Goal: Information Seeking & Learning: Learn about a topic

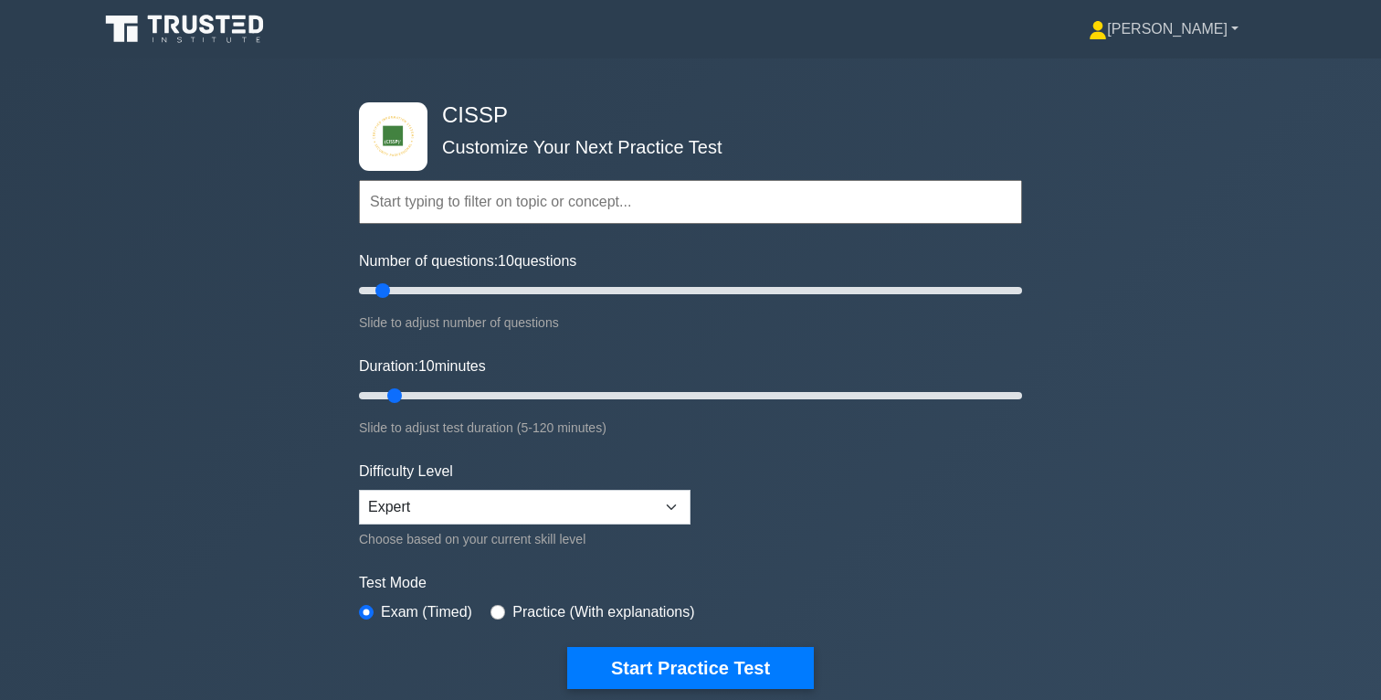
click at [1233, 28] on link "[PERSON_NAME]" at bounding box center [1164, 29] width 238 height 37
click at [1178, 69] on link "Profile" at bounding box center [1118, 72] width 144 height 29
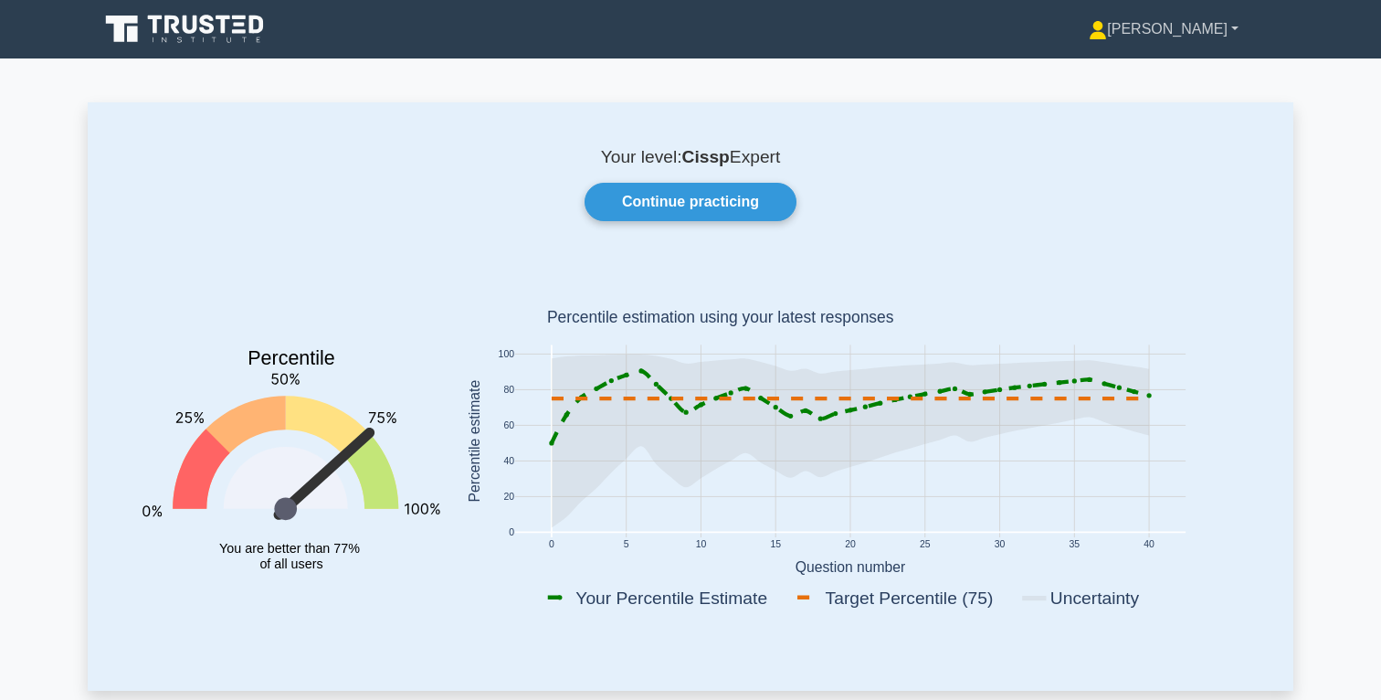
click at [1213, 30] on link "[PERSON_NAME]" at bounding box center [1164, 29] width 238 height 37
click at [1154, 101] on link "Settings" at bounding box center [1118, 101] width 144 height 29
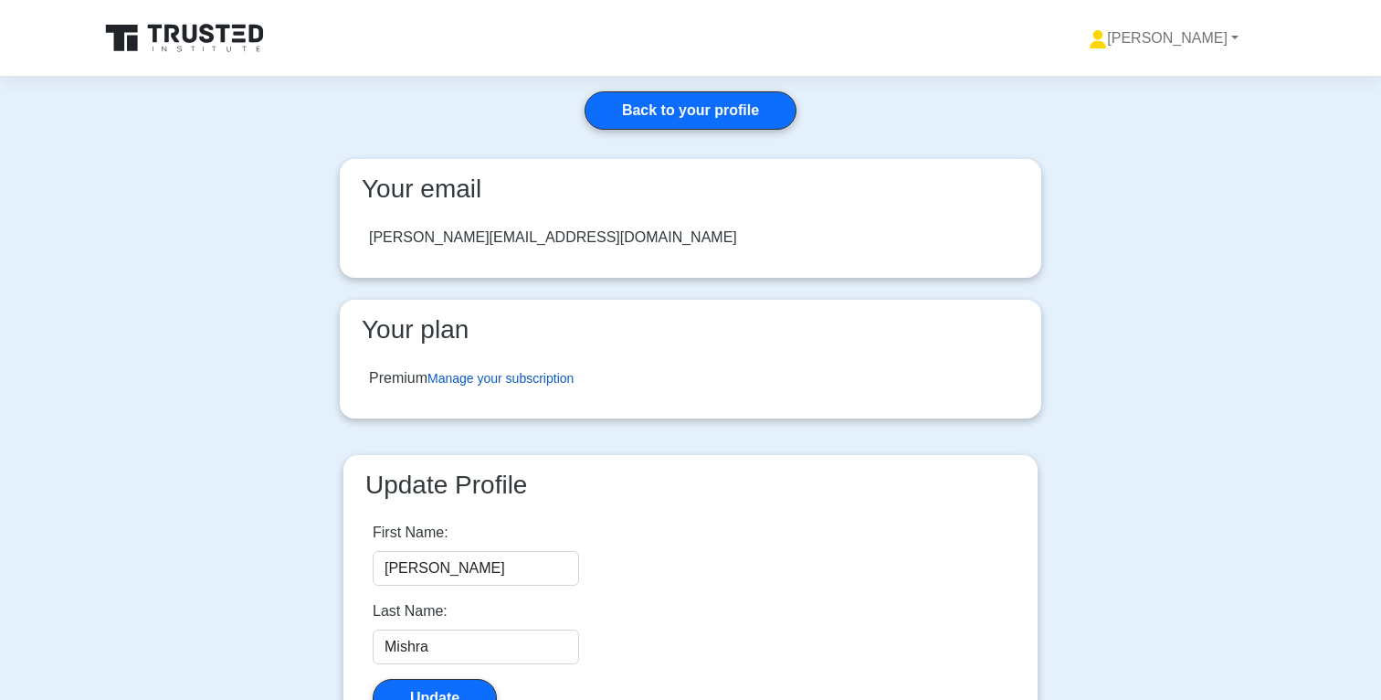
click at [561, 373] on link "Manage your subscription" at bounding box center [501, 378] width 146 height 15
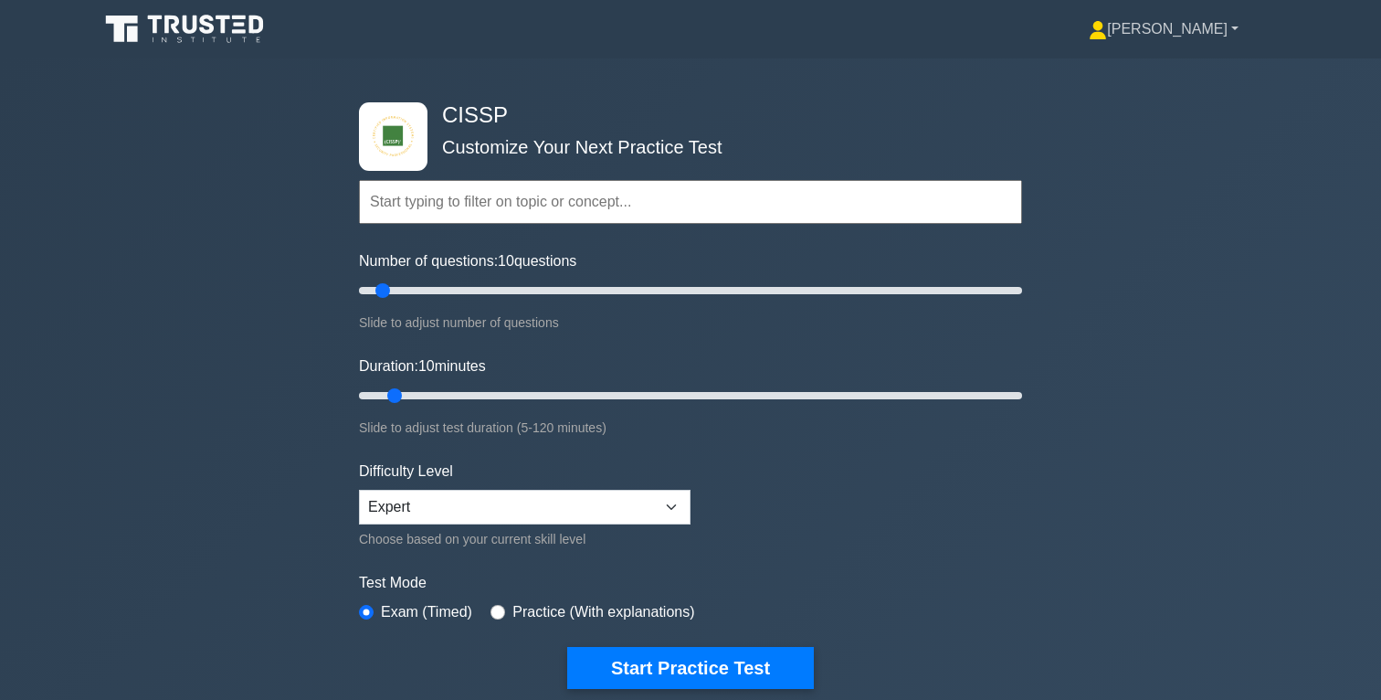
click at [1204, 29] on link "[PERSON_NAME]" at bounding box center [1164, 29] width 238 height 37
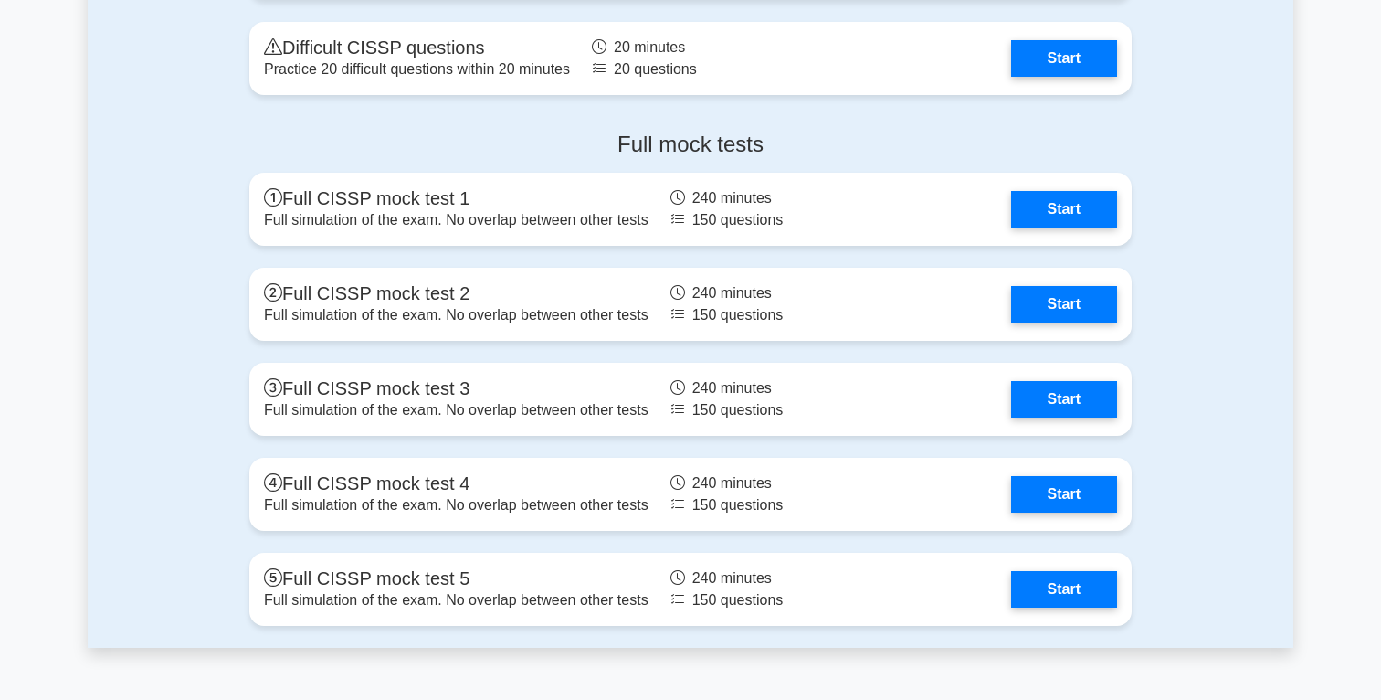
scroll to position [3899, 0]
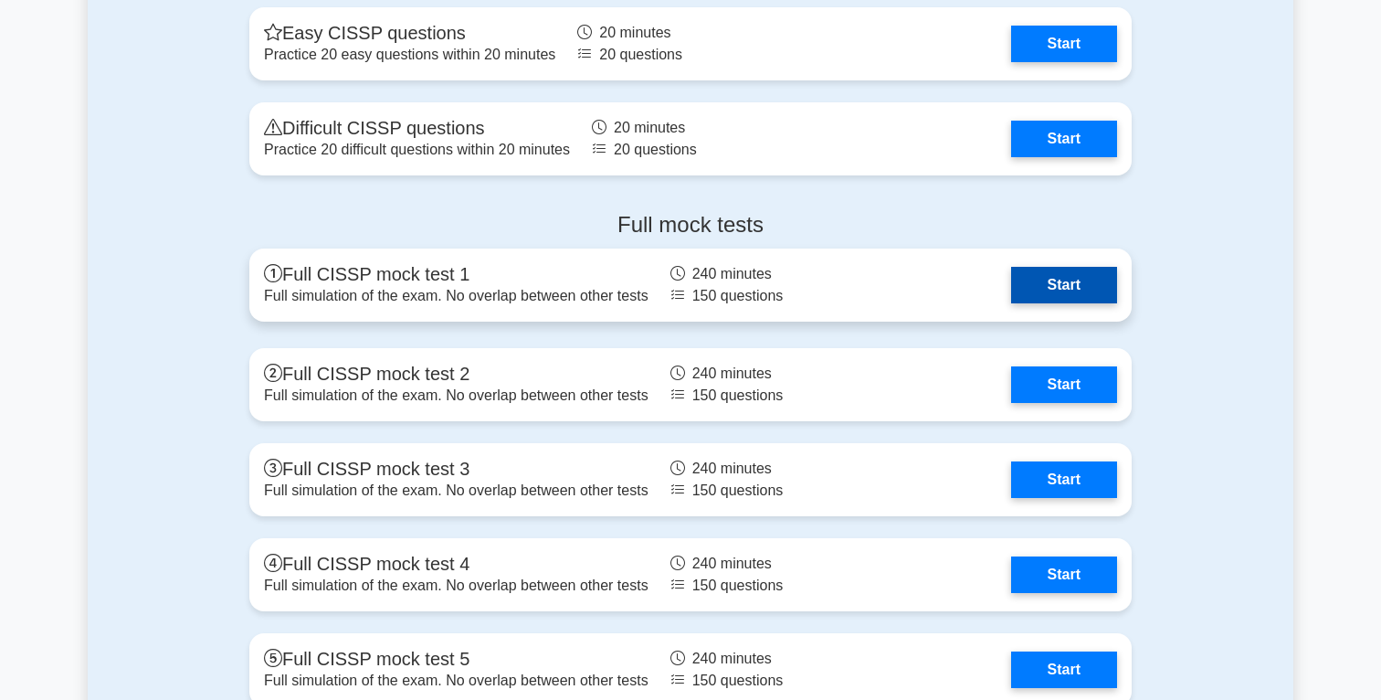
click at [1060, 289] on link "Start" at bounding box center [1064, 285] width 106 height 37
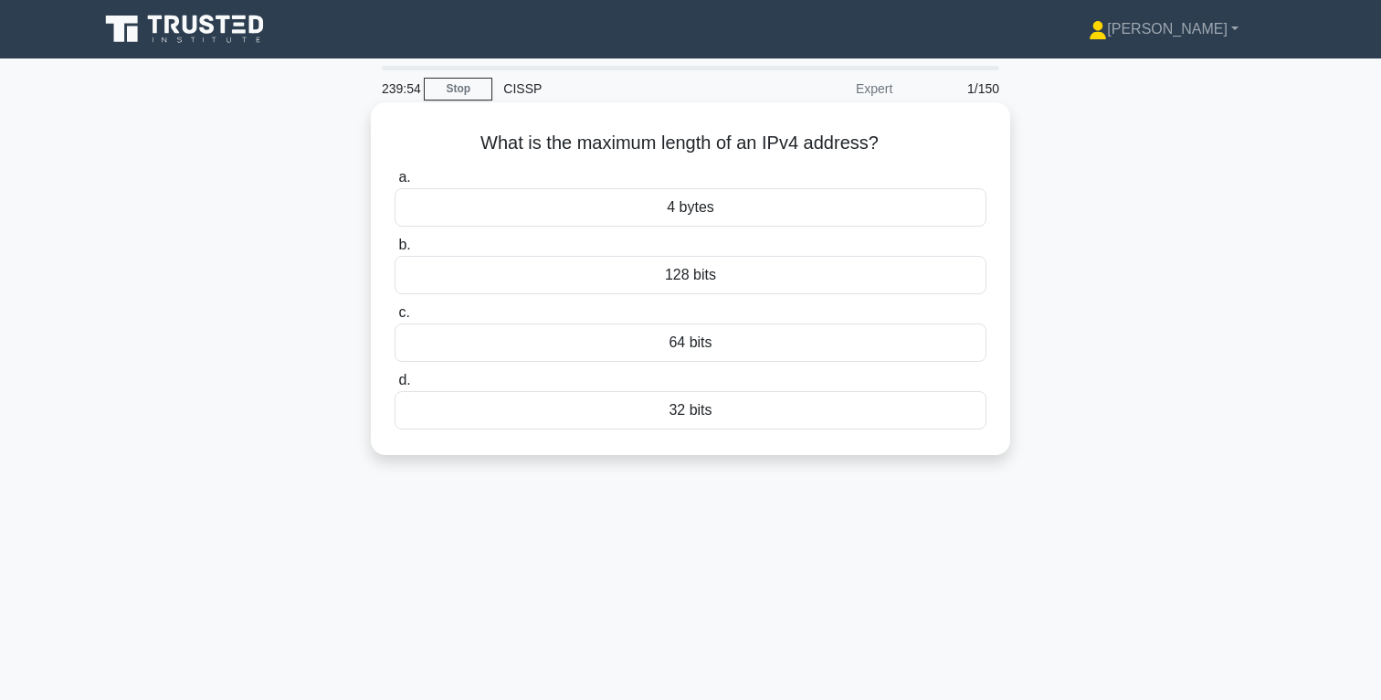
click at [700, 410] on div "32 bits" at bounding box center [691, 410] width 592 height 38
click at [395, 386] on input "d. 32 bits" at bounding box center [395, 381] width 0 height 12
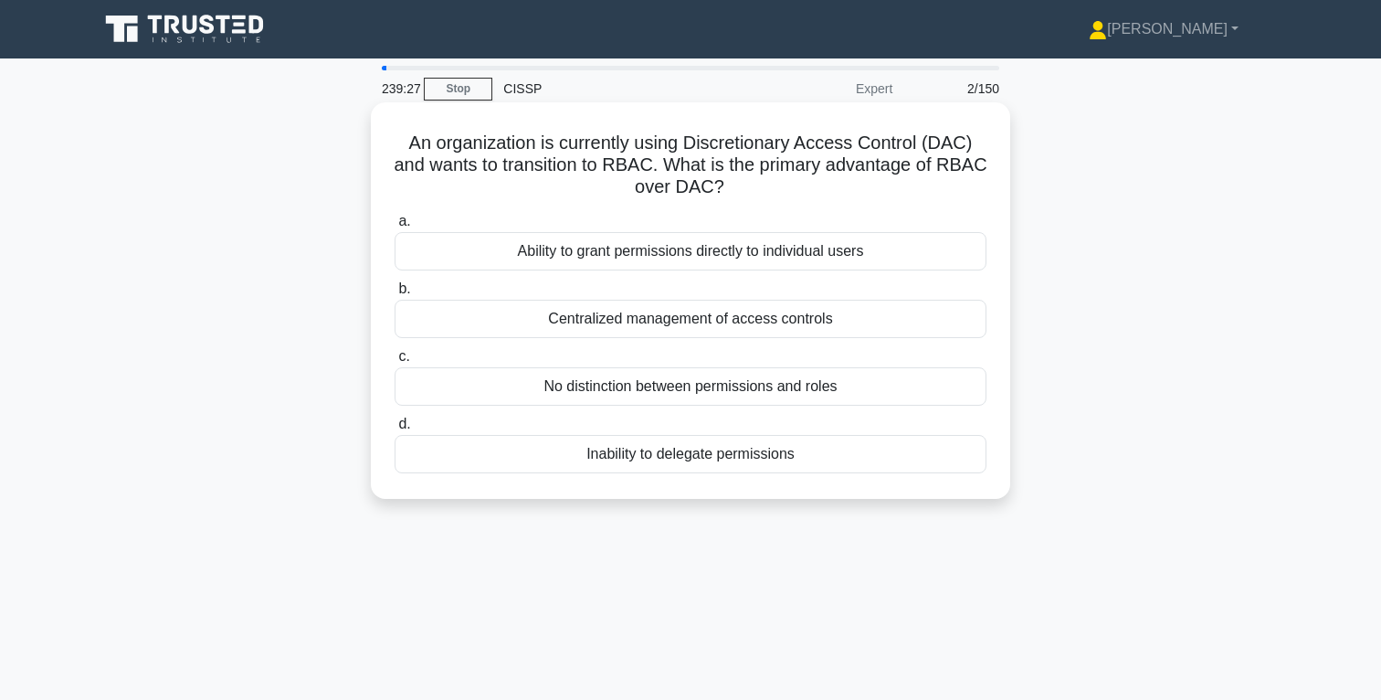
click at [734, 320] on div "Centralized management of access controls" at bounding box center [691, 319] width 592 height 38
click at [395, 295] on input "b. Centralized management of access controls" at bounding box center [395, 289] width 0 height 12
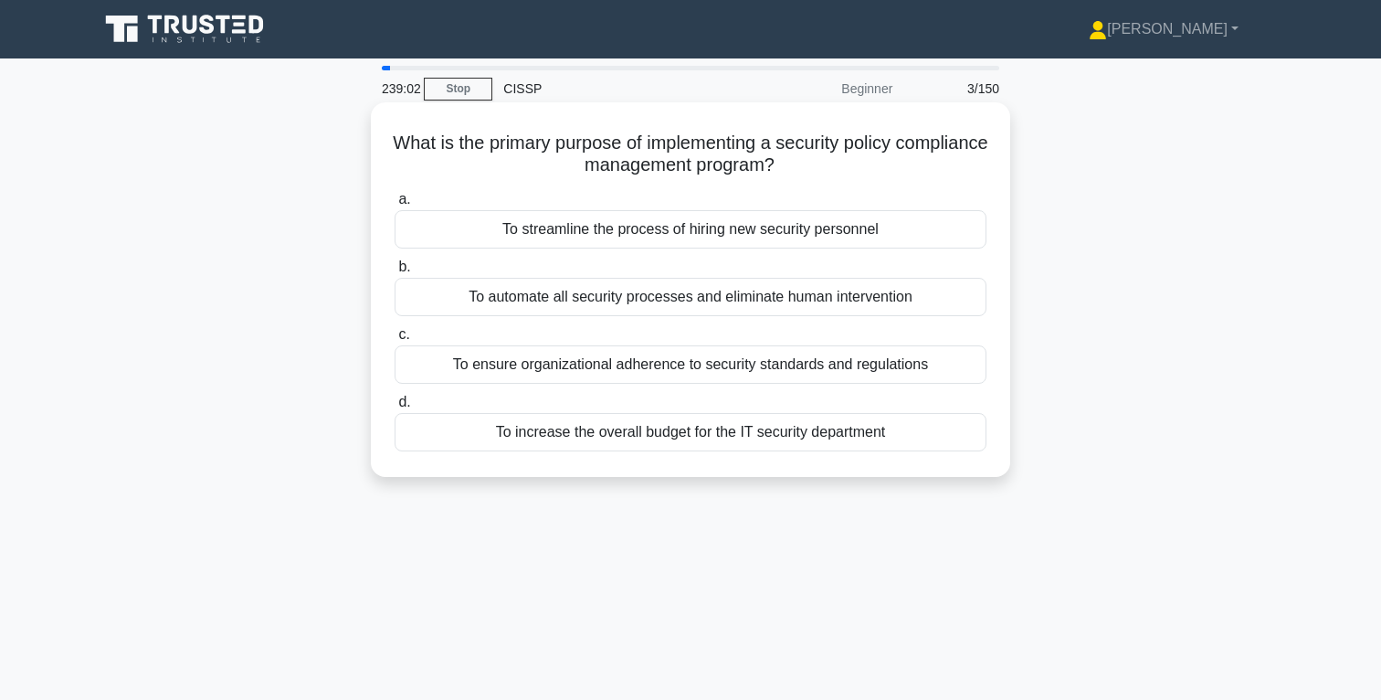
click at [735, 367] on div "To ensure organizational adherence to security standards and regulations" at bounding box center [691, 364] width 592 height 38
click at [395, 341] on input "c. To ensure organizational adherence to security standards and regulations" at bounding box center [395, 335] width 0 height 12
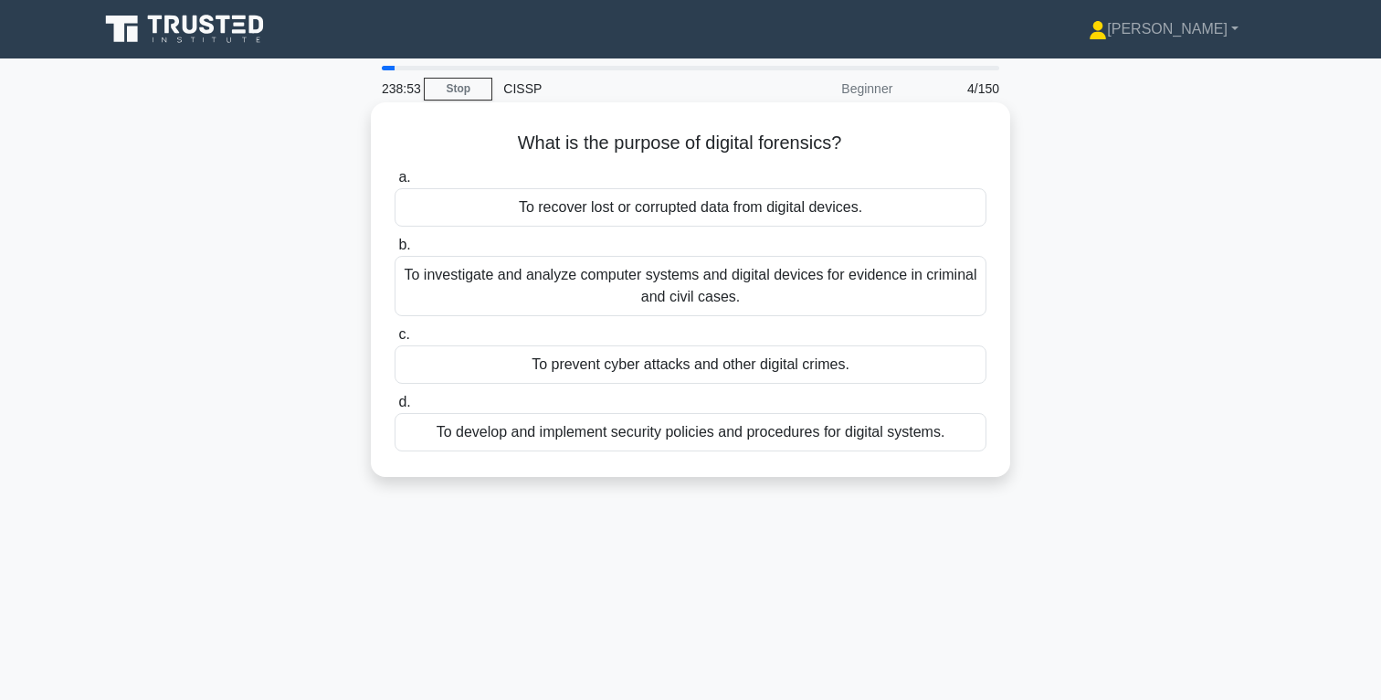
click at [728, 291] on div "To investigate and analyze computer systems and digital devices for evidence in…" at bounding box center [691, 286] width 592 height 60
click at [395, 251] on input "b. To investigate and analyze computer systems and digital devices for evidence…" at bounding box center [395, 245] width 0 height 12
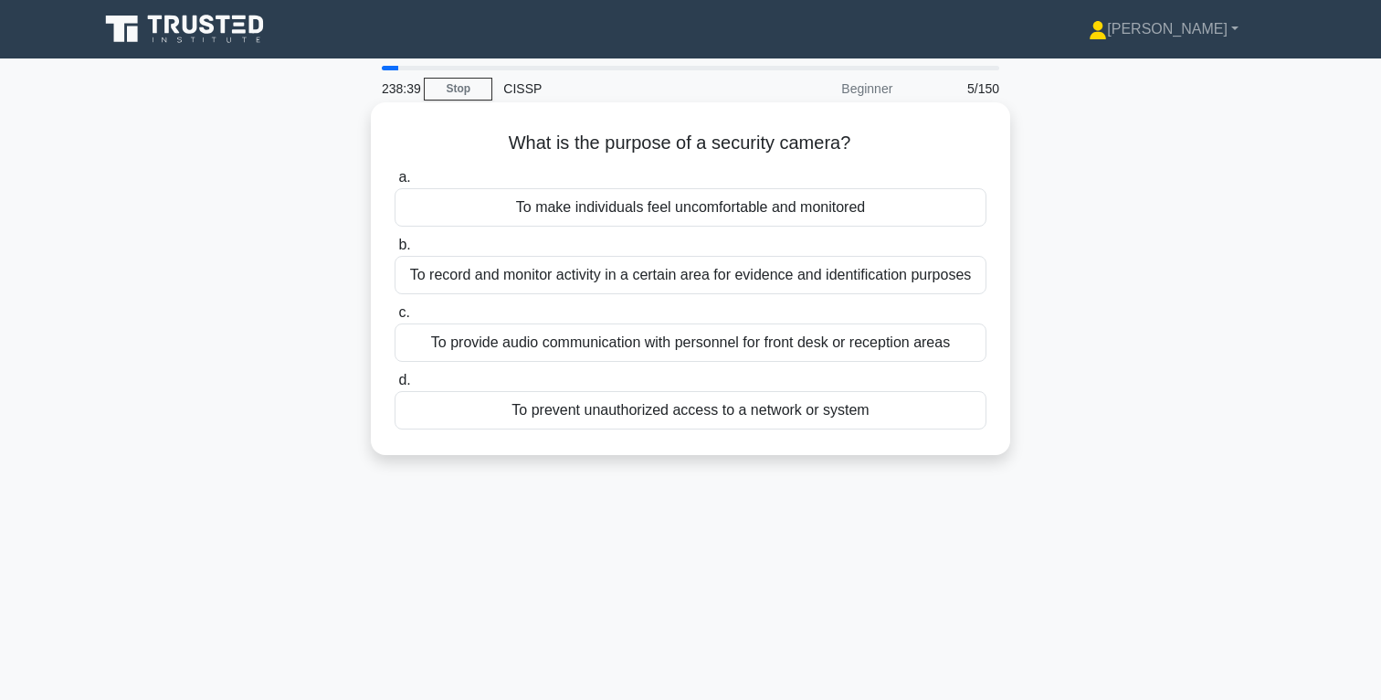
click at [734, 277] on div "To record and monitor activity in a certain area for evidence and identificatio…" at bounding box center [691, 275] width 592 height 38
click at [395, 251] on input "b. To record and monitor activity in a certain area for evidence and identifica…" at bounding box center [395, 245] width 0 height 12
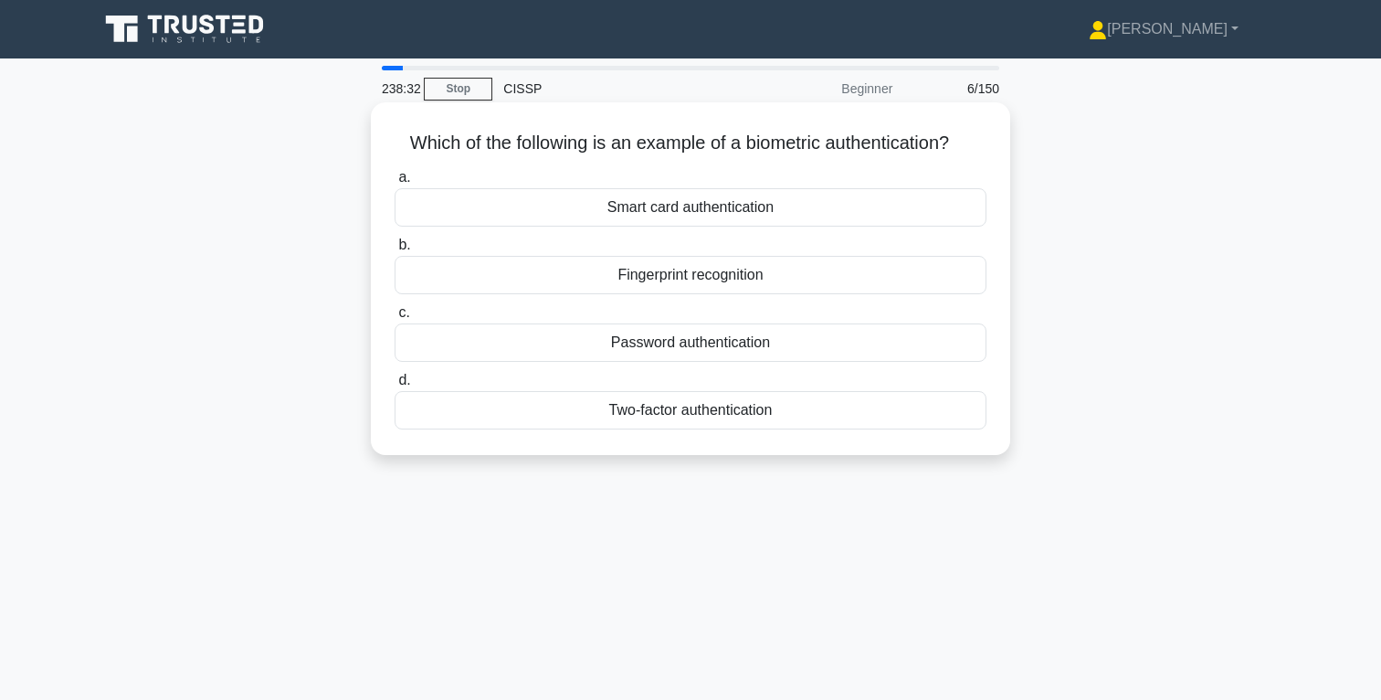
click at [732, 273] on div "Fingerprint recognition" at bounding box center [691, 275] width 592 height 38
click at [395, 251] on input "b. Fingerprint recognition" at bounding box center [395, 245] width 0 height 12
click at [718, 213] on div "Secure service" at bounding box center [691, 207] width 592 height 38
click at [395, 184] on input "a. Secure service" at bounding box center [395, 178] width 0 height 12
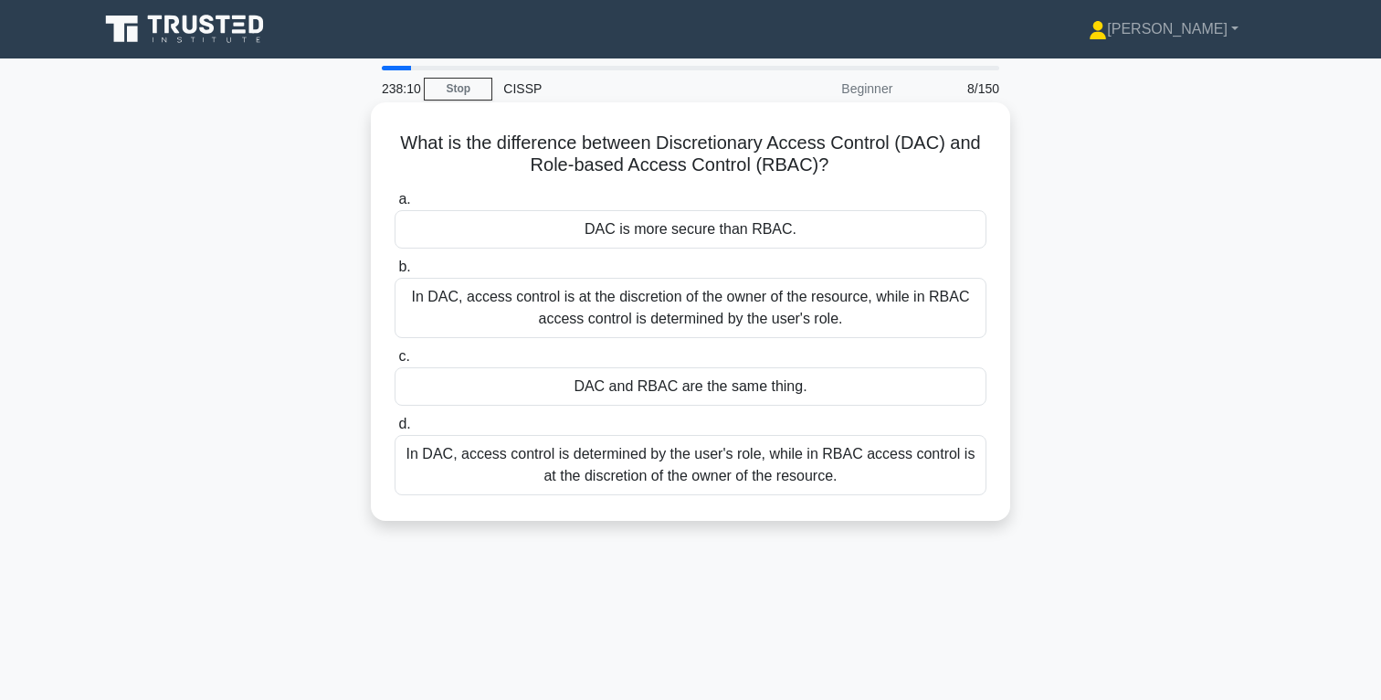
click at [807, 316] on div "In DAC, access control is at the discretion of the owner of the resource, while…" at bounding box center [691, 308] width 592 height 60
click at [395, 273] on input "b. In DAC, access control is at the discretion of the owner of the resource, wh…" at bounding box center [395, 267] width 0 height 12
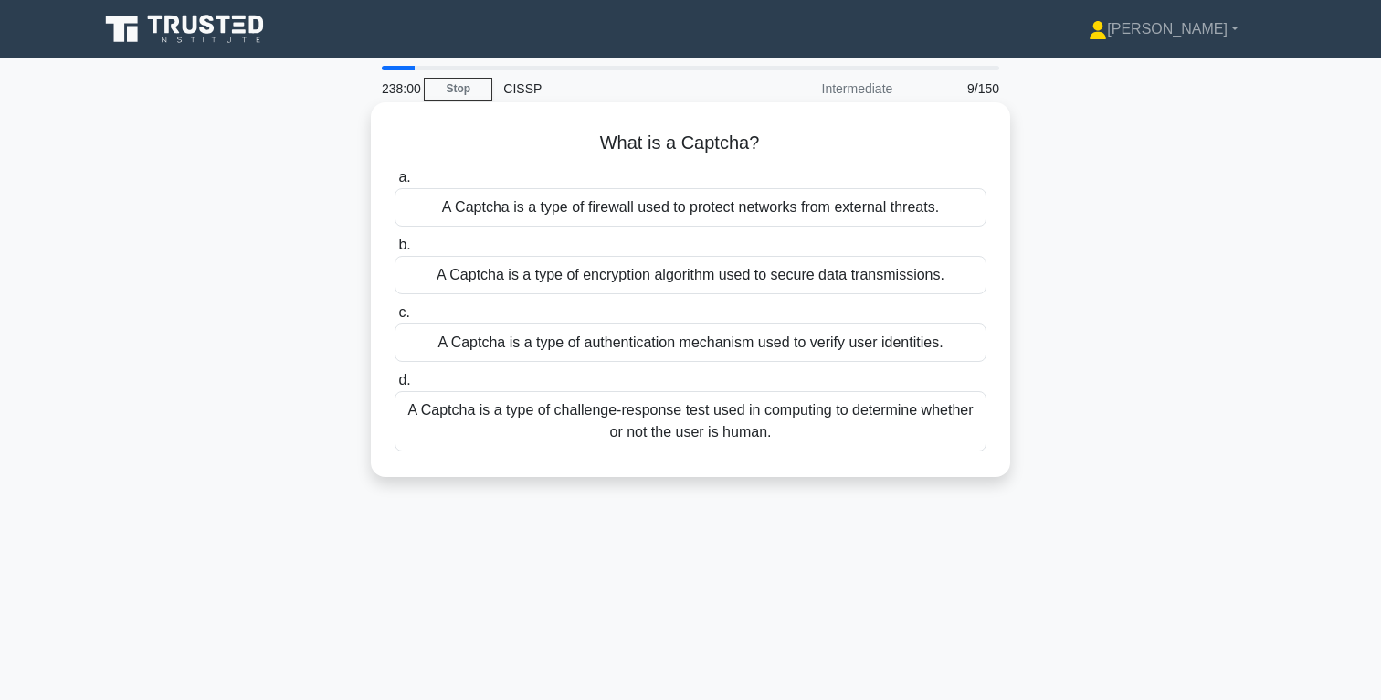
click at [767, 422] on div "A Captcha is a type of challenge-response test used in computing to determine w…" at bounding box center [691, 421] width 592 height 60
click at [395, 386] on input "d. A Captcha is a type of challenge-response test used in computing to determin…" at bounding box center [395, 381] width 0 height 12
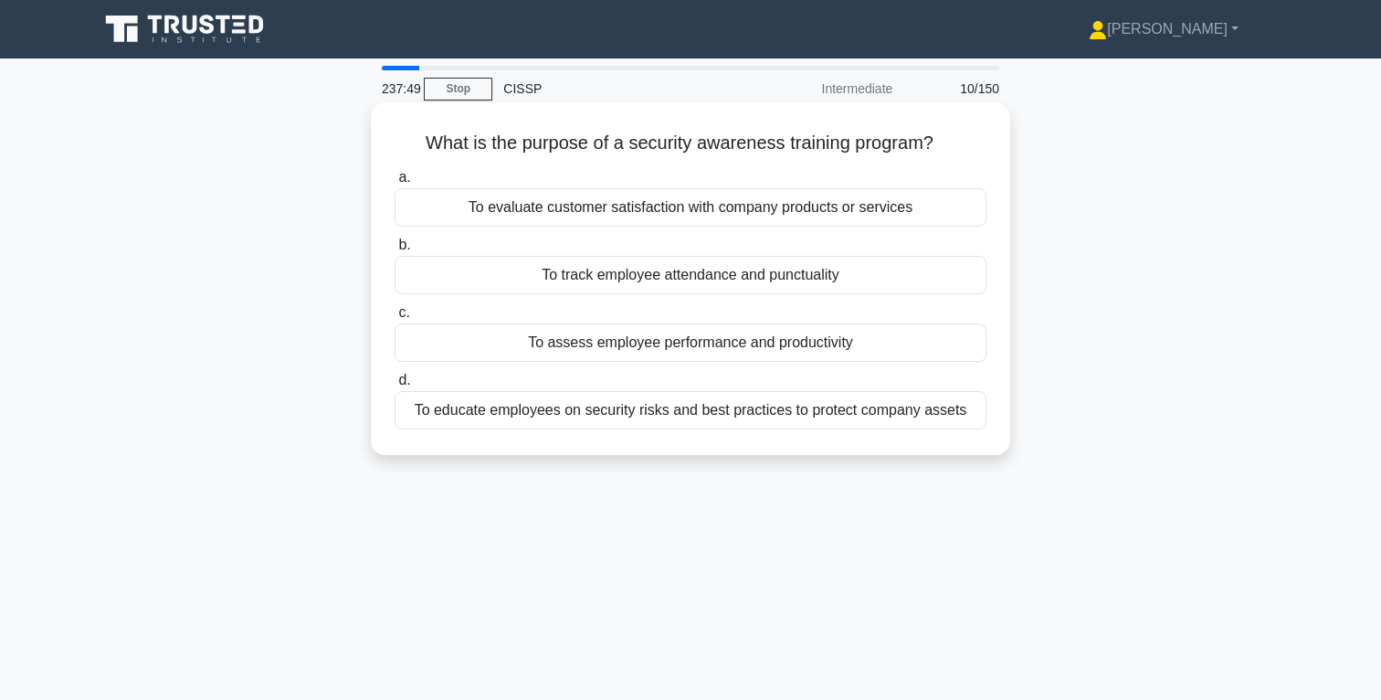
click at [783, 412] on div "To educate employees on security risks and best practices to protect company as…" at bounding box center [691, 410] width 592 height 38
click at [395, 386] on input "d. To educate employees on security risks and best practices to protect company…" at bounding box center [395, 381] width 0 height 12
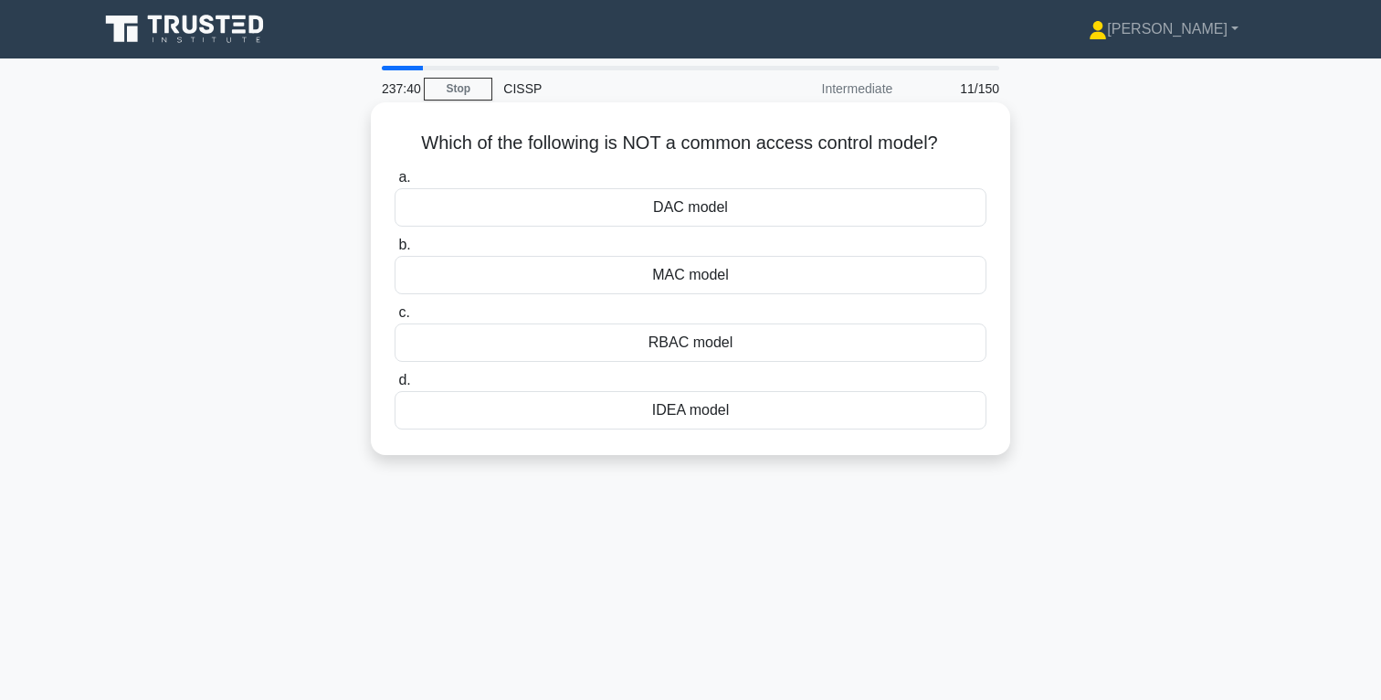
click at [714, 411] on div "IDEA model" at bounding box center [691, 410] width 592 height 38
click at [395, 386] on input "d. IDEA model" at bounding box center [395, 381] width 0 height 12
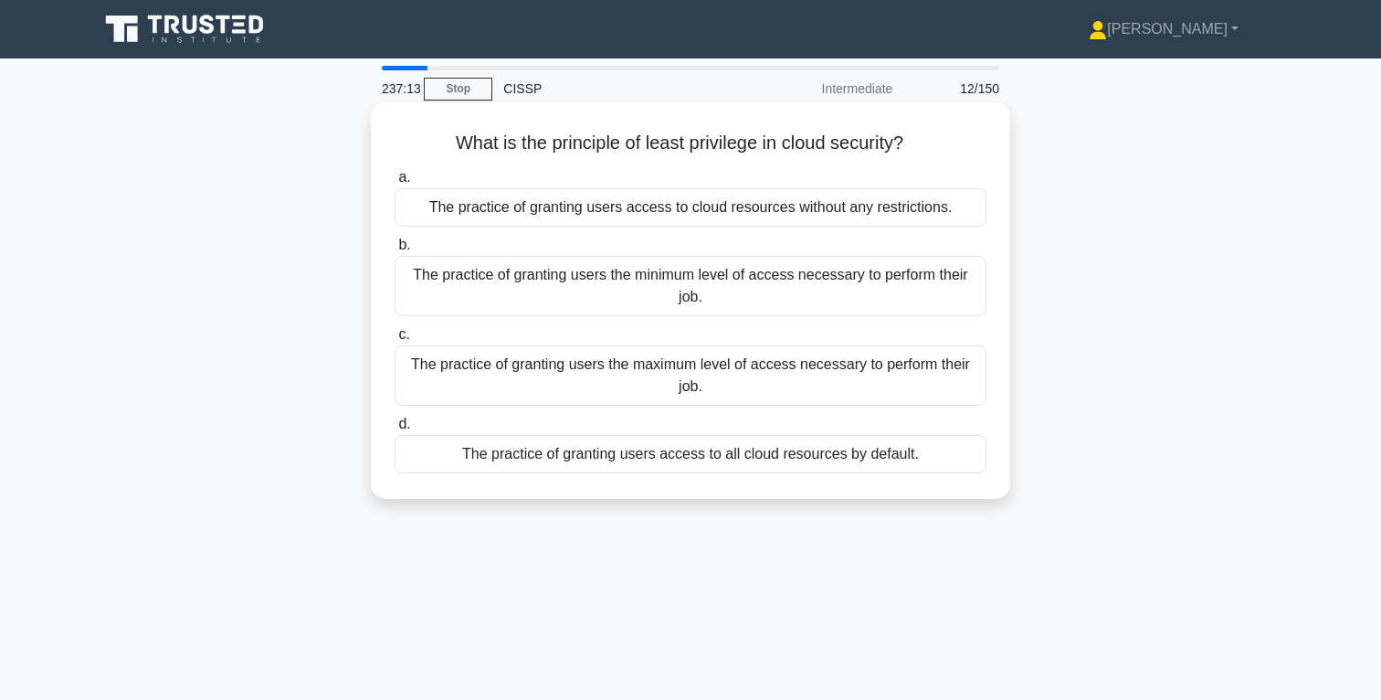
click at [717, 287] on div "The practice of granting users the minimum level of access necessary to perform…" at bounding box center [691, 286] width 592 height 60
click at [395, 251] on input "b. The practice of granting users the minimum level of access necessary to perf…" at bounding box center [395, 245] width 0 height 12
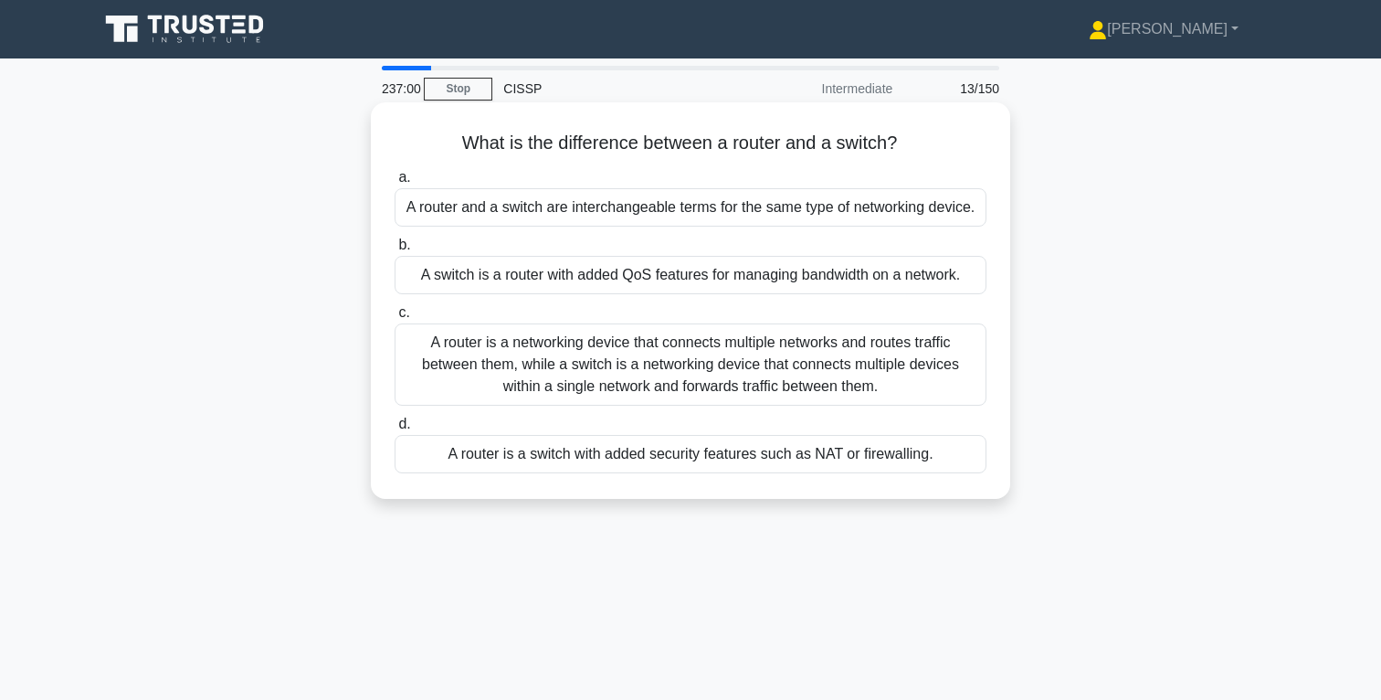
click at [769, 360] on div "A router is a networking device that connects multiple networks and routes traf…" at bounding box center [691, 364] width 592 height 82
click at [395, 319] on input "c. A router is a networking device that connects multiple networks and routes t…" at bounding box center [395, 313] width 0 height 12
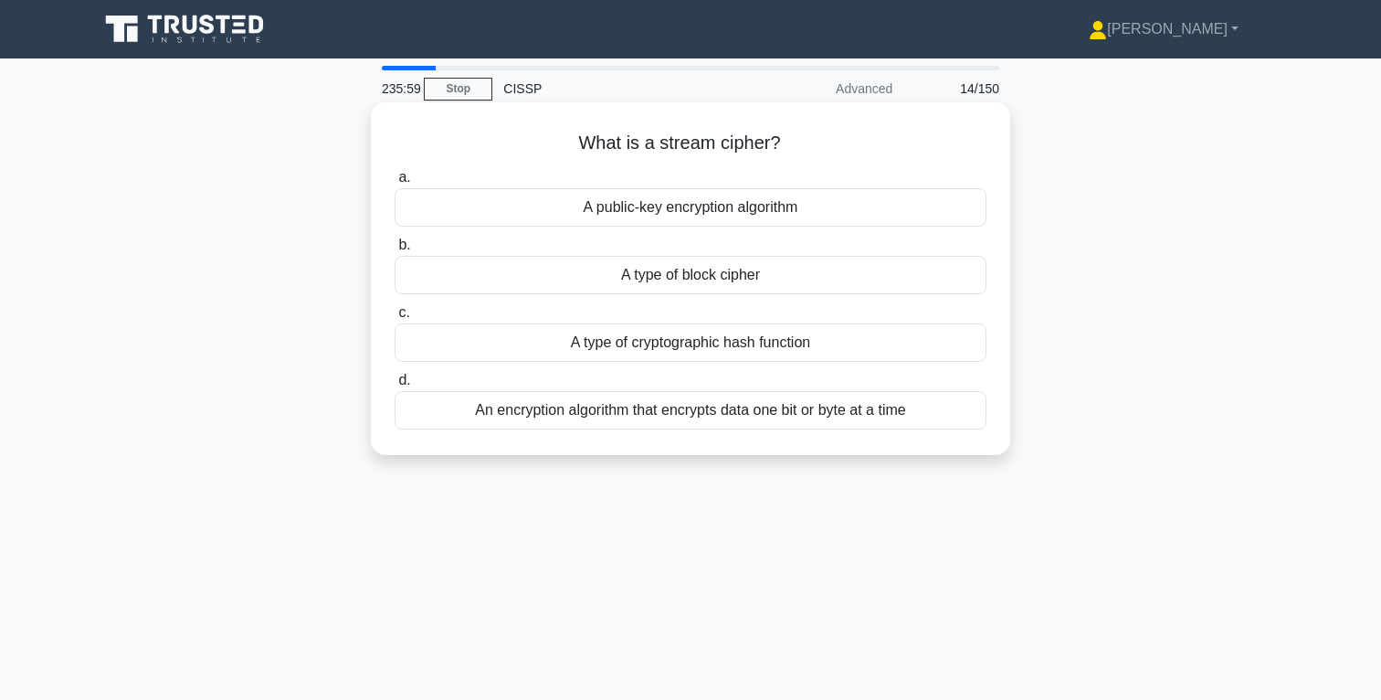
click at [724, 416] on div "An encryption algorithm that encrypts data one bit or byte at a time" at bounding box center [691, 410] width 592 height 38
click at [395, 386] on input "d. An encryption algorithm that encrypts data one bit or byte at a time" at bounding box center [395, 381] width 0 height 12
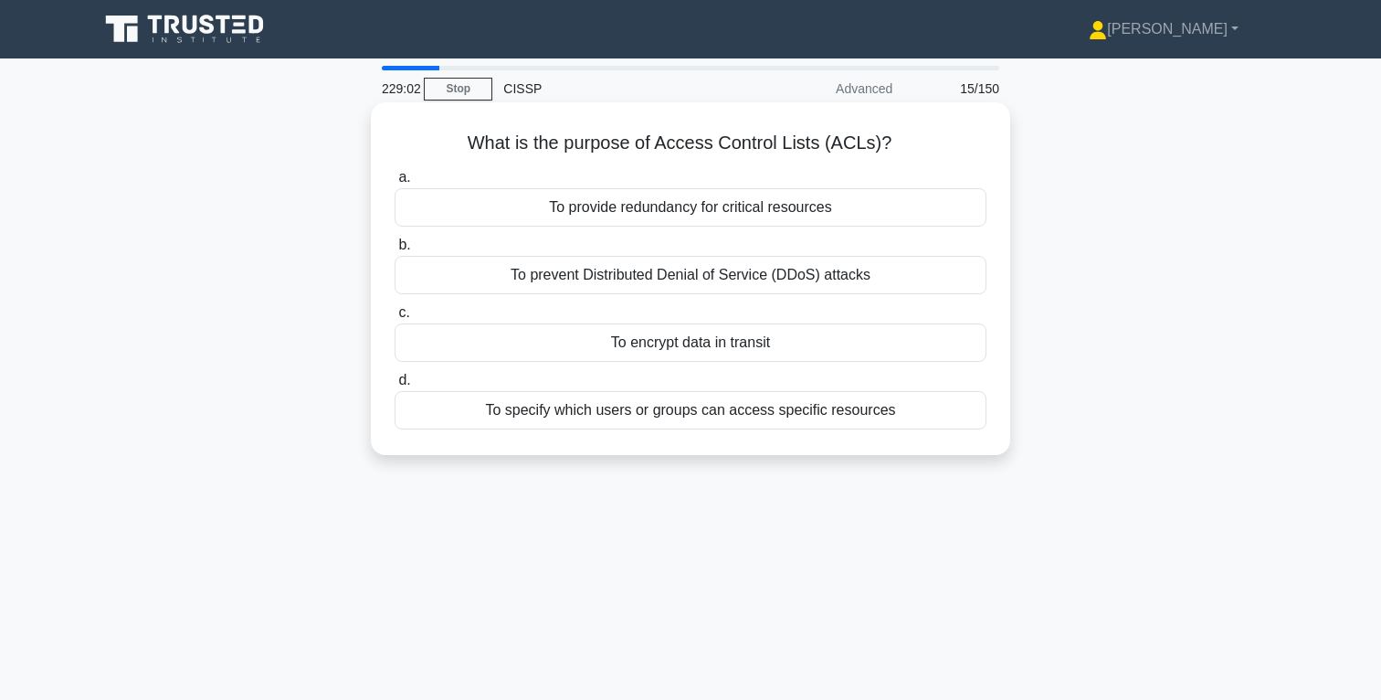
click at [762, 418] on div "To specify which users or groups can access specific resources" at bounding box center [691, 410] width 592 height 38
click at [395, 386] on input "d. To specify which users or groups can access specific resources" at bounding box center [395, 381] width 0 height 12
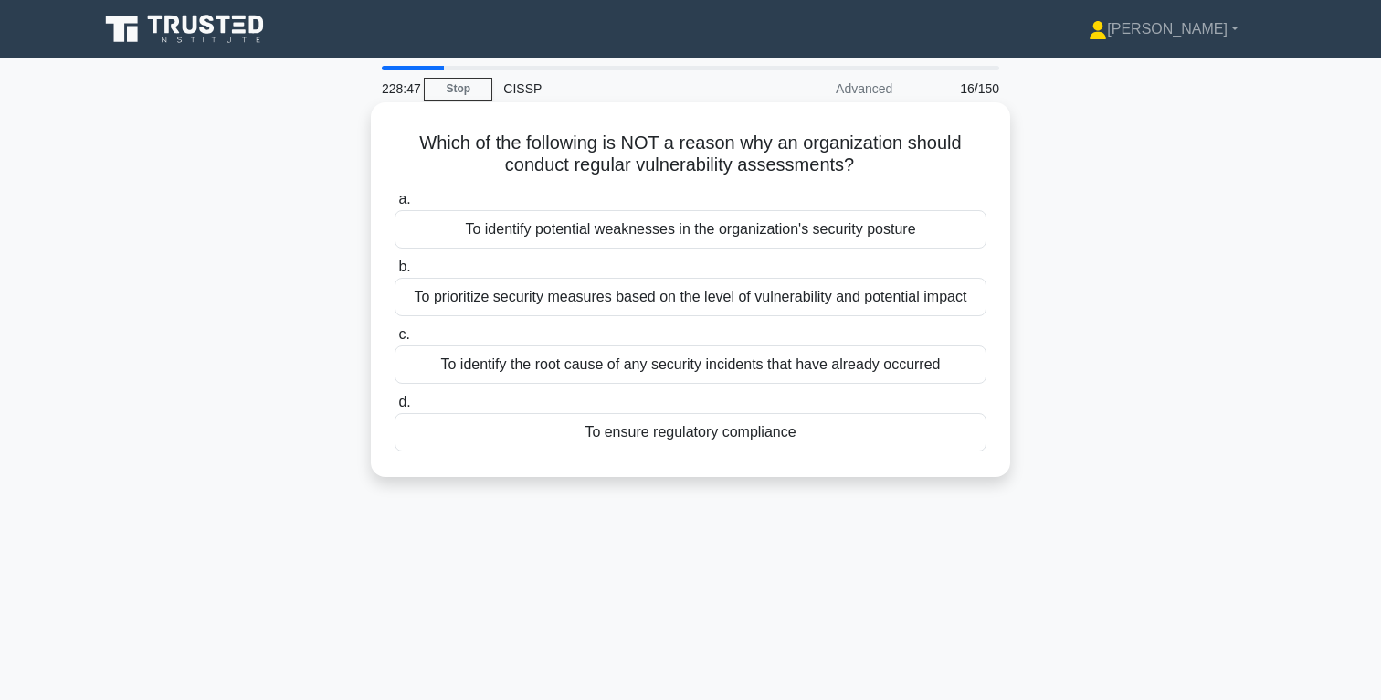
click at [777, 370] on div "To identify the root cause of any security incidents that have already occurred" at bounding box center [691, 364] width 592 height 38
click at [395, 341] on input "c. To identify the root cause of any security incidents that have already occur…" at bounding box center [395, 335] width 0 height 12
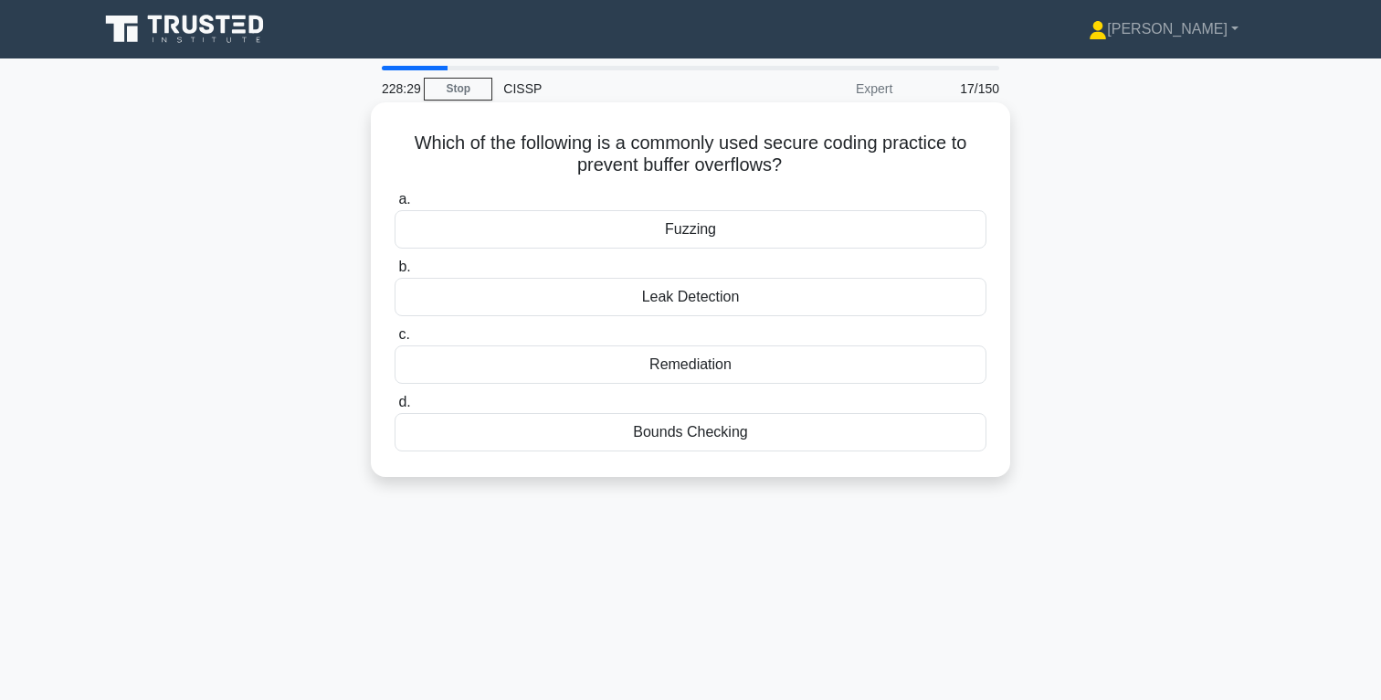
click at [705, 236] on div "Fuzzing" at bounding box center [691, 229] width 592 height 38
click at [395, 206] on input "a. Fuzzing" at bounding box center [395, 200] width 0 height 12
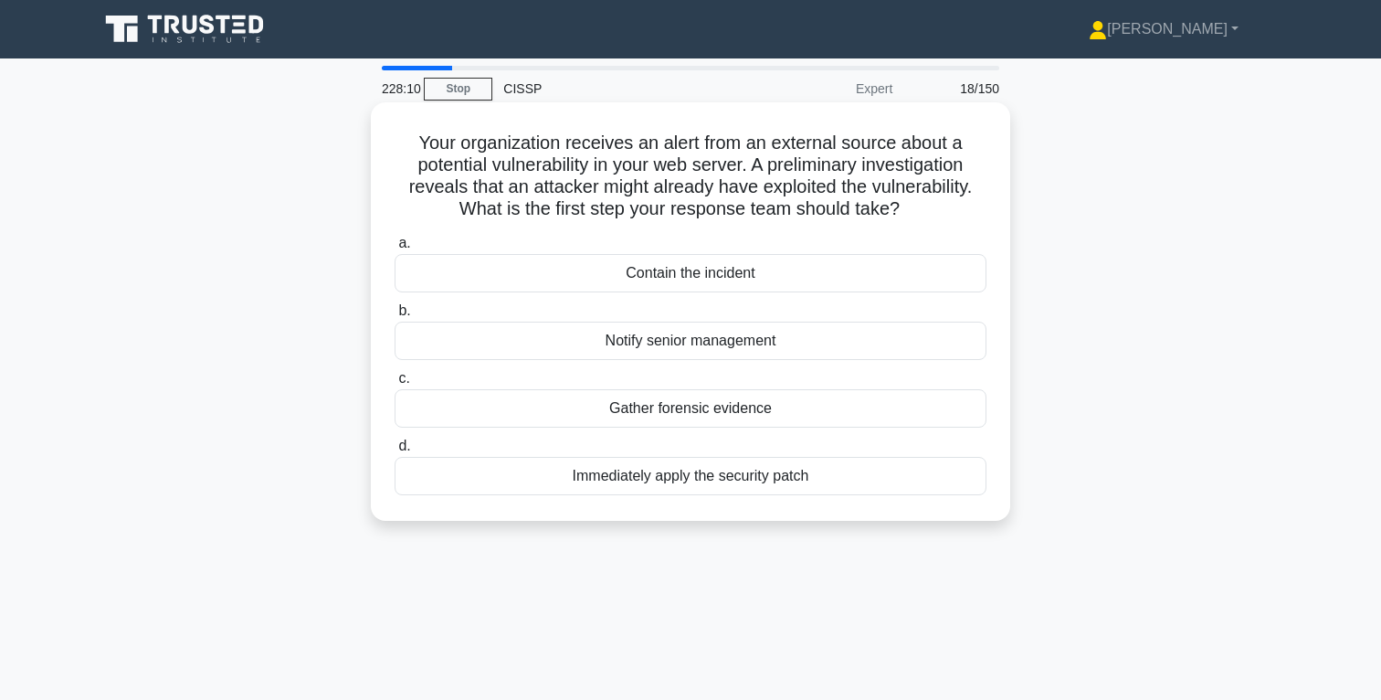
click at [707, 344] on div "Notify senior management" at bounding box center [691, 341] width 592 height 38
click at [395, 317] on input "b. Notify senior management" at bounding box center [395, 311] width 0 height 12
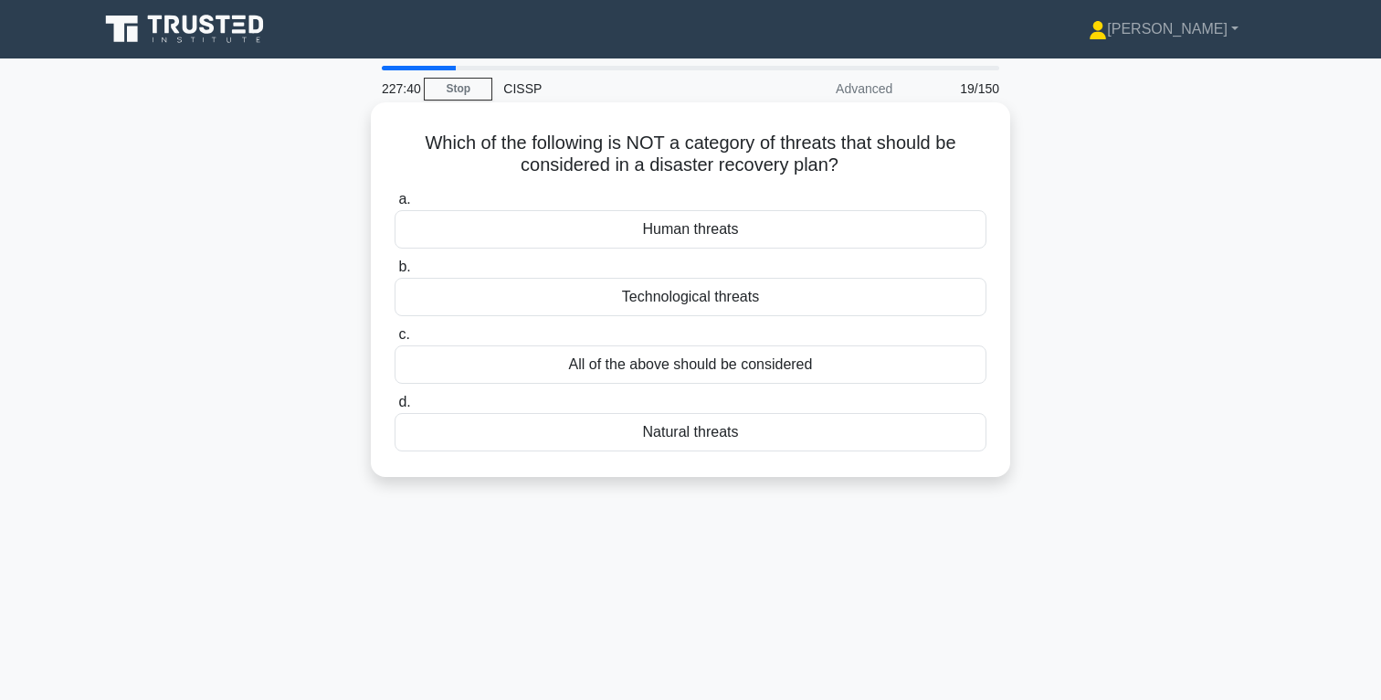
click at [709, 368] on div "All of the above should be considered" at bounding box center [691, 364] width 592 height 38
click at [395, 341] on input "c. All of the above should be considered" at bounding box center [395, 335] width 0 height 12
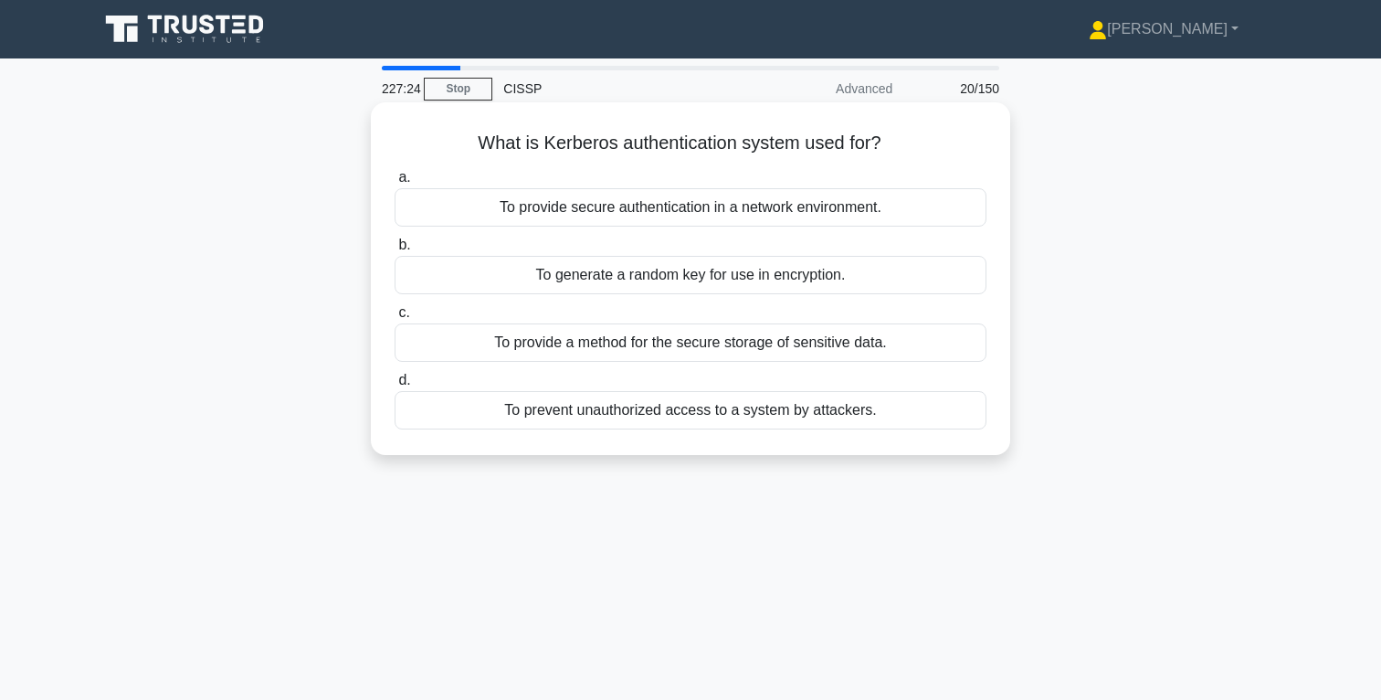
click at [733, 215] on div "To provide secure authentication in a network environment." at bounding box center [691, 207] width 592 height 38
click at [395, 184] on input "a. To provide secure authentication in a network environment." at bounding box center [395, 178] width 0 height 12
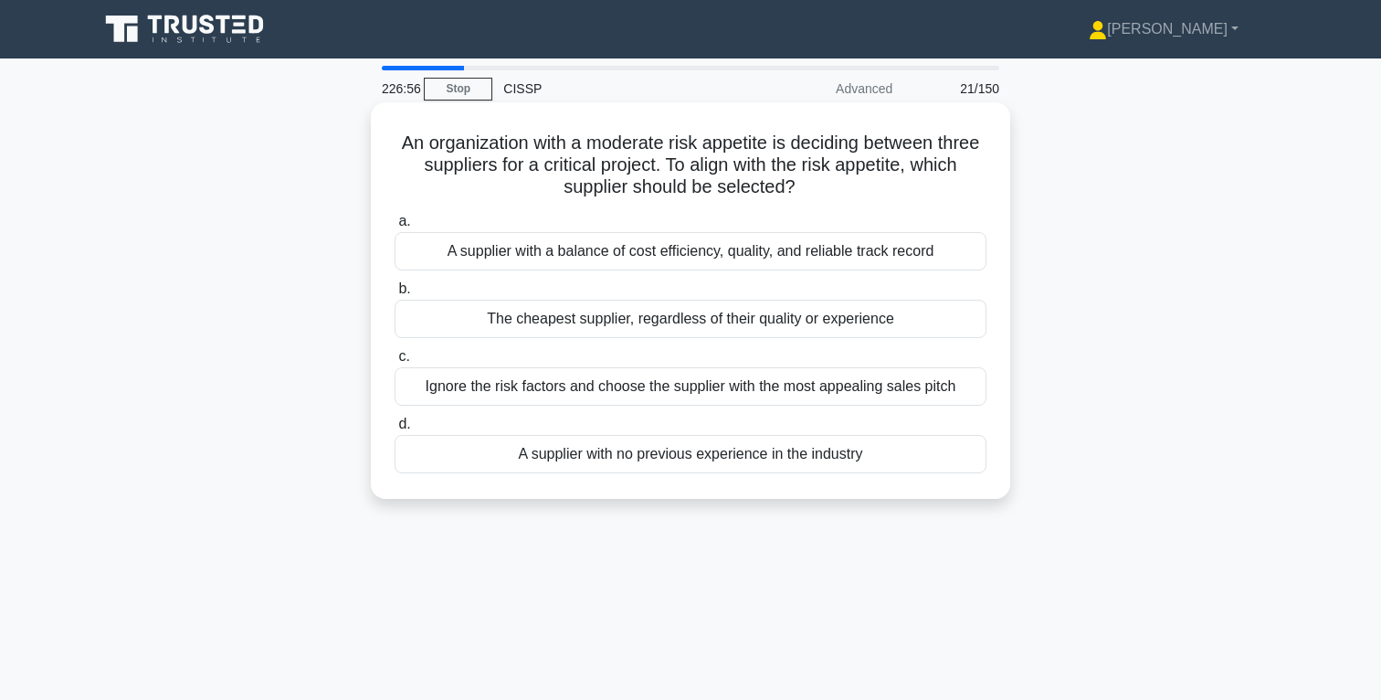
click at [748, 255] on div "A supplier with a balance of cost efficiency, quality, and reliable track record" at bounding box center [691, 251] width 592 height 38
click at [395, 227] on input "a. A supplier with a balance of cost efficiency, quality, and reliable track re…" at bounding box center [395, 222] width 0 height 12
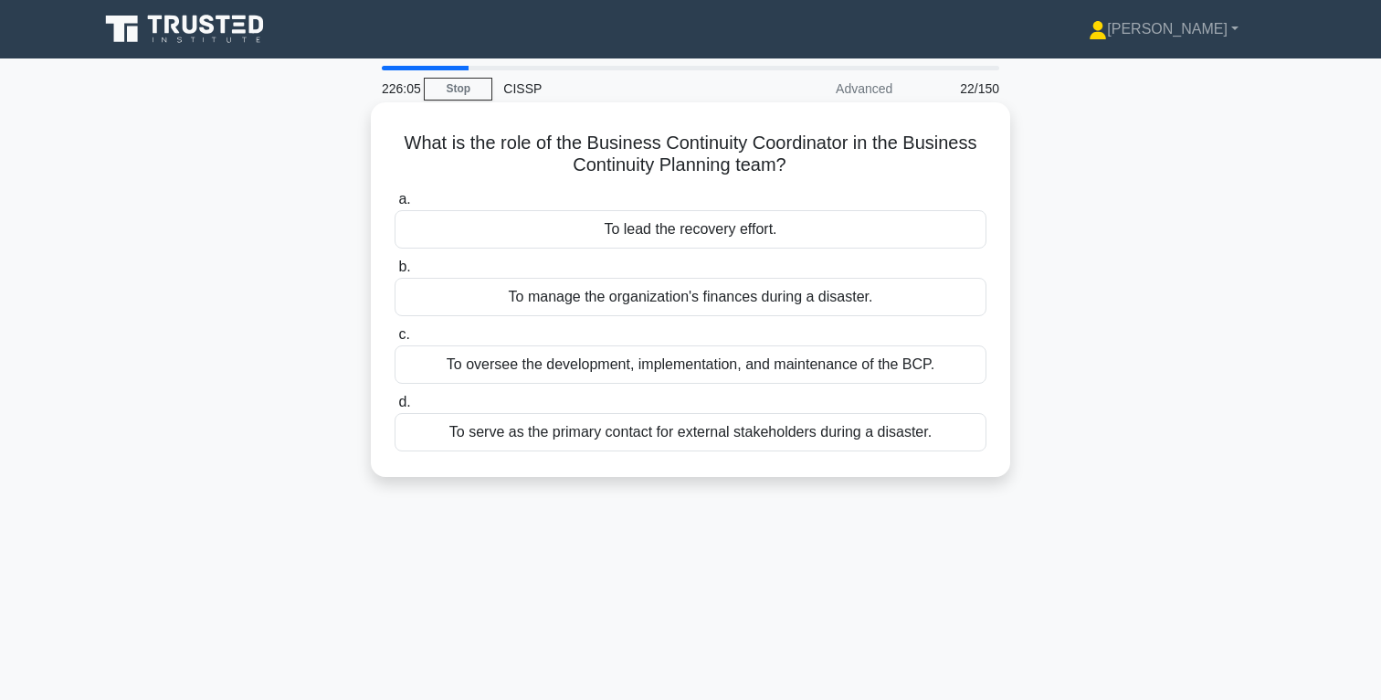
click at [714, 231] on div "To lead the recovery effort." at bounding box center [691, 229] width 592 height 38
click at [395, 206] on input "a. To lead the recovery effort." at bounding box center [395, 200] width 0 height 12
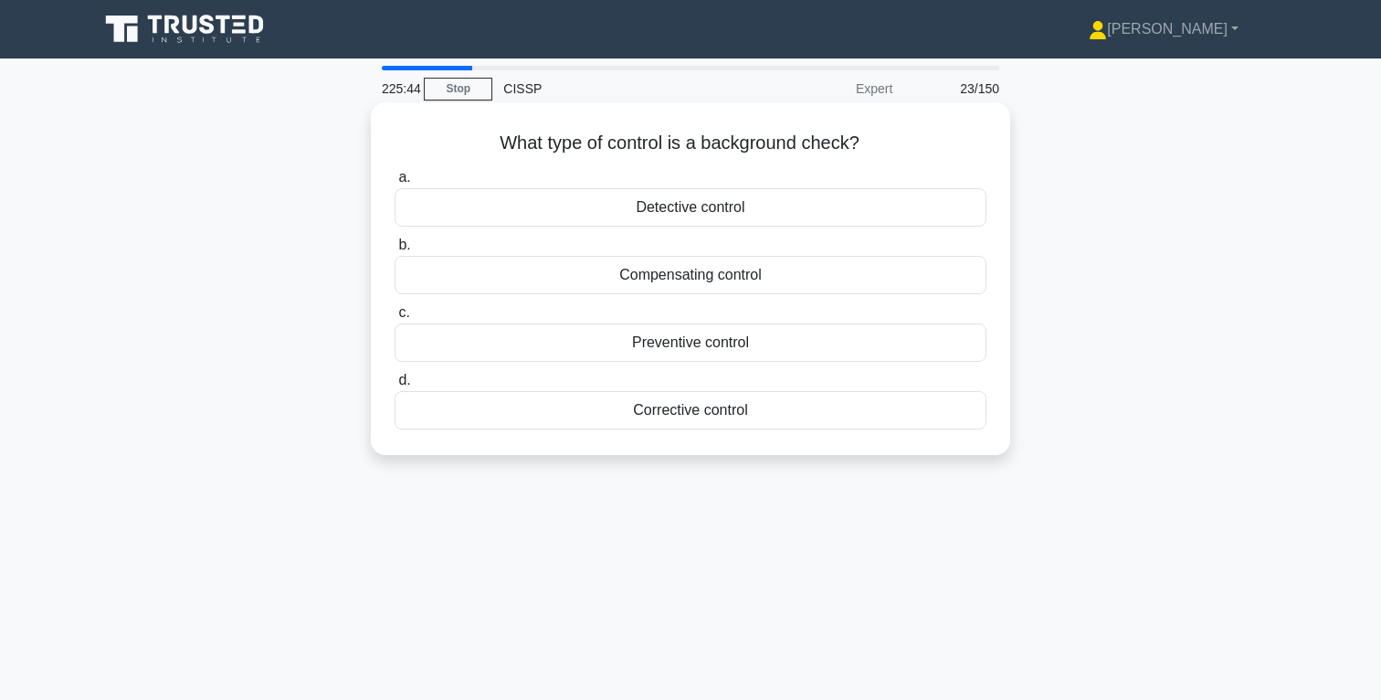
click at [708, 344] on div "Preventive control" at bounding box center [691, 342] width 592 height 38
click at [395, 319] on input "c. Preventive control" at bounding box center [395, 313] width 0 height 12
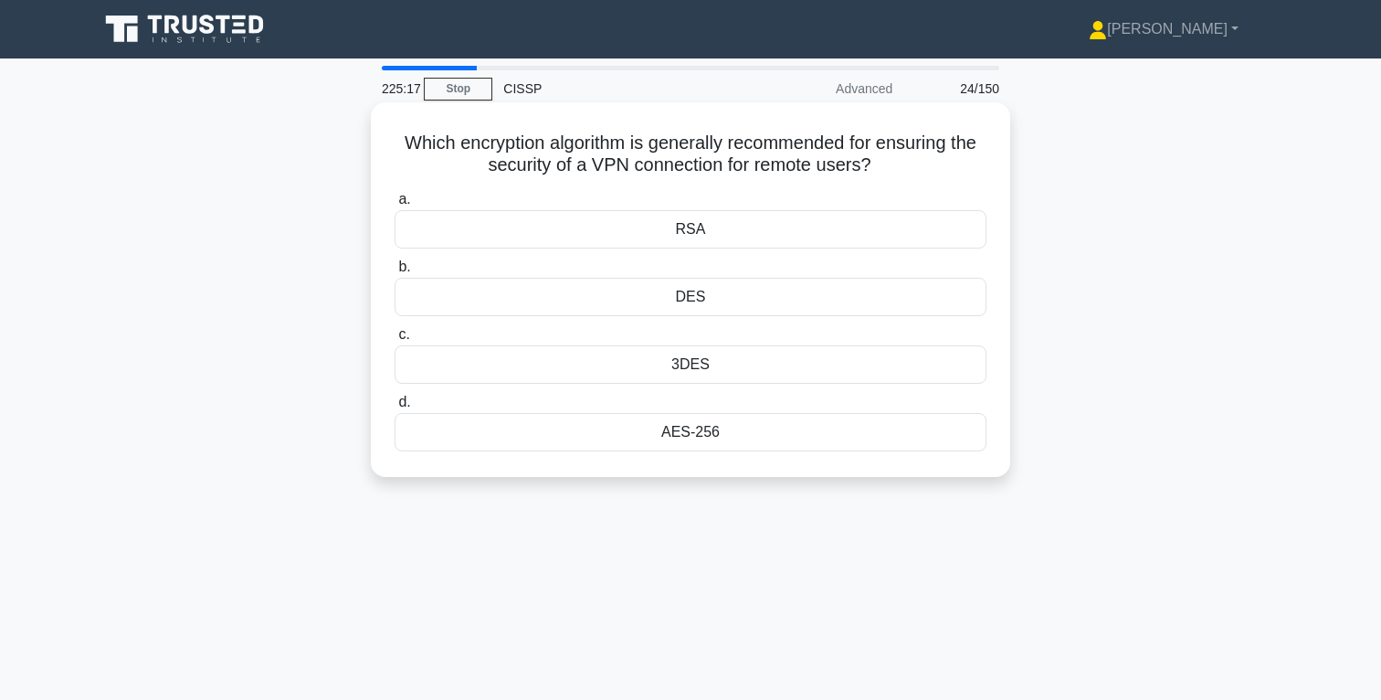
click at [705, 434] on div "AES-256" at bounding box center [691, 432] width 592 height 38
click at [395, 408] on input "d. AES-256" at bounding box center [395, 403] width 0 height 12
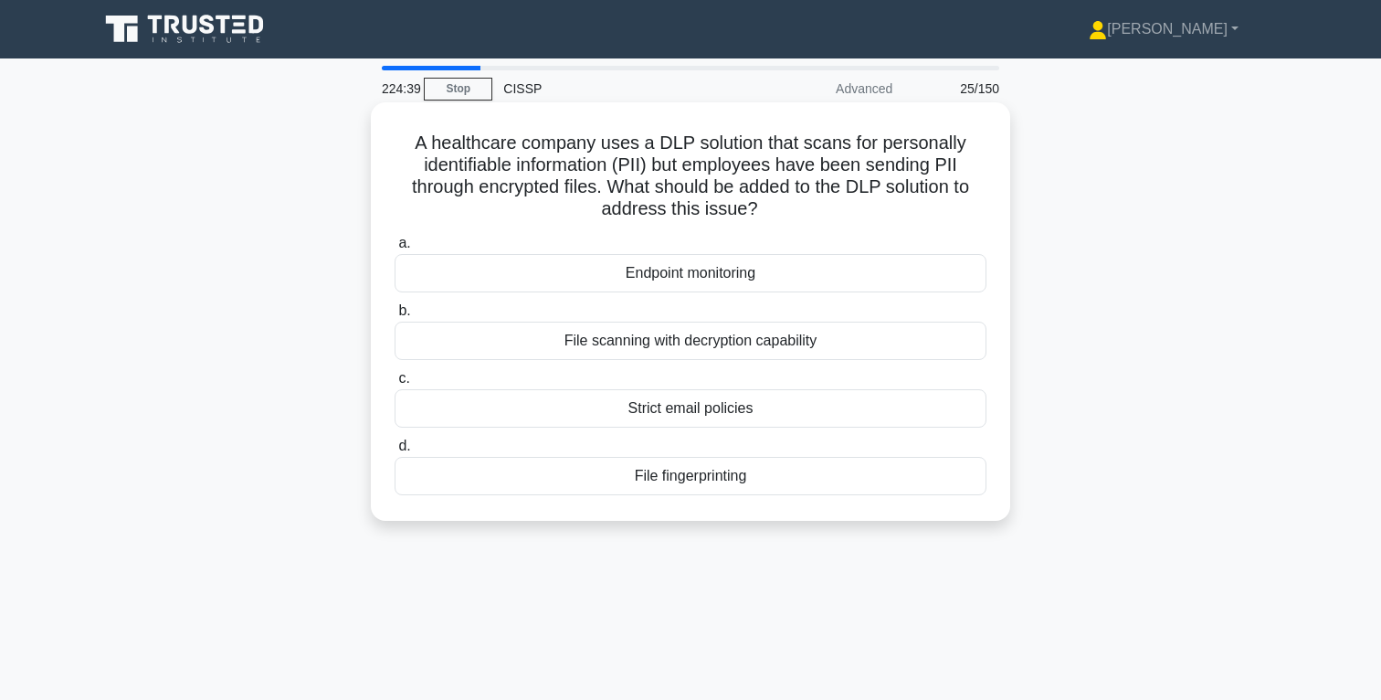
click at [737, 342] on div "File scanning with decryption capability" at bounding box center [691, 341] width 592 height 38
click at [395, 317] on input "b. File scanning with decryption capability" at bounding box center [395, 311] width 0 height 12
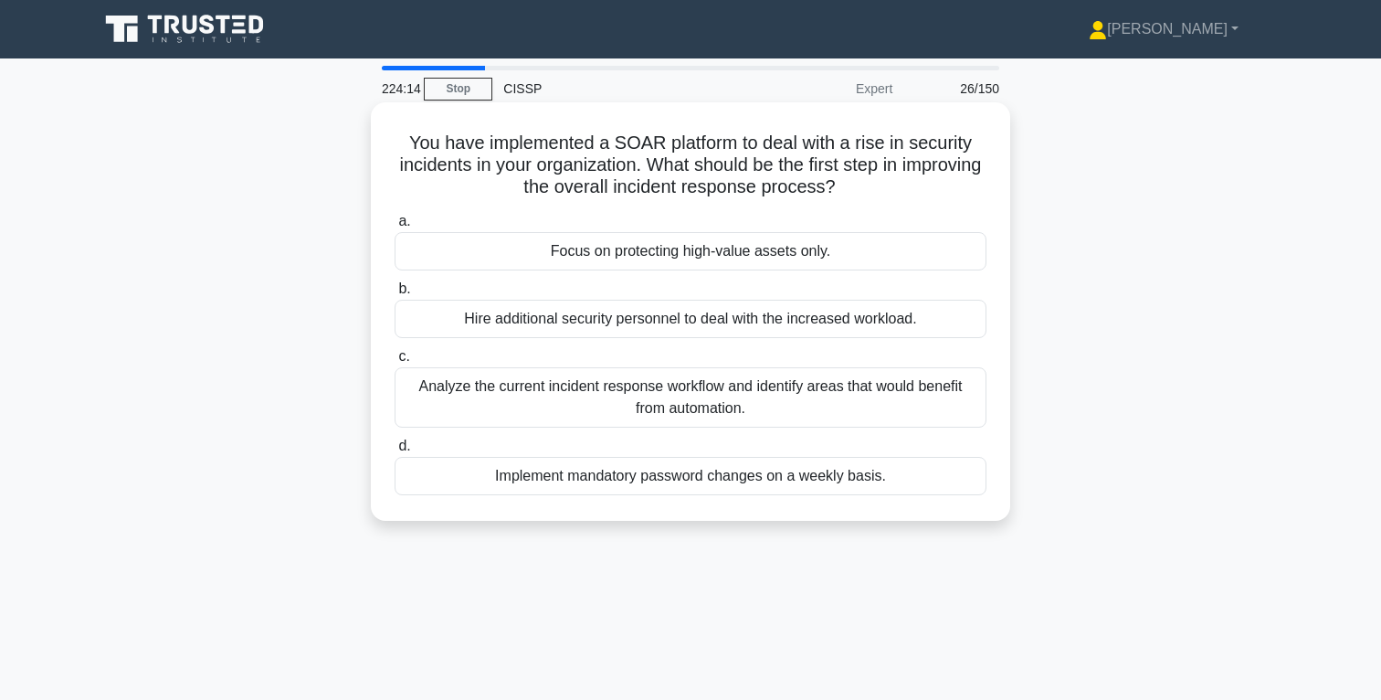
click at [733, 398] on div "Analyze the current incident response workflow and identify areas that would be…" at bounding box center [691, 397] width 592 height 60
click at [395, 363] on input "c. Analyze the current incident response workflow and identify areas that would…" at bounding box center [395, 357] width 0 height 12
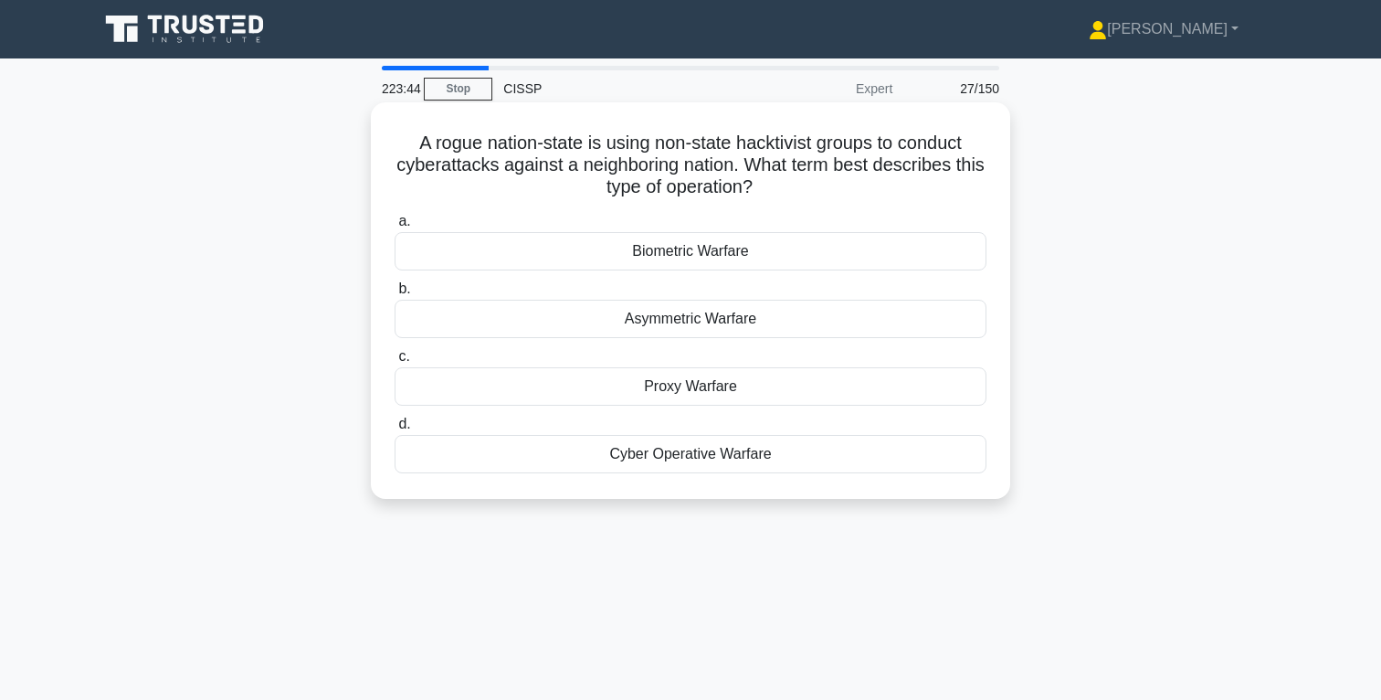
click at [698, 456] on div "Cyber Operative Warfare" at bounding box center [691, 454] width 592 height 38
click at [395, 430] on input "d. Cyber Operative Warfare" at bounding box center [395, 424] width 0 height 12
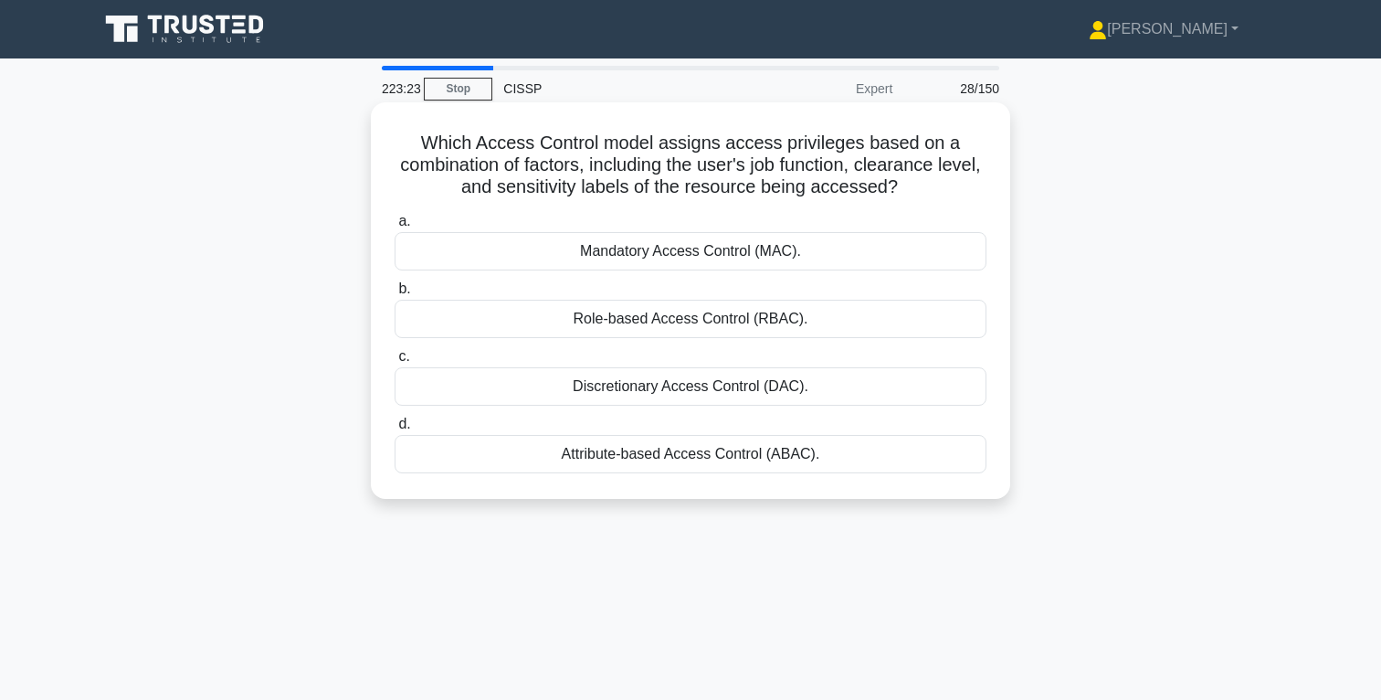
click at [707, 253] on div "Mandatory Access Control (MAC)." at bounding box center [691, 251] width 592 height 38
click at [395, 227] on input "a. Mandatory Access Control (MAC)." at bounding box center [395, 222] width 0 height 12
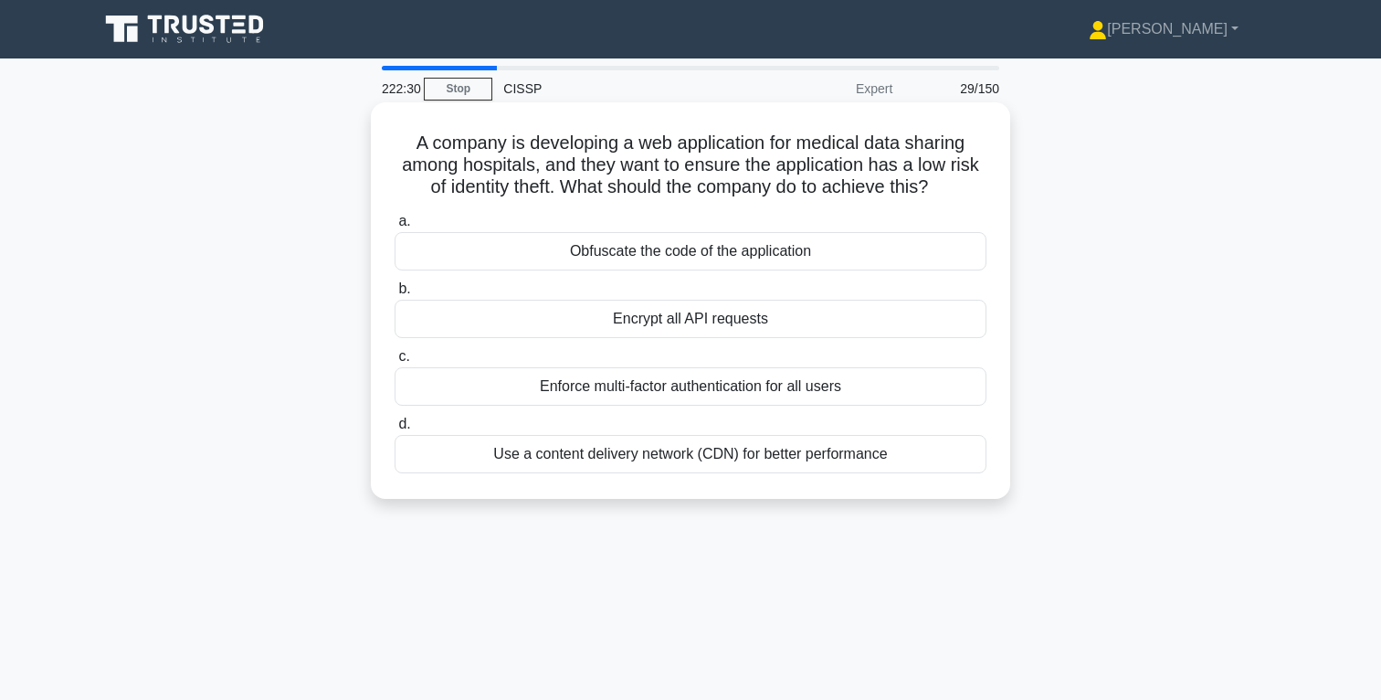
click at [732, 385] on div "Enforce multi-factor authentication for all users" at bounding box center [691, 386] width 592 height 38
click at [395, 363] on input "c. Enforce multi-factor authentication for all users" at bounding box center [395, 357] width 0 height 12
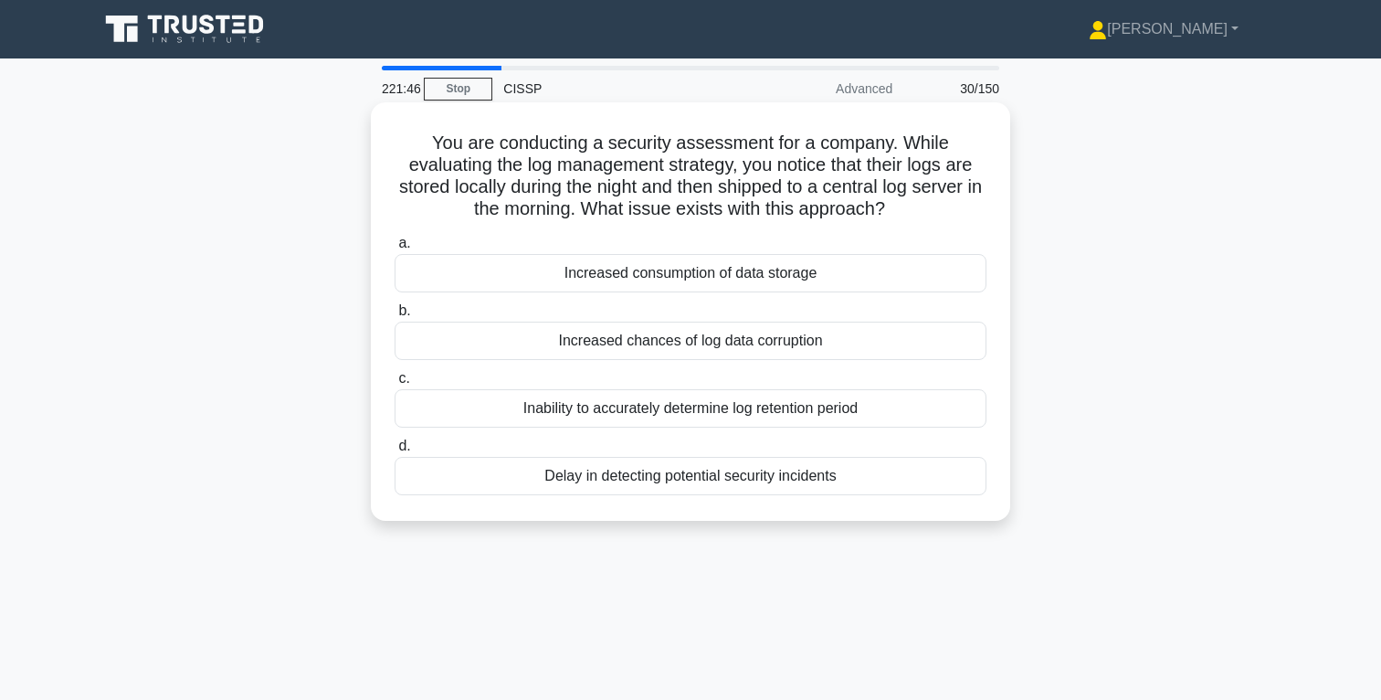
click at [724, 480] on div "Delay in detecting potential security incidents" at bounding box center [691, 476] width 592 height 38
click at [395, 452] on input "[PERSON_NAME] in detecting potential security incidents" at bounding box center [395, 446] width 0 height 12
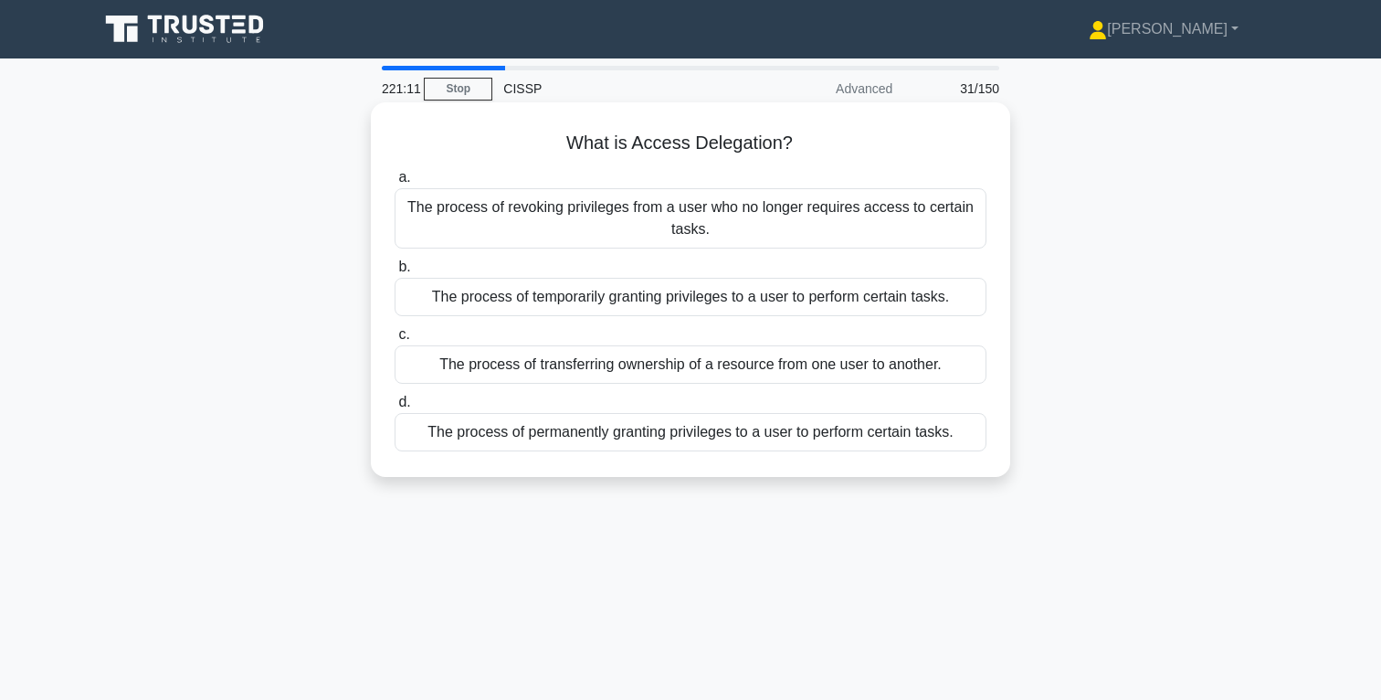
click at [677, 300] on div "The process of temporarily granting privileges to a user to perform certain tas…" at bounding box center [691, 297] width 592 height 38
click at [395, 273] on input "b. The process of temporarily granting privileges to a user to perform certain …" at bounding box center [395, 267] width 0 height 12
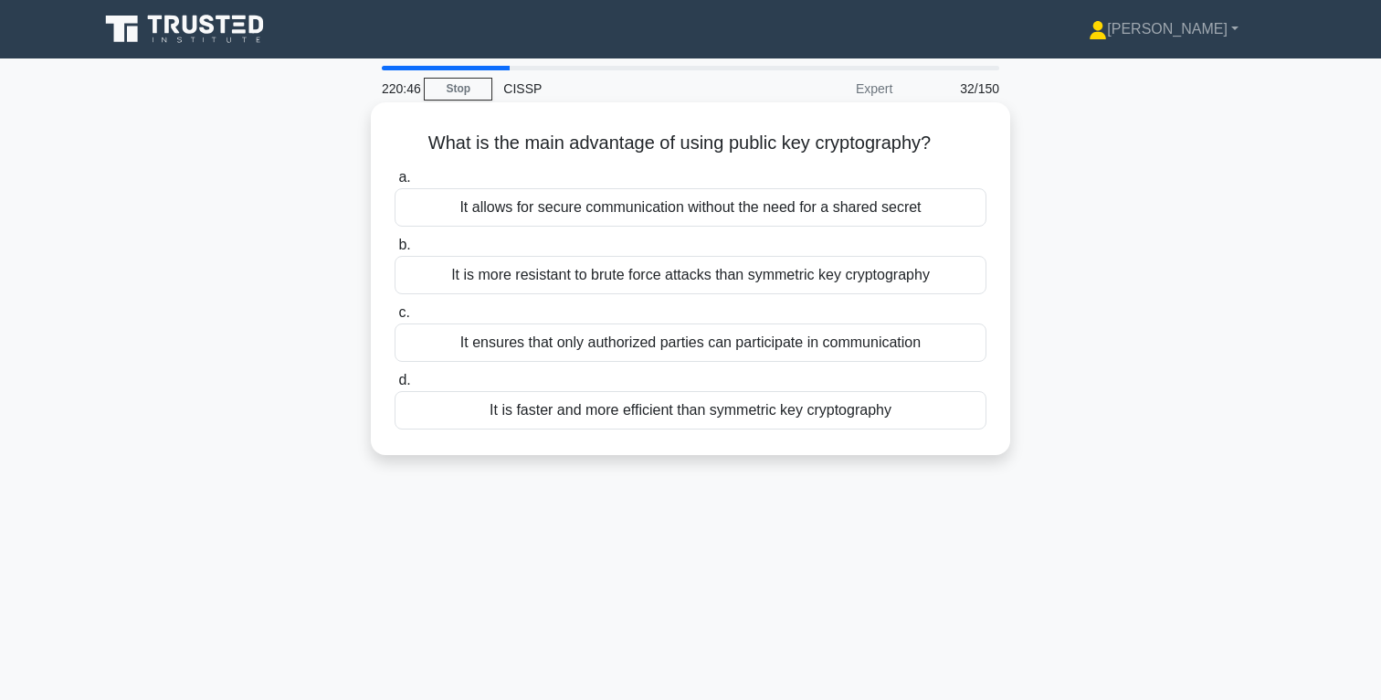
click at [714, 343] on div "It ensures that only authorized parties can participate in communication" at bounding box center [691, 342] width 592 height 38
click at [395, 319] on input "c. It ensures that only authorized parties can participate in communication" at bounding box center [395, 313] width 0 height 12
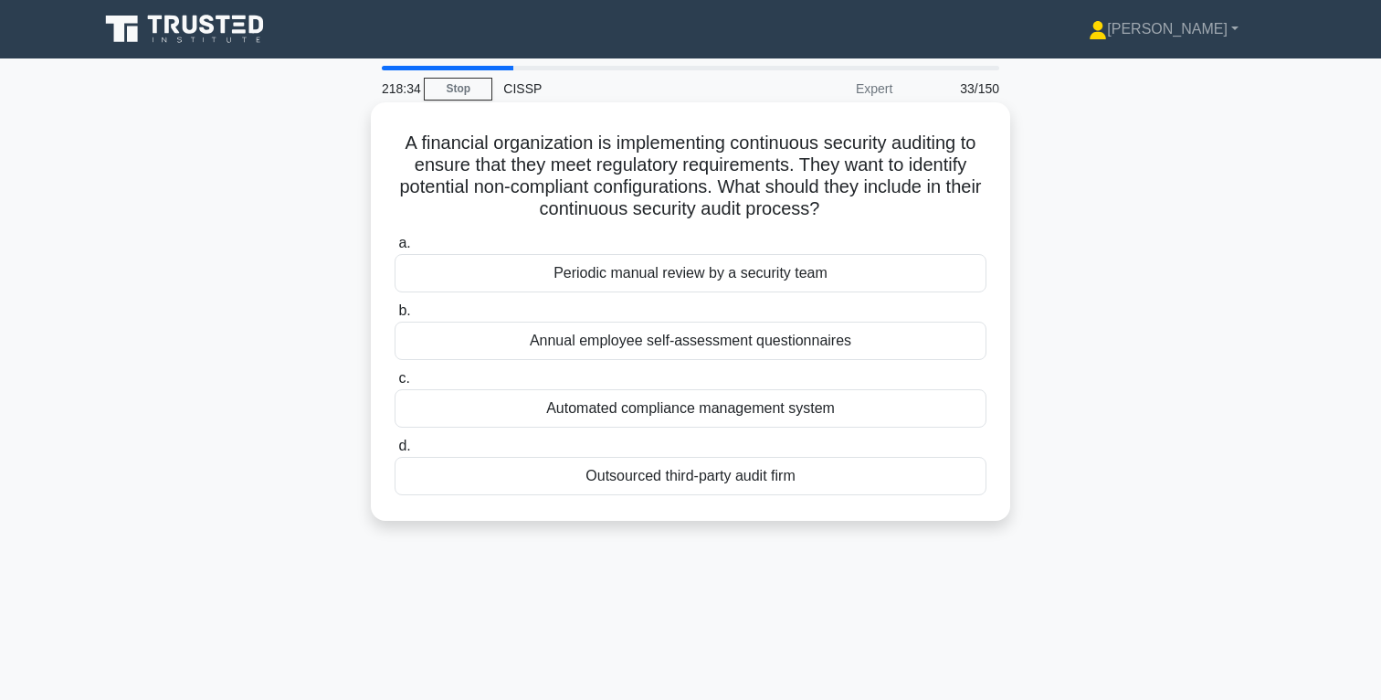
click at [720, 478] on div "Outsourced third-party audit firm" at bounding box center [691, 476] width 592 height 38
click at [395, 452] on input "d. Outsourced third-party audit firm" at bounding box center [395, 446] width 0 height 12
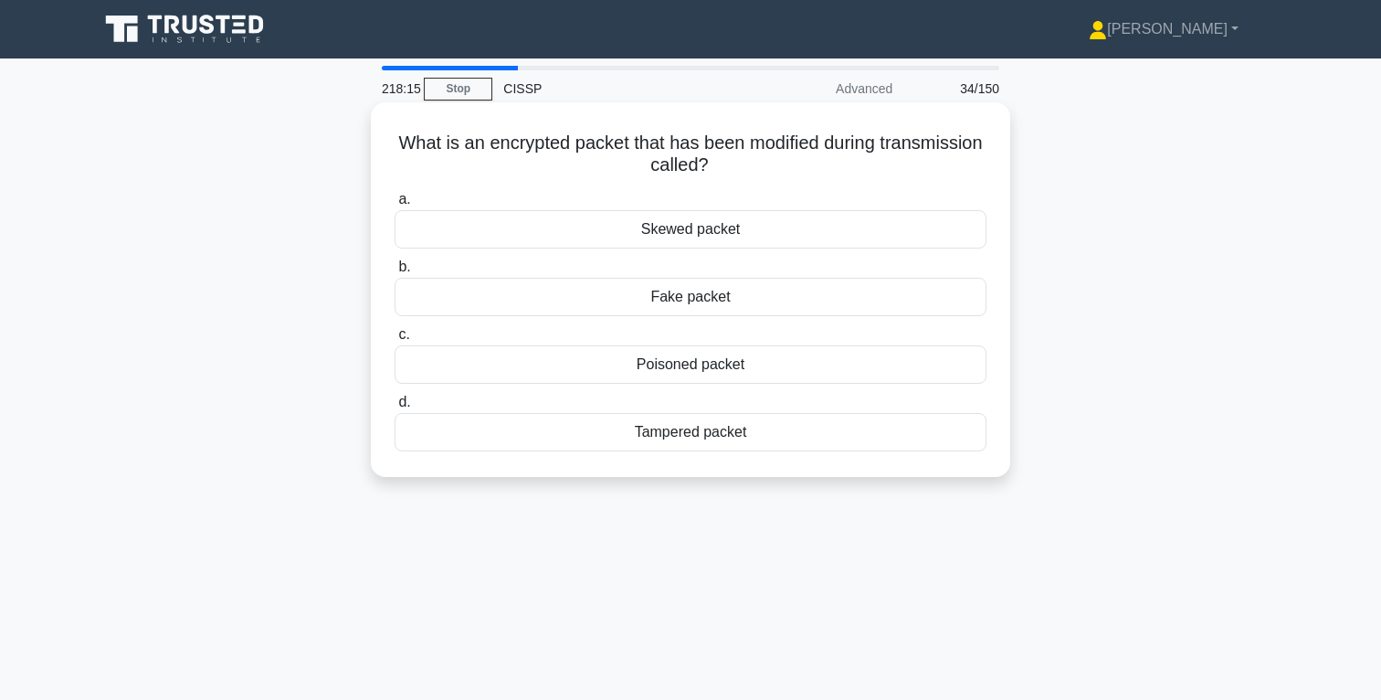
click at [708, 434] on div "Tampered packet" at bounding box center [691, 432] width 592 height 38
click at [395, 408] on input "d. Tampered packet" at bounding box center [395, 403] width 0 height 12
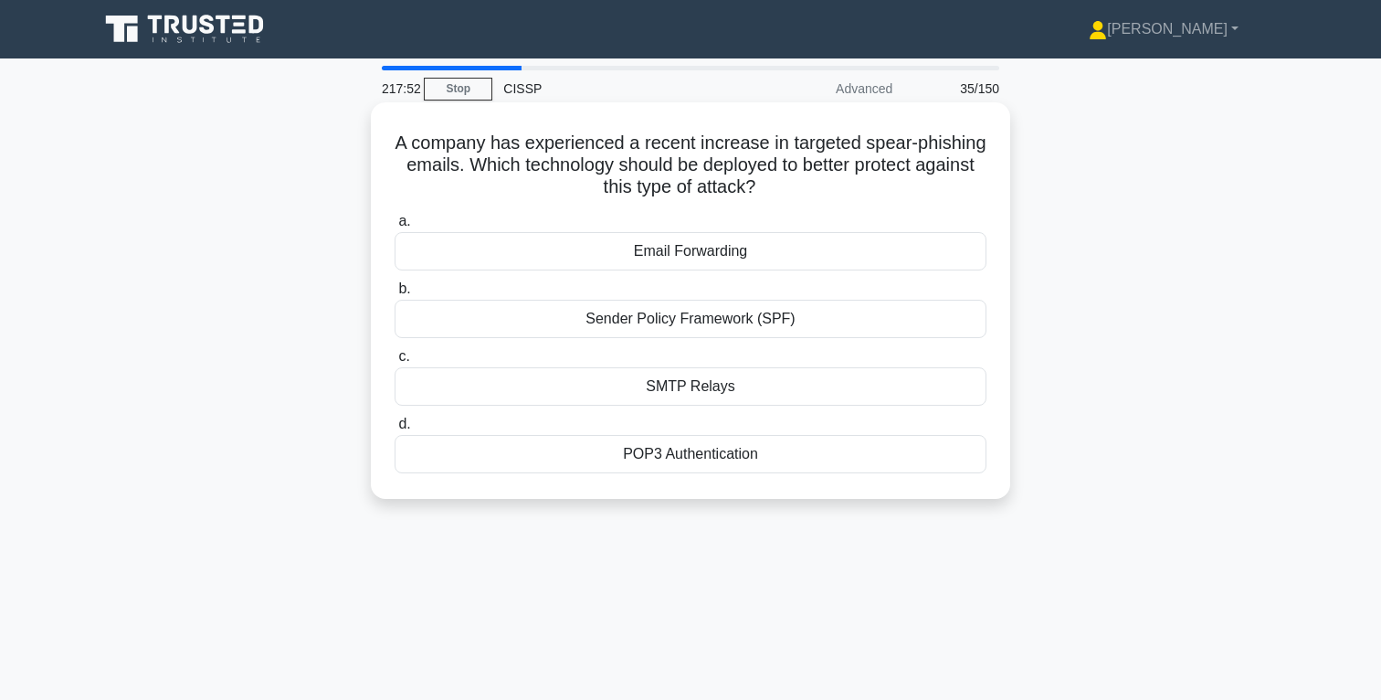
click at [700, 319] on div "Sender Policy Framework (SPF)" at bounding box center [691, 319] width 592 height 38
click at [395, 295] on input "b. Sender Policy Framework (SPF)" at bounding box center [395, 289] width 0 height 12
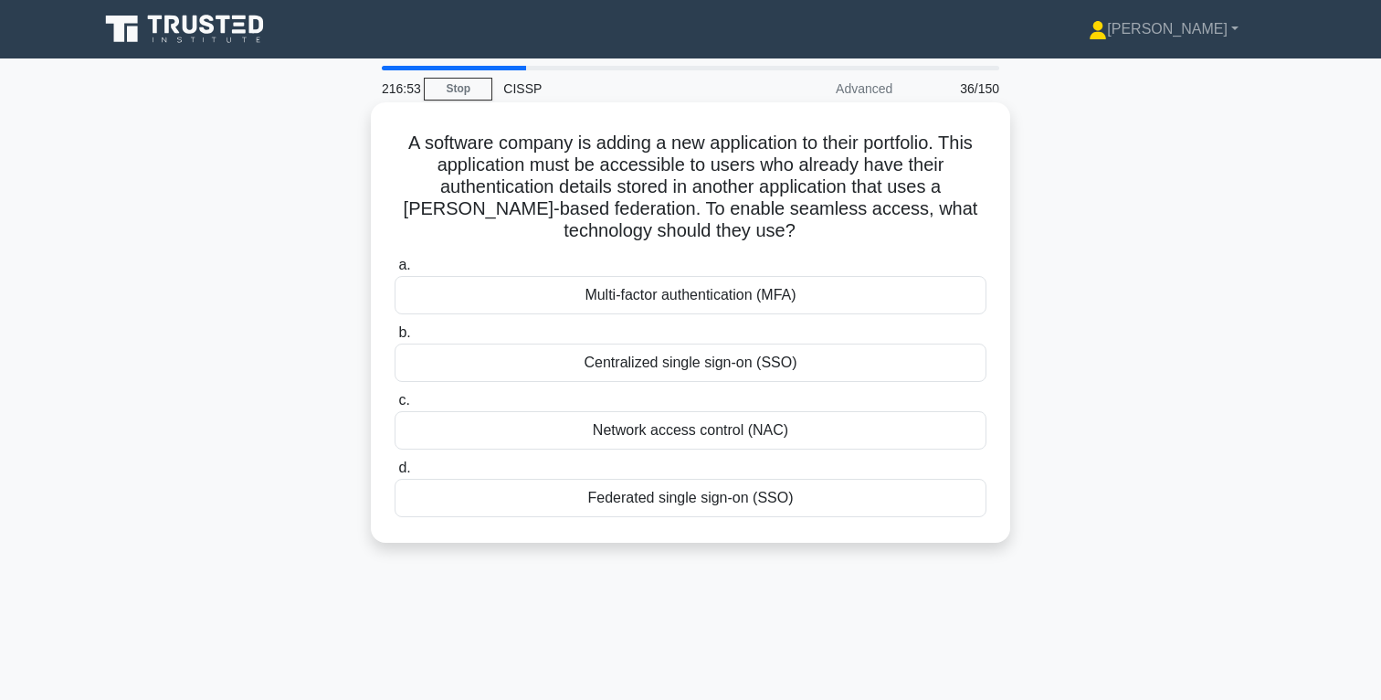
click at [719, 502] on div "Federated single sign-on (SSO)" at bounding box center [691, 498] width 592 height 38
click at [395, 474] on input "d. Federated single sign-on (SSO)" at bounding box center [395, 468] width 0 height 12
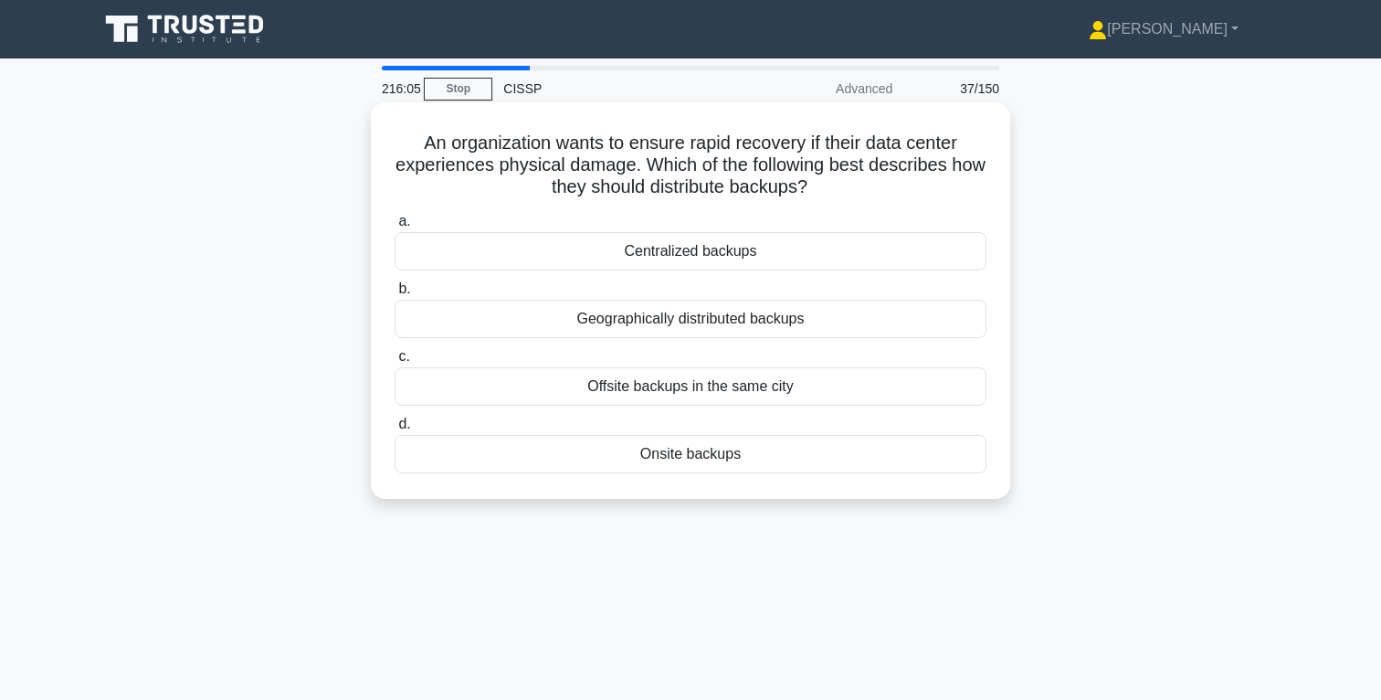
click at [731, 320] on div "Geographically distributed backups" at bounding box center [691, 319] width 592 height 38
click at [395, 295] on input "b. Geographically distributed backups" at bounding box center [395, 289] width 0 height 12
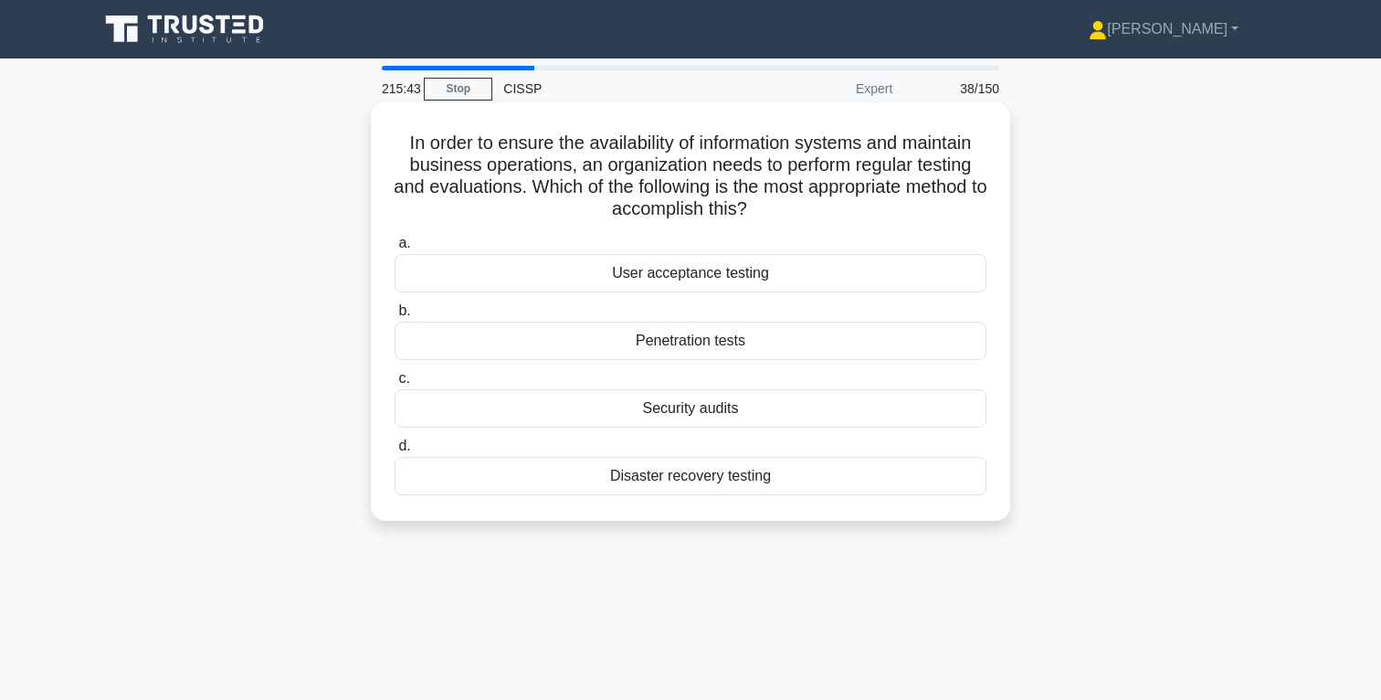
click at [707, 477] on div "Disaster recovery testing" at bounding box center [691, 476] width 592 height 38
click at [395, 452] on input "d. Disaster recovery testing" at bounding box center [395, 446] width 0 height 12
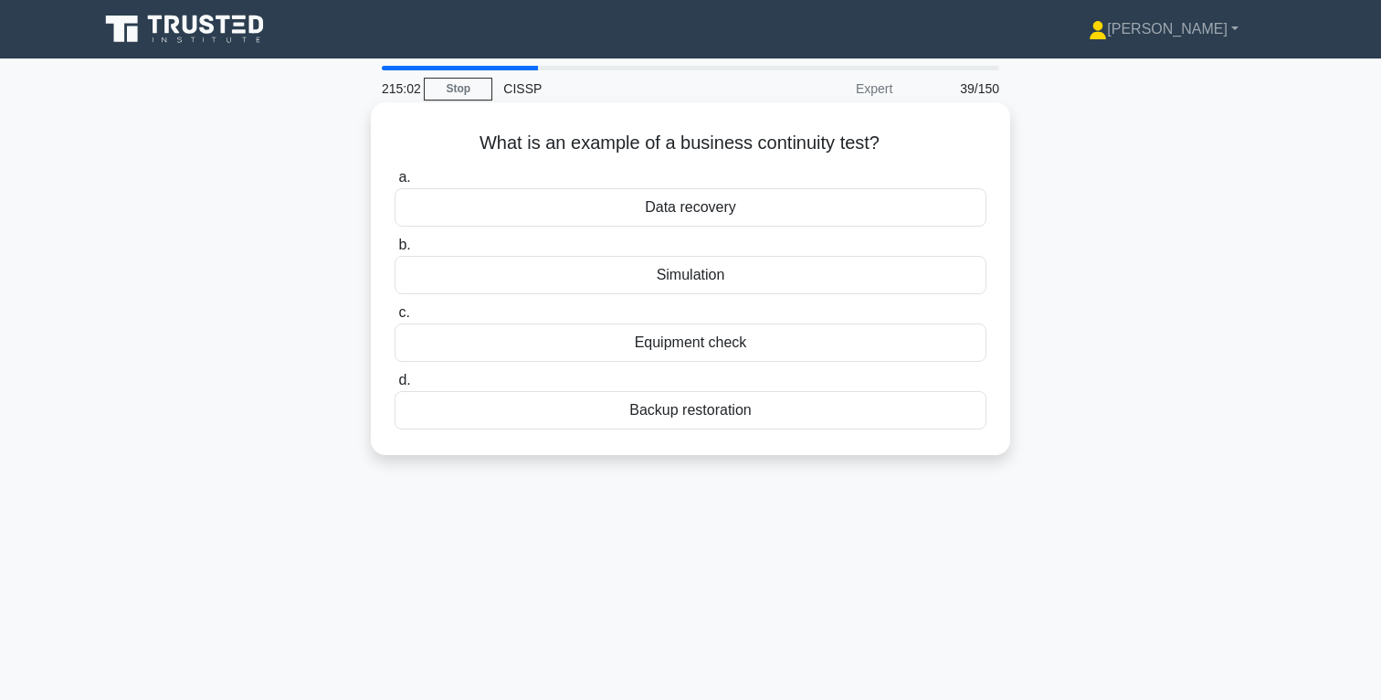
click at [685, 273] on div "Simulation" at bounding box center [691, 275] width 592 height 38
click at [395, 251] on input "b. Simulation" at bounding box center [395, 245] width 0 height 12
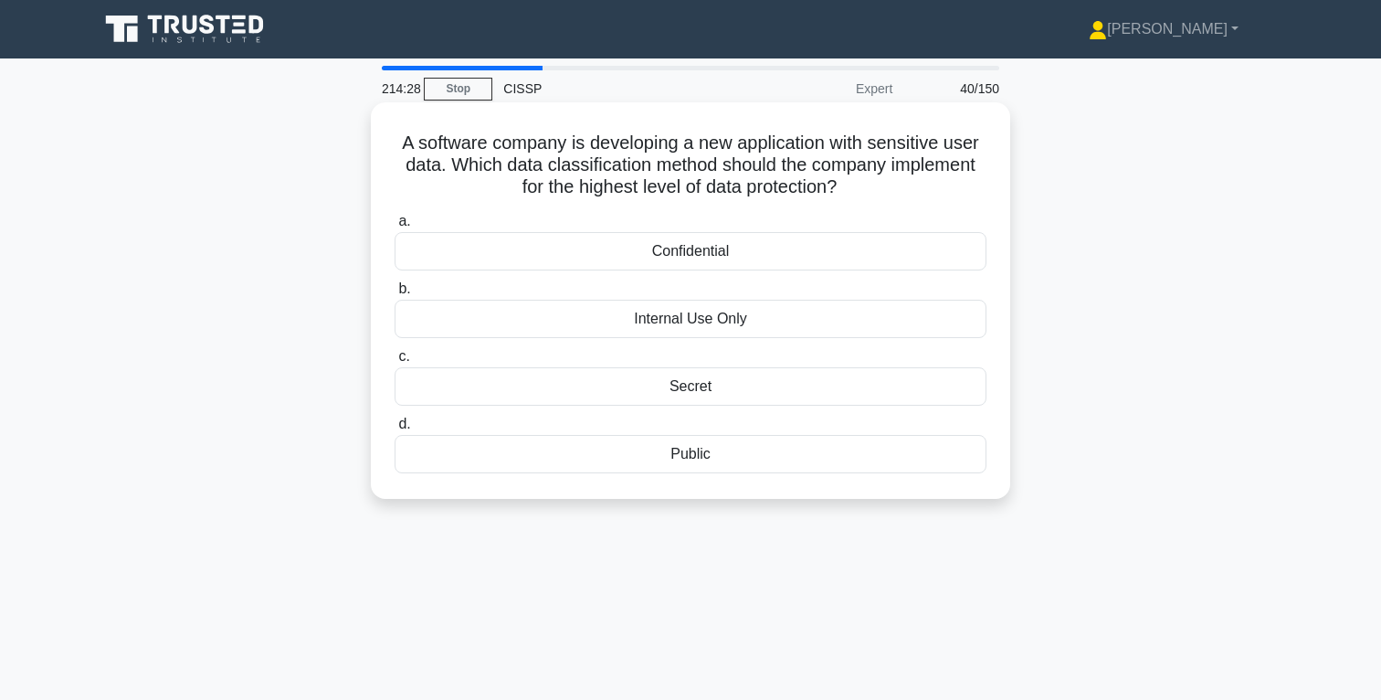
click at [709, 387] on div "Secret" at bounding box center [691, 386] width 592 height 38
click at [395, 363] on input "c. Secret" at bounding box center [395, 357] width 0 height 12
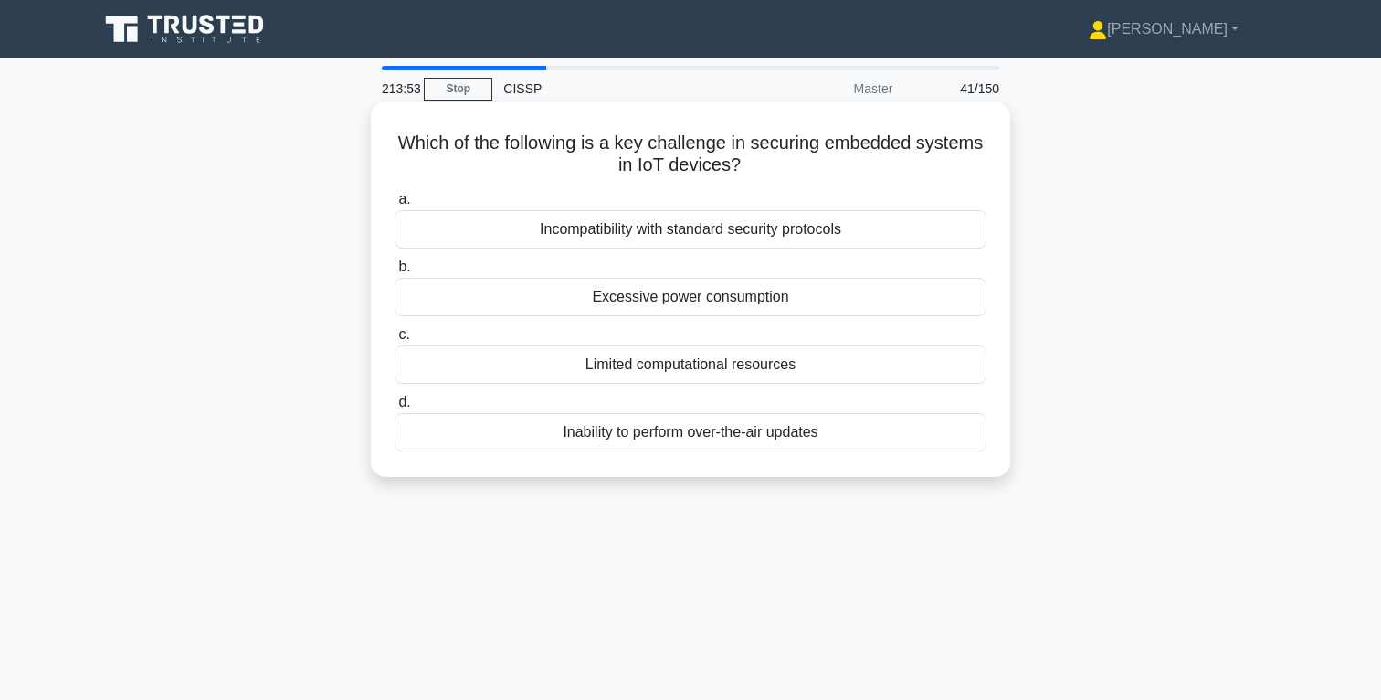
click at [725, 431] on div "Inability to perform over-the-air updates" at bounding box center [691, 432] width 592 height 38
click at [395, 408] on input "d. Inability to perform over-the-air updates" at bounding box center [395, 403] width 0 height 12
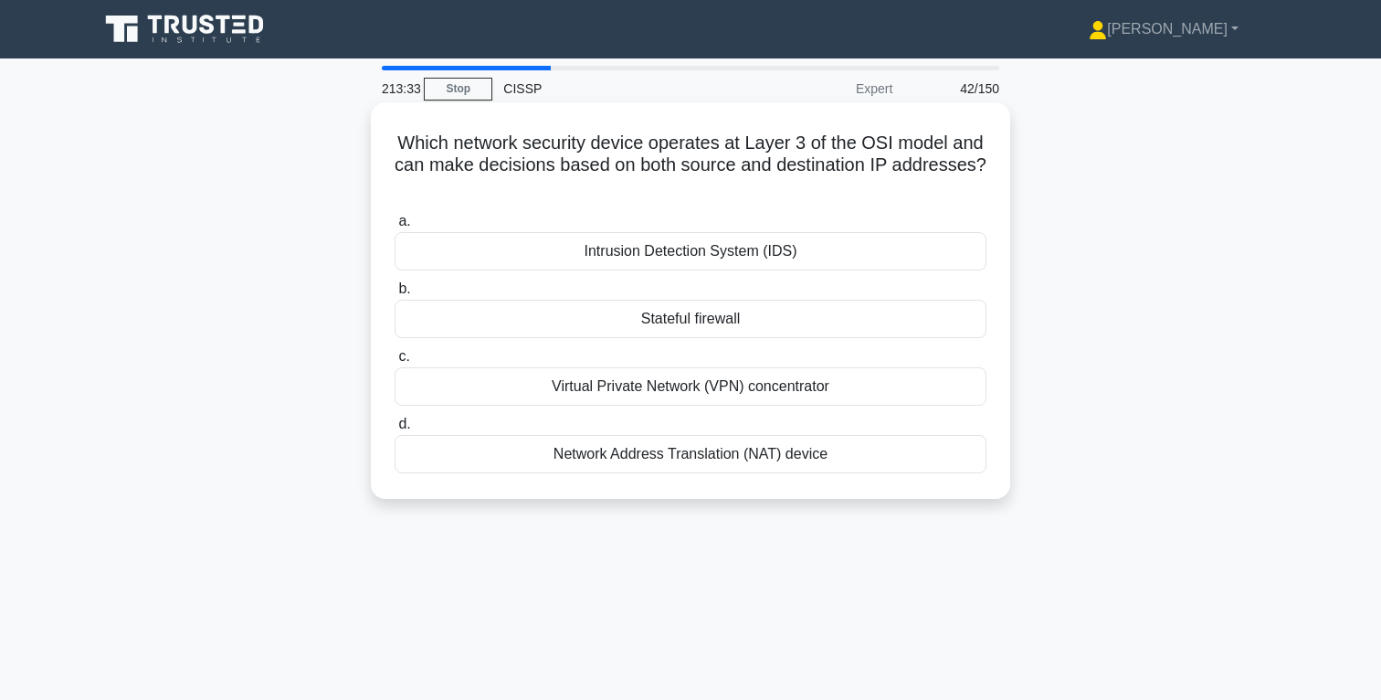
click at [718, 323] on div "Stateful firewall" at bounding box center [691, 319] width 592 height 38
click at [395, 295] on input "b. Stateful firewall" at bounding box center [395, 289] width 0 height 12
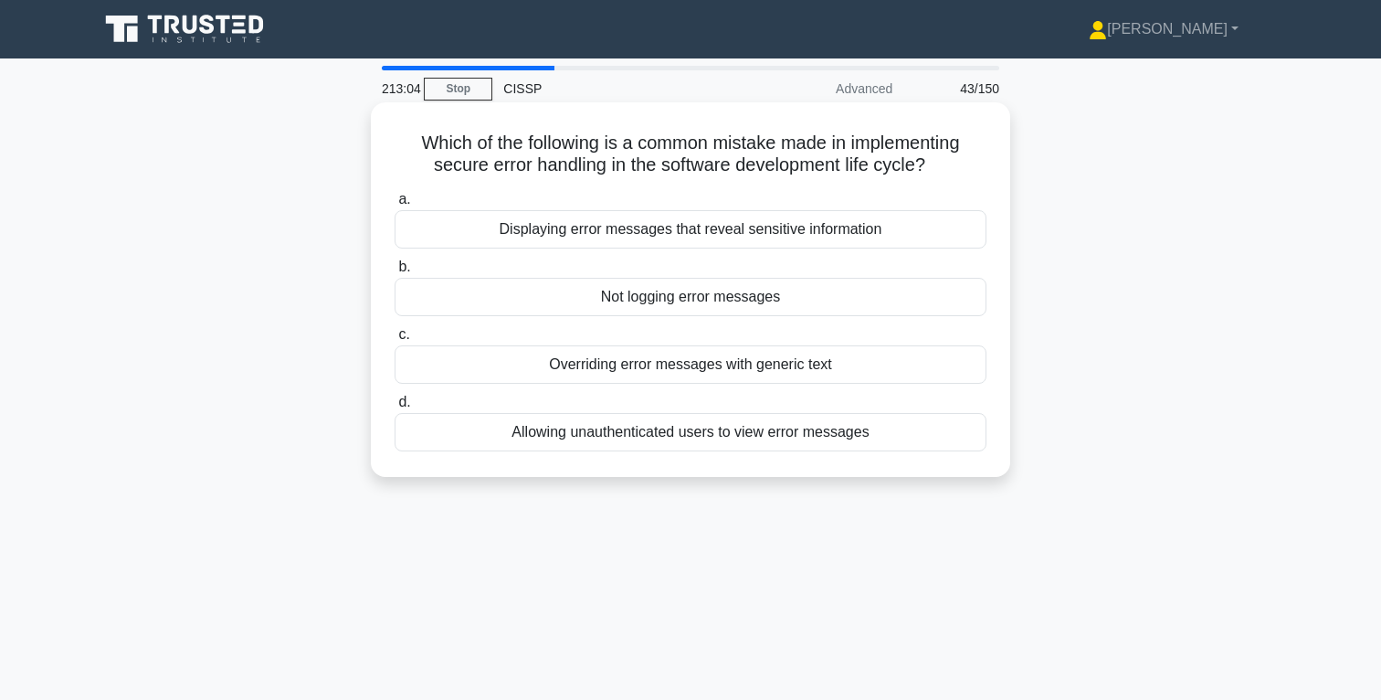
click at [714, 228] on div "Displaying error messages that reveal sensitive information" at bounding box center [691, 229] width 592 height 38
click at [395, 206] on input "a. Displaying error messages that reveal sensitive information" at bounding box center [395, 200] width 0 height 12
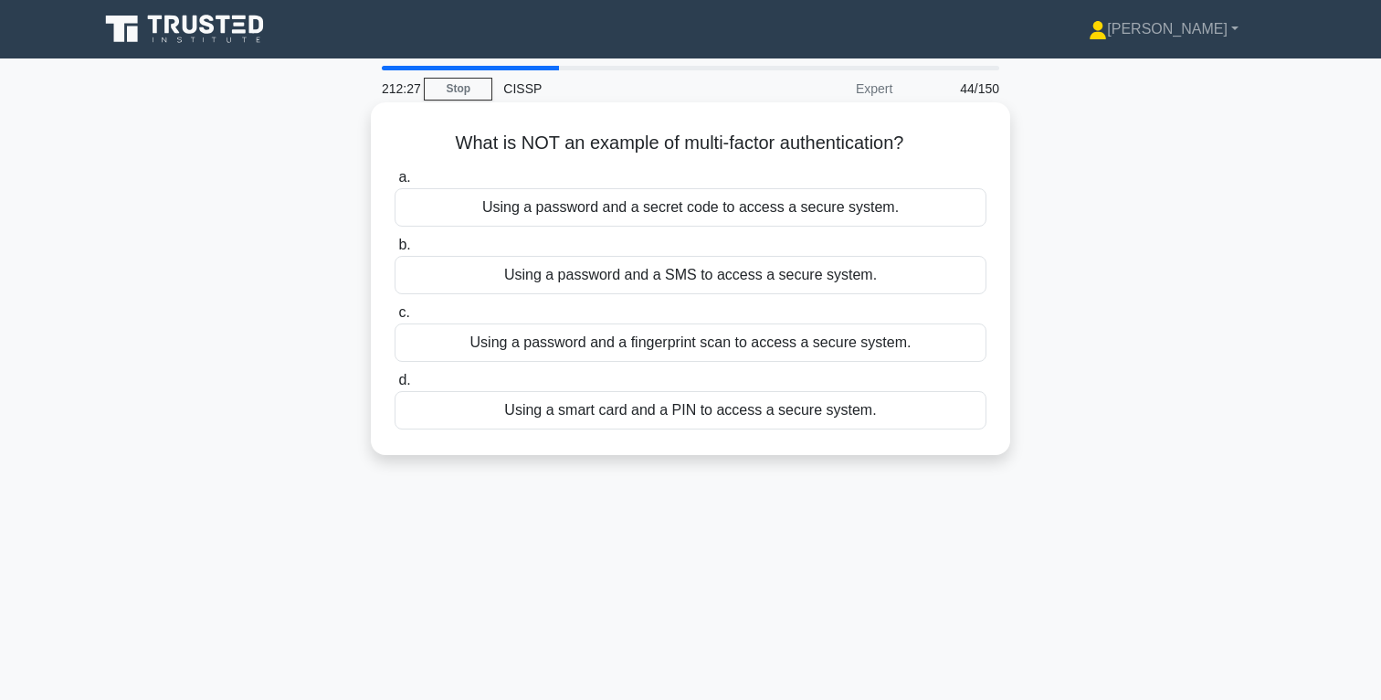
click at [664, 210] on div "Using a password and a secret code to access a secure system." at bounding box center [691, 207] width 592 height 38
click at [395, 184] on input "a. Using a password and a secret code to access a secure system." at bounding box center [395, 178] width 0 height 12
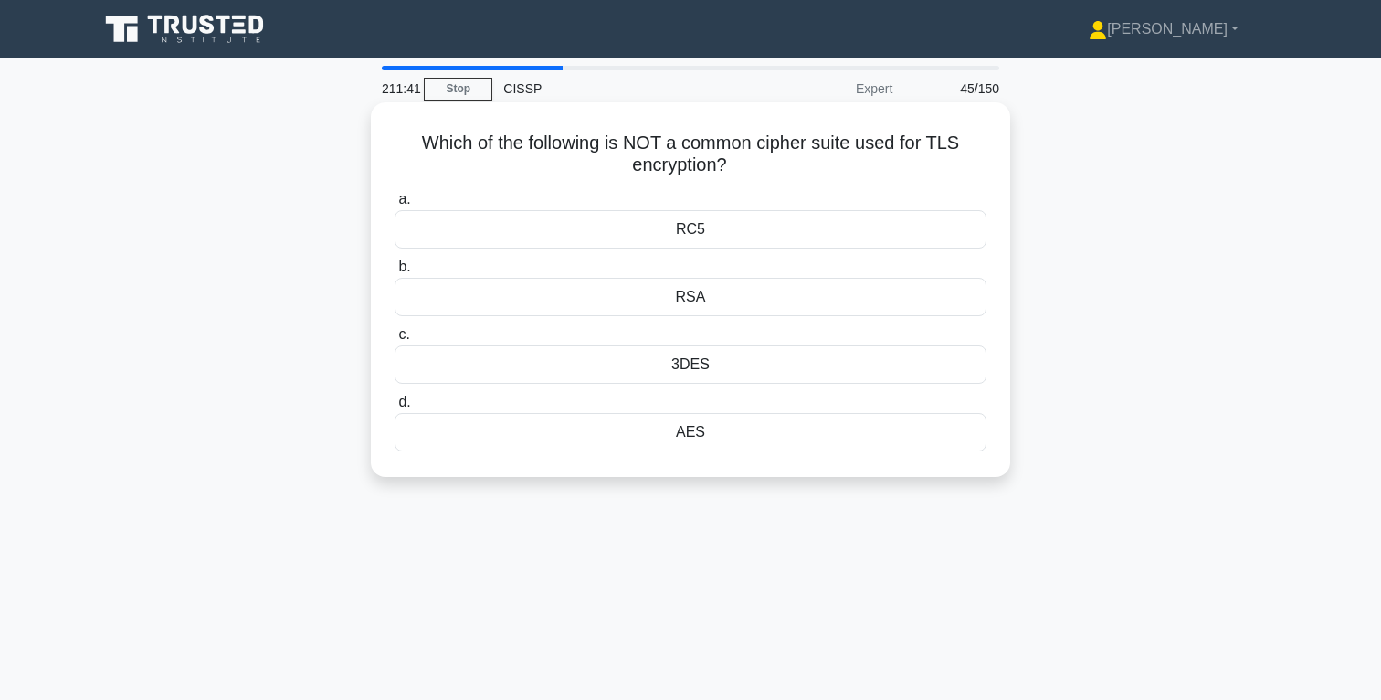
click at [705, 369] on div "3DES" at bounding box center [691, 364] width 592 height 38
click at [395, 341] on input "c. 3DES" at bounding box center [395, 335] width 0 height 12
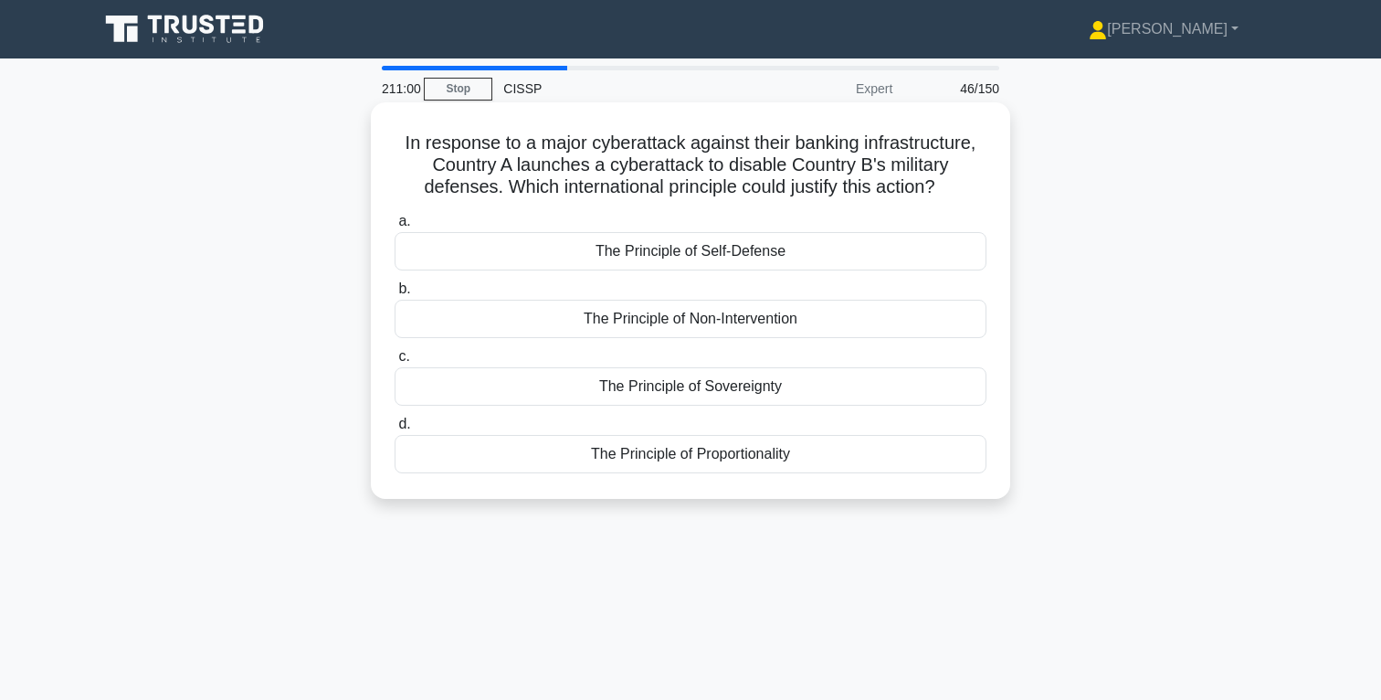
click at [719, 391] on div "The Principle of Sovereignty" at bounding box center [691, 386] width 592 height 38
click at [395, 363] on input "c. The Principle of Sovereignty" at bounding box center [395, 357] width 0 height 12
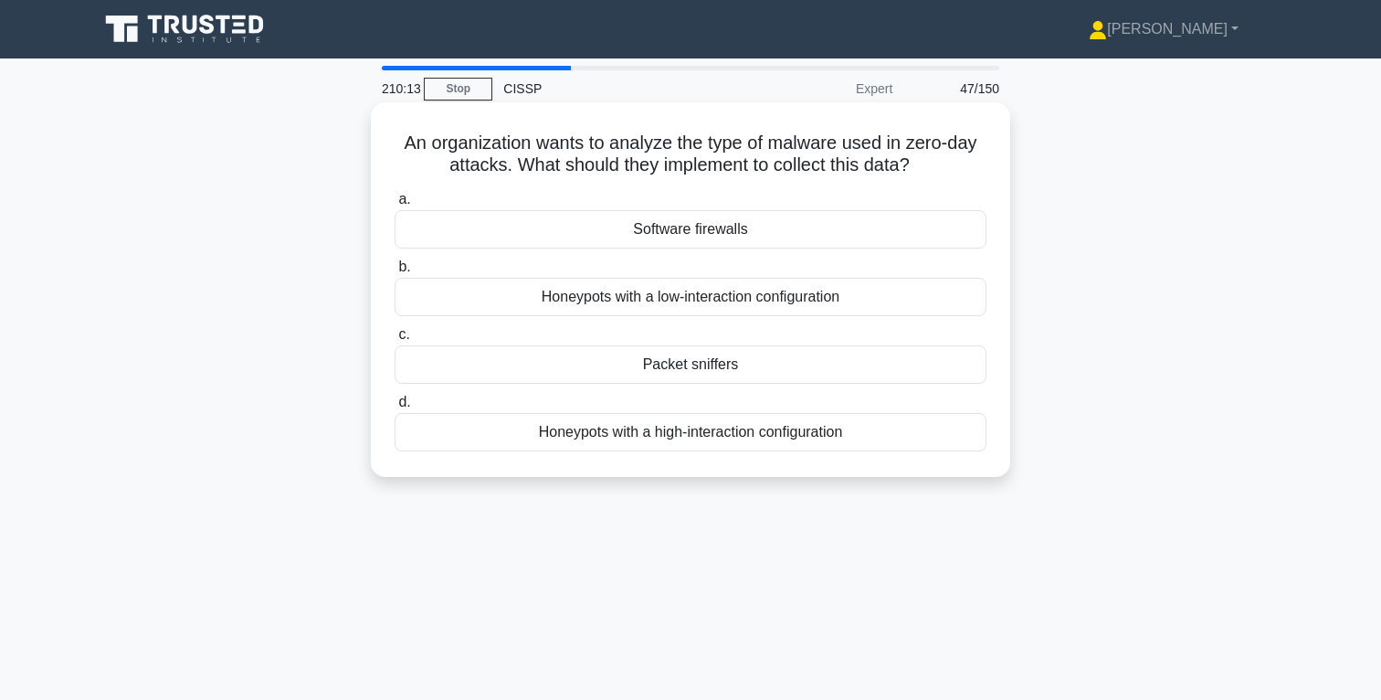
click at [742, 300] on div "Honeypots with a low-interaction configuration" at bounding box center [691, 297] width 592 height 38
click at [395, 273] on input "b. Honeypots with a low-interaction configuration" at bounding box center [395, 267] width 0 height 12
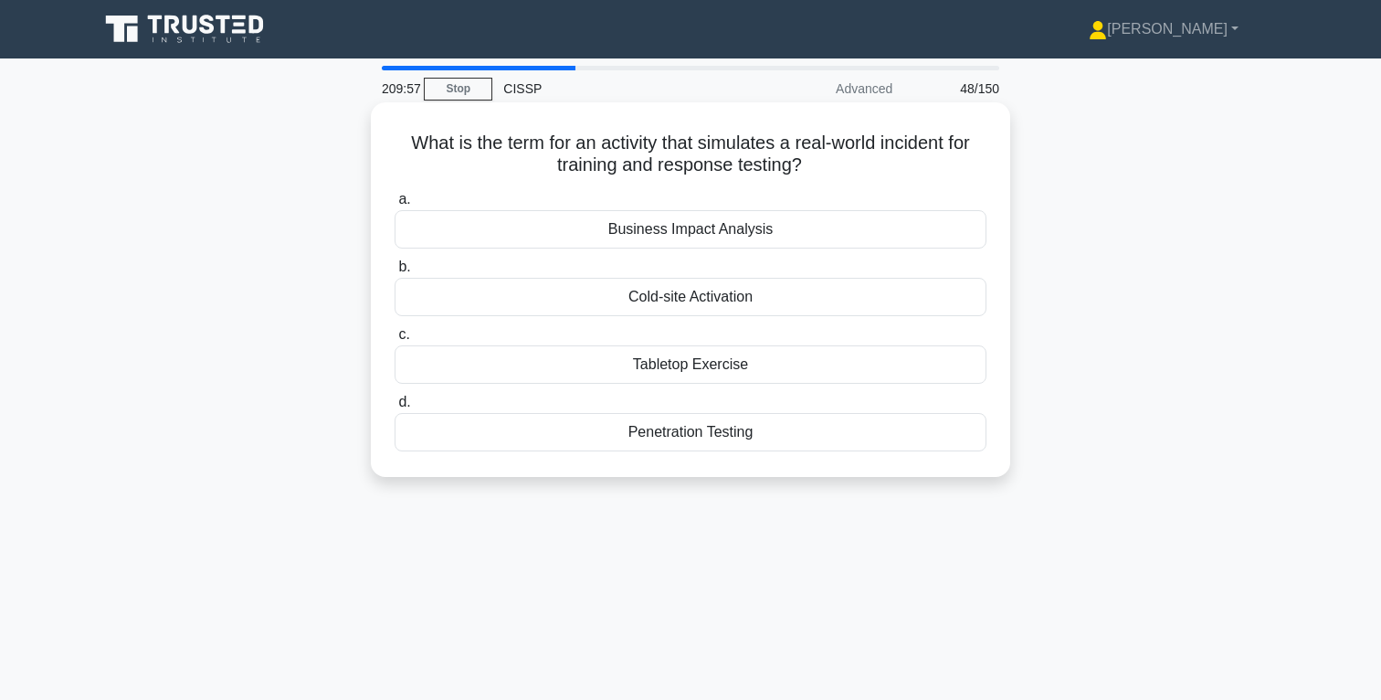
click at [718, 368] on div "Tabletop Exercise" at bounding box center [691, 364] width 592 height 38
click at [395, 341] on input "c. Tabletop Exercise" at bounding box center [395, 335] width 0 height 12
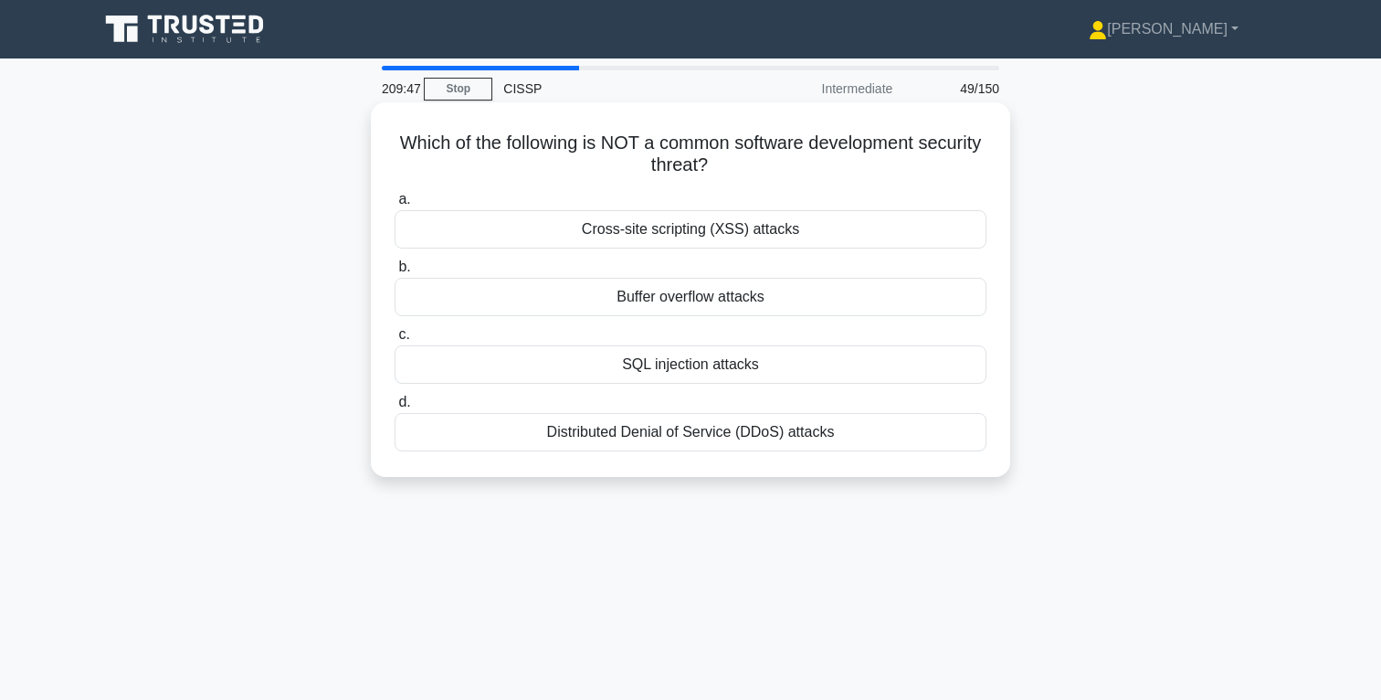
click at [725, 442] on div "Distributed Denial of Service (DDoS) attacks" at bounding box center [691, 432] width 592 height 38
click at [395, 408] on input "d. Distributed Denial of Service (DDoS) attacks" at bounding box center [395, 403] width 0 height 12
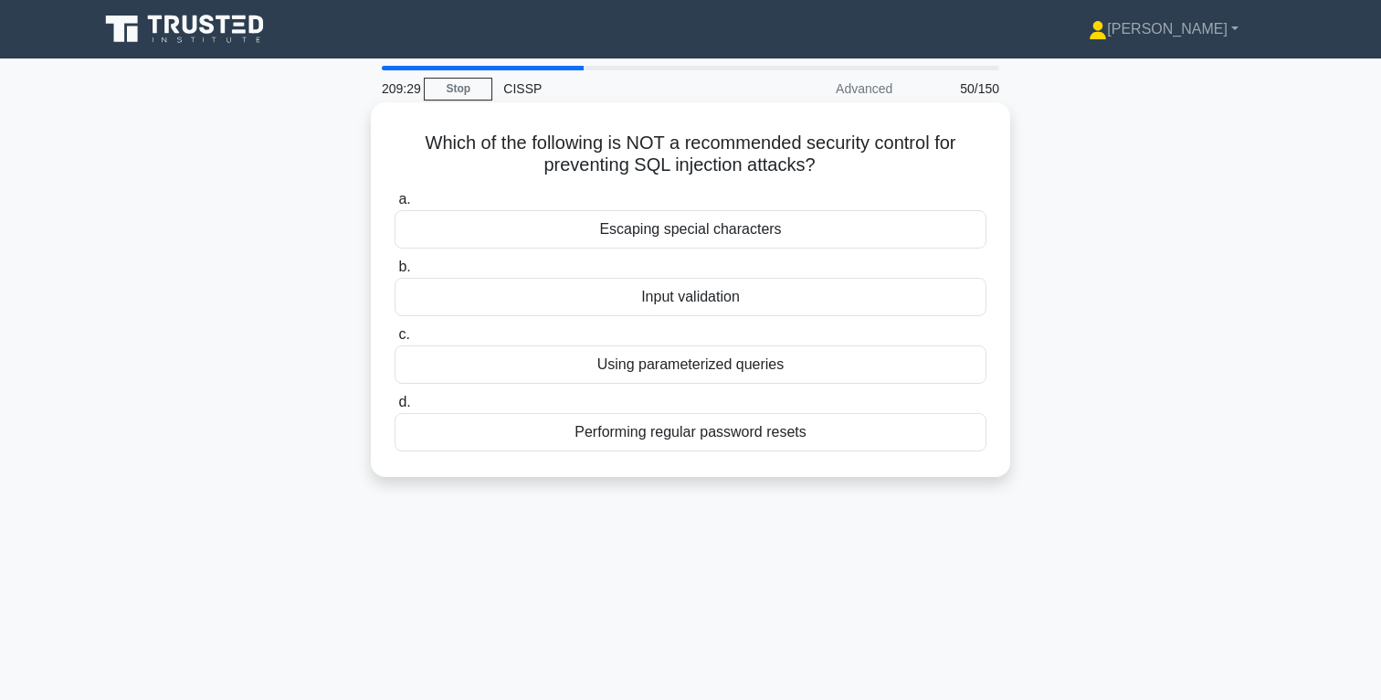
click at [764, 439] on div "Performing regular password resets" at bounding box center [691, 432] width 592 height 38
click at [395, 408] on input "d. Performing regular password resets" at bounding box center [395, 403] width 0 height 12
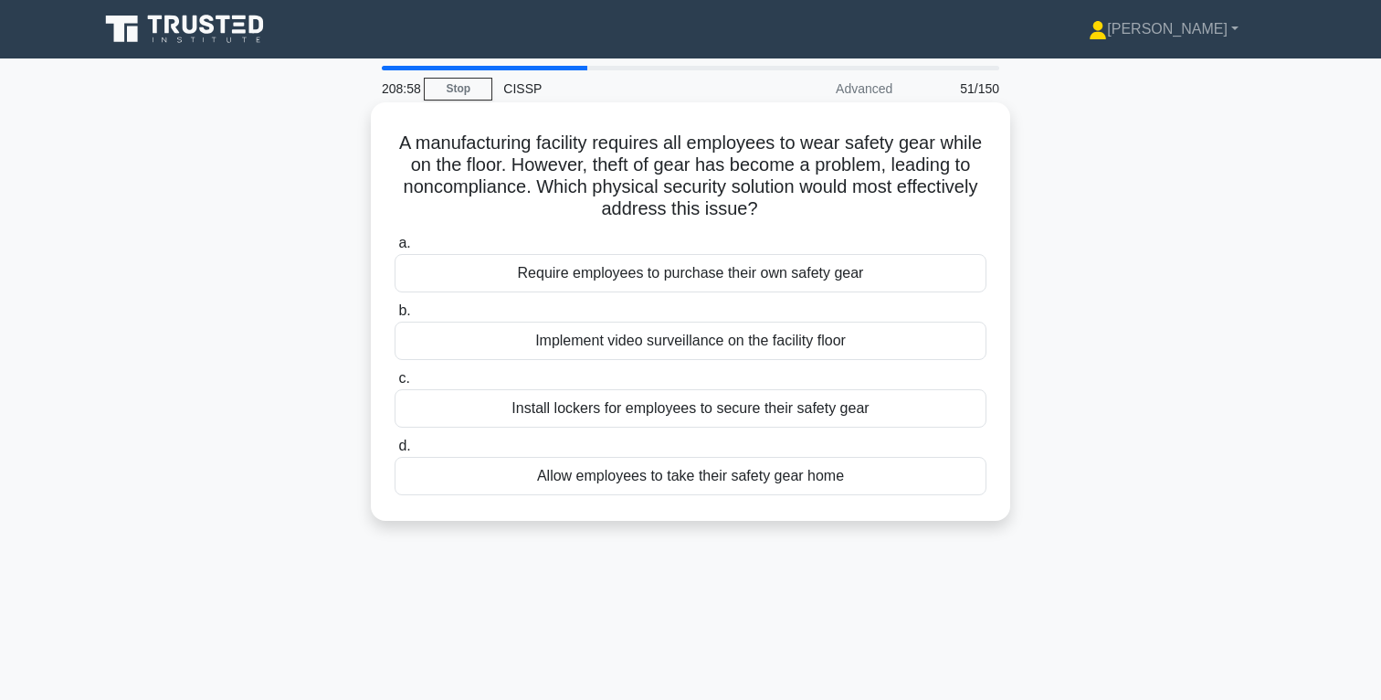
click at [704, 344] on div "Implement video surveillance on the facility floor" at bounding box center [691, 341] width 592 height 38
click at [395, 317] on input "b. Implement video surveillance on the facility floor" at bounding box center [395, 311] width 0 height 12
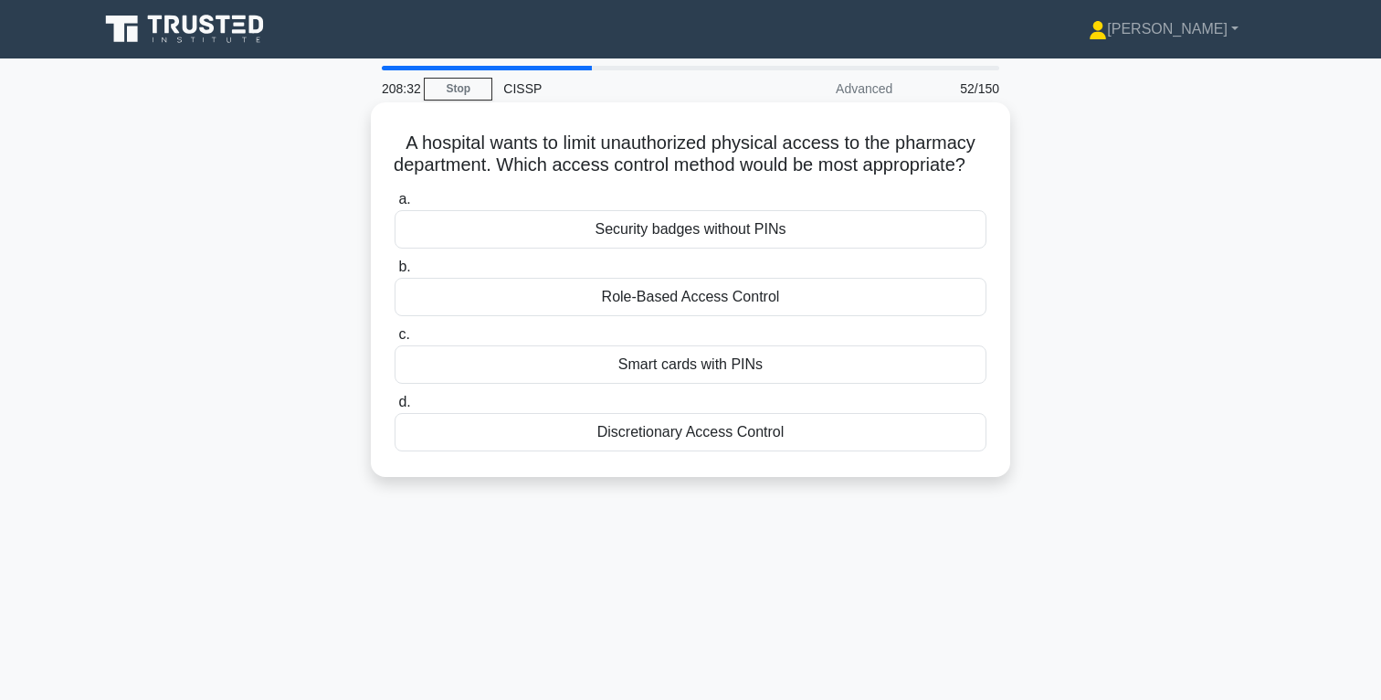
click at [715, 384] on div "Smart cards with PINs" at bounding box center [691, 364] width 592 height 38
click at [395, 341] on input "c. Smart cards with PINs" at bounding box center [395, 335] width 0 height 12
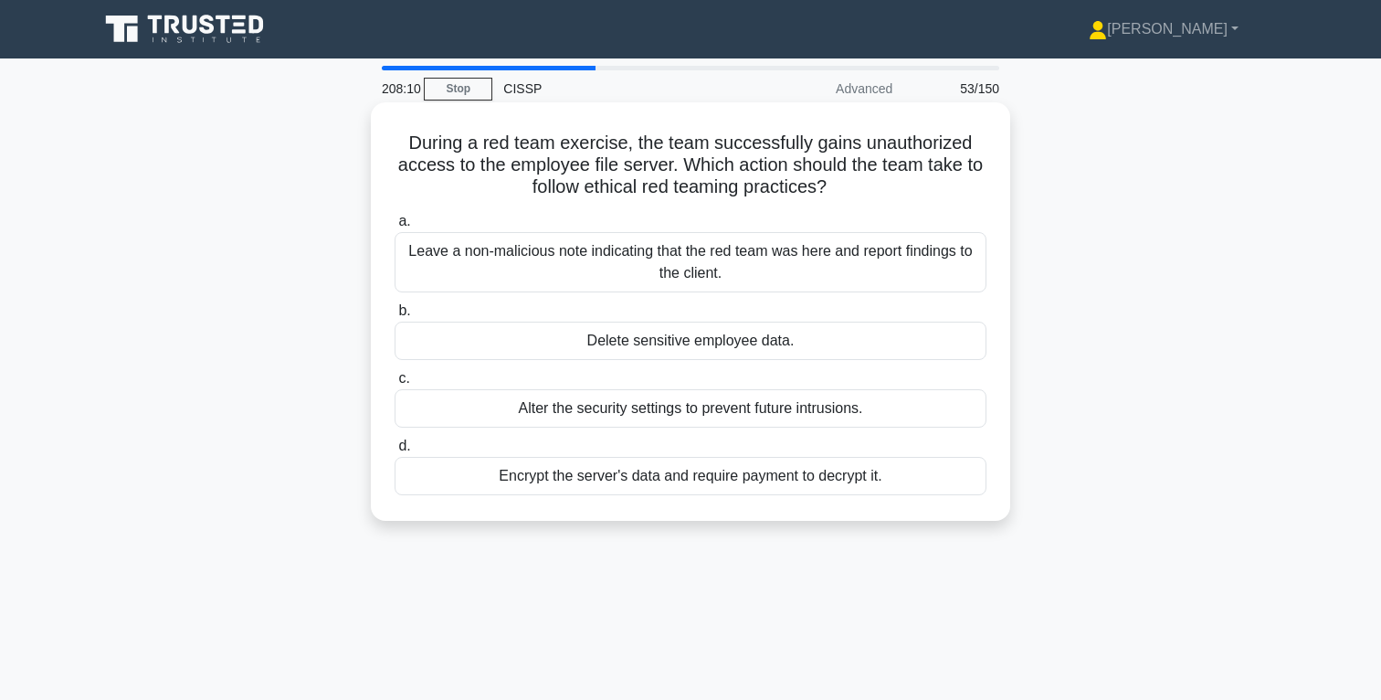
click at [724, 273] on div "Leave a non-malicious note indicating that the red team was here and report fin…" at bounding box center [691, 262] width 592 height 60
click at [395, 227] on input "a. Leave a non-malicious note indicating that the red team was here and report …" at bounding box center [395, 222] width 0 height 12
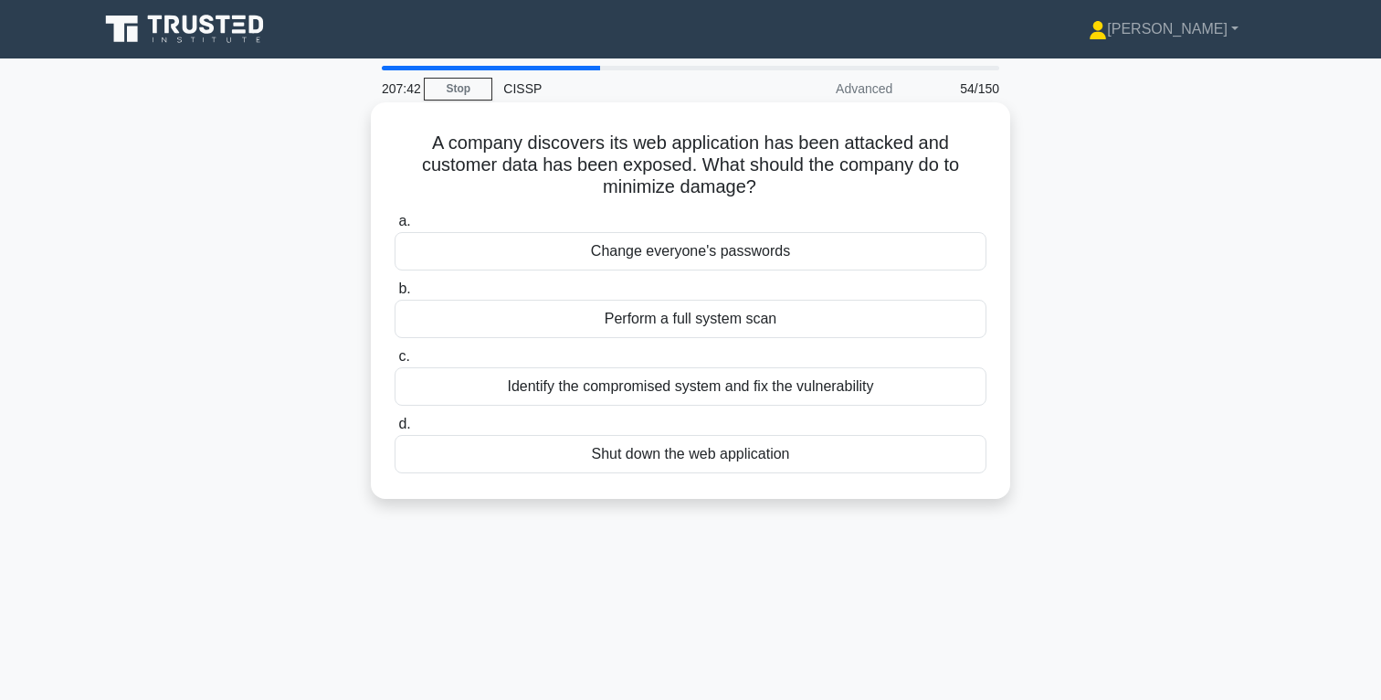
click at [752, 386] on div "Identify the compromised system and fix the vulnerability" at bounding box center [691, 386] width 592 height 38
click at [395, 363] on input "c. Identify the compromised system and fix the vulnerability" at bounding box center [395, 357] width 0 height 12
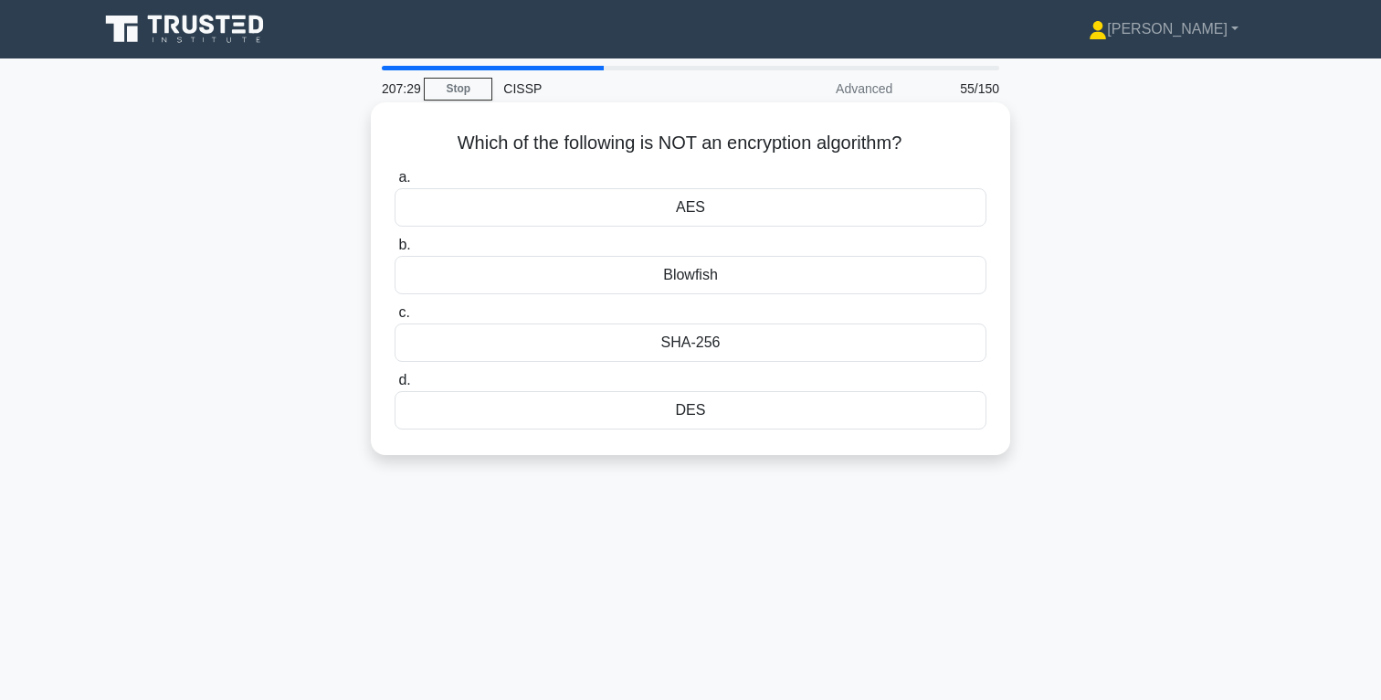
click at [713, 344] on div "SHA-256" at bounding box center [691, 342] width 592 height 38
click at [395, 319] on input "c. SHA-256" at bounding box center [395, 313] width 0 height 12
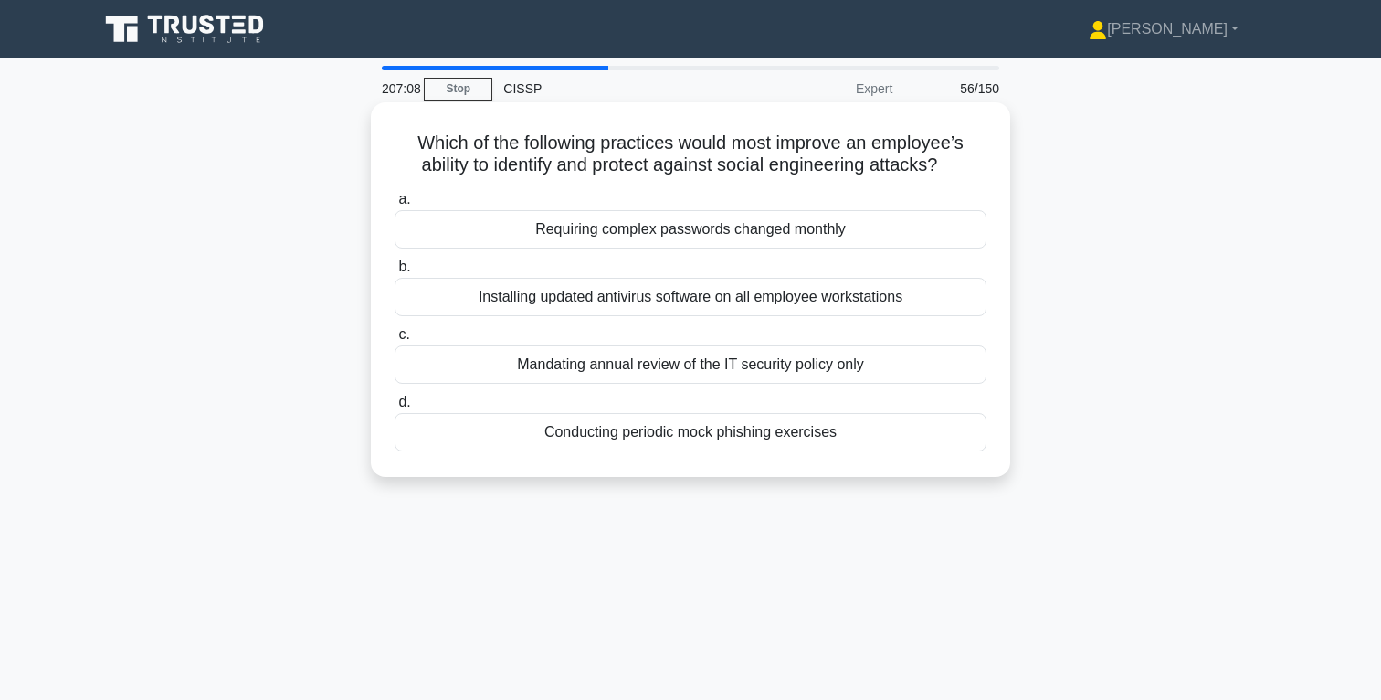
click at [737, 438] on div "Conducting periodic mock phishing exercises" at bounding box center [691, 432] width 592 height 38
click at [395, 408] on input "d. Conducting periodic mock phishing exercises" at bounding box center [395, 403] width 0 height 12
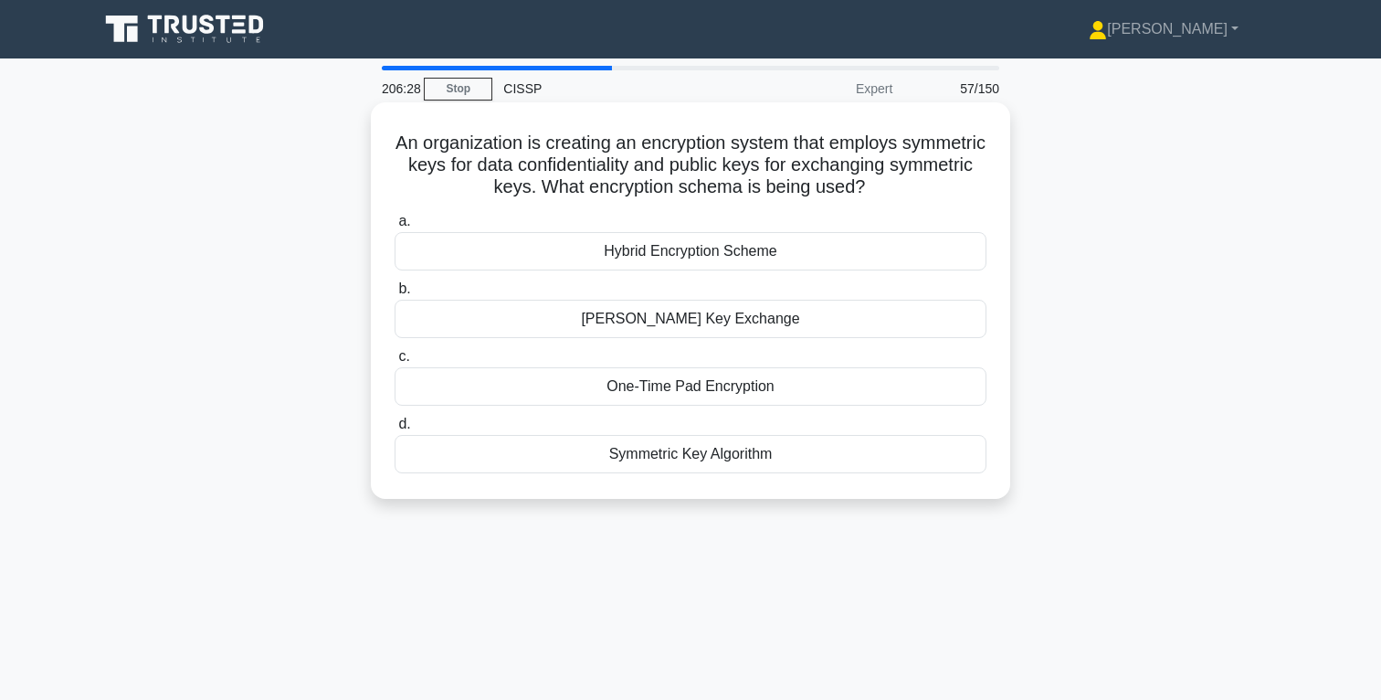
click at [705, 253] on div "Hybrid Encryption Scheme" at bounding box center [691, 251] width 592 height 38
click at [395, 227] on input "a. Hybrid Encryption Scheme" at bounding box center [395, 222] width 0 height 12
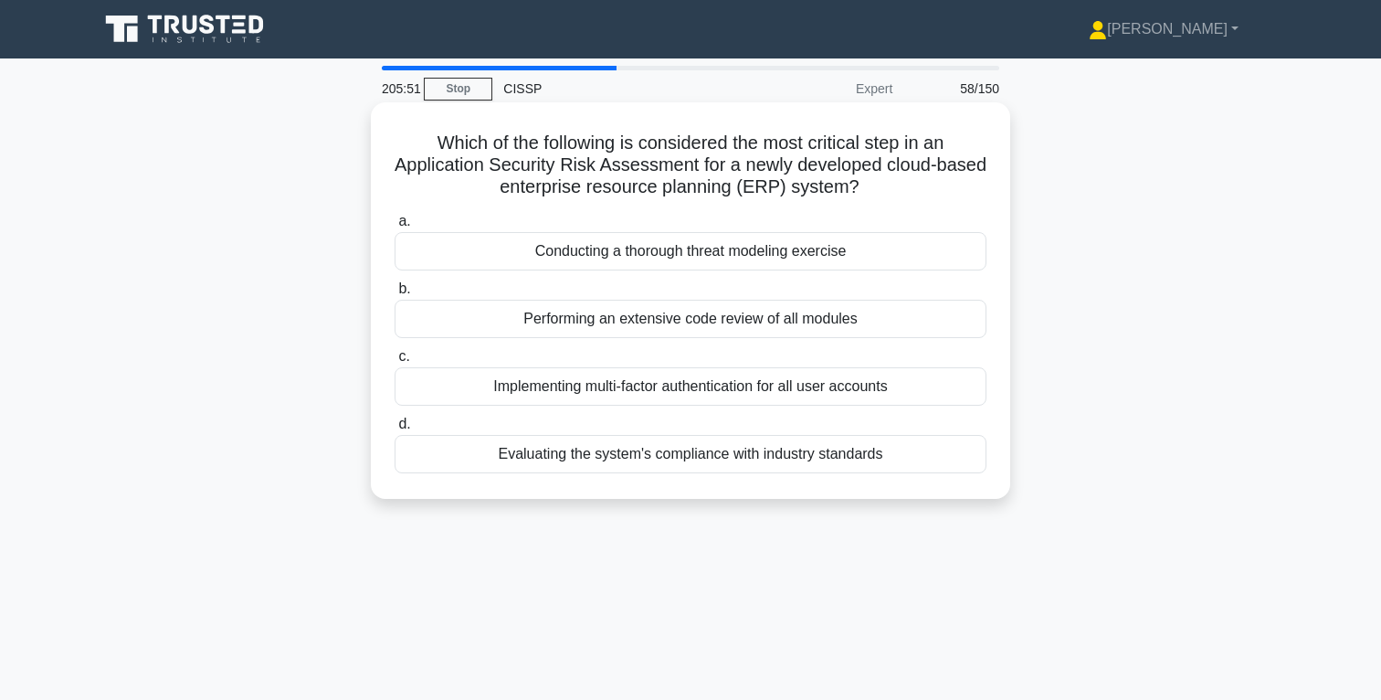
click at [725, 253] on div "Conducting a thorough threat modeling exercise" at bounding box center [691, 251] width 592 height 38
click at [395, 227] on input "a. Conducting a thorough threat modeling exercise" at bounding box center [395, 222] width 0 height 12
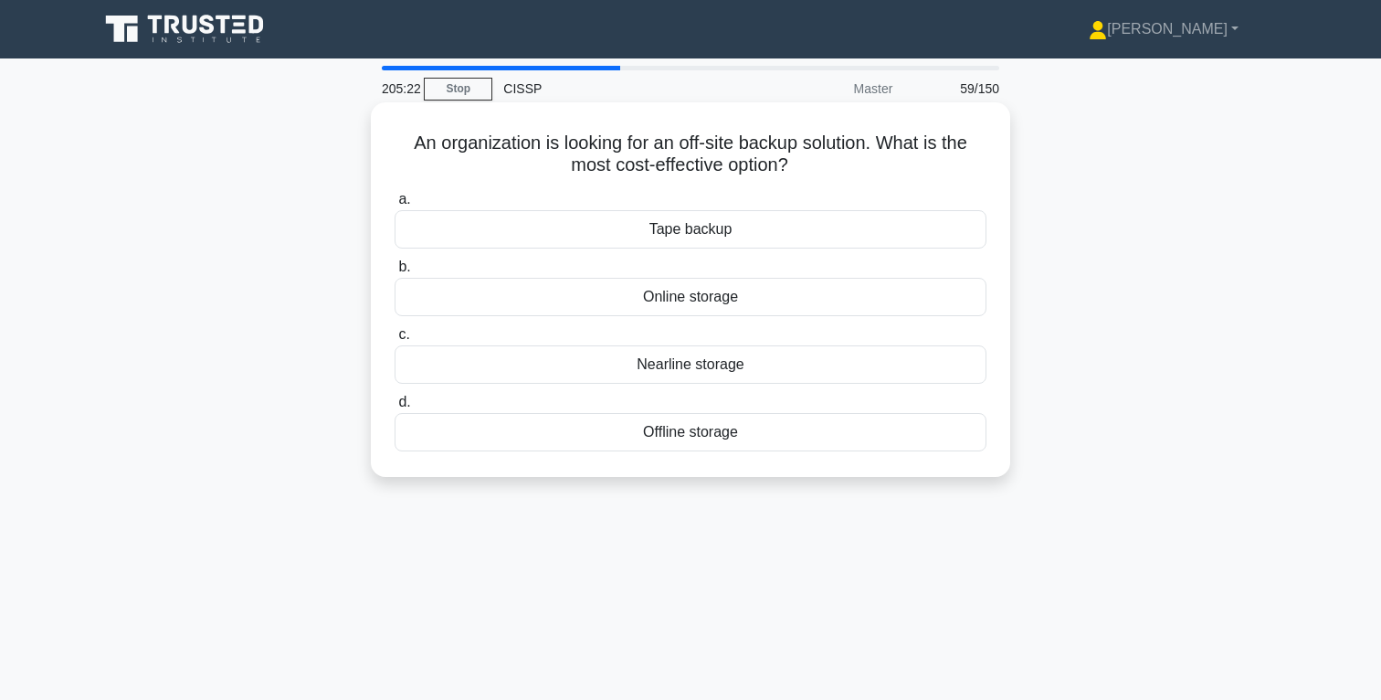
click at [693, 233] on div "Tape backup" at bounding box center [691, 229] width 592 height 38
click at [395, 206] on input "a. Tape backup" at bounding box center [395, 200] width 0 height 12
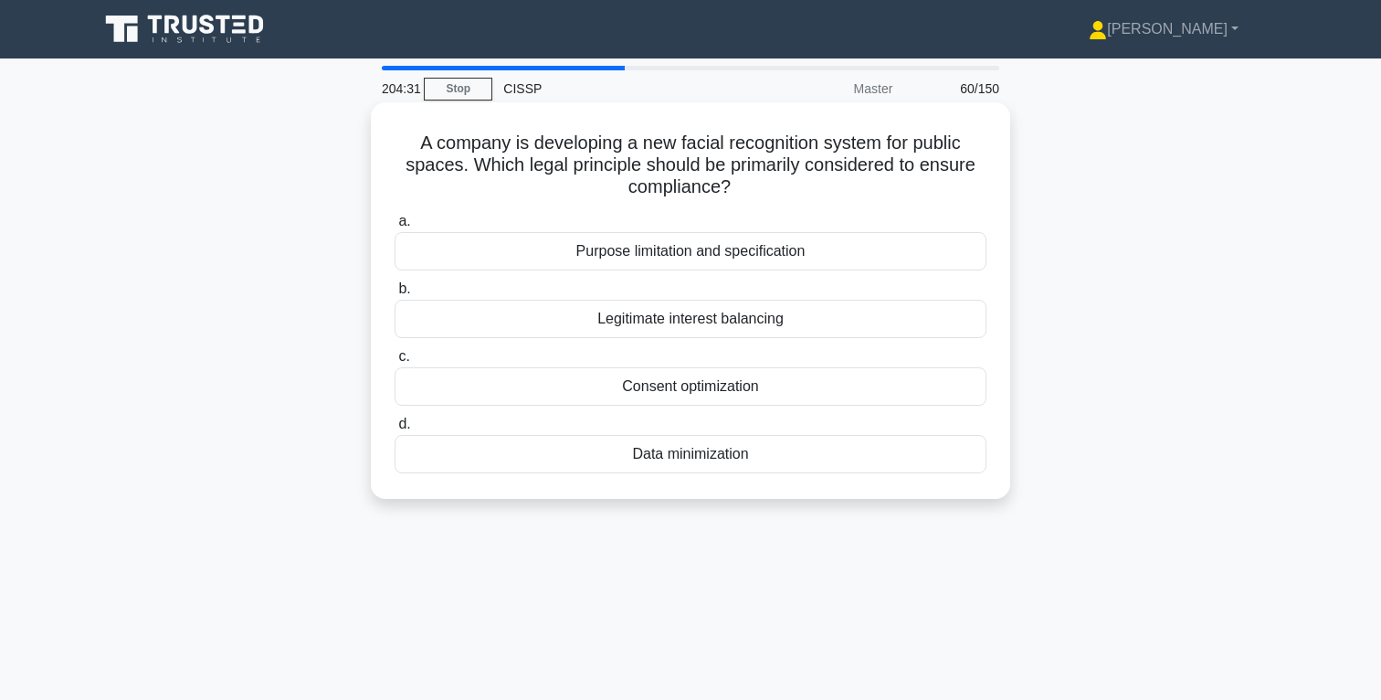
click at [710, 386] on div "Consent optimization" at bounding box center [691, 386] width 592 height 38
click at [395, 363] on input "c. Consent optimization" at bounding box center [395, 357] width 0 height 12
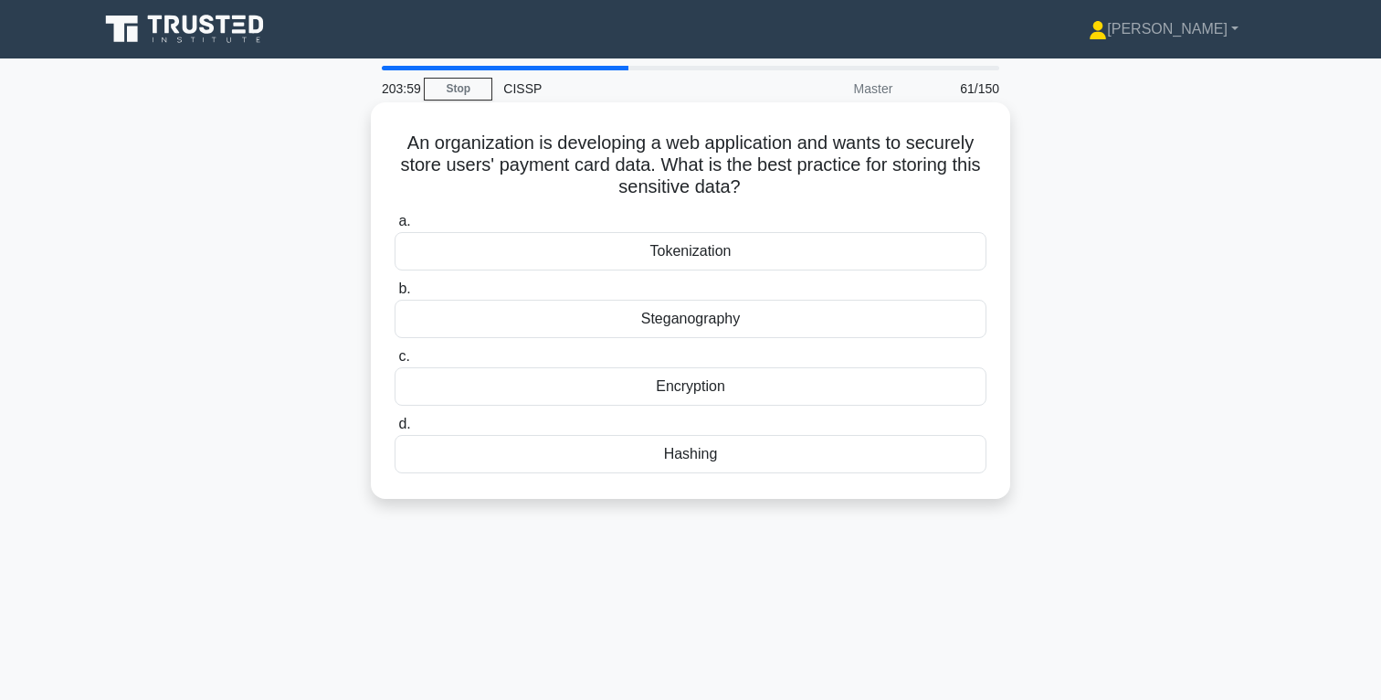
click at [689, 390] on div "Encryption" at bounding box center [691, 386] width 592 height 38
click at [395, 363] on input "c. Encryption" at bounding box center [395, 357] width 0 height 12
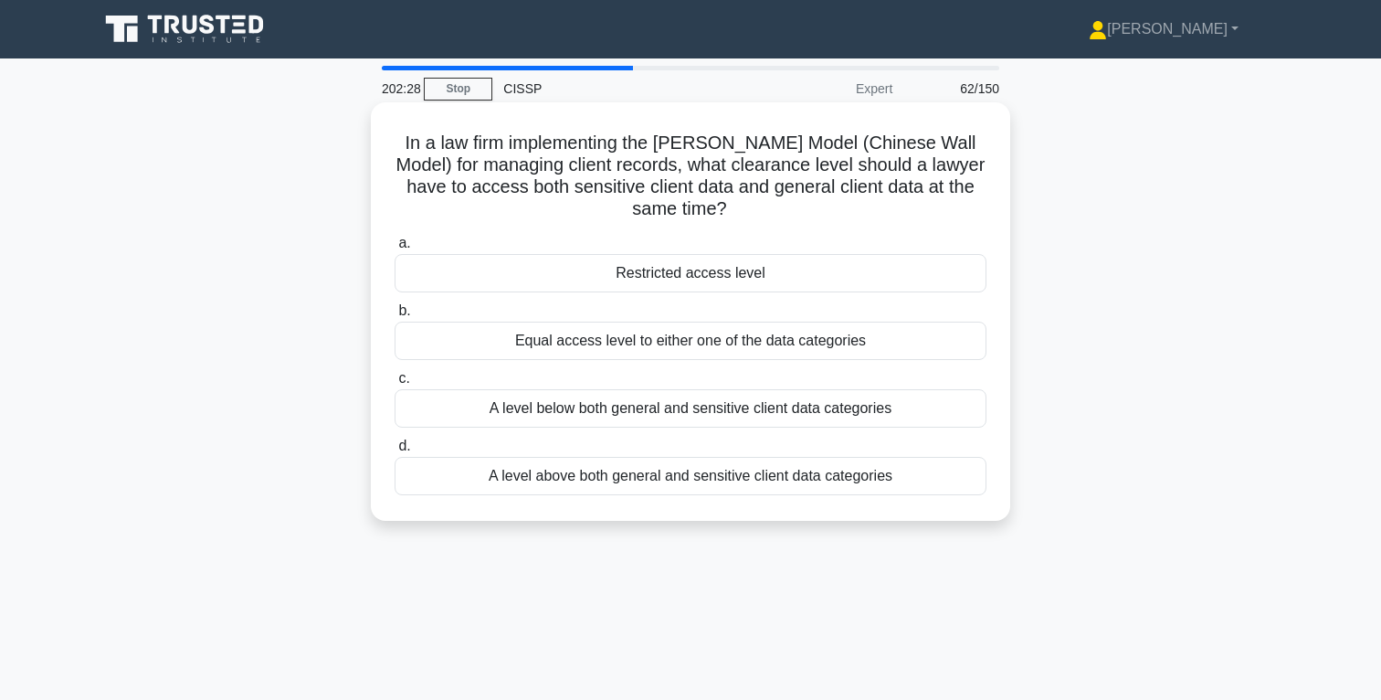
click at [756, 477] on div "A level above both general and sensitive client data categories" at bounding box center [691, 476] width 592 height 38
click at [395, 452] on input "d. A level above both general and sensitive client data categories" at bounding box center [395, 446] width 0 height 12
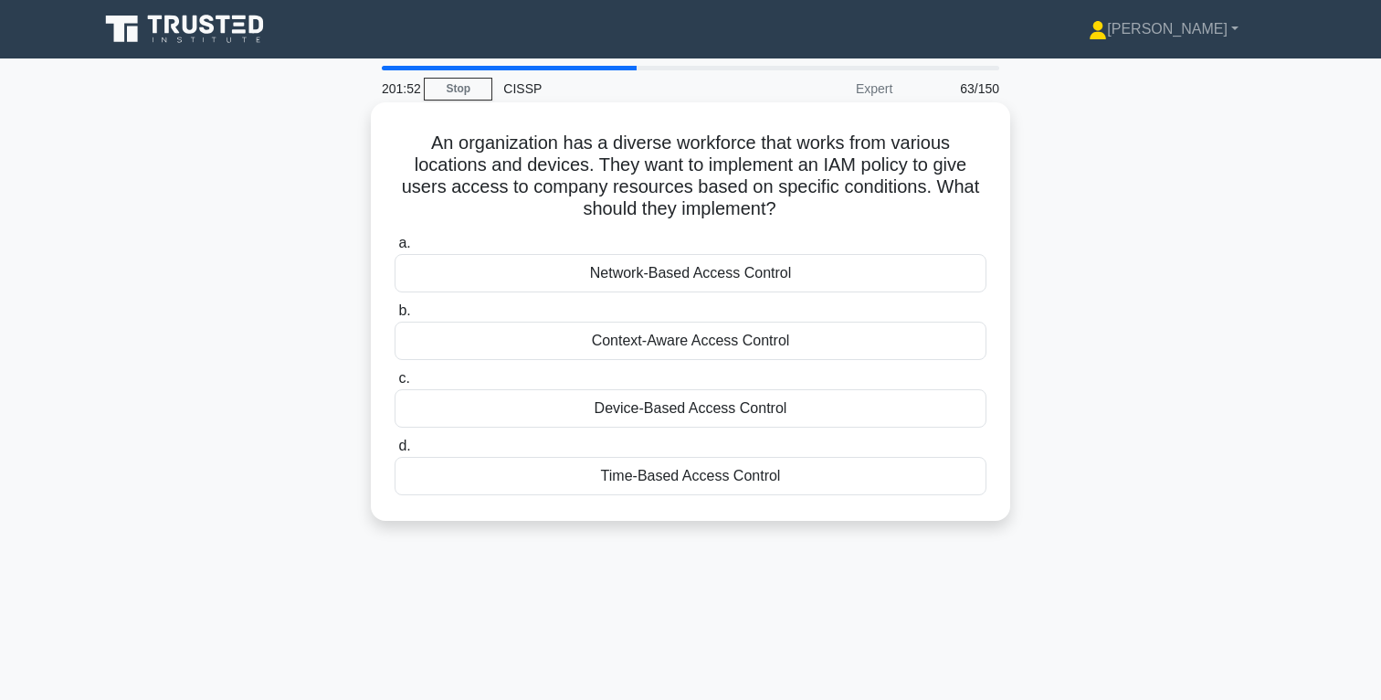
click at [690, 344] on div "Context-Aware Access Control" at bounding box center [691, 341] width 592 height 38
click at [395, 317] on input "b. Context-Aware Access Control" at bounding box center [395, 311] width 0 height 12
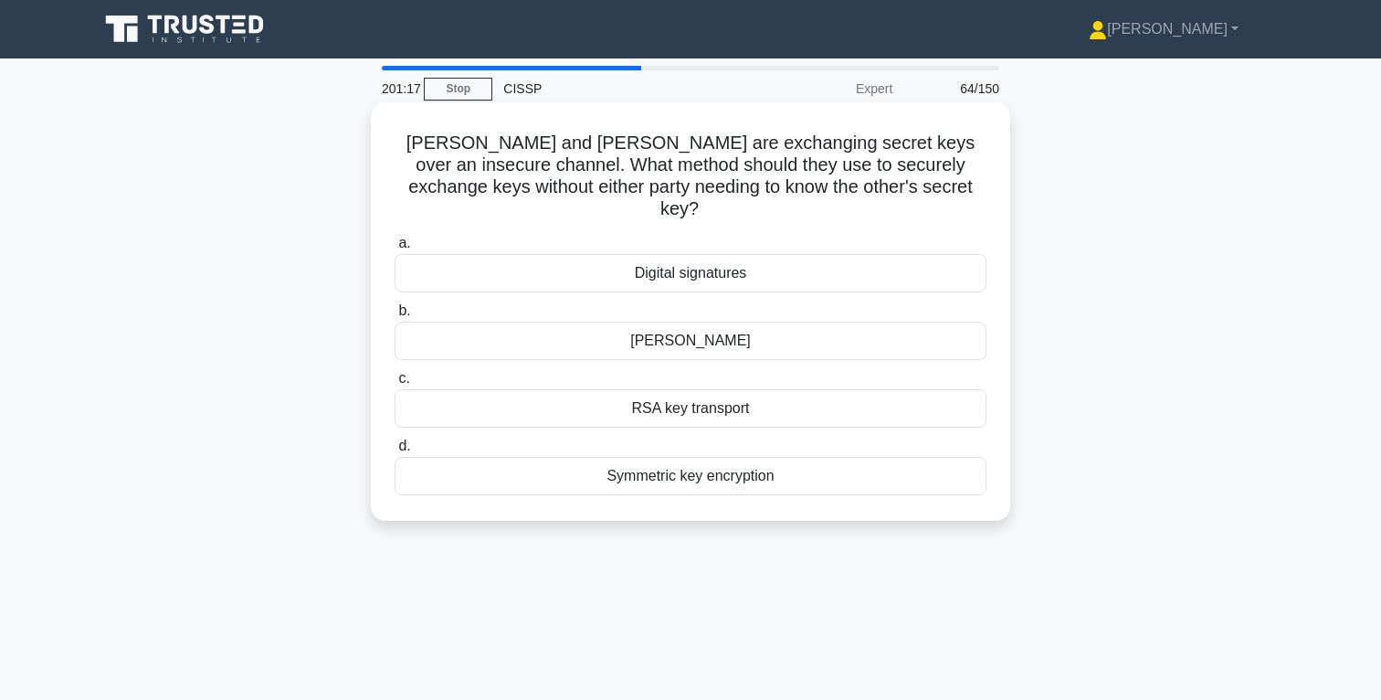
click at [712, 254] on div "Digital signatures" at bounding box center [691, 273] width 592 height 38
click at [395, 249] on input "a. Digital signatures" at bounding box center [395, 244] width 0 height 12
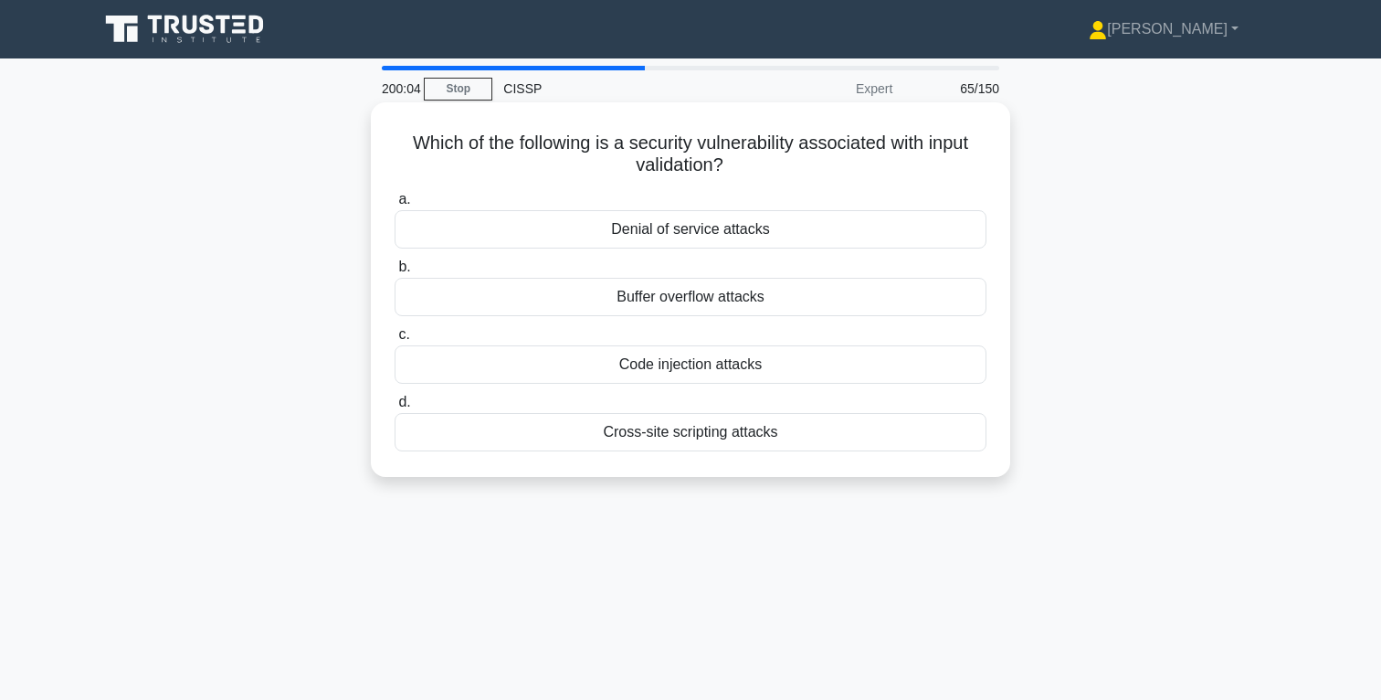
click at [702, 368] on div "Code injection attacks" at bounding box center [691, 364] width 592 height 38
click at [395, 341] on input "c. Code injection attacks" at bounding box center [395, 335] width 0 height 12
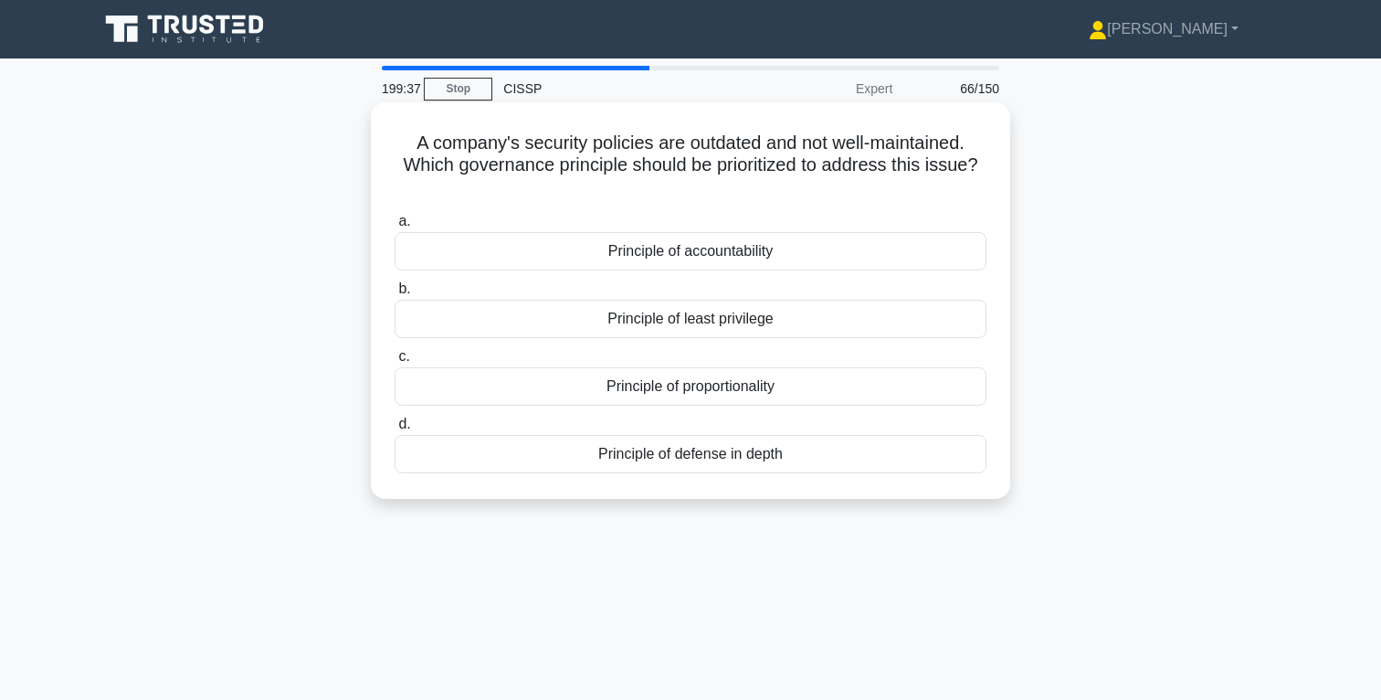
click at [725, 256] on div "Principle of accountability" at bounding box center [691, 251] width 592 height 38
click at [395, 227] on input "a. Principle of accountability" at bounding box center [395, 222] width 0 height 12
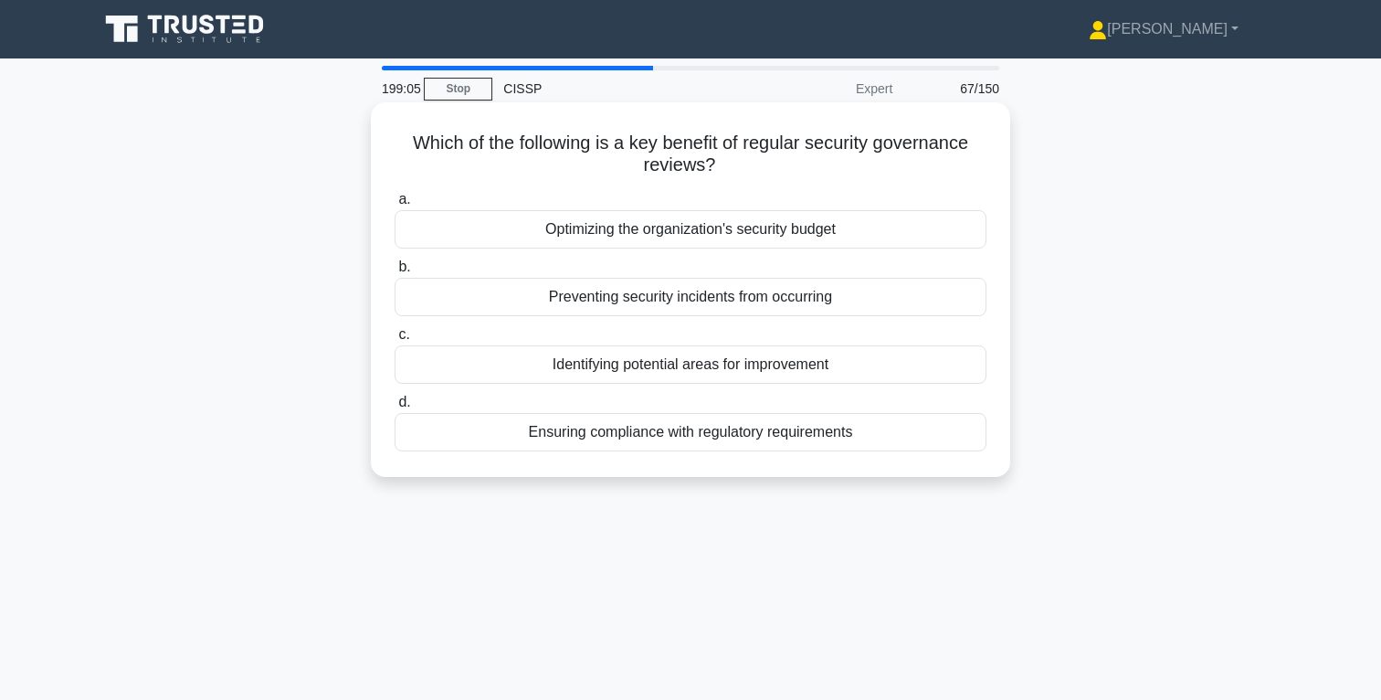
click at [729, 366] on div "Identifying potential areas for improvement" at bounding box center [691, 364] width 592 height 38
click at [395, 341] on input "c. Identifying potential areas for improvement" at bounding box center [395, 335] width 0 height 12
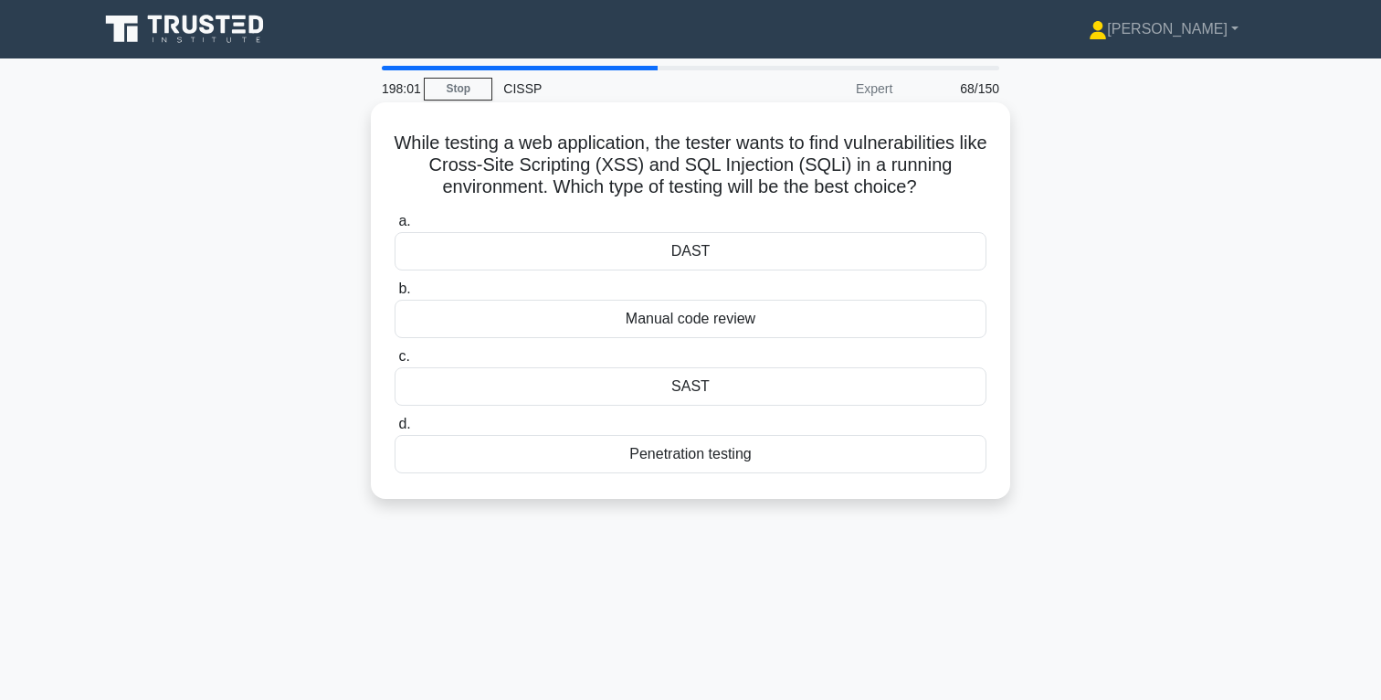
click at [718, 454] on div "Penetration testing" at bounding box center [691, 454] width 592 height 38
click at [395, 430] on input "d. Penetration testing" at bounding box center [395, 424] width 0 height 12
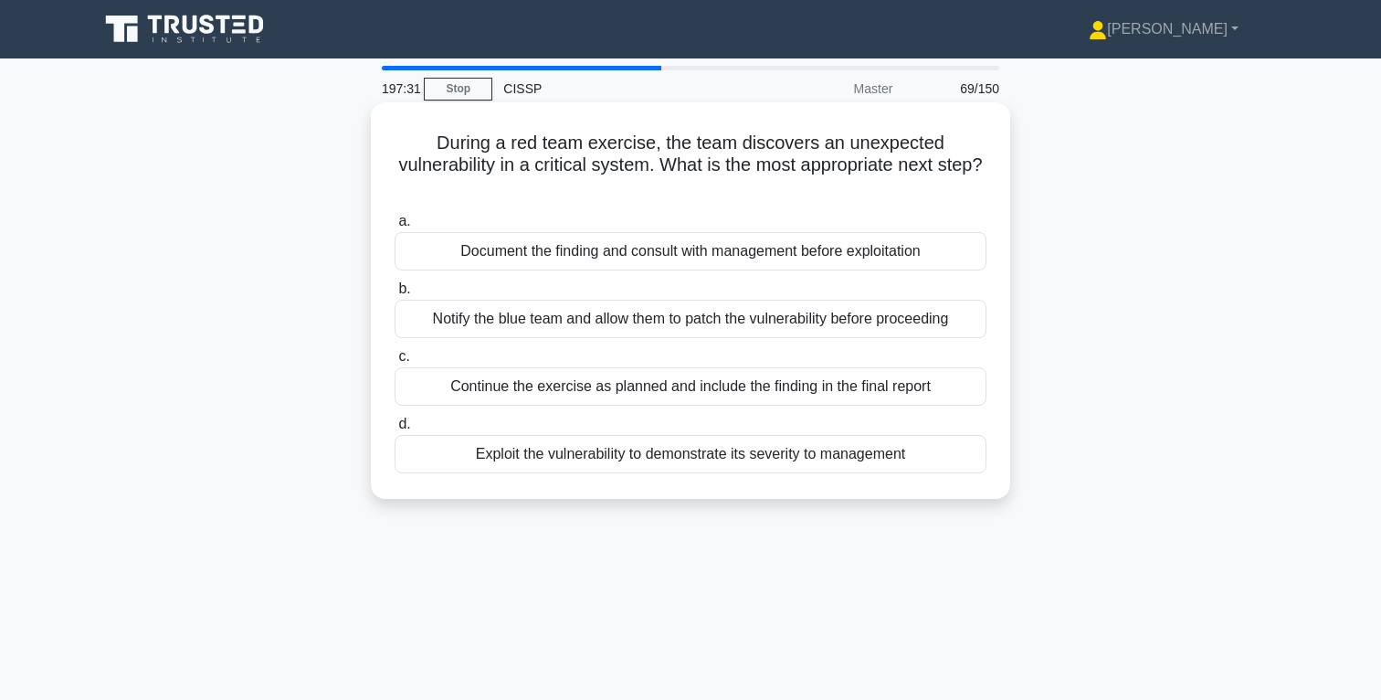
click at [696, 258] on div "Document the finding and consult with management before exploitation" at bounding box center [691, 251] width 592 height 38
click at [395, 227] on input "a. Document the finding and consult with management before exploitation" at bounding box center [395, 222] width 0 height 12
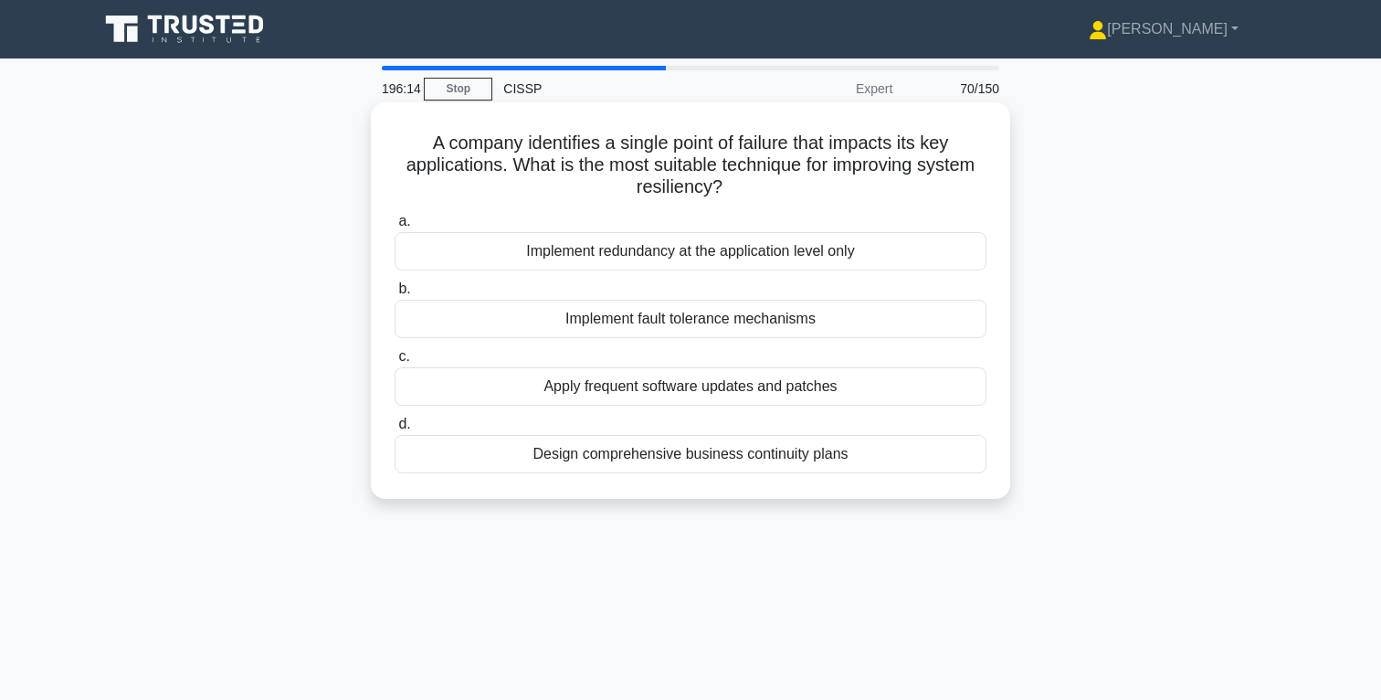
click at [685, 251] on div "Implement redundancy at the application level only" at bounding box center [691, 251] width 592 height 38
click at [395, 227] on input "a. Implement redundancy at the application level only" at bounding box center [395, 222] width 0 height 12
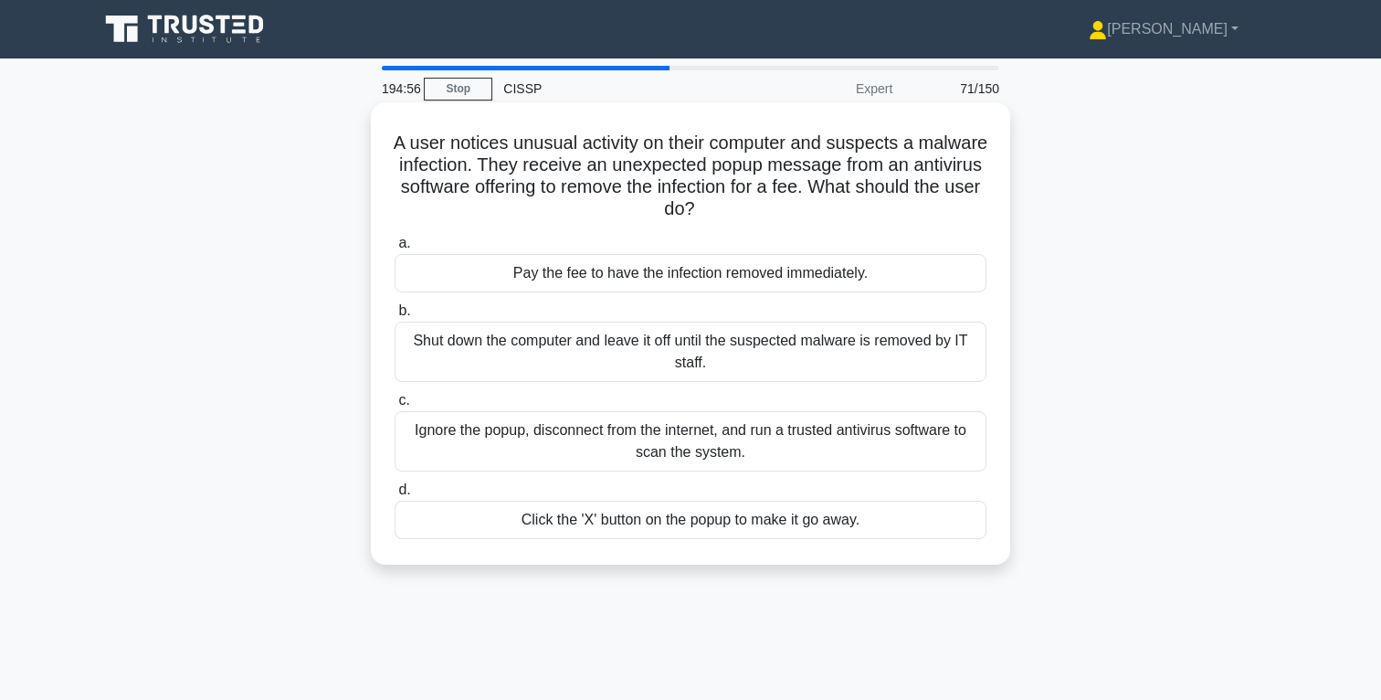
click at [705, 355] on div "Shut down the computer and leave it off until the suspected malware is removed …" at bounding box center [691, 352] width 592 height 60
click at [395, 317] on input "b. Shut down the computer and leave it off until the suspected malware is remov…" at bounding box center [395, 311] width 0 height 12
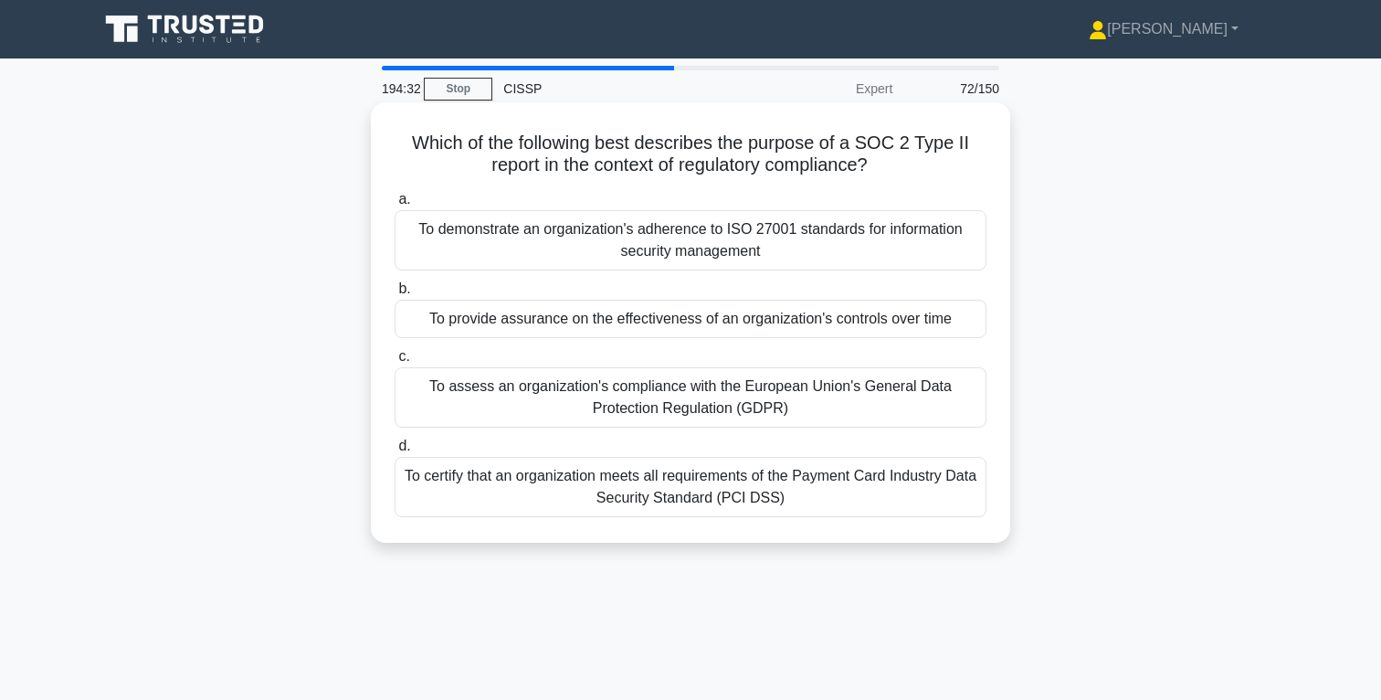
click at [749, 322] on div "To provide assurance on the effectiveness of an organization's controls over ti…" at bounding box center [691, 319] width 592 height 38
click at [395, 295] on input "b. To provide assurance on the effectiveness of an organization's controls over…" at bounding box center [395, 289] width 0 height 12
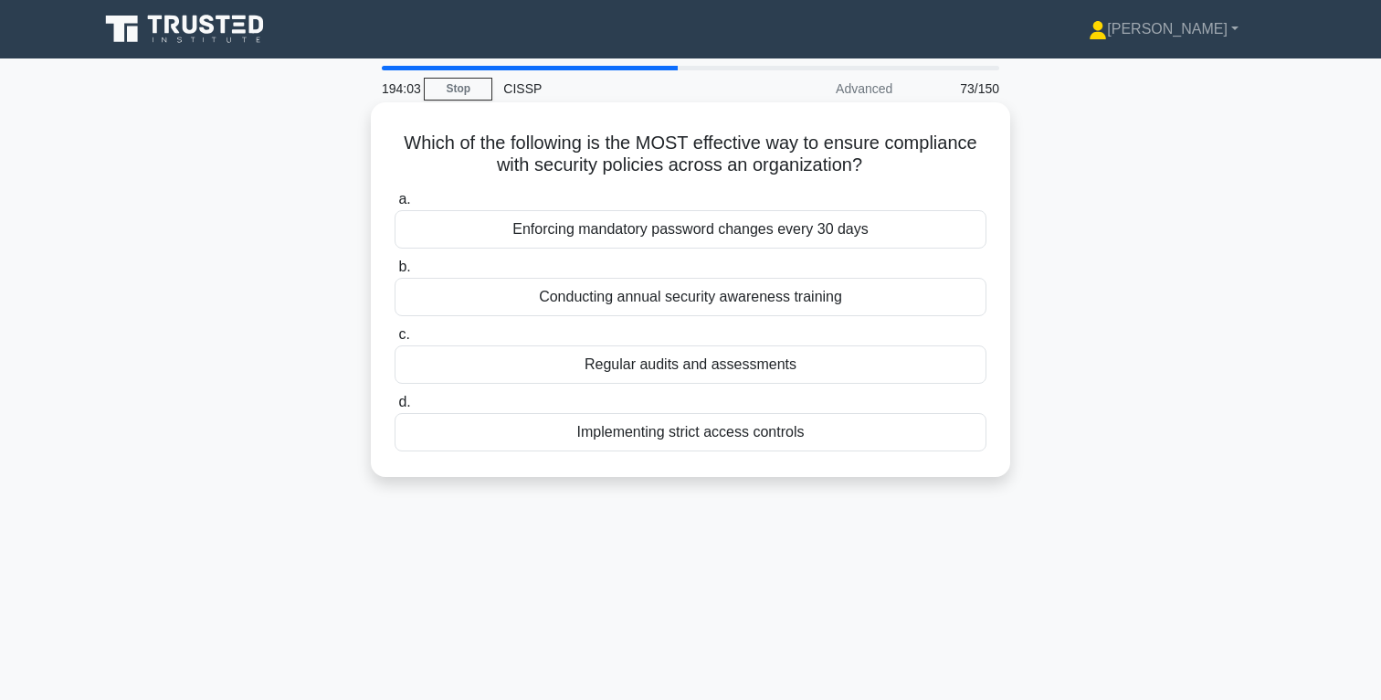
click at [726, 367] on div "Regular audits and assessments" at bounding box center [691, 364] width 592 height 38
click at [395, 341] on input "c. Regular audits and assessments" at bounding box center [395, 335] width 0 height 12
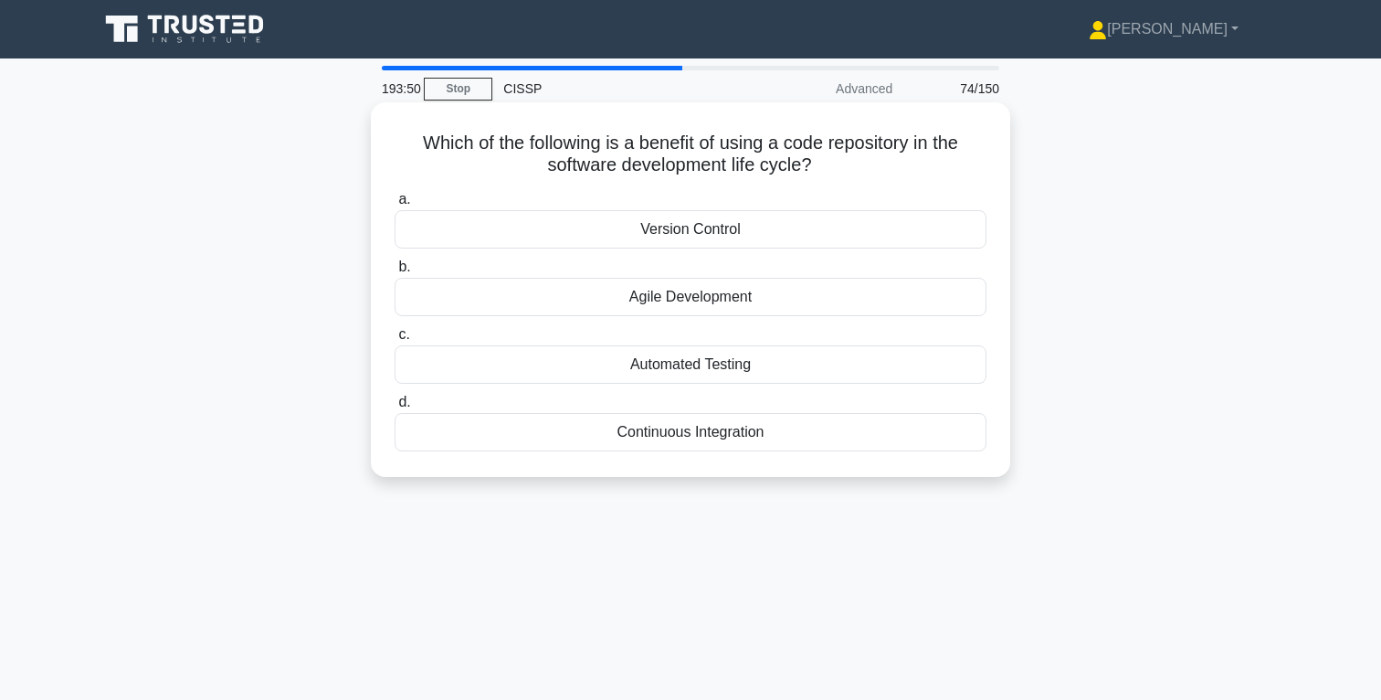
click at [706, 234] on div "Version Control" at bounding box center [691, 229] width 592 height 38
click at [395, 206] on input "a. Version Control" at bounding box center [395, 200] width 0 height 12
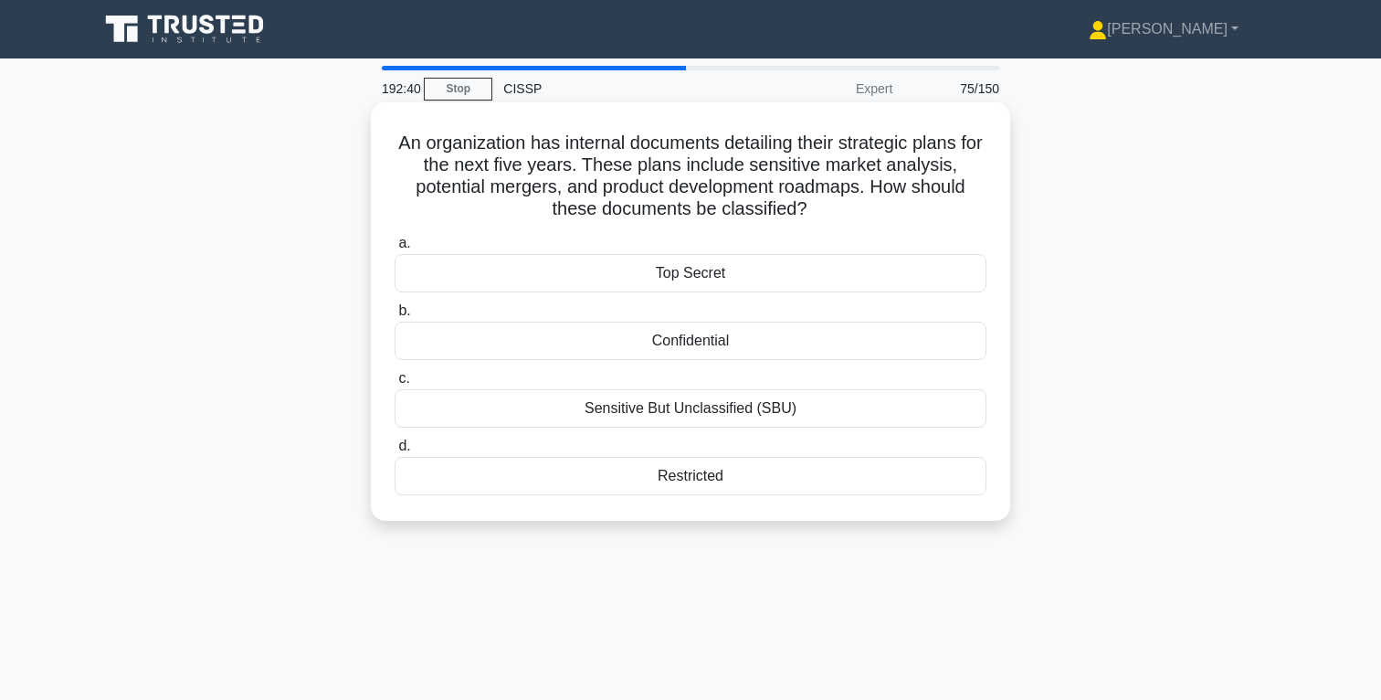
click at [703, 481] on div "Restricted" at bounding box center [691, 476] width 592 height 38
click at [395, 452] on input "d. Restricted" at bounding box center [395, 446] width 0 height 12
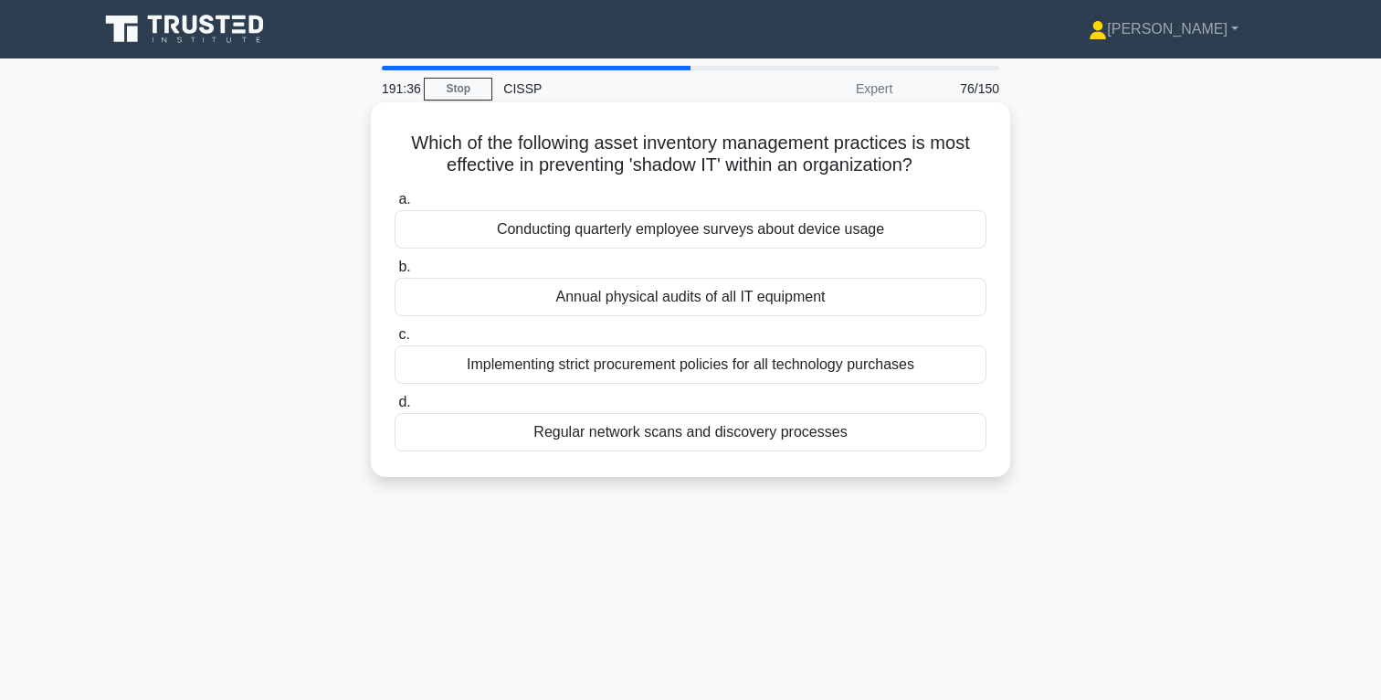
click at [723, 434] on div "Regular network scans and discovery processes" at bounding box center [691, 432] width 592 height 38
click at [395, 408] on input "d. Regular network scans and discovery processes" at bounding box center [395, 403] width 0 height 12
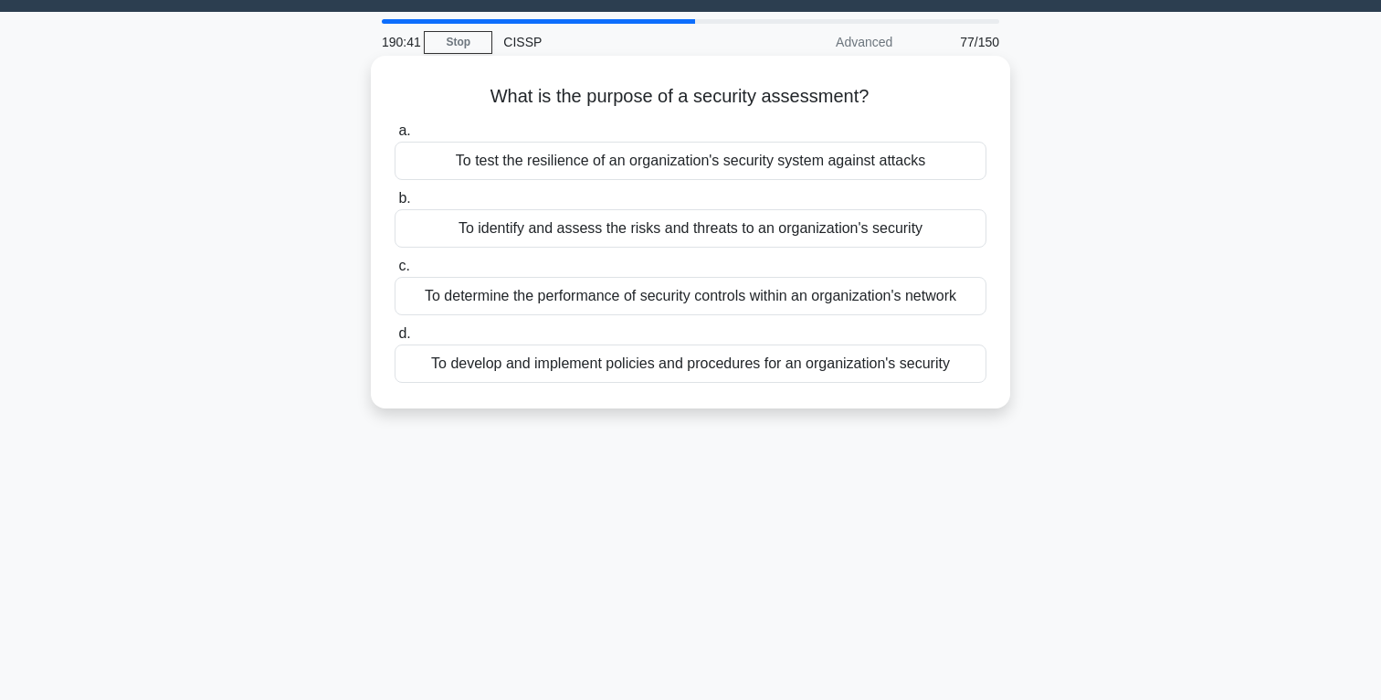
scroll to position [58, 0]
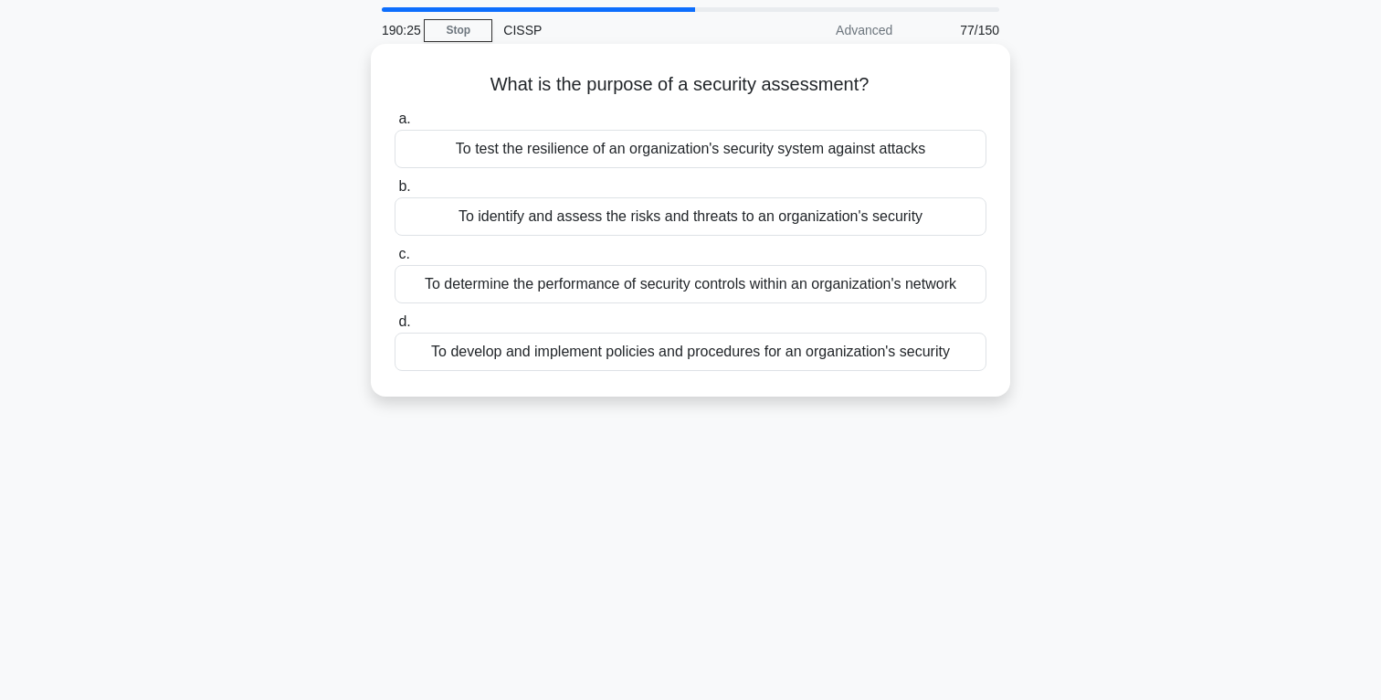
click at [715, 220] on div "To identify and assess the risks and threats to an organization's security" at bounding box center [691, 216] width 592 height 38
click at [395, 193] on input "b. To identify and assess the risks and threats to an organization's security" at bounding box center [395, 187] width 0 height 12
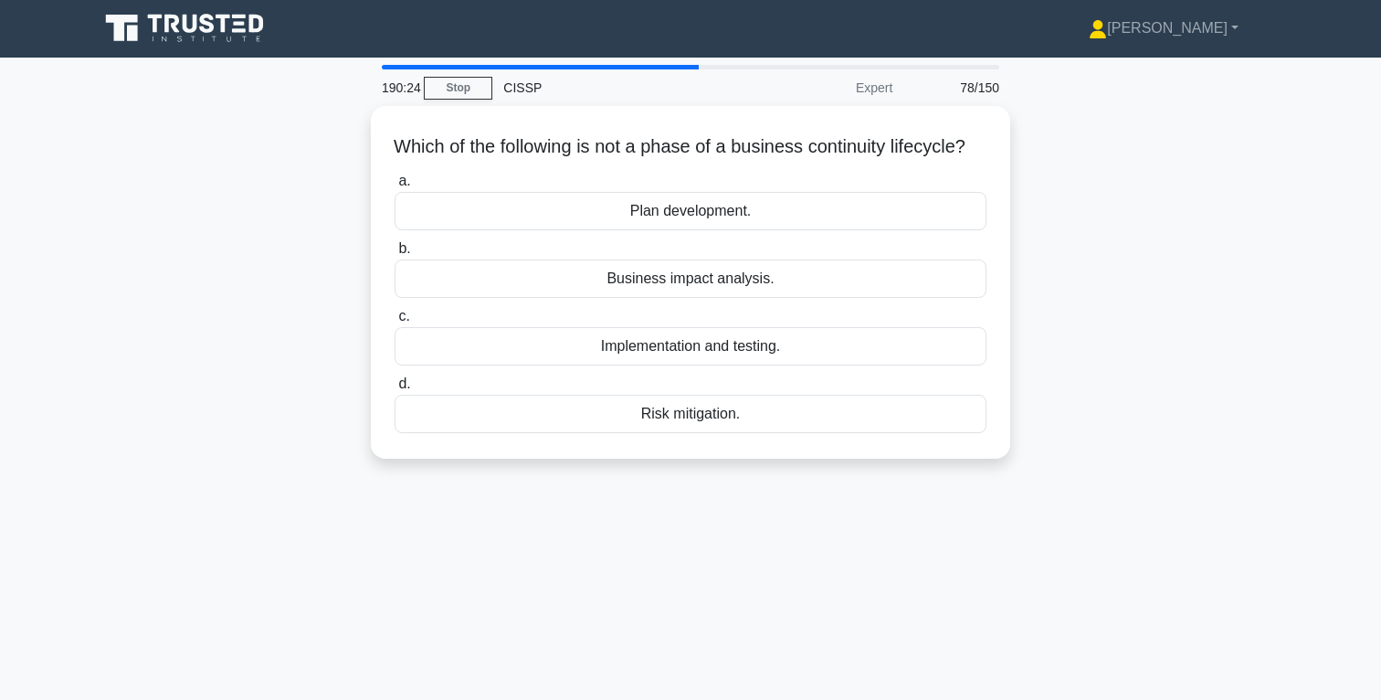
scroll to position [0, 0]
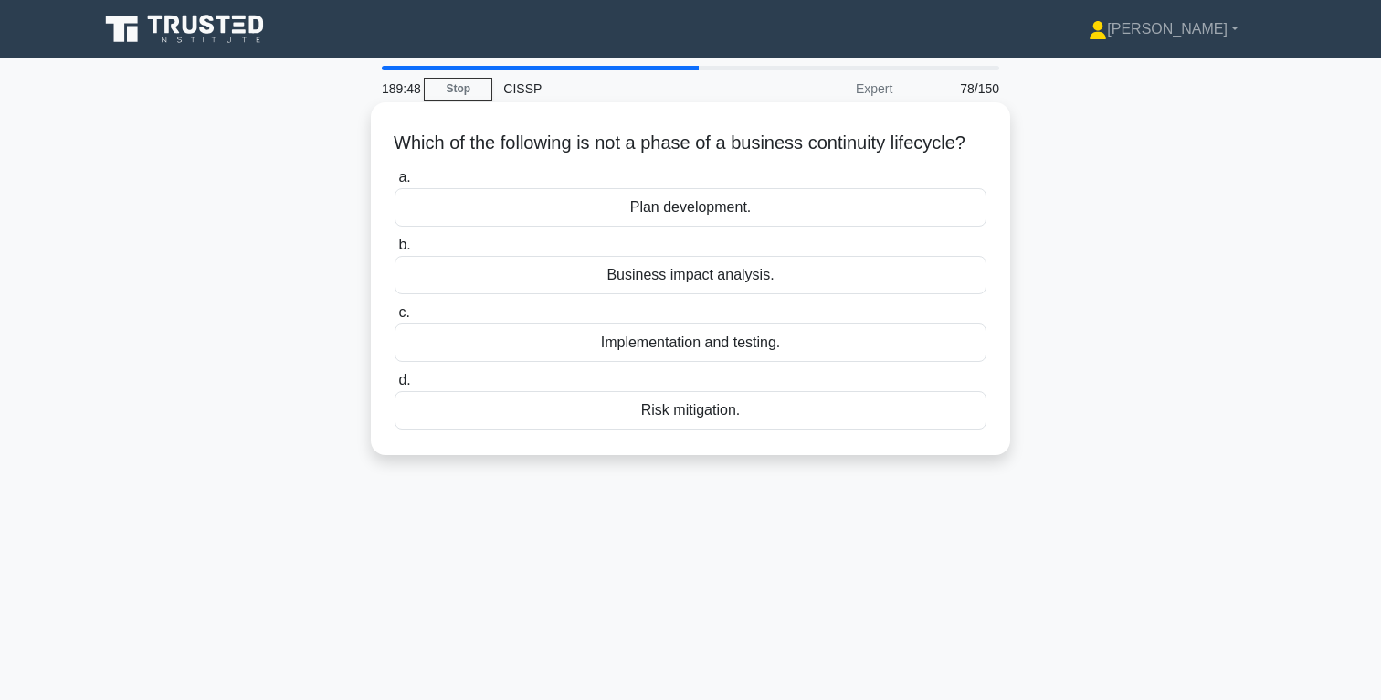
click at [687, 362] on div "Implementation and testing." at bounding box center [691, 342] width 592 height 38
click at [395, 319] on input "c. Implementation and testing." at bounding box center [395, 313] width 0 height 12
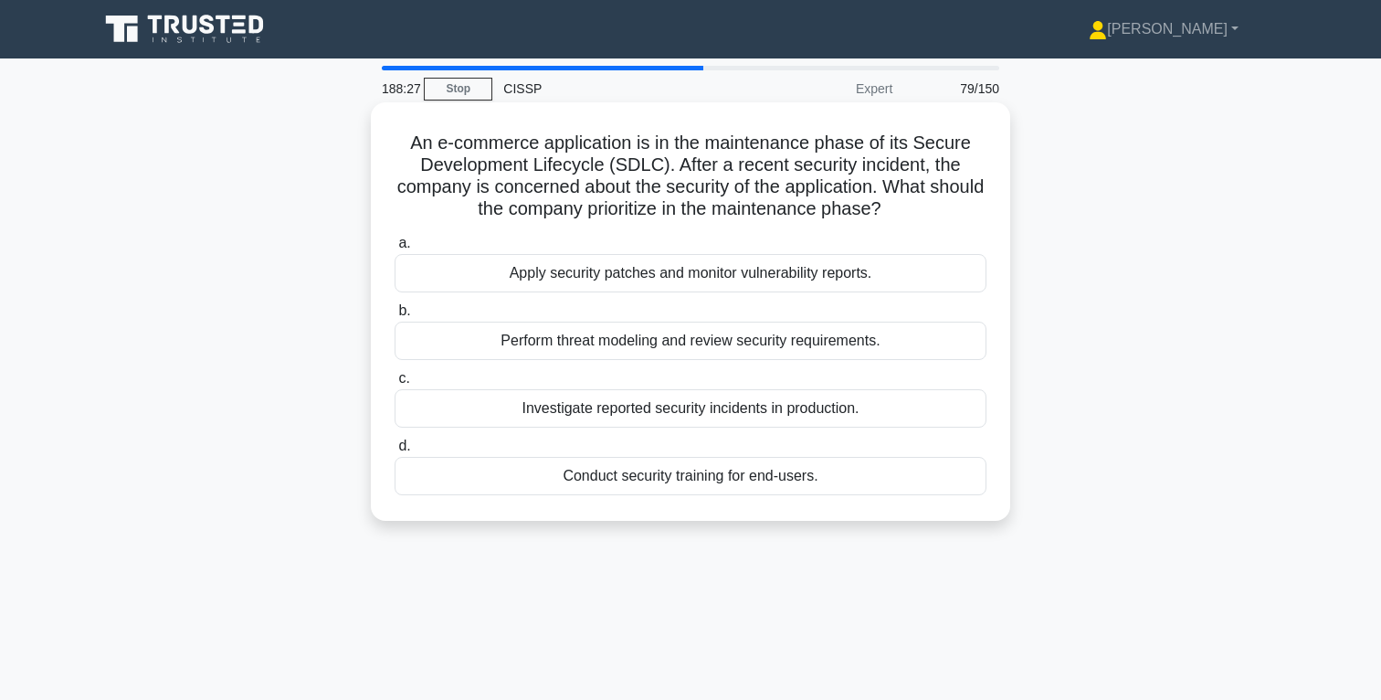
click at [744, 343] on div "Perform threat modeling and review security requirements." at bounding box center [691, 341] width 592 height 38
click at [395, 317] on input "b. Perform threat modeling and review security requirements." at bounding box center [395, 311] width 0 height 12
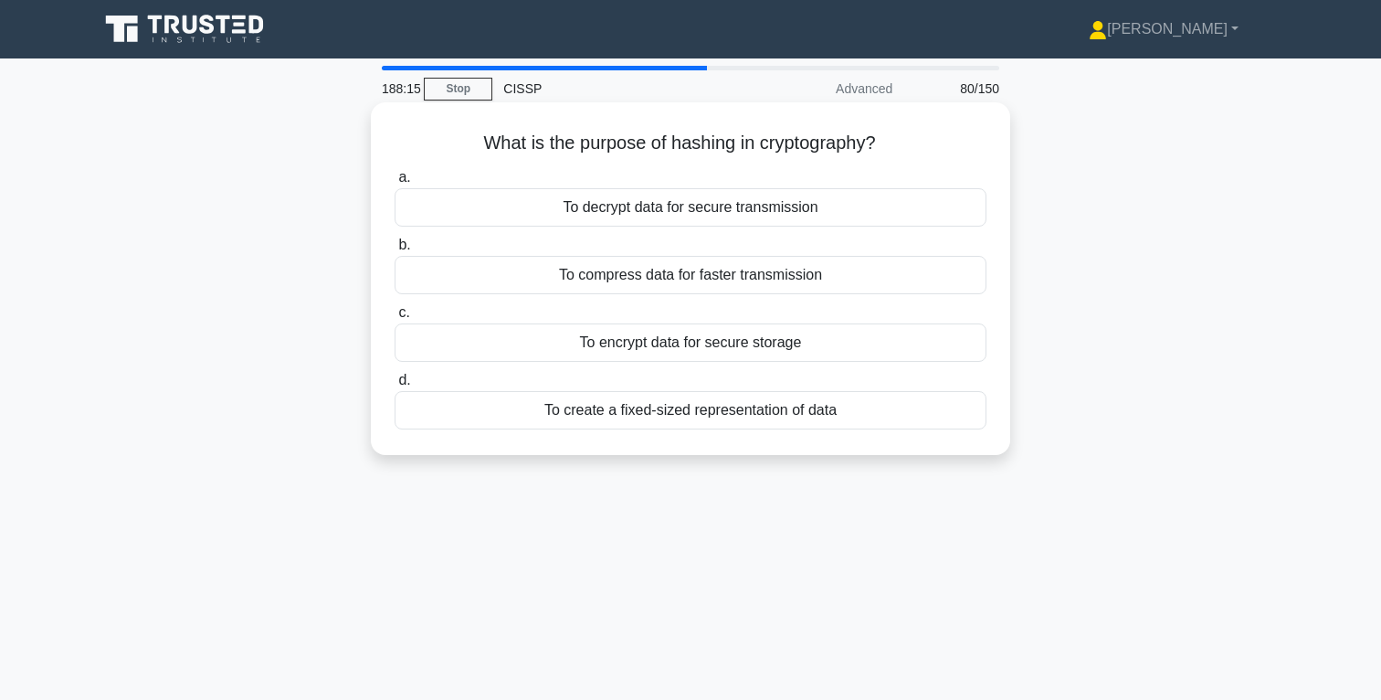
click at [729, 417] on div "To create a fixed-sized representation of data" at bounding box center [691, 410] width 592 height 38
click at [395, 386] on input "d. To create a fixed-sized representation of data" at bounding box center [395, 381] width 0 height 12
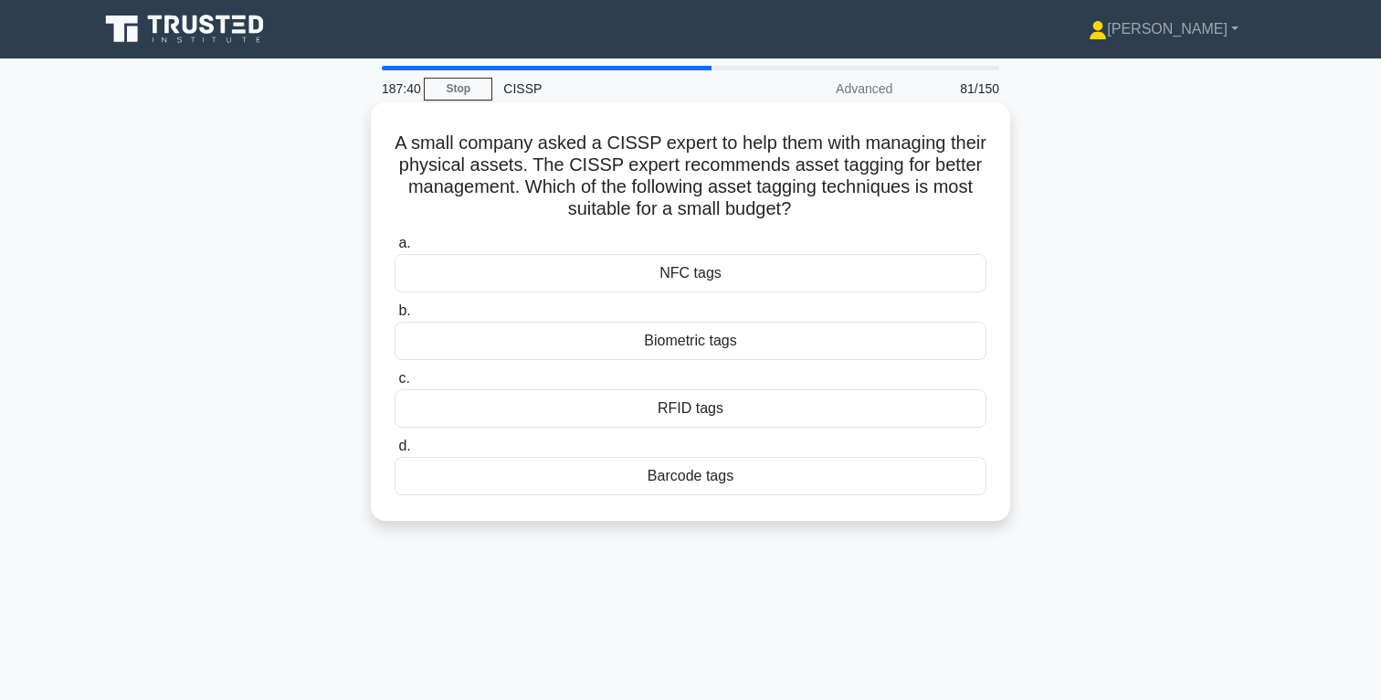
click at [711, 478] on div "Barcode tags" at bounding box center [691, 476] width 592 height 38
click at [395, 452] on input "d. Barcode tags" at bounding box center [395, 446] width 0 height 12
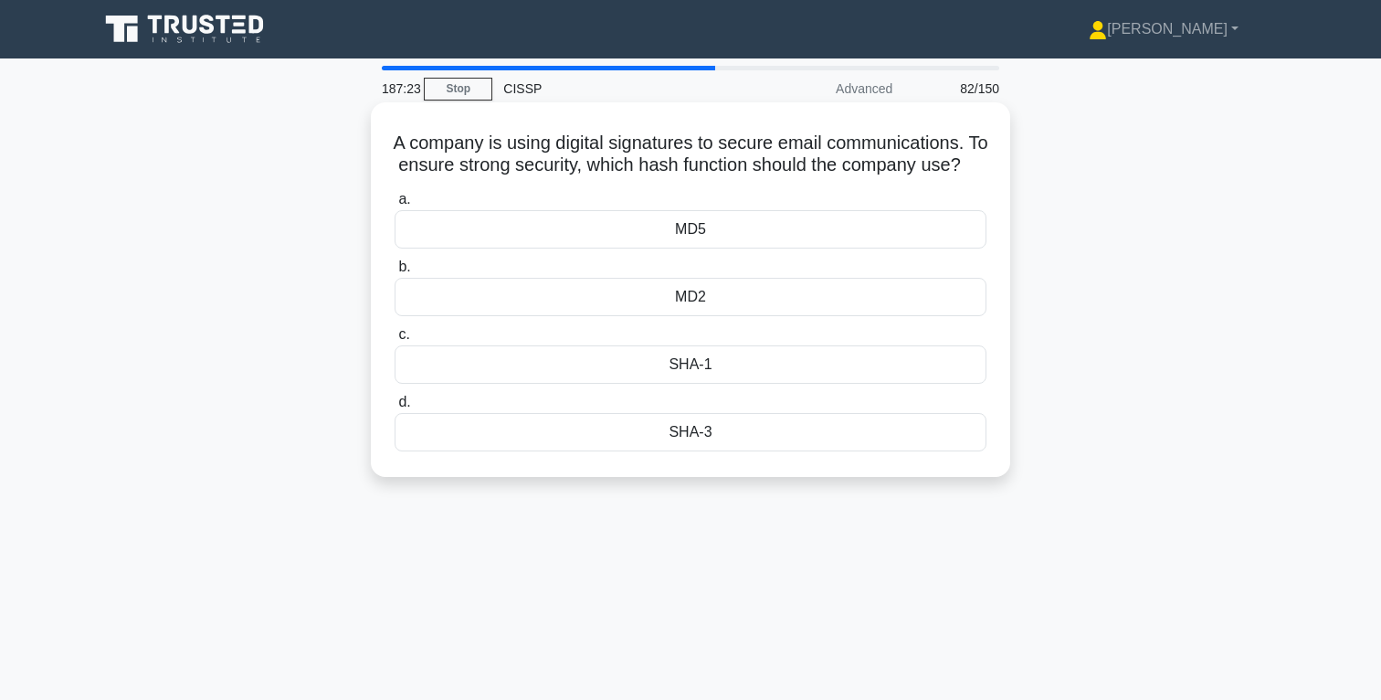
click at [691, 436] on div "SHA-3" at bounding box center [691, 432] width 592 height 38
click at [395, 408] on input "d. SHA-3" at bounding box center [395, 403] width 0 height 12
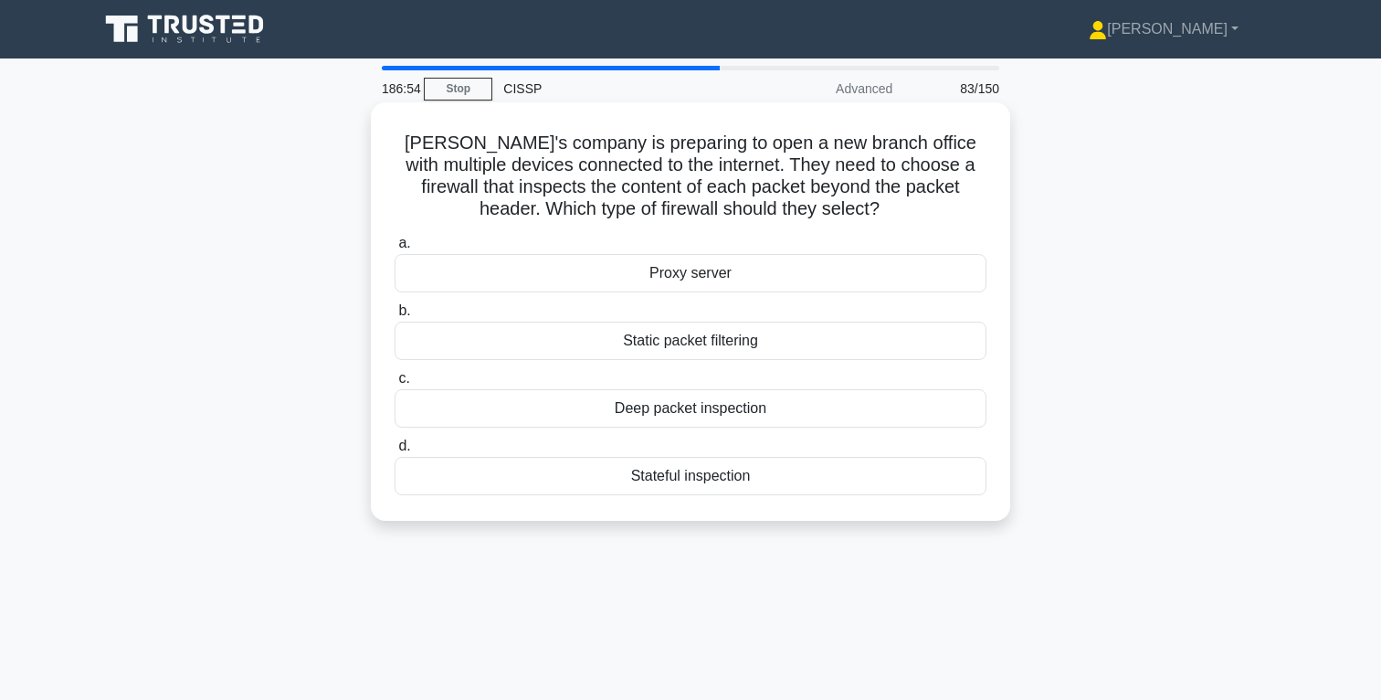
click at [767, 408] on div "Deep packet inspection" at bounding box center [691, 408] width 592 height 38
click at [395, 385] on input "c. Deep packet inspection" at bounding box center [395, 379] width 0 height 12
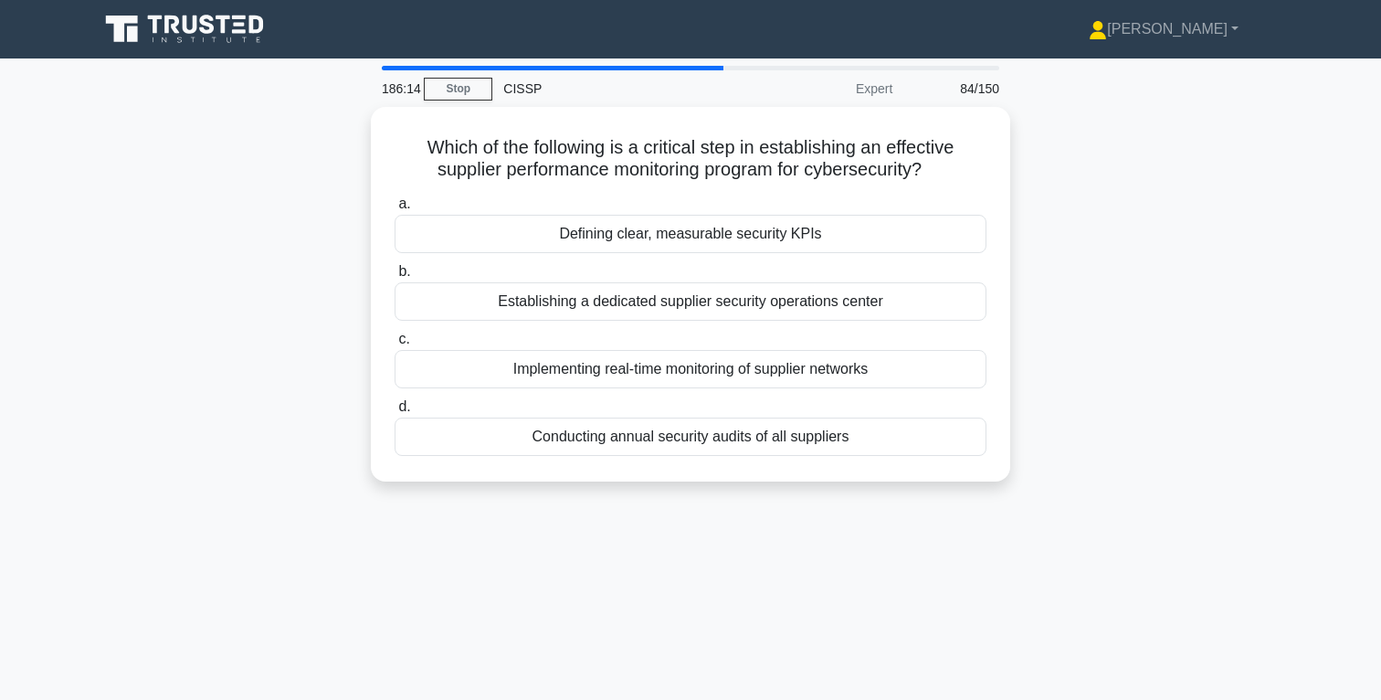
click at [1120, 321] on div "Which of the following is a critical step in establishing an effective supplier…" at bounding box center [691, 305] width 1206 height 397
click at [1108, 386] on div "Which of the following is a critical step in establishing an effective supplier…" at bounding box center [691, 305] width 1206 height 397
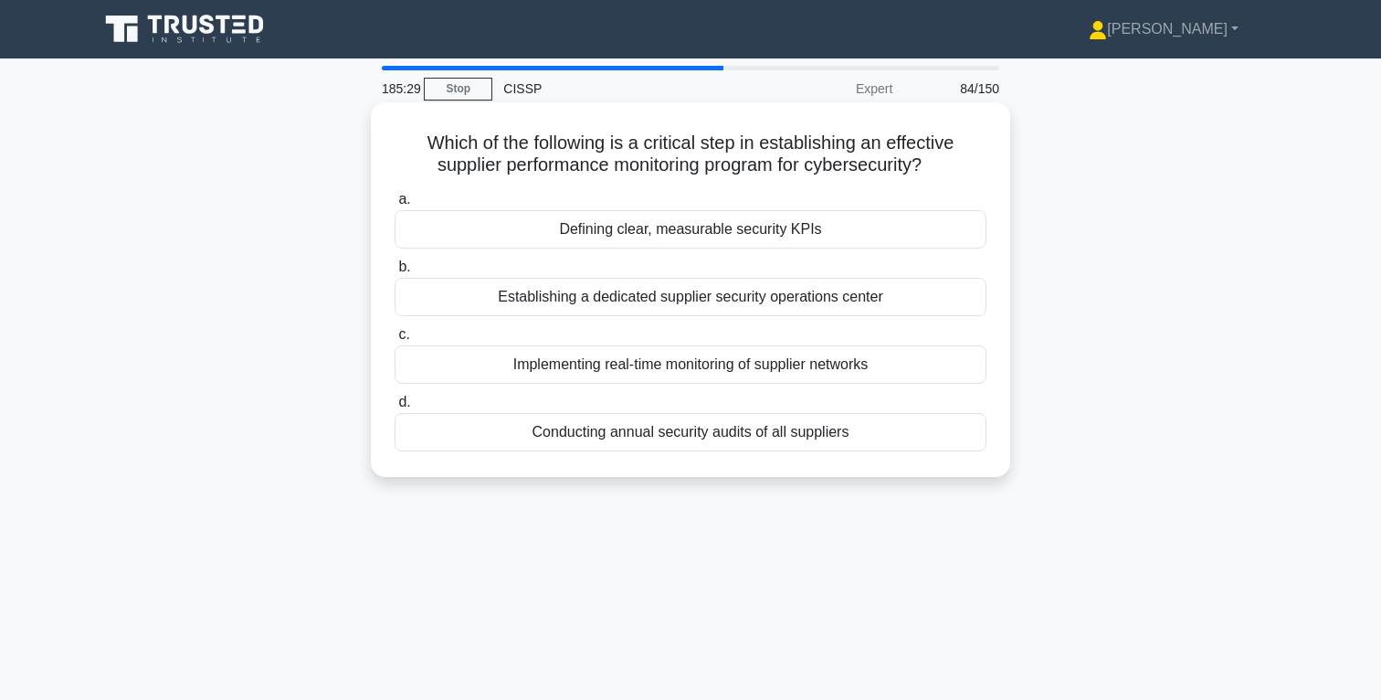
click at [696, 232] on div "Defining clear, measurable security KPIs" at bounding box center [691, 229] width 592 height 38
click at [395, 206] on input "a. Defining clear, measurable security KPIs" at bounding box center [395, 200] width 0 height 12
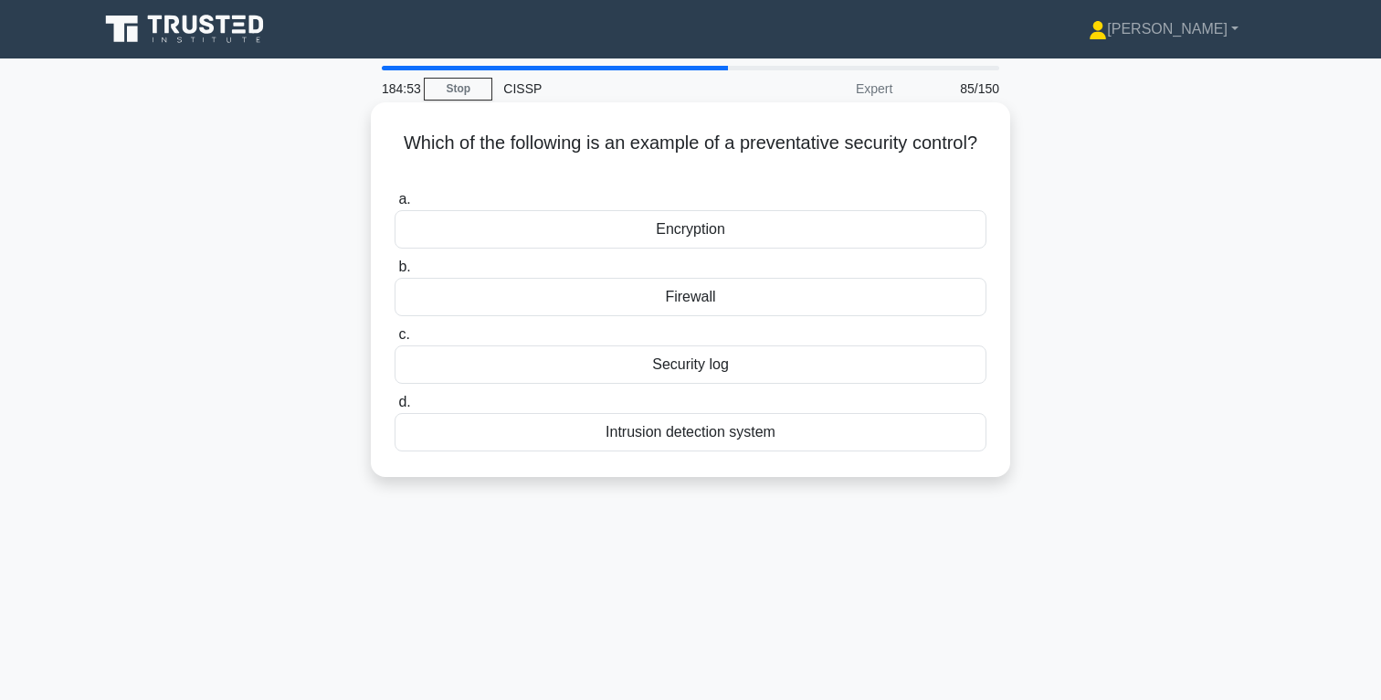
click at [716, 297] on div "Firewall" at bounding box center [691, 297] width 592 height 38
click at [395, 273] on input "b. Firewall" at bounding box center [395, 267] width 0 height 12
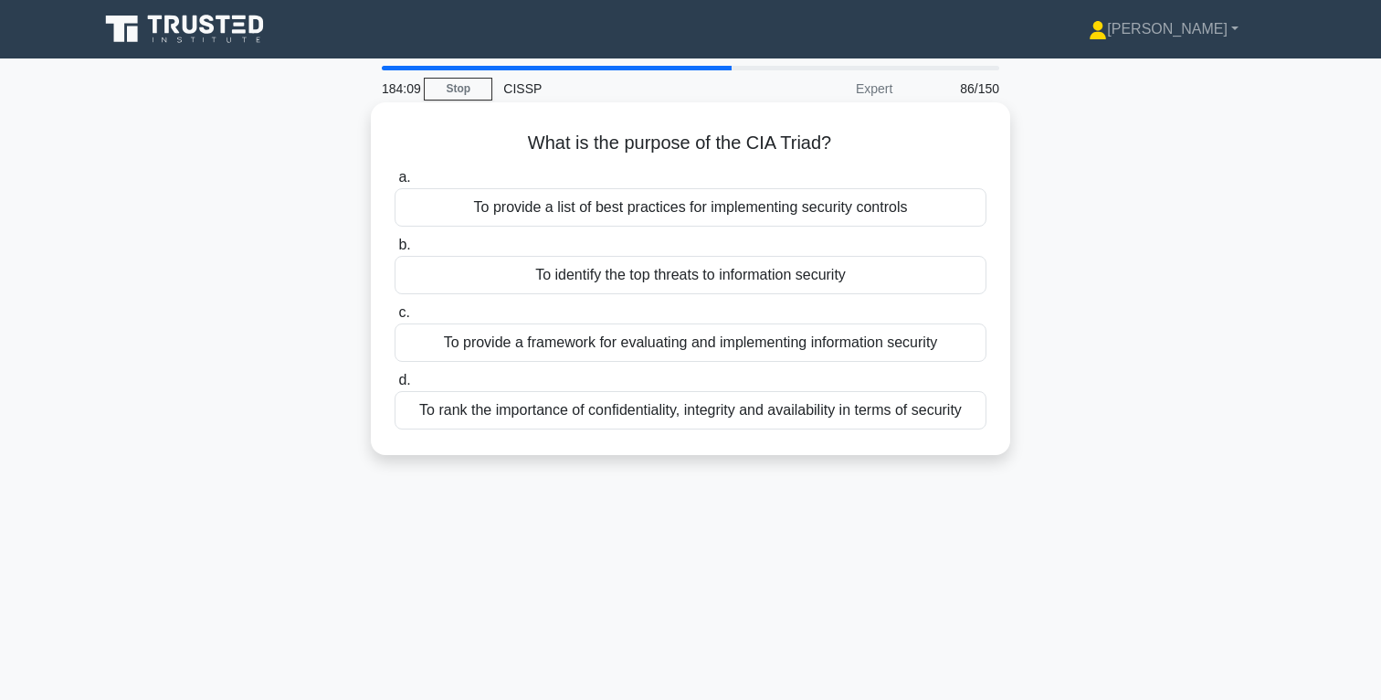
click at [776, 409] on div "To rank the importance of confidentiality, integrity and availability in terms …" at bounding box center [691, 410] width 592 height 38
click at [395, 386] on input "d. To rank the importance of confidentiality, integrity and availability in ter…" at bounding box center [395, 381] width 0 height 12
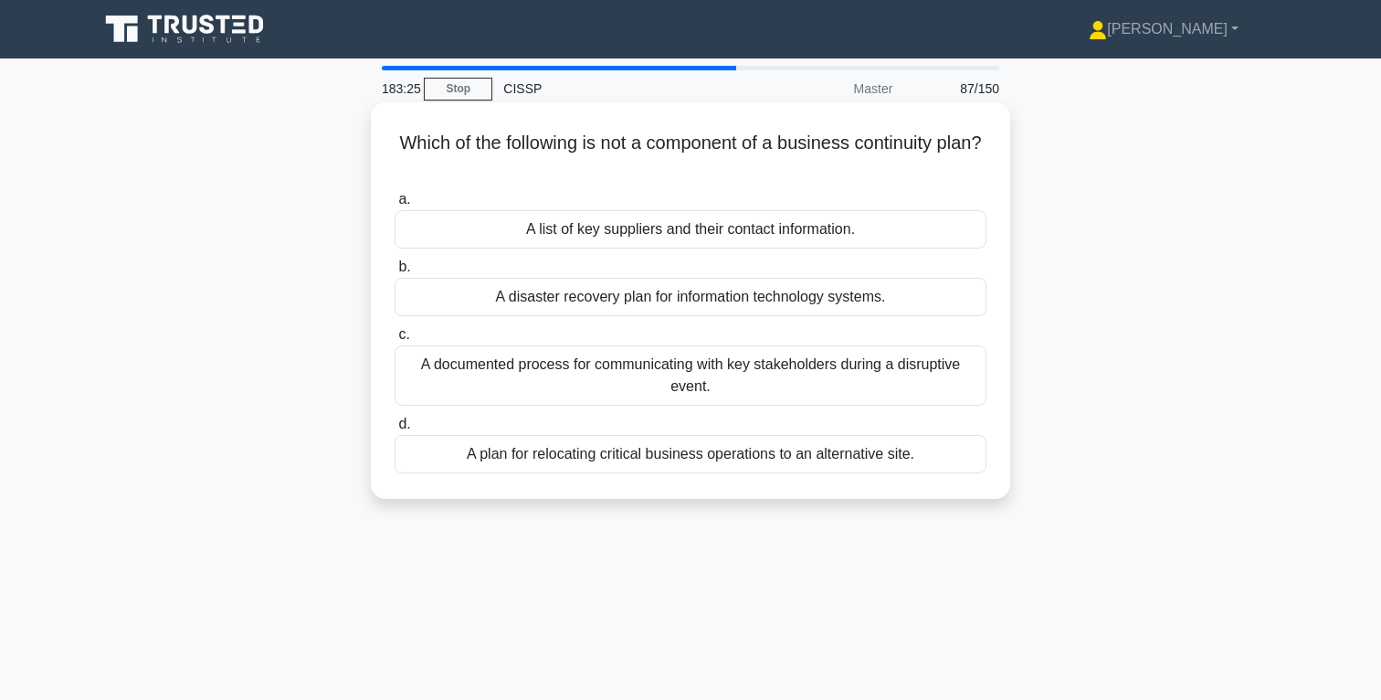
click at [764, 454] on div "A plan for relocating critical business operations to an alternative site." at bounding box center [691, 454] width 592 height 38
click at [395, 430] on input "d. A plan for relocating critical business operations to an alternative site." at bounding box center [395, 424] width 0 height 12
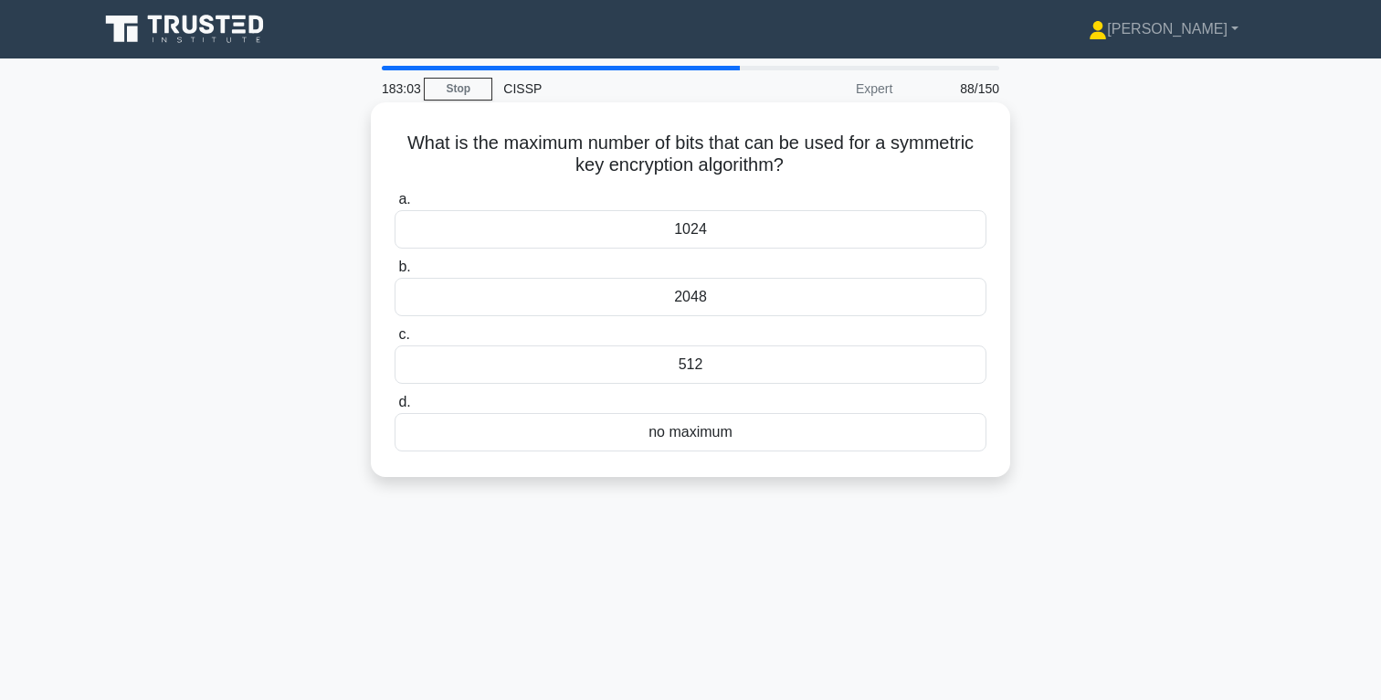
click at [710, 434] on div "no maximum" at bounding box center [691, 432] width 592 height 38
click at [395, 408] on input "d. no maximum" at bounding box center [395, 403] width 0 height 12
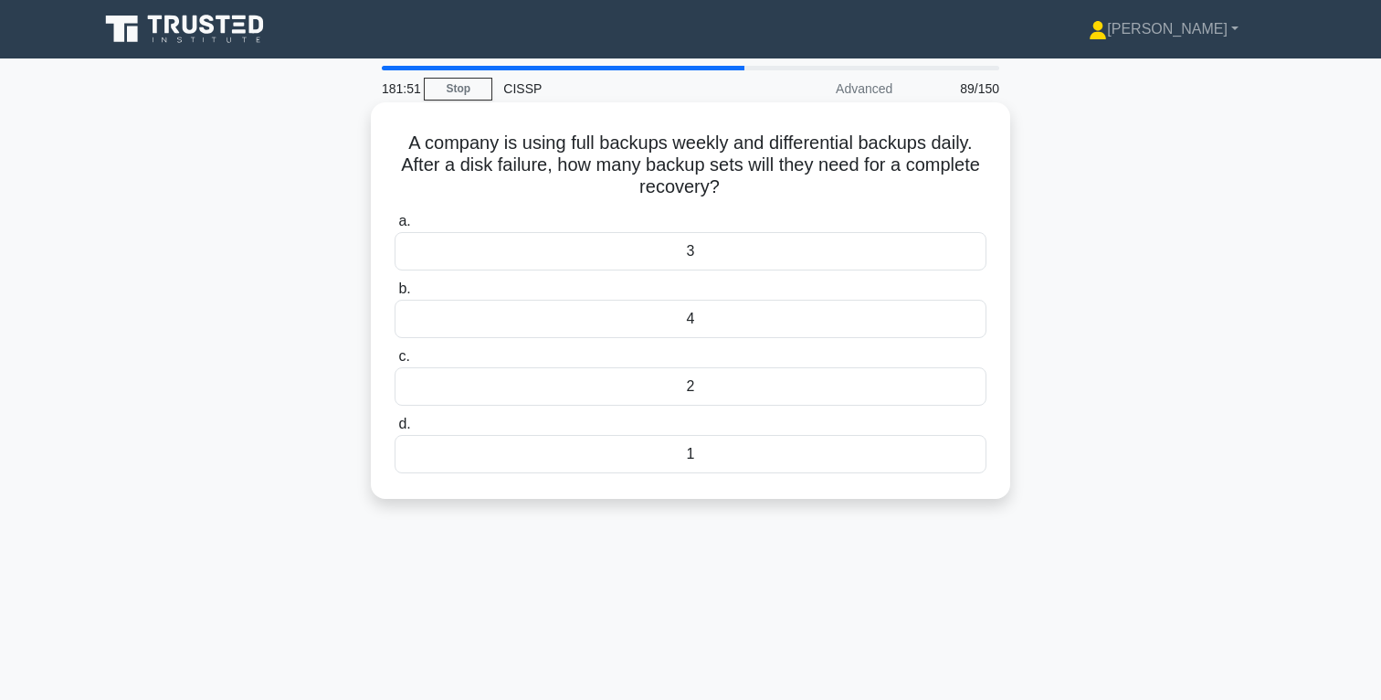
click at [705, 386] on div "2" at bounding box center [691, 386] width 592 height 38
click at [395, 363] on input "c. 2" at bounding box center [395, 357] width 0 height 12
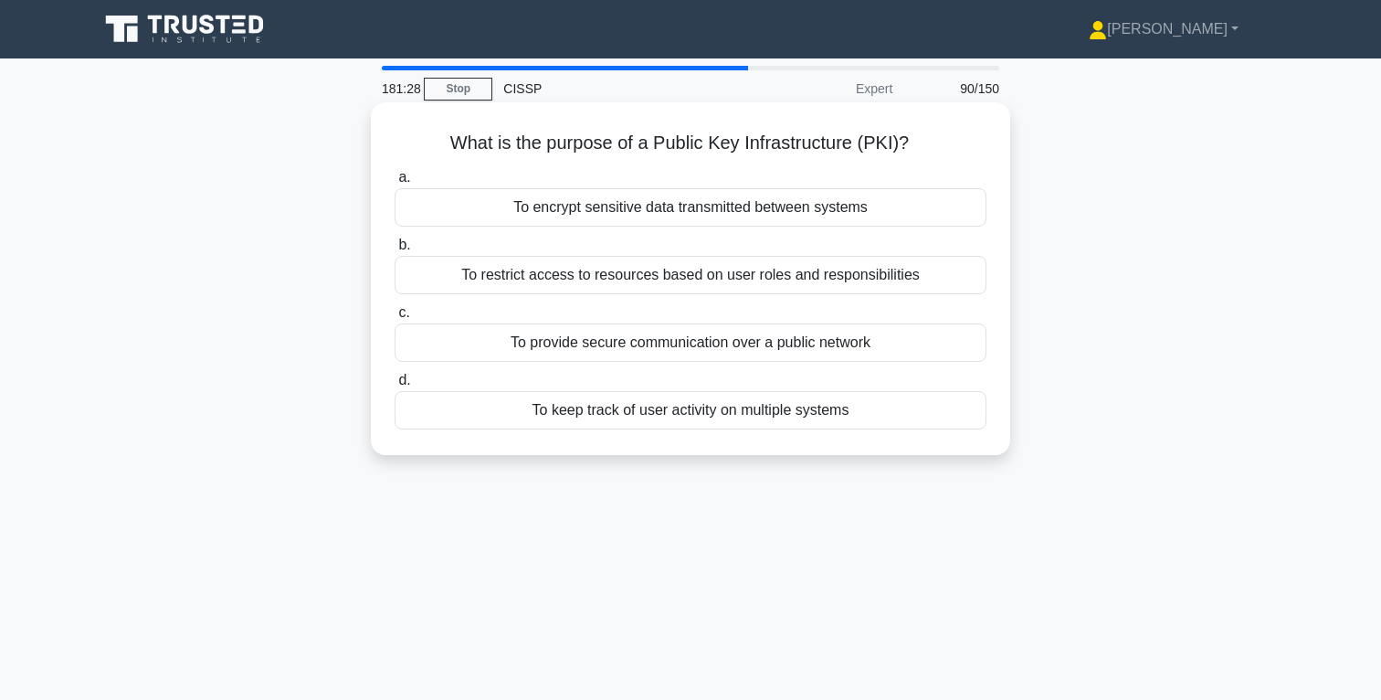
click at [723, 346] on div "To provide secure communication over a public network" at bounding box center [691, 342] width 592 height 38
click at [395, 319] on input "c. To provide secure communication over a public network" at bounding box center [395, 313] width 0 height 12
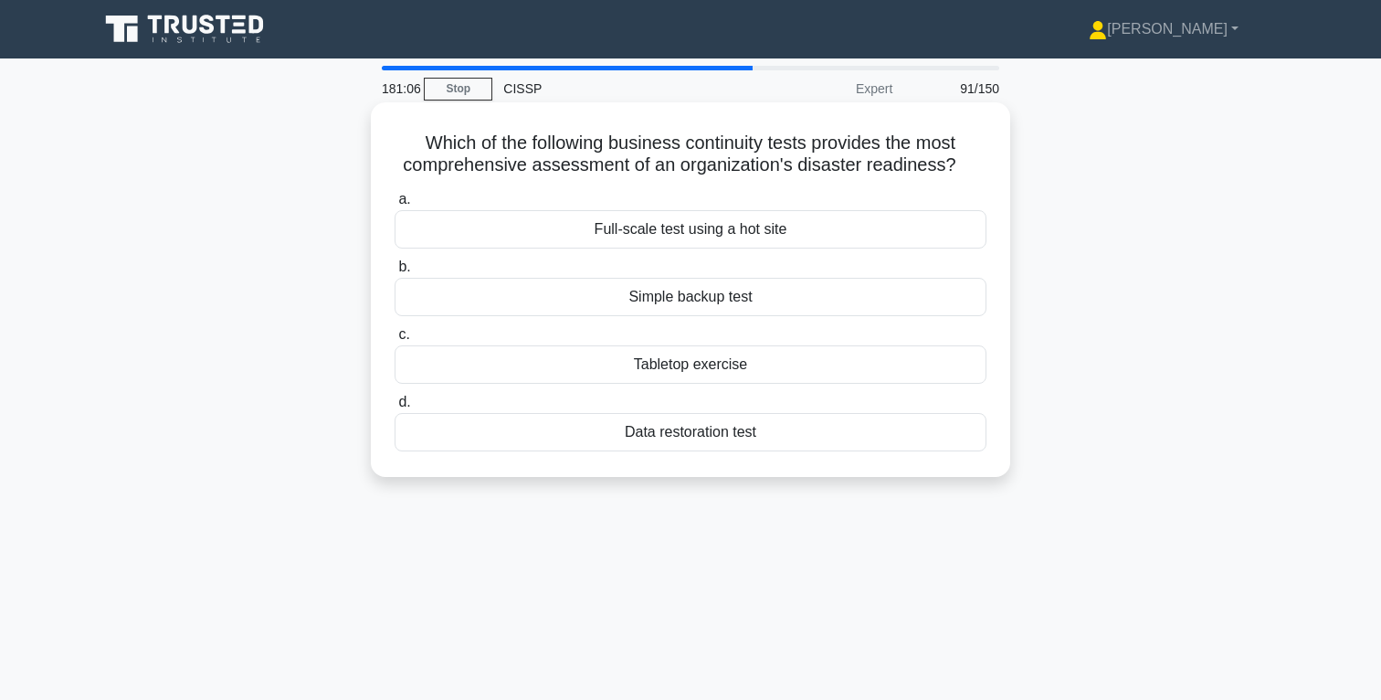
click at [693, 230] on div "Full-scale test using a hot site" at bounding box center [691, 229] width 592 height 38
click at [395, 206] on input "a. Full-scale test using a hot site" at bounding box center [395, 200] width 0 height 12
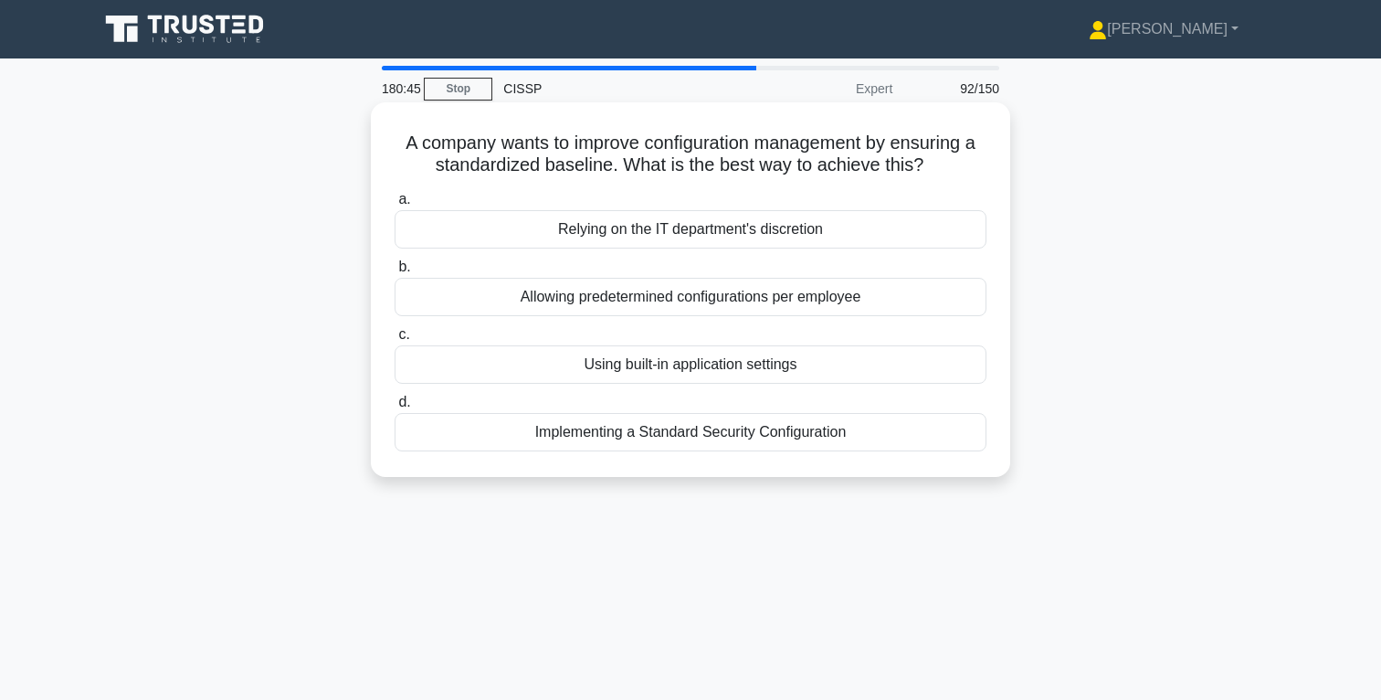
click at [697, 434] on div "Implementing a Standard Security Configuration" at bounding box center [691, 432] width 592 height 38
click at [395, 408] on input "d. Implementing a Standard Security Configuration" at bounding box center [395, 403] width 0 height 12
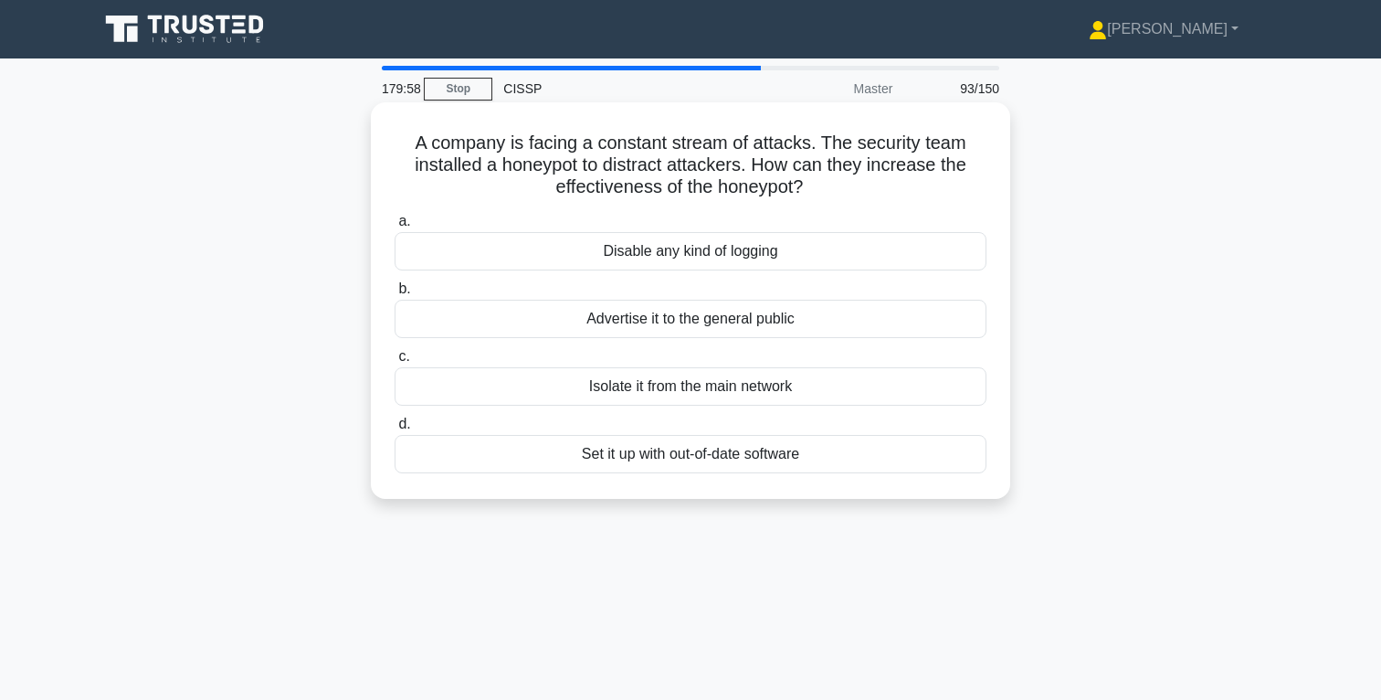
click at [743, 387] on div "Isolate it from the main network" at bounding box center [691, 386] width 592 height 38
click at [395, 363] on input "c. Isolate it from the main network" at bounding box center [395, 357] width 0 height 12
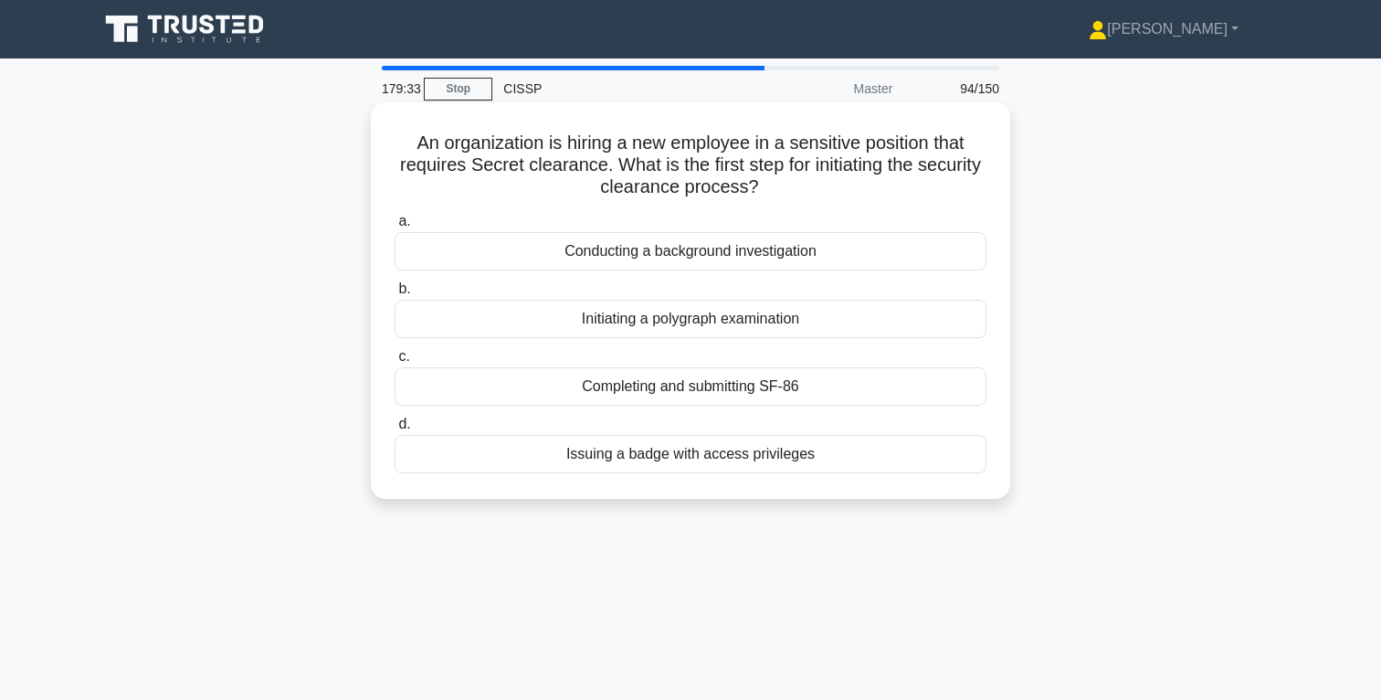
click at [705, 257] on div "Conducting a background investigation" at bounding box center [691, 251] width 592 height 38
click at [395, 227] on input "a. Conducting a background investigation" at bounding box center [395, 222] width 0 height 12
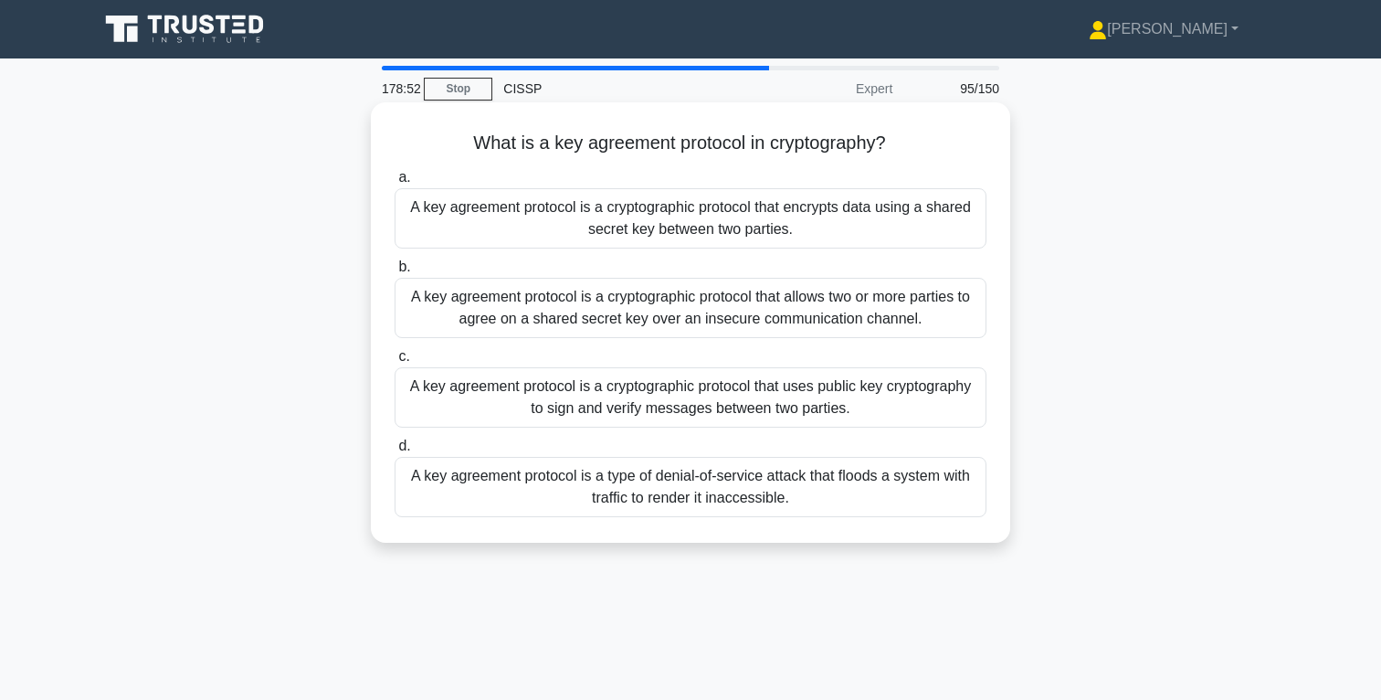
click at [698, 231] on div "A key agreement protocol is a cryptographic protocol that encrypts data using a…" at bounding box center [691, 218] width 592 height 60
click at [395, 184] on input "a. A key agreement protocol is a cryptographic protocol that encrypts data usin…" at bounding box center [395, 178] width 0 height 12
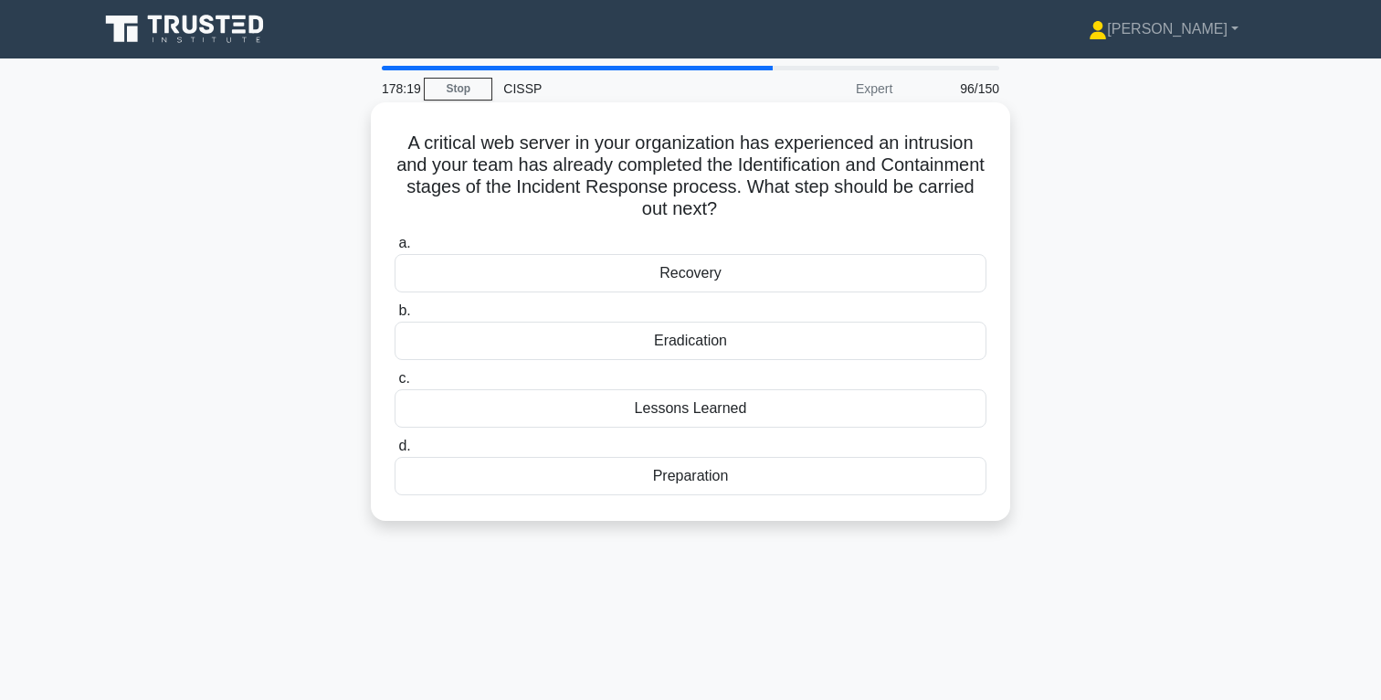
click at [694, 344] on div "Eradication" at bounding box center [691, 341] width 592 height 38
click at [395, 317] on input "b. Eradication" at bounding box center [395, 311] width 0 height 12
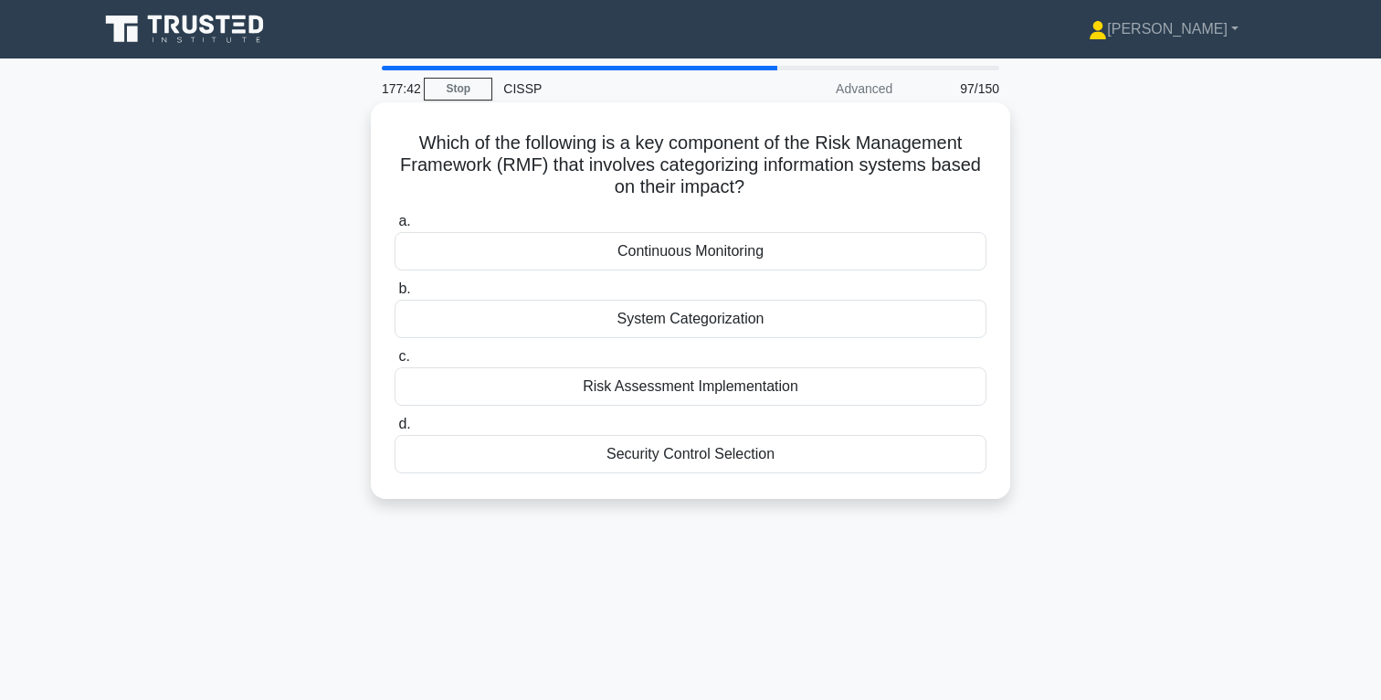
click at [717, 388] on div "Risk Assessment Implementation" at bounding box center [691, 386] width 592 height 38
click at [395, 363] on input "c. Risk Assessment Implementation" at bounding box center [395, 357] width 0 height 12
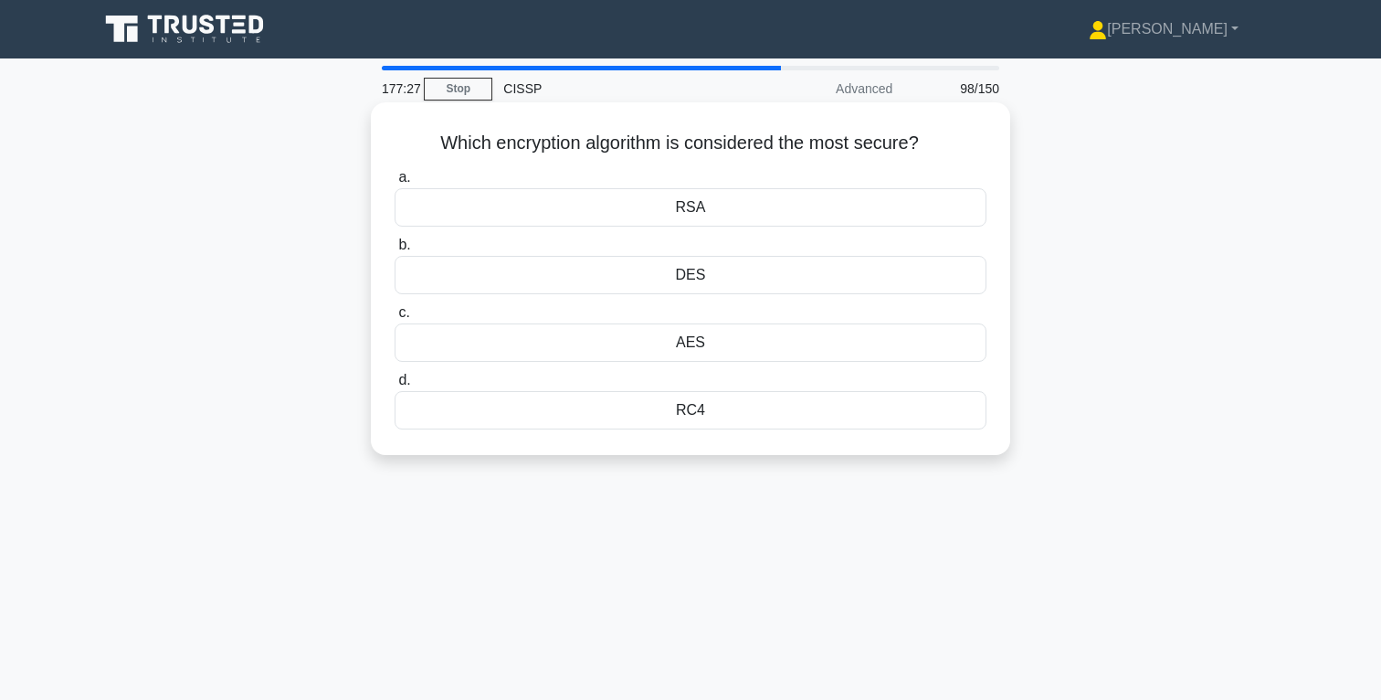
click at [695, 344] on div "AES" at bounding box center [691, 342] width 592 height 38
click at [395, 319] on input "c. AES" at bounding box center [395, 313] width 0 height 12
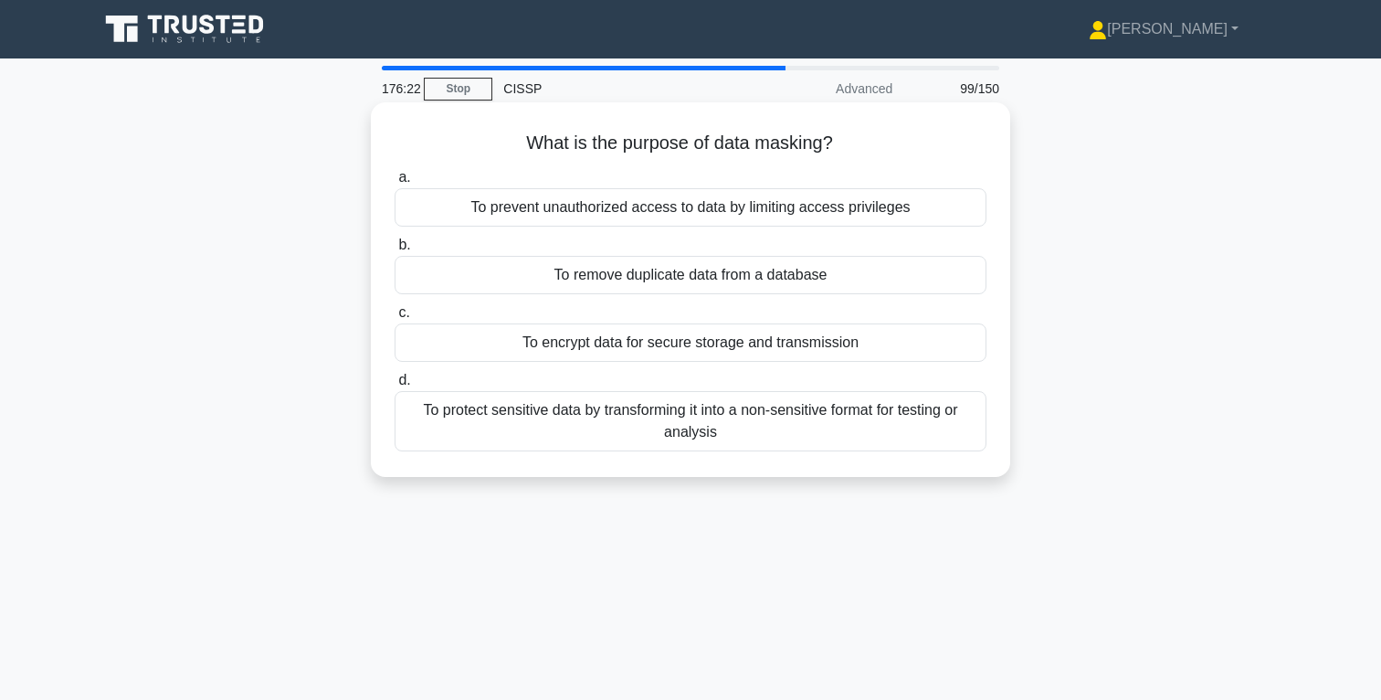
click at [718, 348] on div "To encrypt data for secure storage and transmission" at bounding box center [691, 342] width 592 height 38
click at [395, 319] on input "c. To encrypt data for secure storage and transmission" at bounding box center [395, 313] width 0 height 12
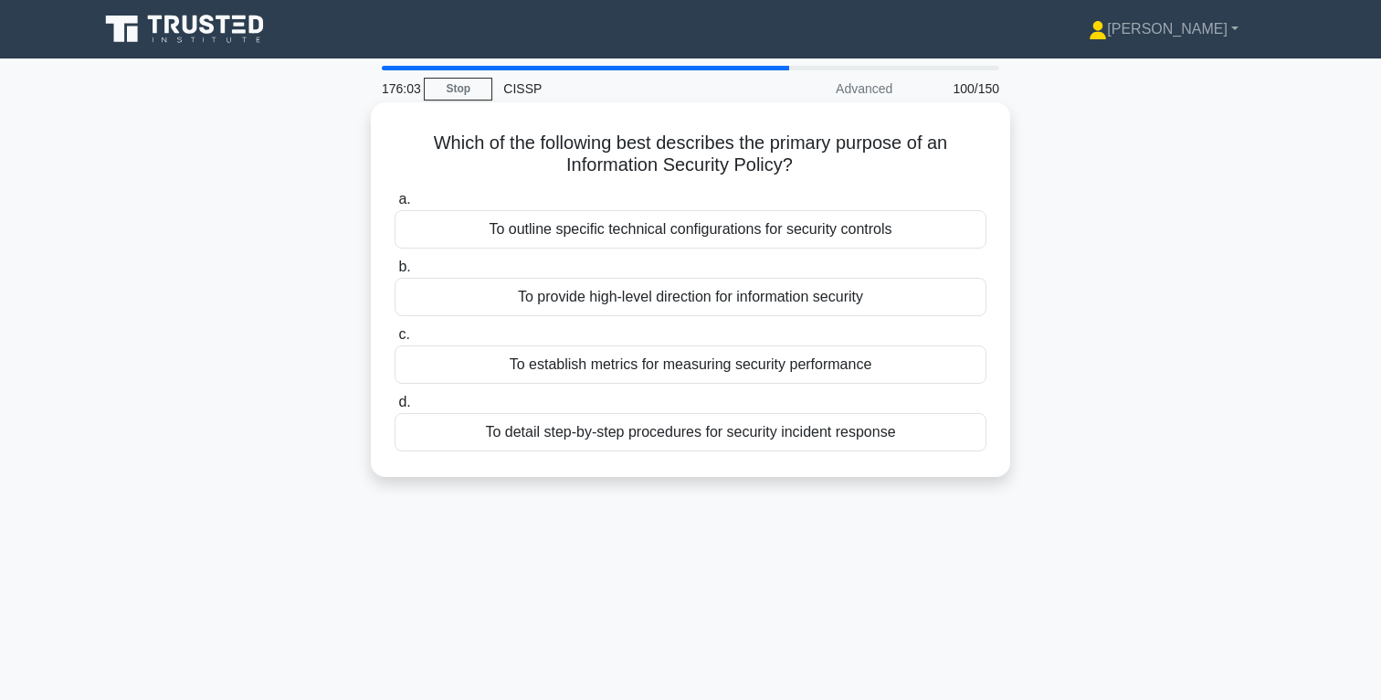
click at [704, 298] on div "To provide high-level direction for information security" at bounding box center [691, 297] width 592 height 38
click at [395, 273] on input "b. To provide high-level direction for information security" at bounding box center [395, 267] width 0 height 12
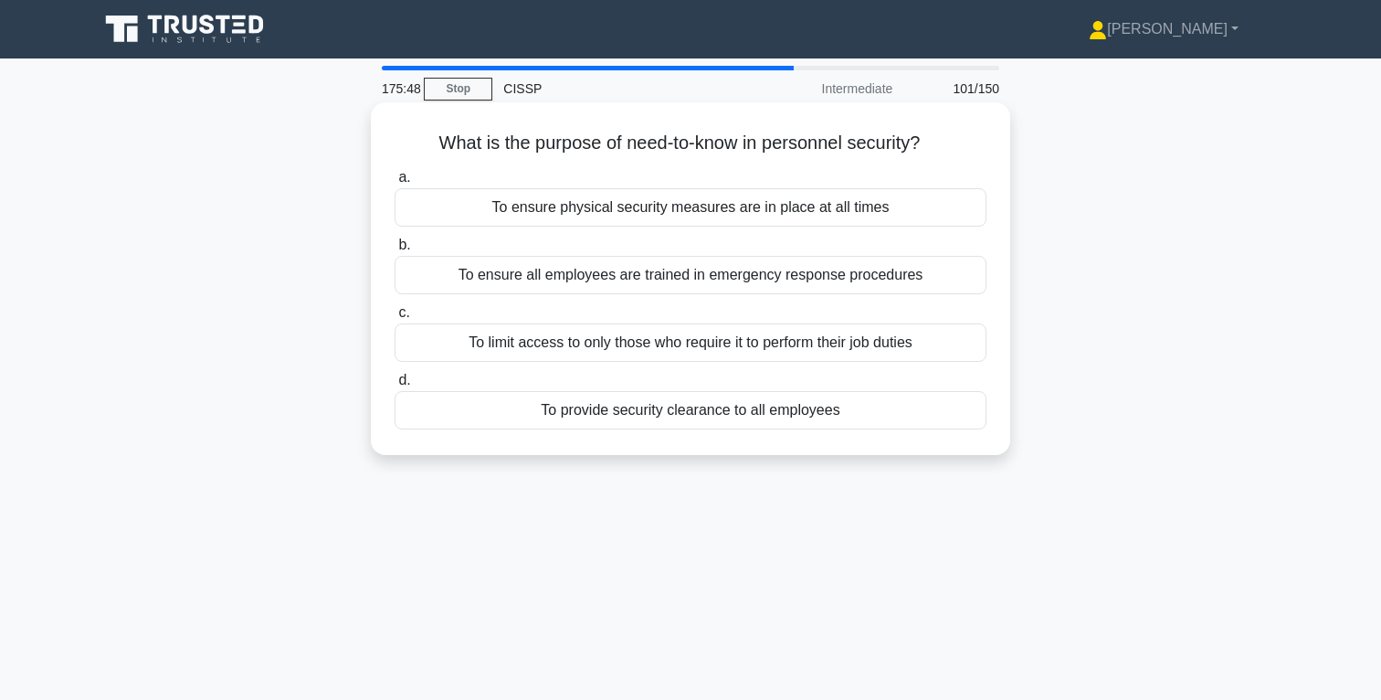
click at [778, 347] on div "To limit access to only those who require it to perform their job duties" at bounding box center [691, 342] width 592 height 38
click at [395, 319] on input "c. To limit access to only those who require it to perform their job duties" at bounding box center [395, 313] width 0 height 12
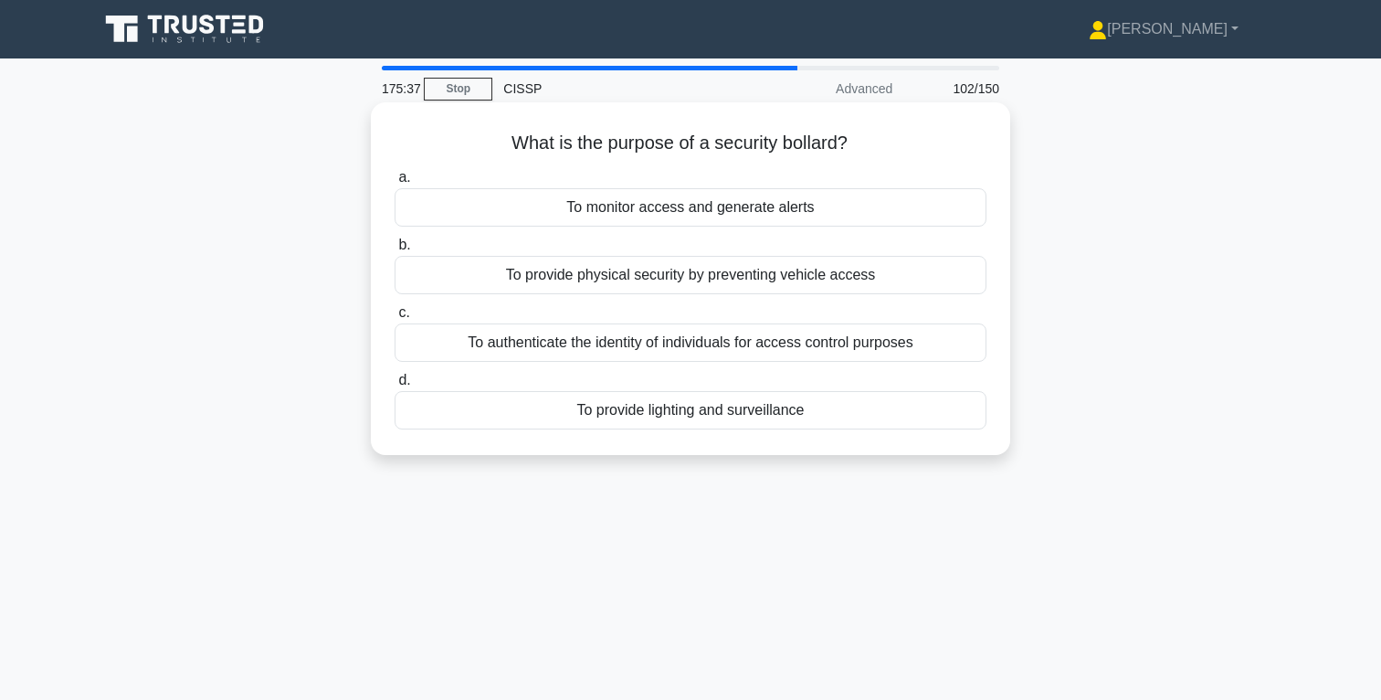
click at [733, 274] on div "To provide physical security by preventing vehicle access" at bounding box center [691, 275] width 592 height 38
click at [395, 251] on input "b. To provide physical security by preventing vehicle access" at bounding box center [395, 245] width 0 height 12
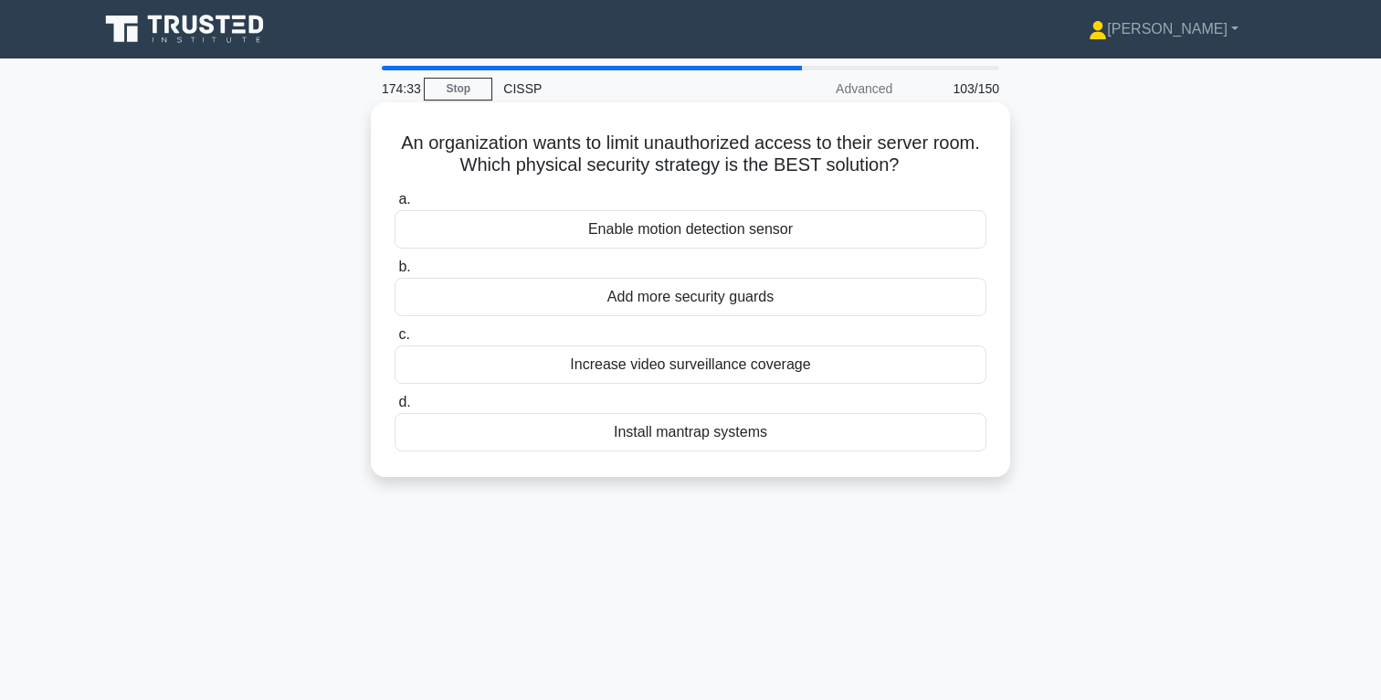
click at [707, 299] on div "Add more security guards" at bounding box center [691, 297] width 592 height 38
click at [395, 273] on input "b. Add more security guards" at bounding box center [395, 267] width 0 height 12
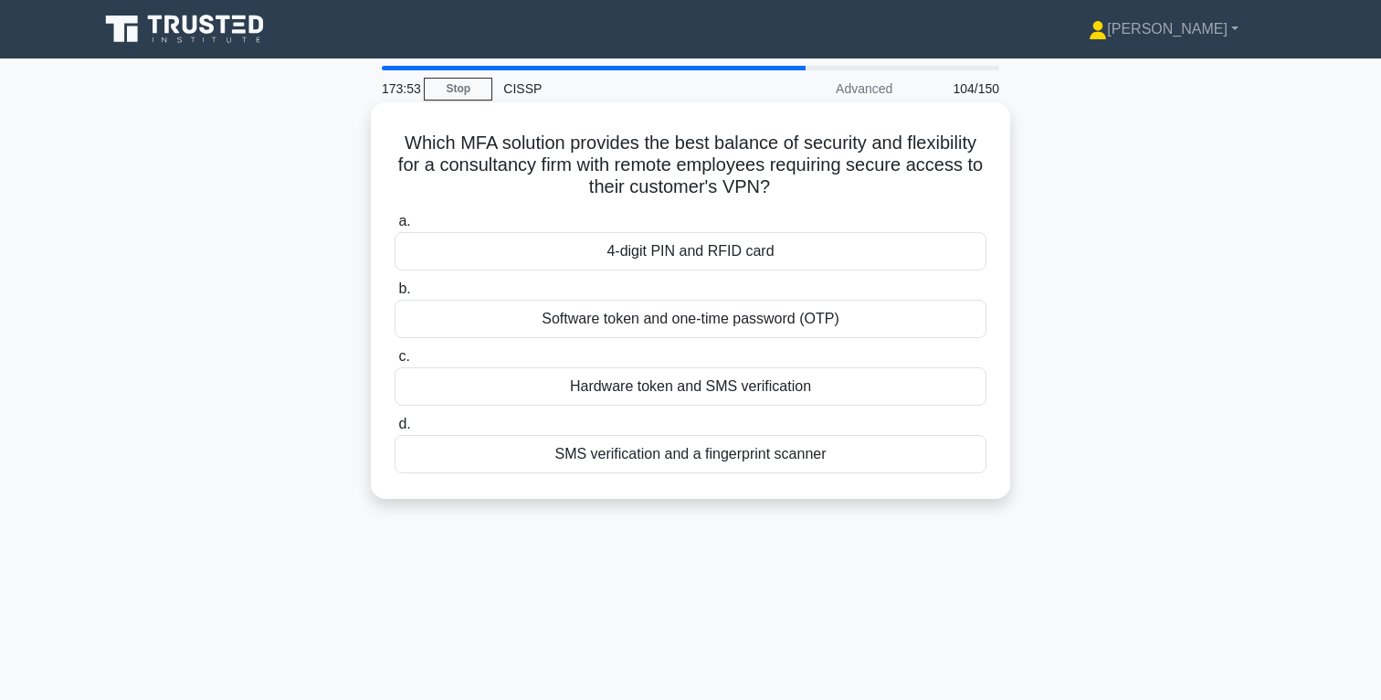
click at [689, 322] on div "Software token and one-time password (OTP)" at bounding box center [691, 319] width 592 height 38
click at [395, 295] on input "b. Software token and one-time password (OTP)" at bounding box center [395, 289] width 0 height 12
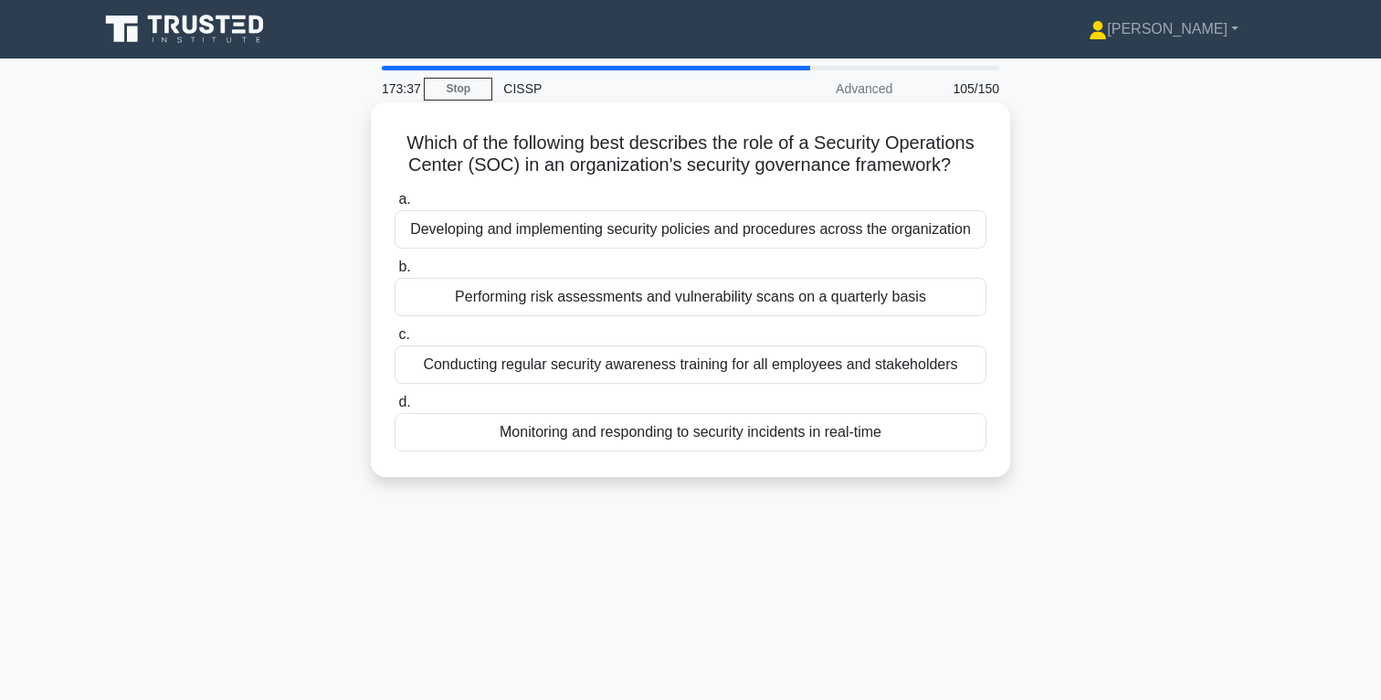
click at [695, 430] on div "Monitoring and responding to security incidents in real-time" at bounding box center [691, 432] width 592 height 38
click at [395, 408] on input "d. Monitoring and responding to security incidents in real-time" at bounding box center [395, 403] width 0 height 12
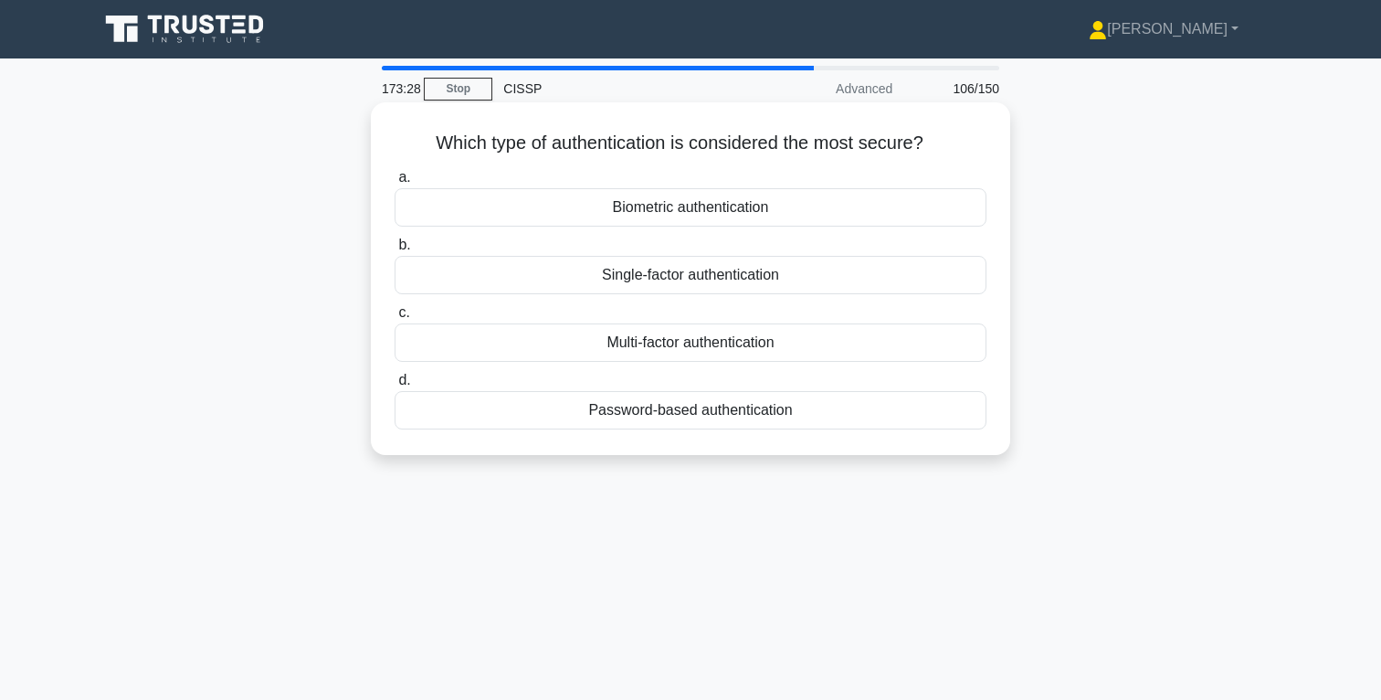
click at [694, 212] on div "Biometric authentication" at bounding box center [691, 207] width 592 height 38
click at [395, 184] on input "a. Biometric authentication" at bounding box center [395, 178] width 0 height 12
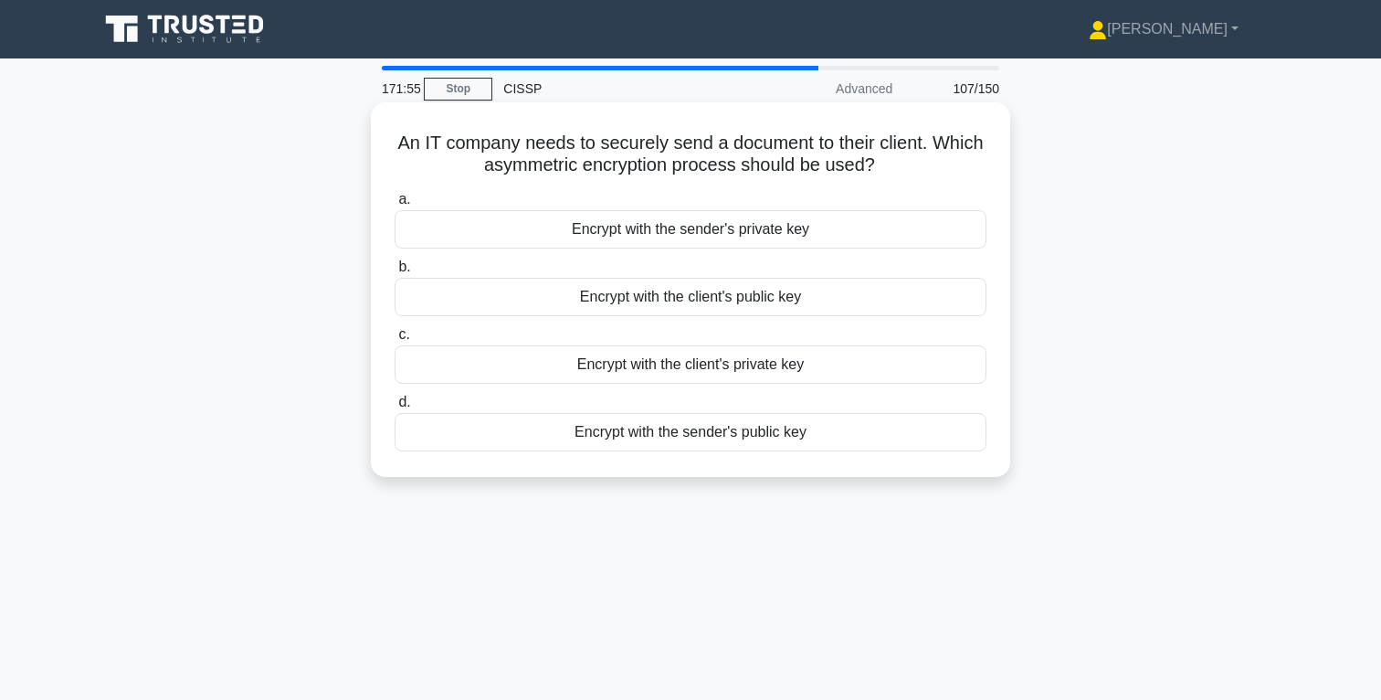
click at [705, 300] on div "Encrypt with the client's public key" at bounding box center [691, 297] width 592 height 38
click at [395, 273] on input "b. Encrypt with the client's public key" at bounding box center [395, 267] width 0 height 12
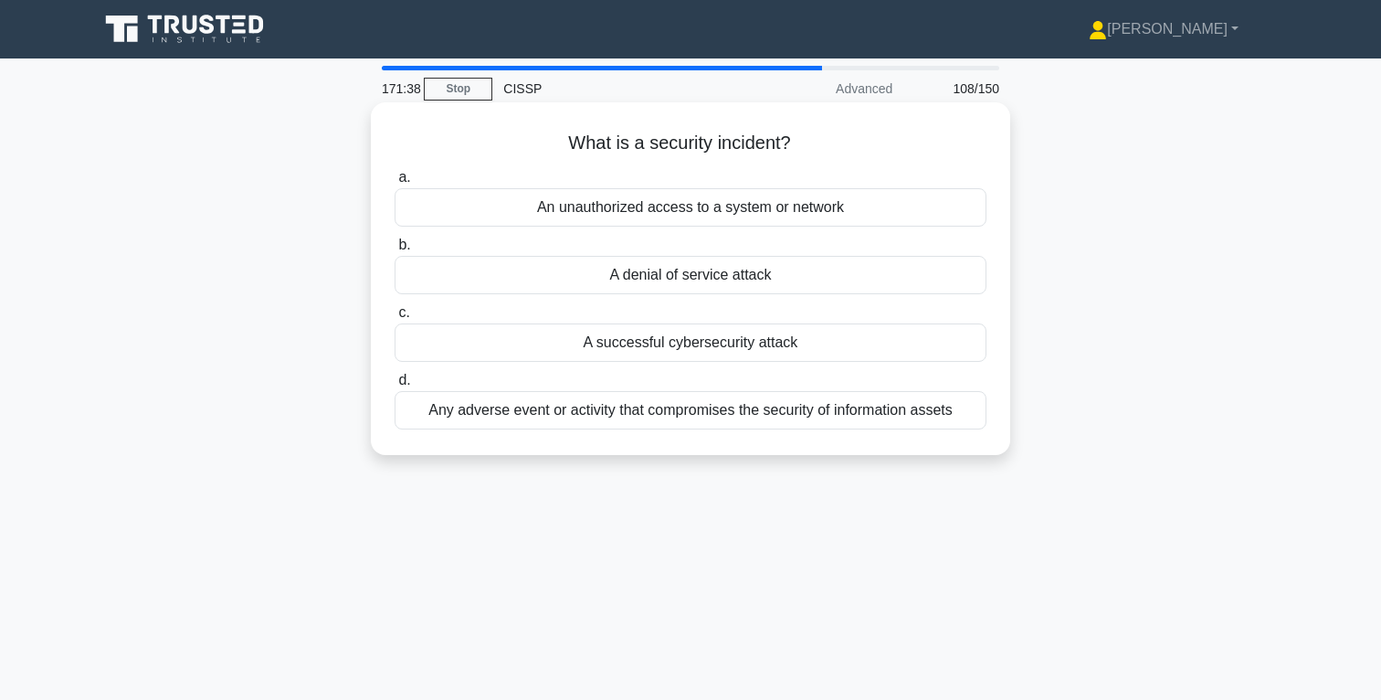
click at [784, 416] on div "Any adverse event or activity that compromises the security of information asse…" at bounding box center [691, 410] width 592 height 38
click at [395, 386] on input "d. Any adverse event or activity that compromises the security of information a…" at bounding box center [395, 381] width 0 height 12
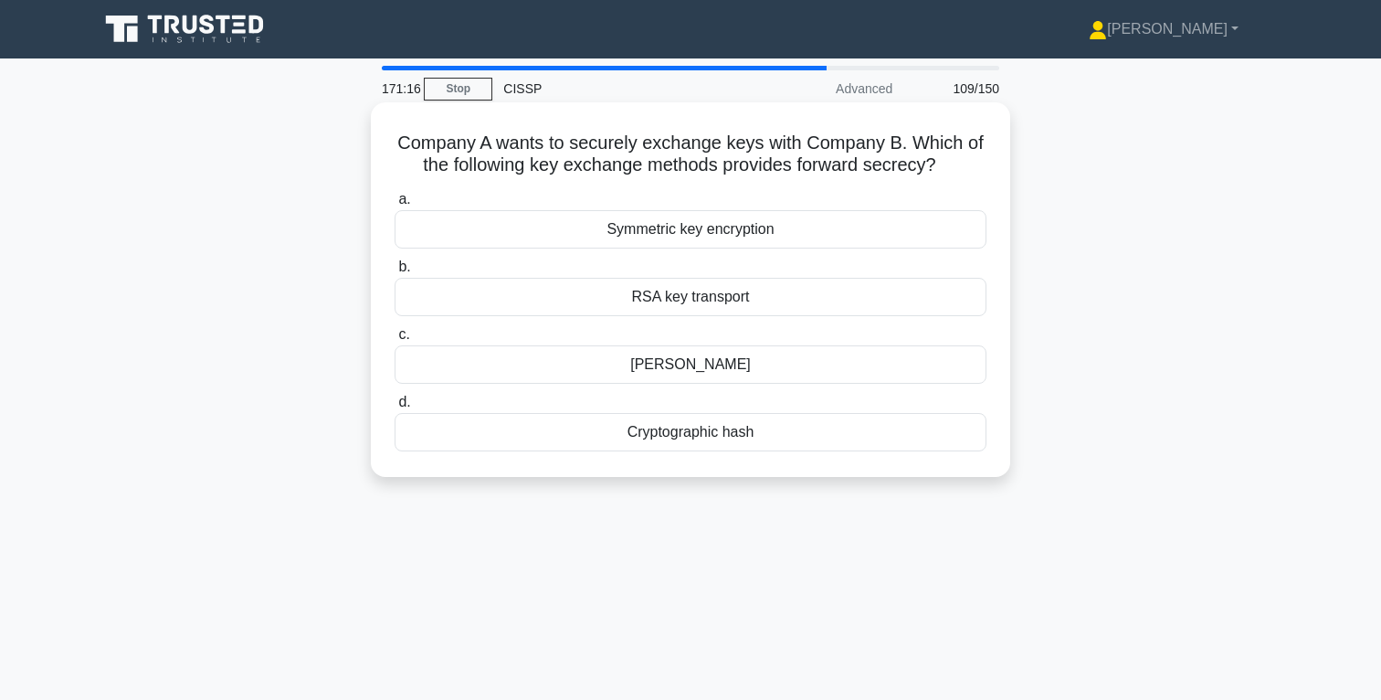
click at [737, 362] on div "[PERSON_NAME]" at bounding box center [691, 364] width 592 height 38
click at [395, 341] on input "[PERSON_NAME]" at bounding box center [395, 335] width 0 height 12
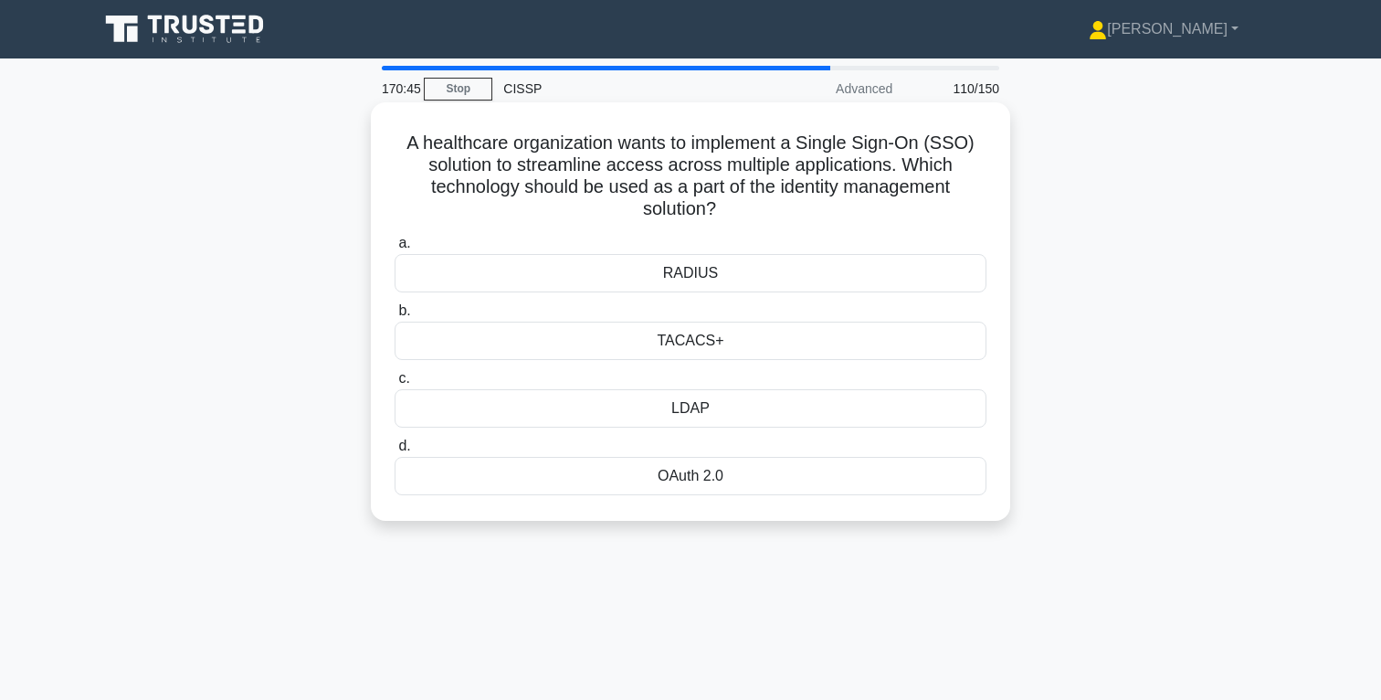
click at [694, 482] on div "OAuth 2.0" at bounding box center [691, 476] width 592 height 38
click at [395, 452] on input "d. OAuth 2.0" at bounding box center [395, 446] width 0 height 12
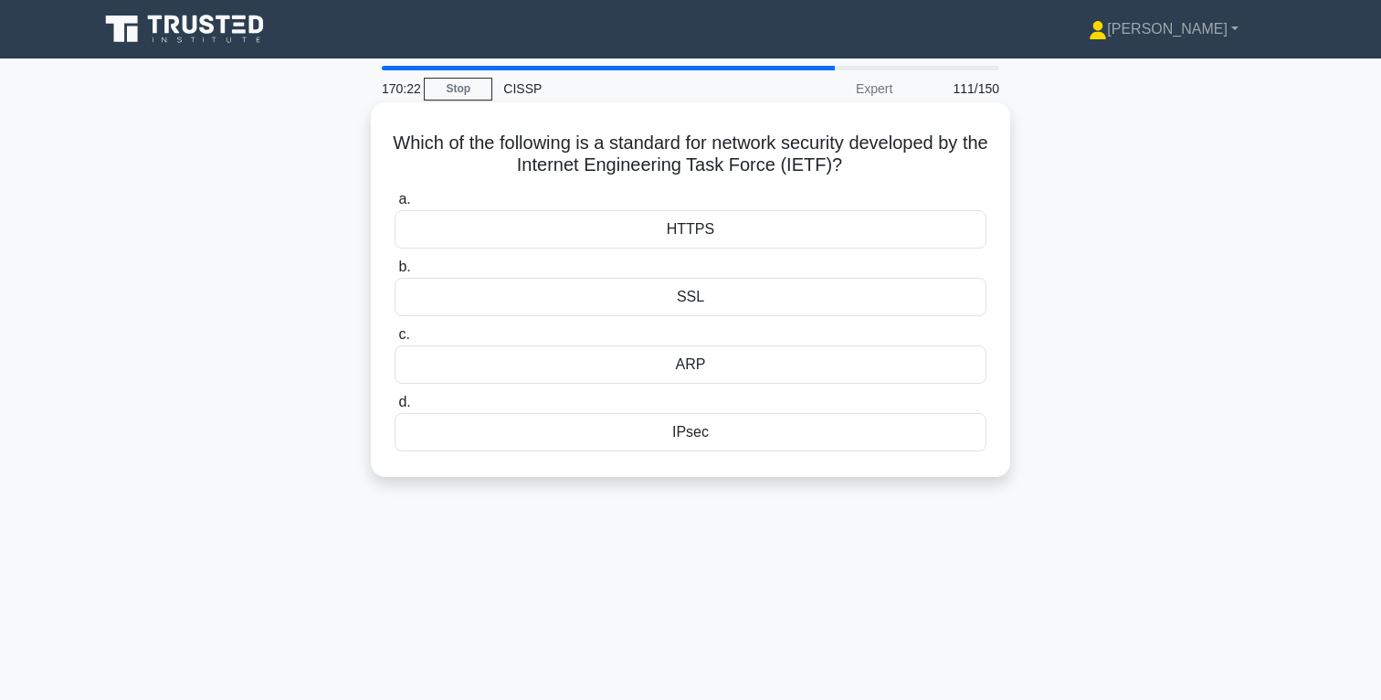
click at [693, 432] on div "IPsec" at bounding box center [691, 432] width 592 height 38
click at [395, 408] on input "d. IPsec" at bounding box center [395, 403] width 0 height 12
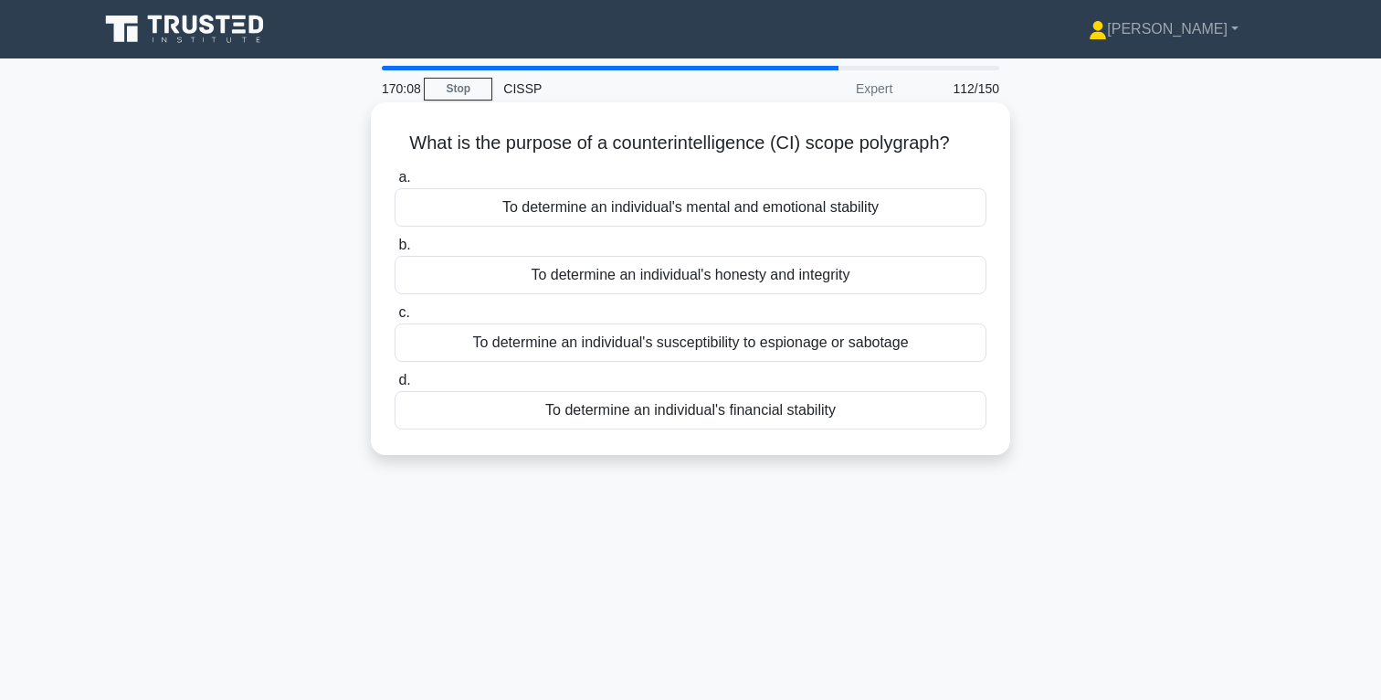
click at [737, 278] on div "To determine an individual's honesty and integrity" at bounding box center [691, 275] width 592 height 38
click at [395, 251] on input "b. To determine an individual's honesty and integrity" at bounding box center [395, 245] width 0 height 12
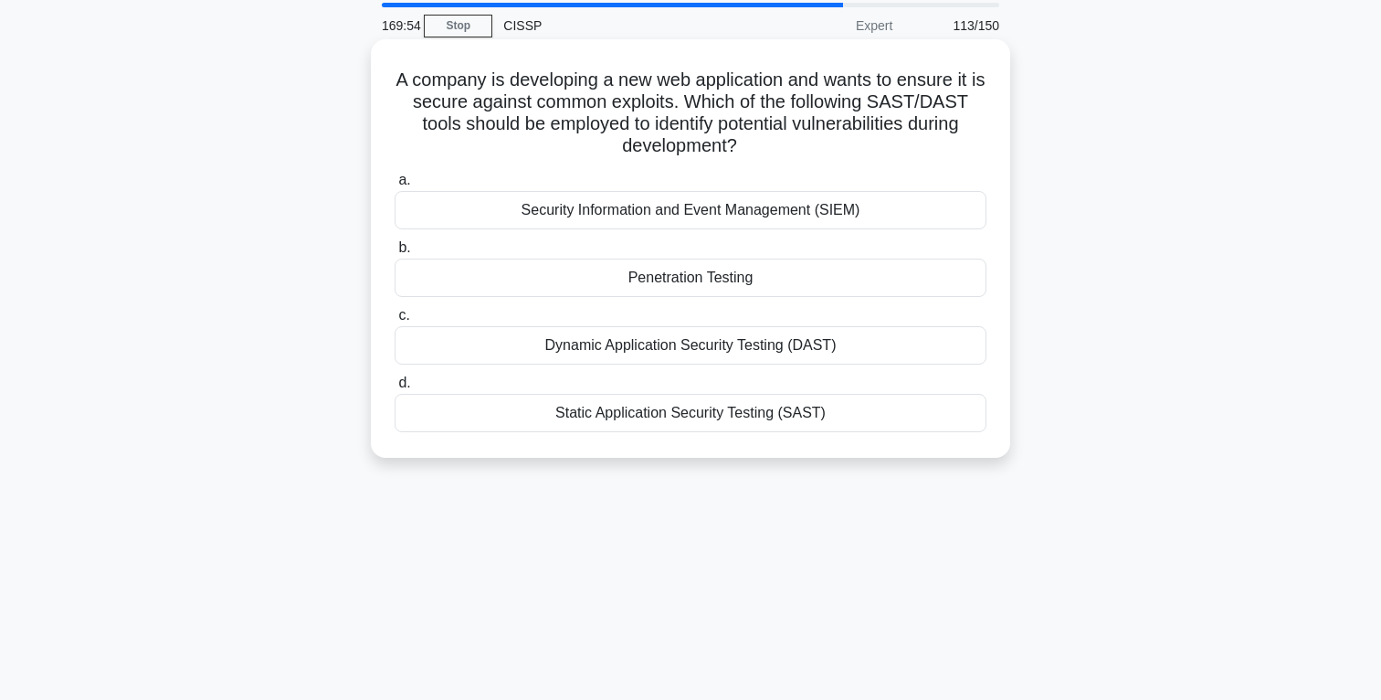
scroll to position [71, 0]
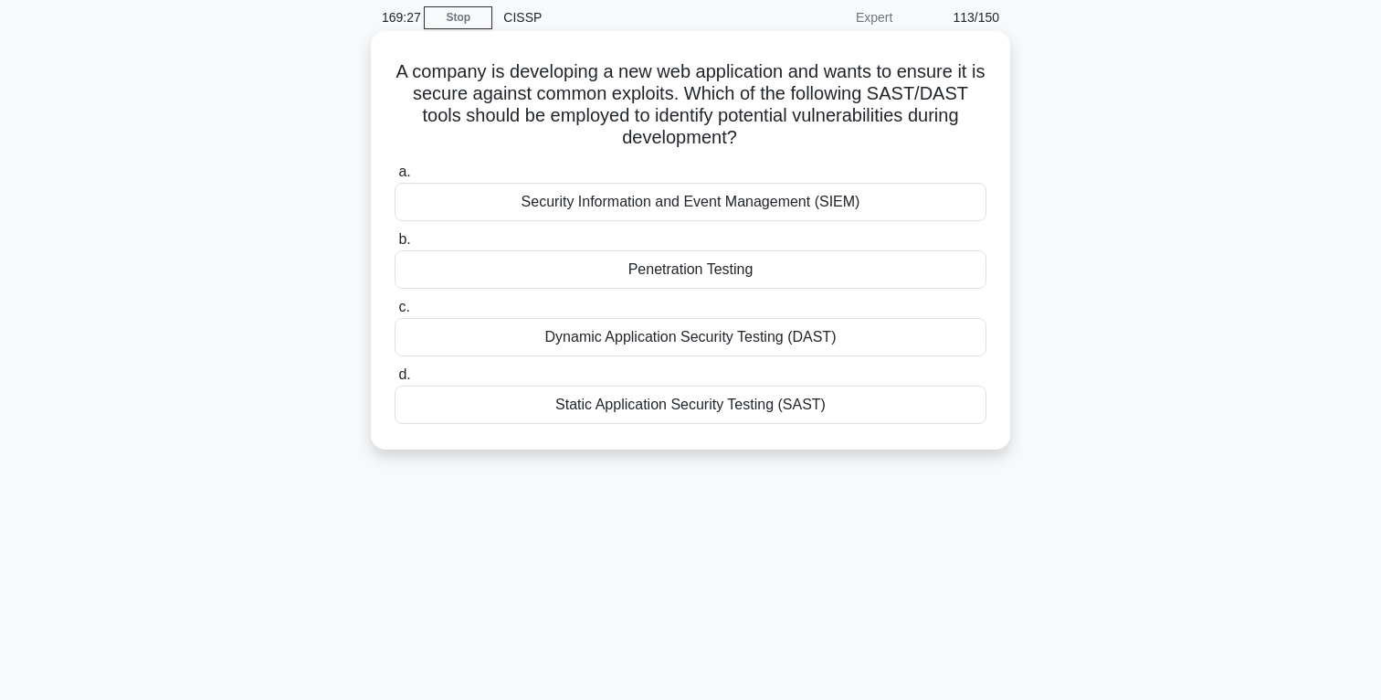
click at [709, 407] on div "Static Application Security Testing (SAST)" at bounding box center [691, 405] width 592 height 38
click at [395, 381] on input "d. Static Application Security Testing (SAST)" at bounding box center [395, 375] width 0 height 12
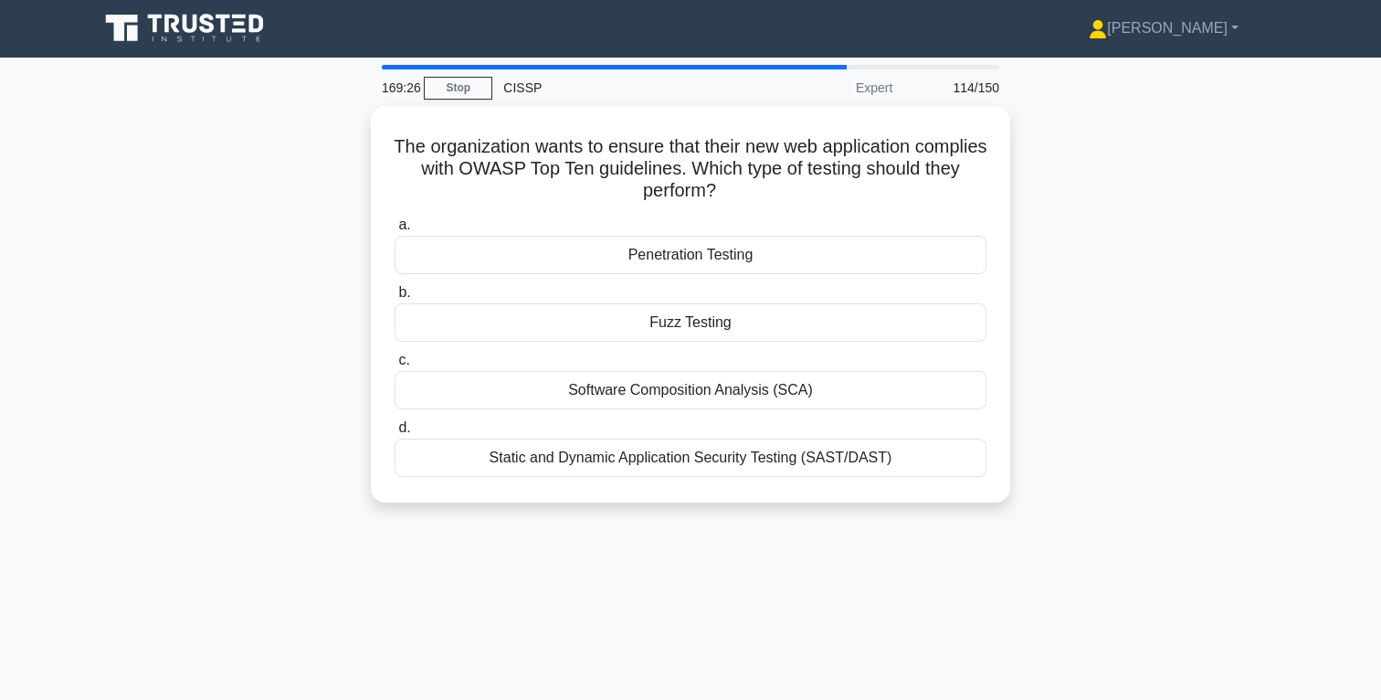
scroll to position [0, 0]
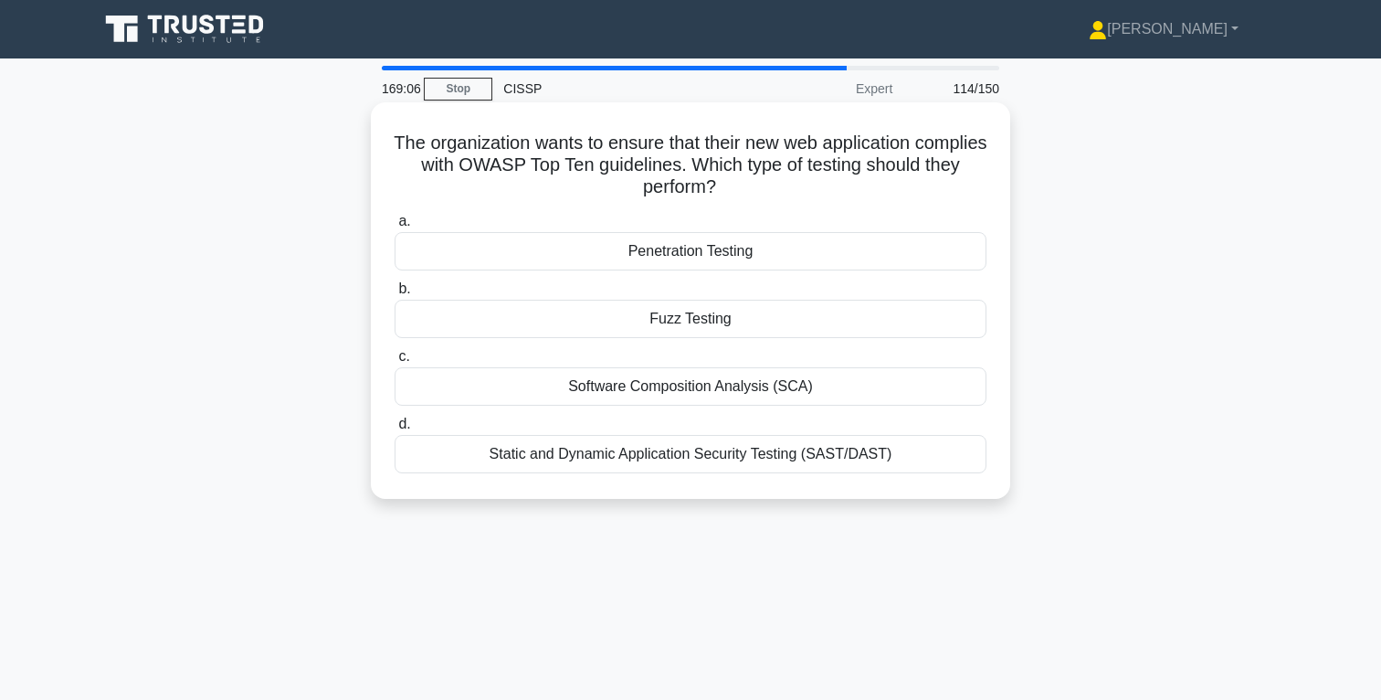
click at [723, 254] on div "Penetration Testing" at bounding box center [691, 251] width 592 height 38
click at [395, 227] on input "a. Penetration Testing" at bounding box center [395, 222] width 0 height 12
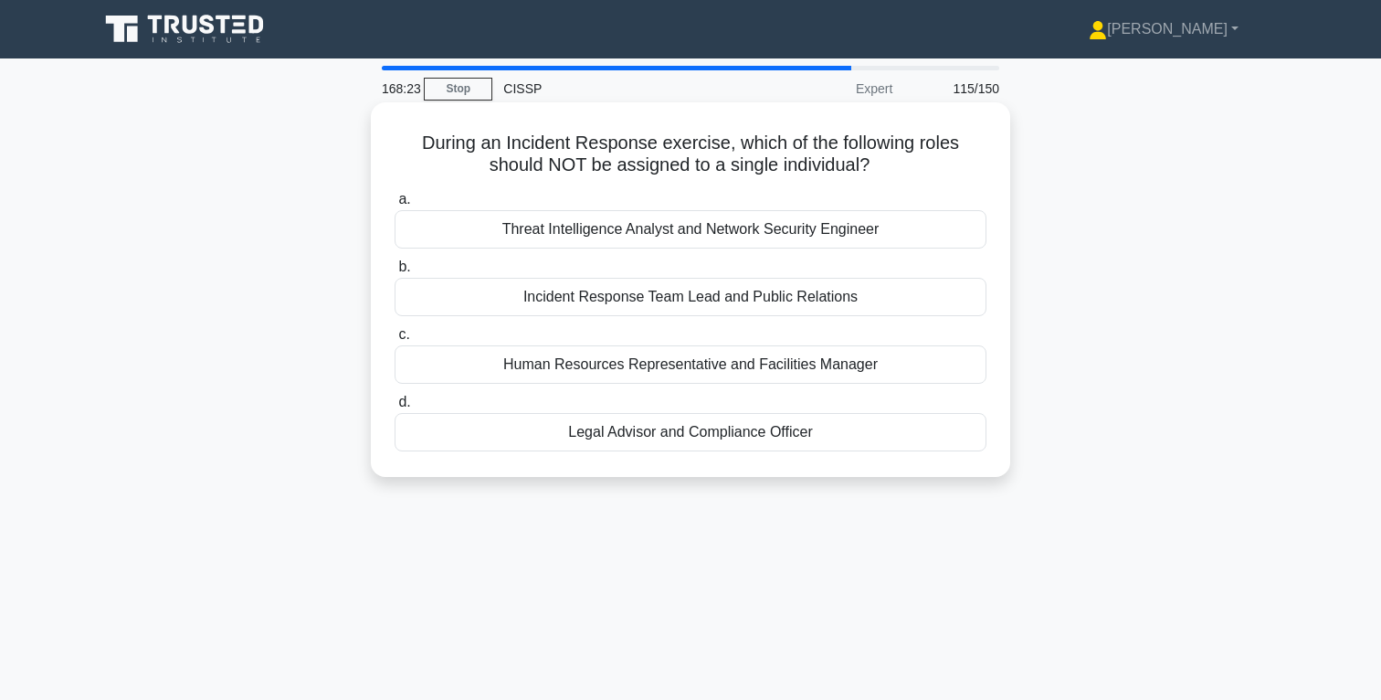
click at [713, 299] on div "Incident Response Team Lead and Public Relations" at bounding box center [691, 297] width 592 height 38
click at [395, 273] on input "b. Incident Response Team Lead and Public Relations" at bounding box center [395, 267] width 0 height 12
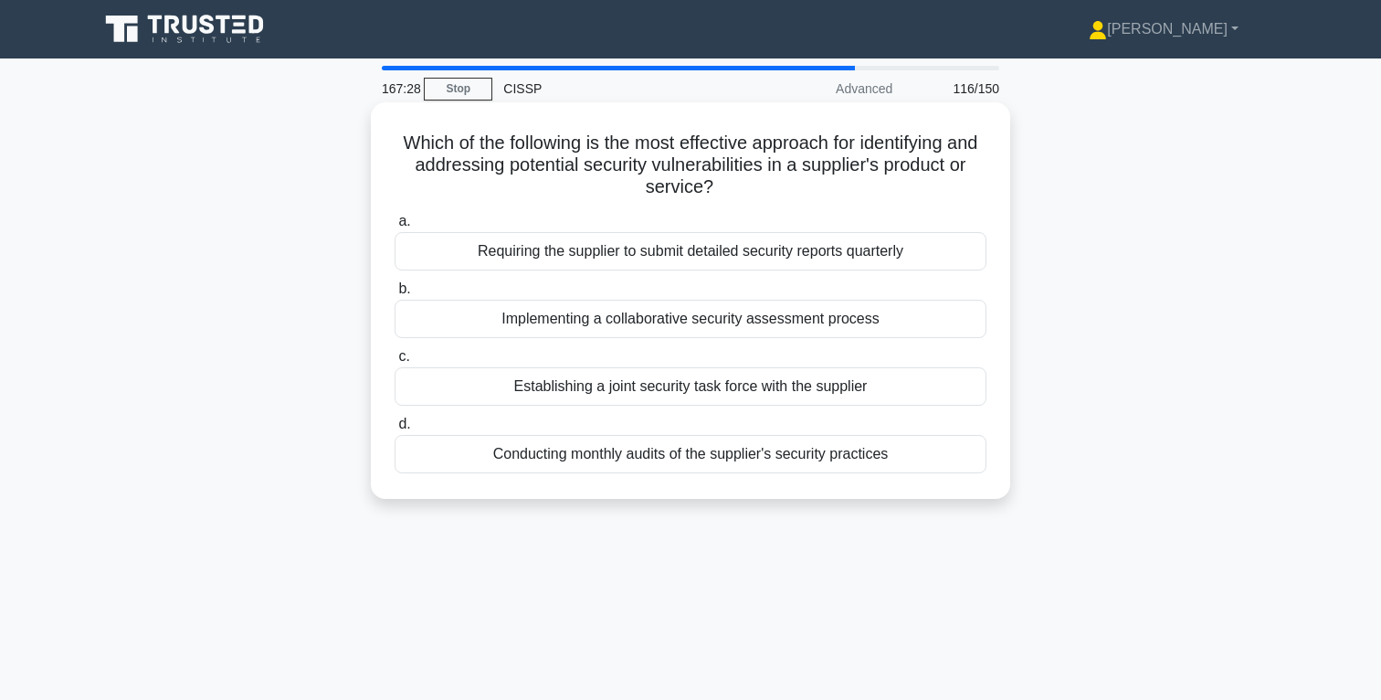
click at [738, 323] on div "Implementing a collaborative security assessment process" at bounding box center [691, 319] width 592 height 38
click at [395, 295] on input "b. Implementing a collaborative security assessment process" at bounding box center [395, 289] width 0 height 12
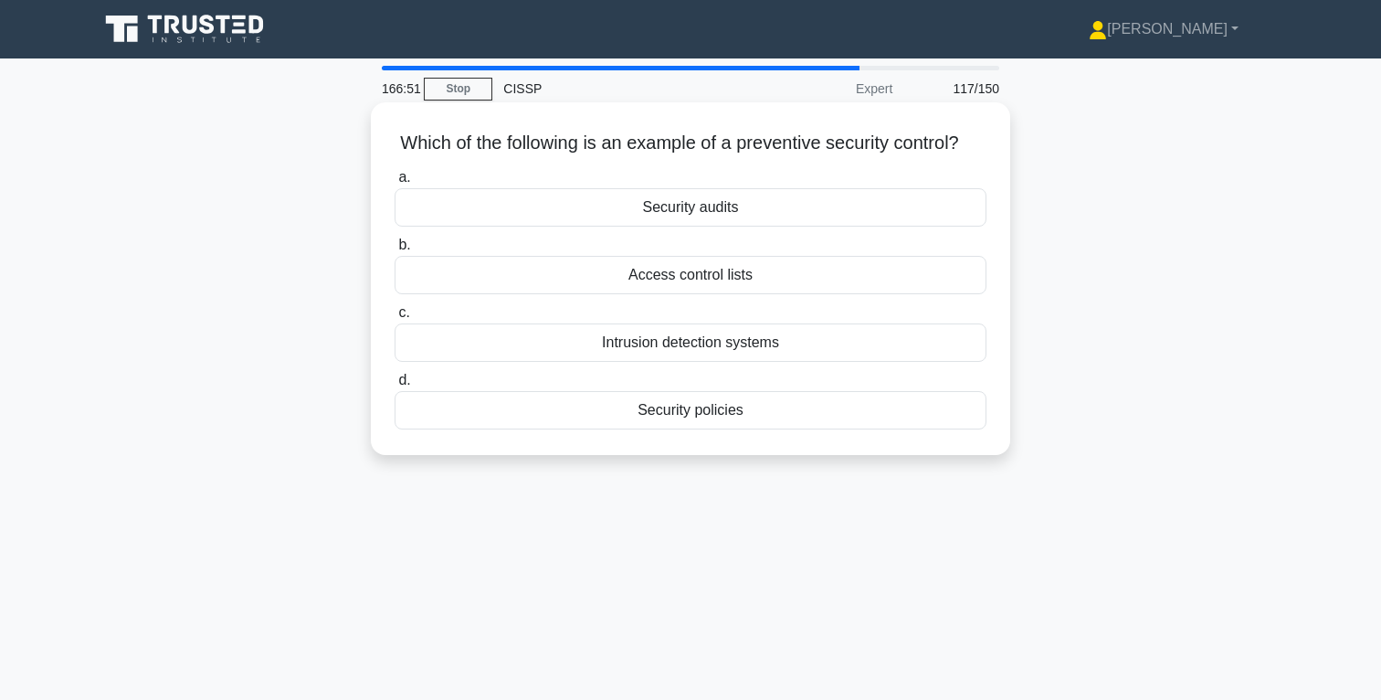
click at [693, 276] on div "Access control lists" at bounding box center [691, 275] width 592 height 38
click at [395, 251] on input "b. Access control lists" at bounding box center [395, 245] width 0 height 12
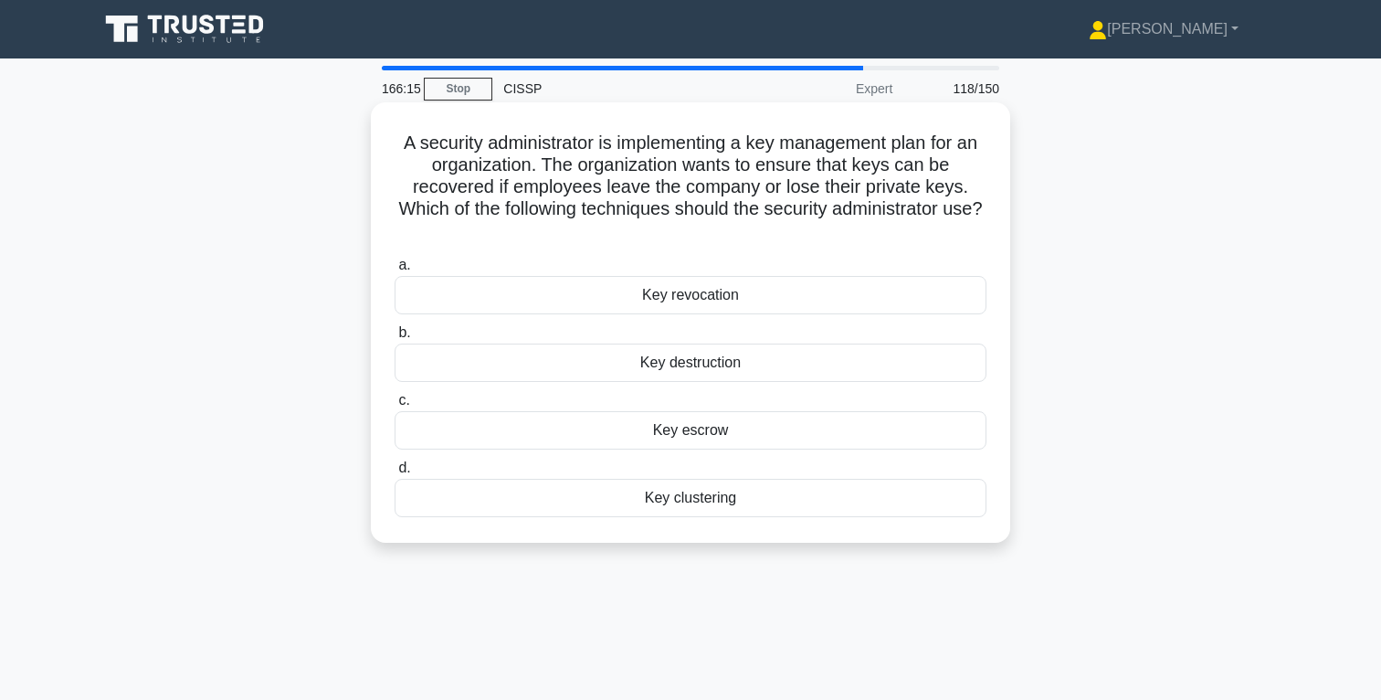
click at [722, 428] on div "Key escrow" at bounding box center [691, 430] width 592 height 38
click at [395, 407] on input "c. Key escrow" at bounding box center [395, 401] width 0 height 12
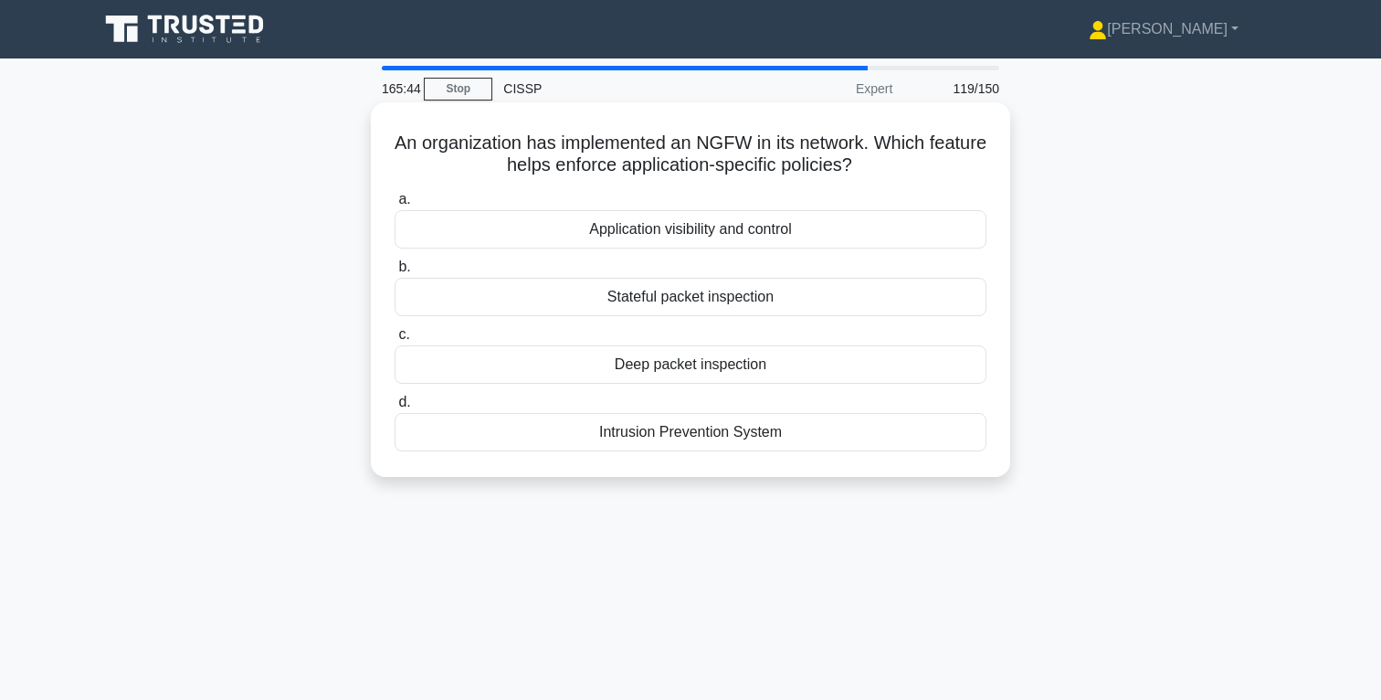
click at [724, 370] on div "Deep packet inspection" at bounding box center [691, 364] width 592 height 38
click at [395, 341] on input "c. Deep packet inspection" at bounding box center [395, 335] width 0 height 12
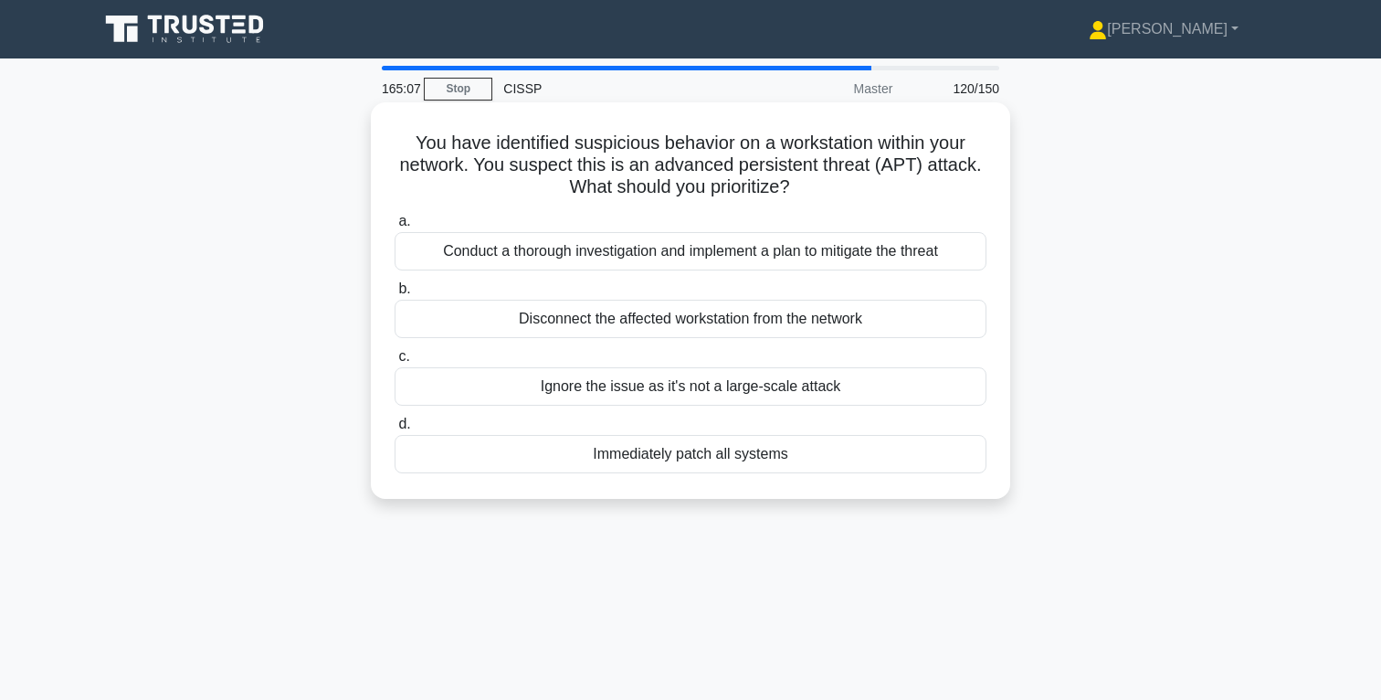
click at [728, 252] on div "Conduct a thorough investigation and implement a plan to mitigate the threat" at bounding box center [691, 251] width 592 height 38
click at [395, 227] on input "a. Conduct a thorough investigation and implement a plan to mitigate the threat" at bounding box center [395, 222] width 0 height 12
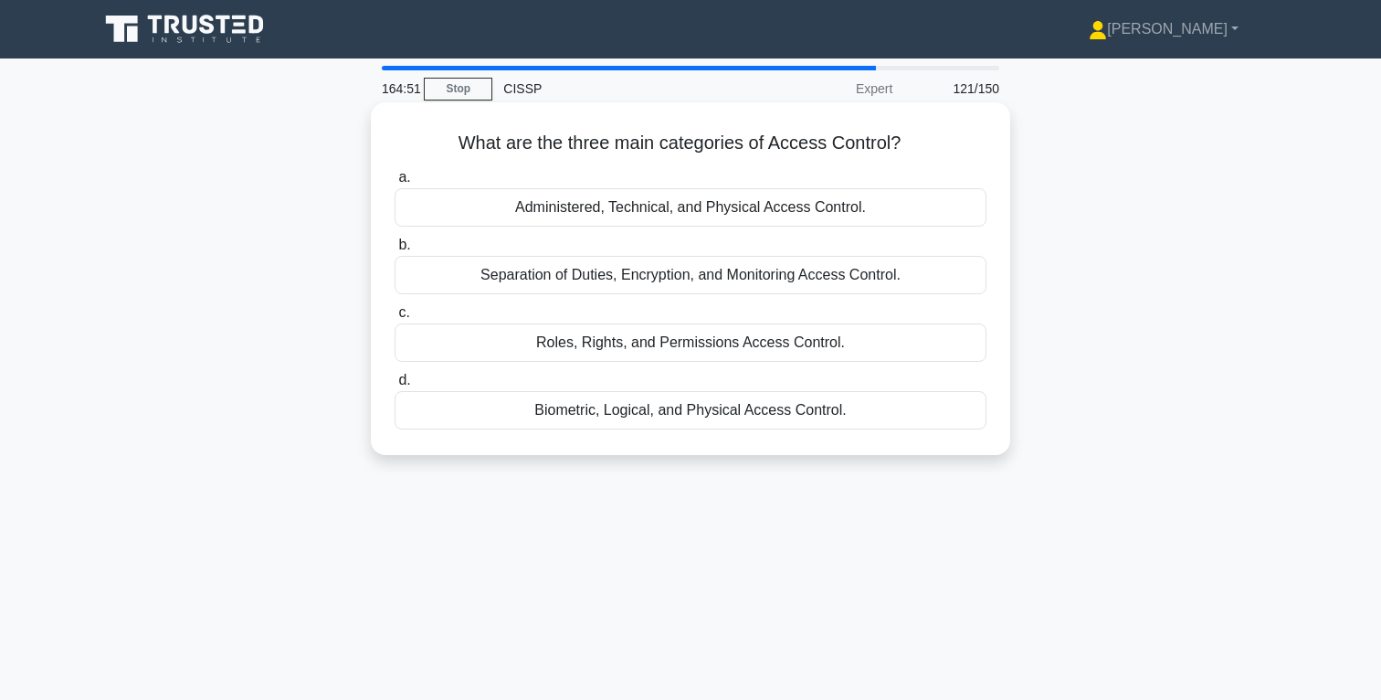
click at [674, 207] on div "Administered, Technical, and Physical Access Control." at bounding box center [691, 207] width 592 height 38
click at [395, 184] on input "a. Administered, Technical, and Physical Access Control." at bounding box center [395, 178] width 0 height 12
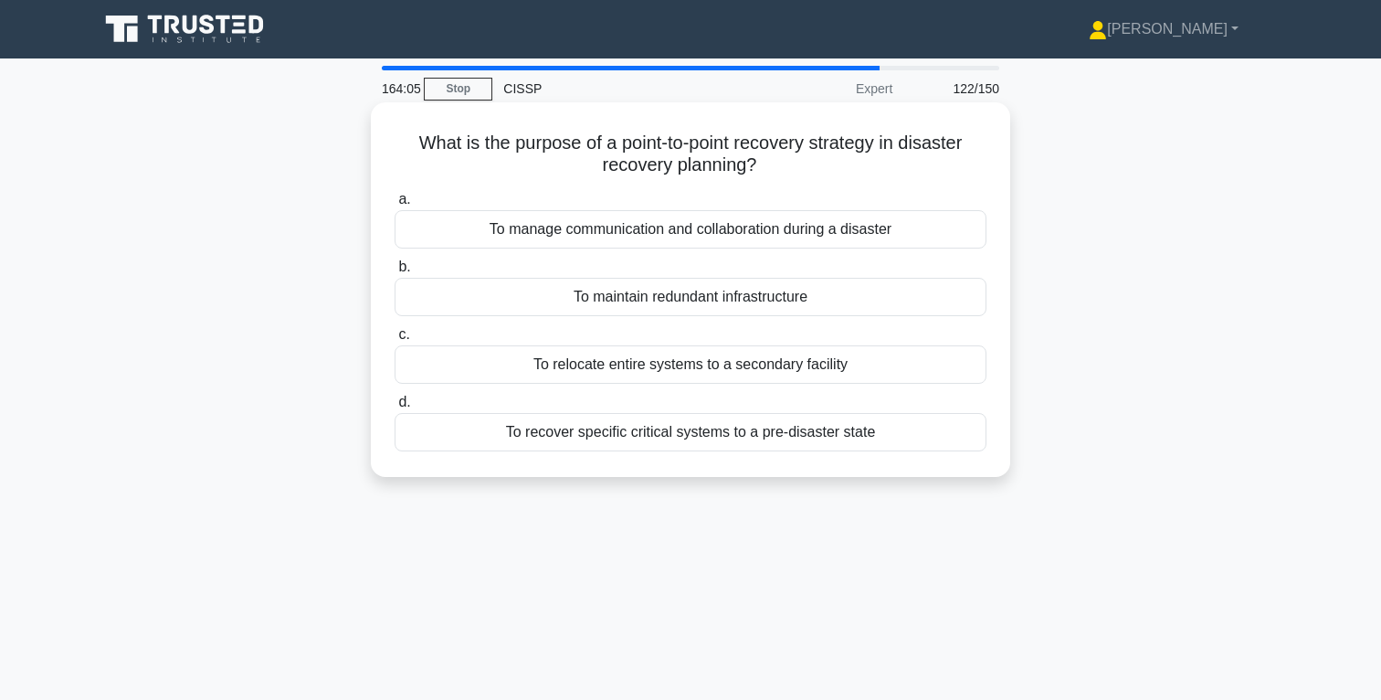
click at [681, 302] on div "To maintain redundant infrastructure" at bounding box center [691, 297] width 592 height 38
click at [395, 273] on input "b. To maintain redundant infrastructure" at bounding box center [395, 267] width 0 height 12
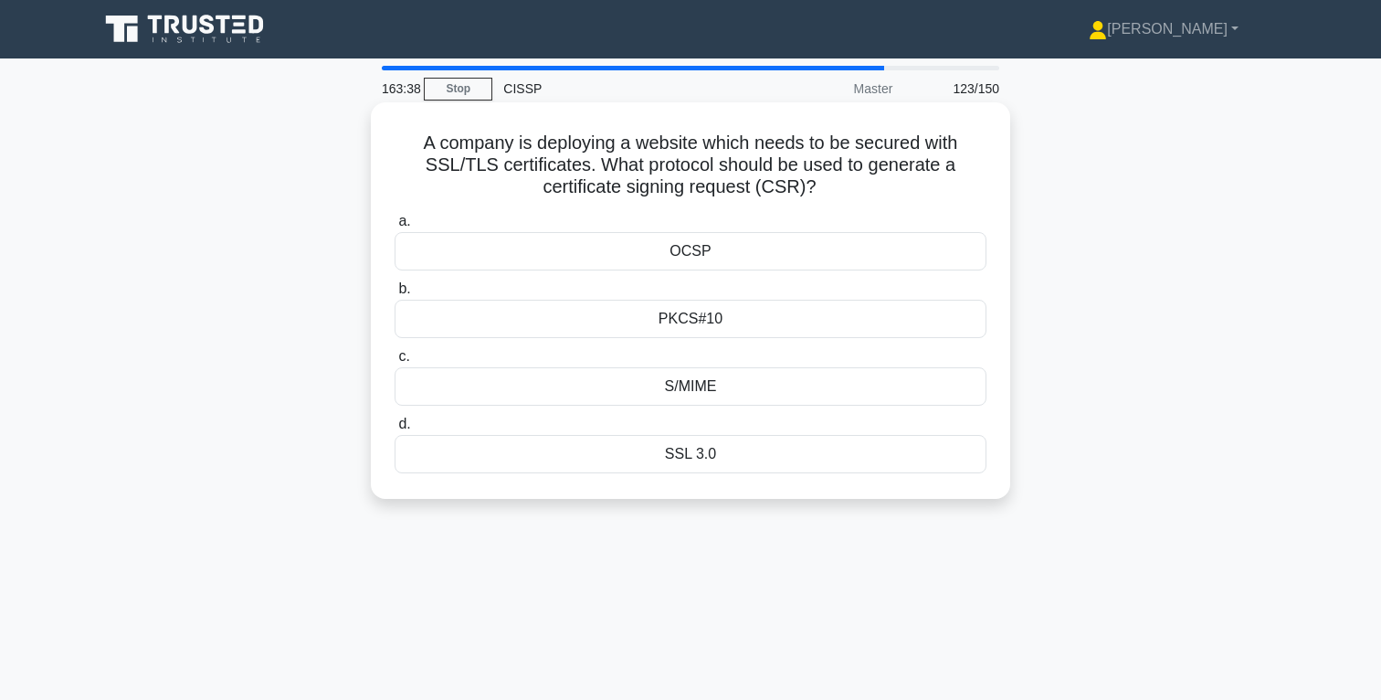
click at [692, 323] on div "PKCS#10" at bounding box center [691, 319] width 592 height 38
click at [395, 295] on input "b. PKCS#10" at bounding box center [395, 289] width 0 height 12
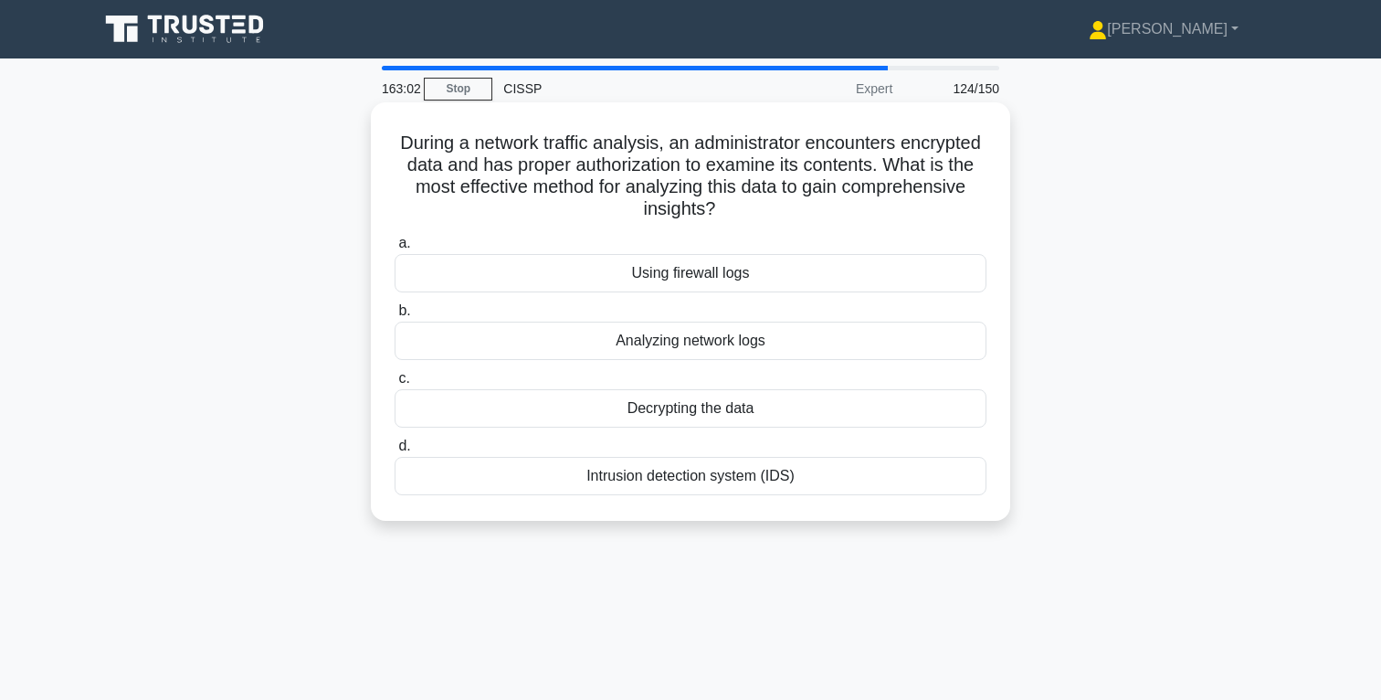
click at [722, 406] on div "Decrypting the data" at bounding box center [691, 408] width 592 height 38
click at [395, 385] on input "c. Decrypting the data" at bounding box center [395, 379] width 0 height 12
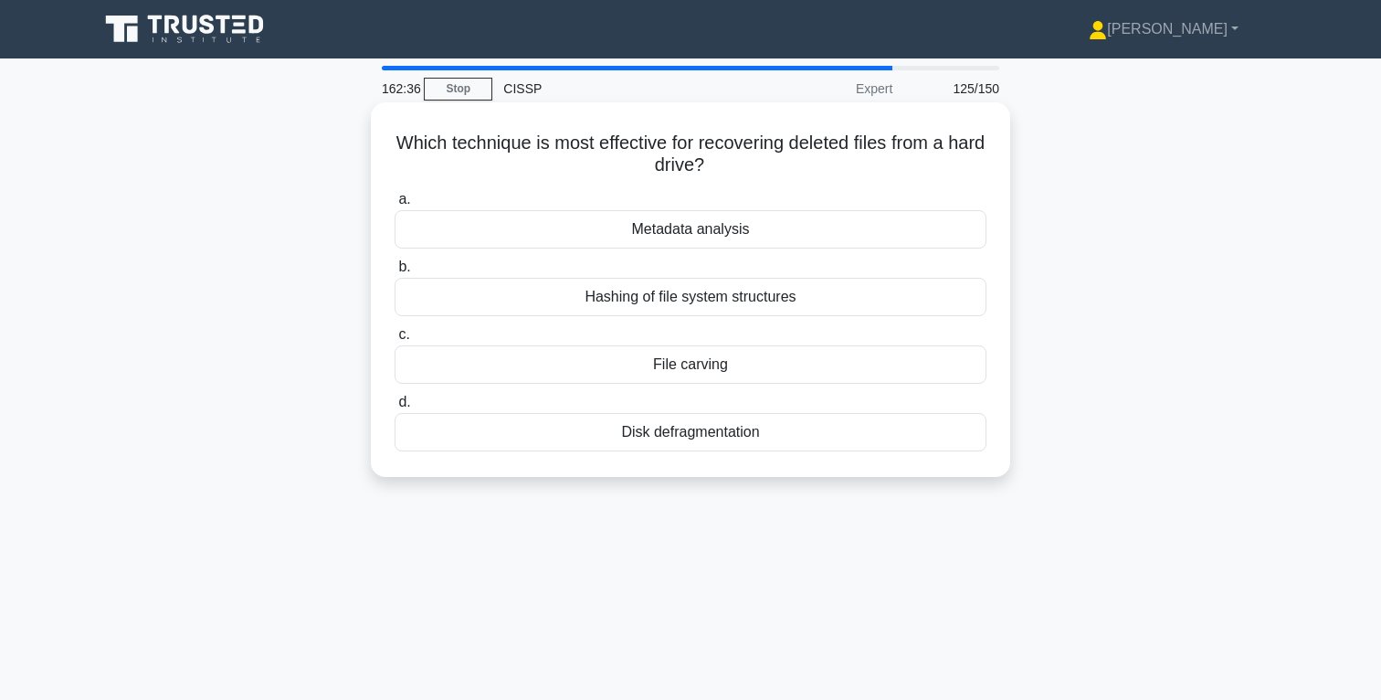
click at [711, 365] on div "File carving" at bounding box center [691, 364] width 592 height 38
click at [395, 341] on input "c. File carving" at bounding box center [395, 335] width 0 height 12
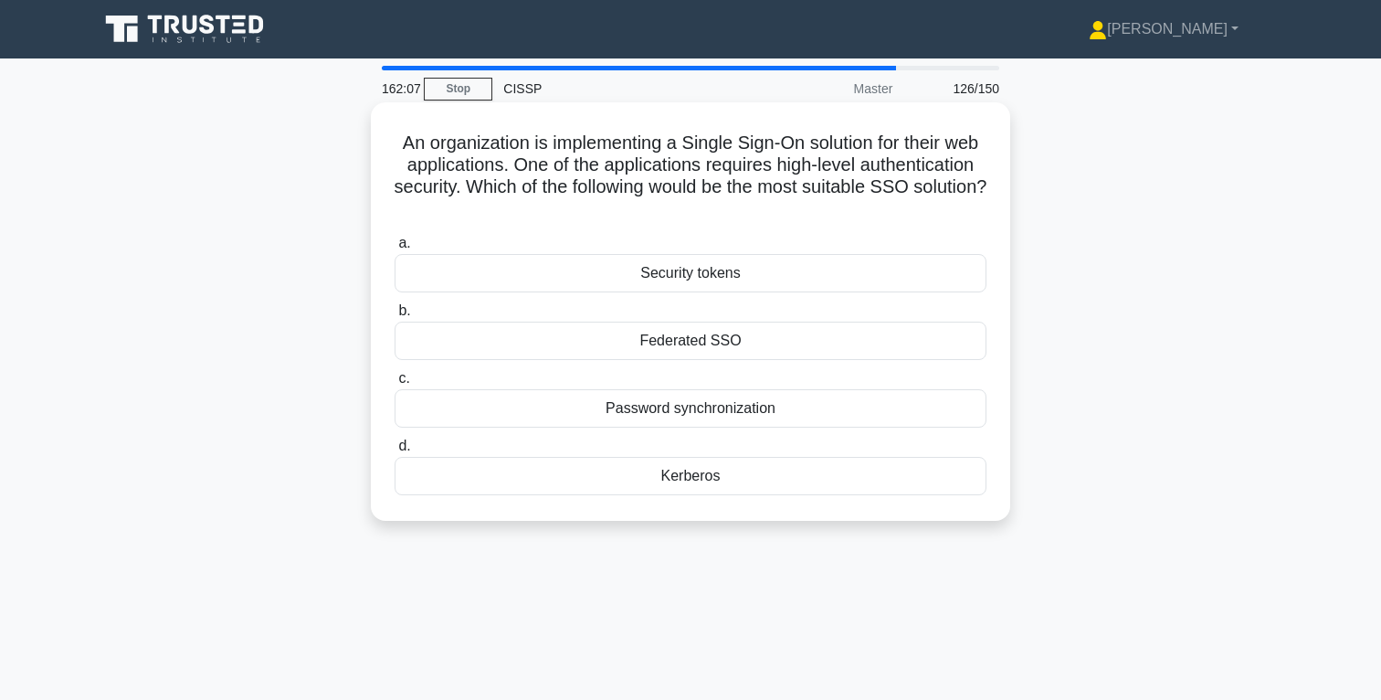
click at [713, 344] on div "Federated SSO" at bounding box center [691, 341] width 592 height 38
click at [395, 317] on input "b. Federated SSO" at bounding box center [395, 311] width 0 height 12
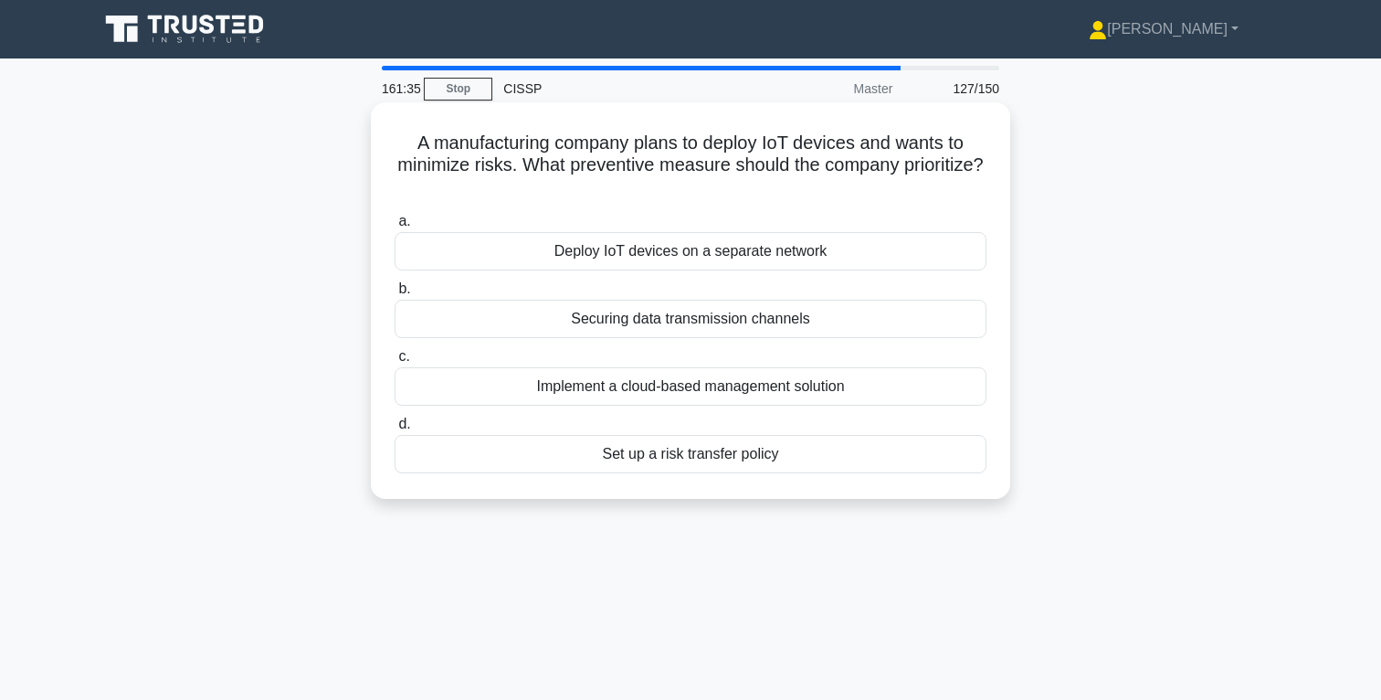
click at [730, 256] on div "Deploy IoT devices on a separate network" at bounding box center [691, 251] width 592 height 38
click at [395, 227] on input "a. Deploy IoT devices on a separate network" at bounding box center [395, 222] width 0 height 12
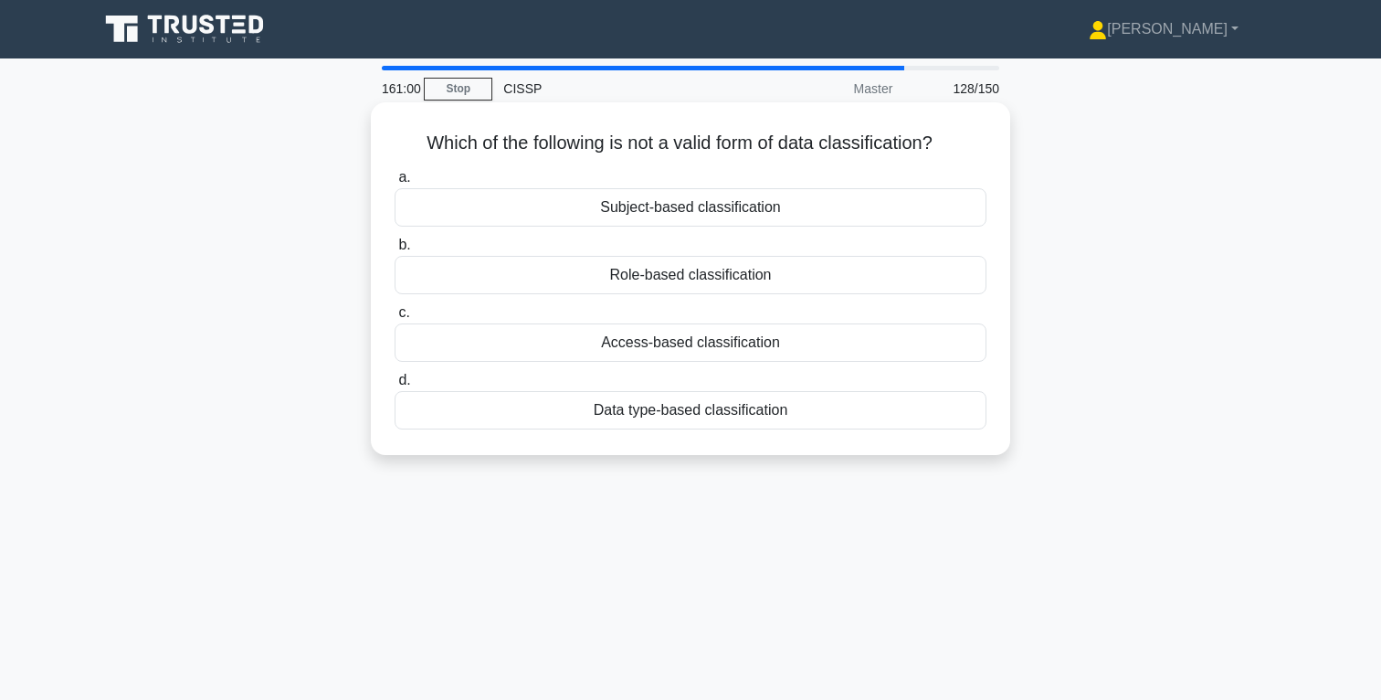
click at [674, 210] on div "Subject-based classification" at bounding box center [691, 207] width 592 height 38
click at [395, 184] on input "a. Subject-based classification" at bounding box center [395, 178] width 0 height 12
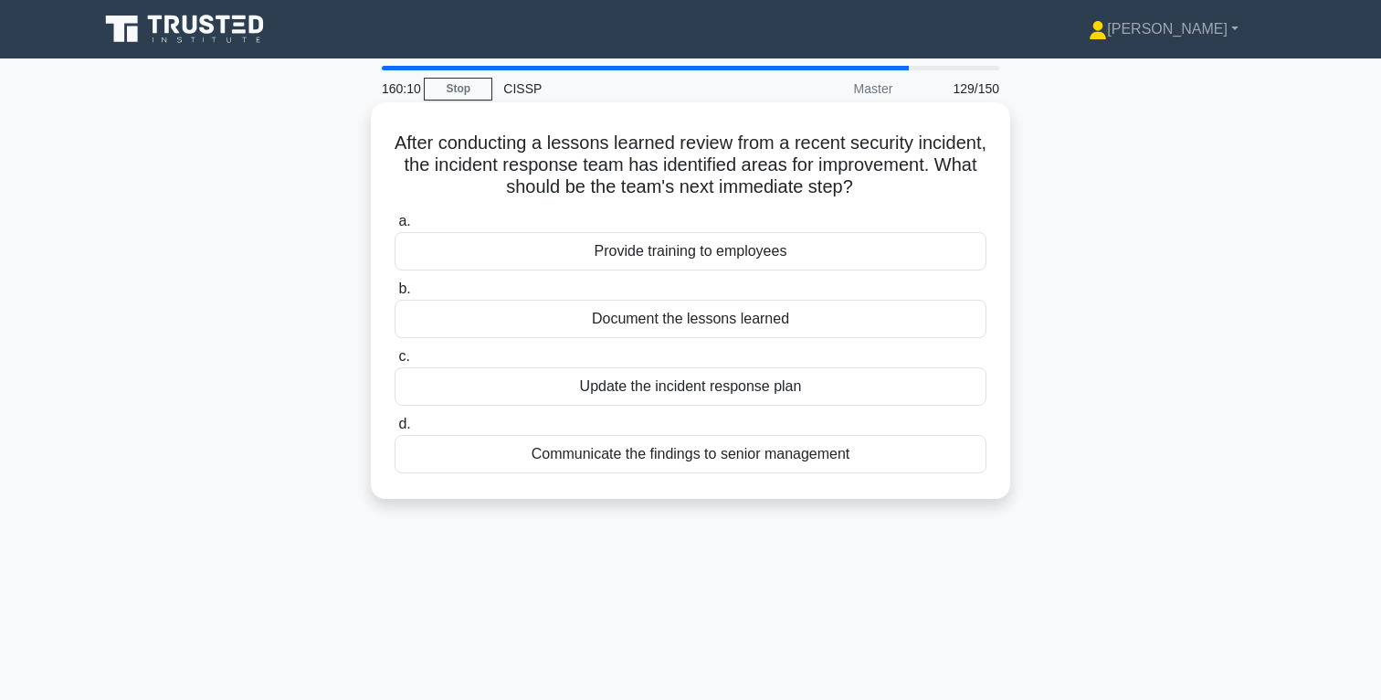
click at [742, 323] on div "Document the lessons learned" at bounding box center [691, 319] width 592 height 38
click at [395, 295] on input "b. Document the lessons learned" at bounding box center [395, 289] width 0 height 12
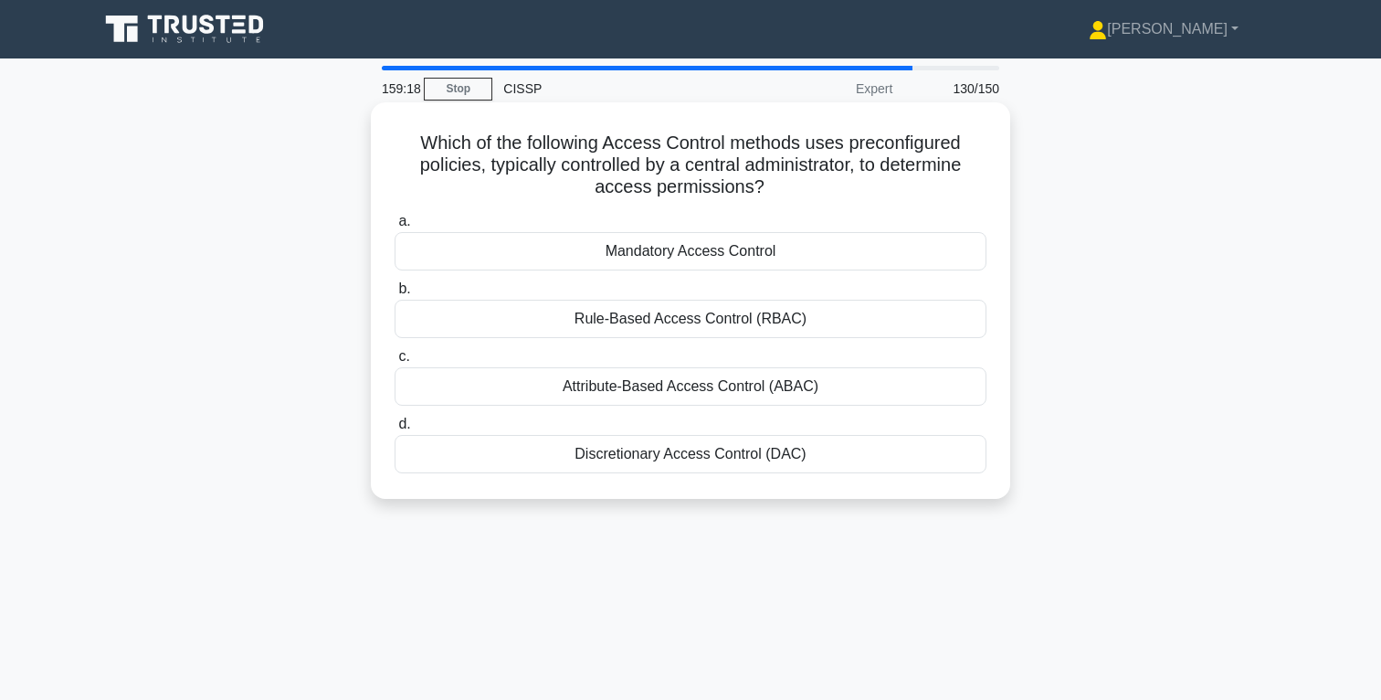
click at [688, 324] on div "Rule-Based Access Control (RBAC)" at bounding box center [691, 319] width 592 height 38
click at [395, 295] on input "b. Rule-Based Access Control (RBAC)" at bounding box center [395, 289] width 0 height 12
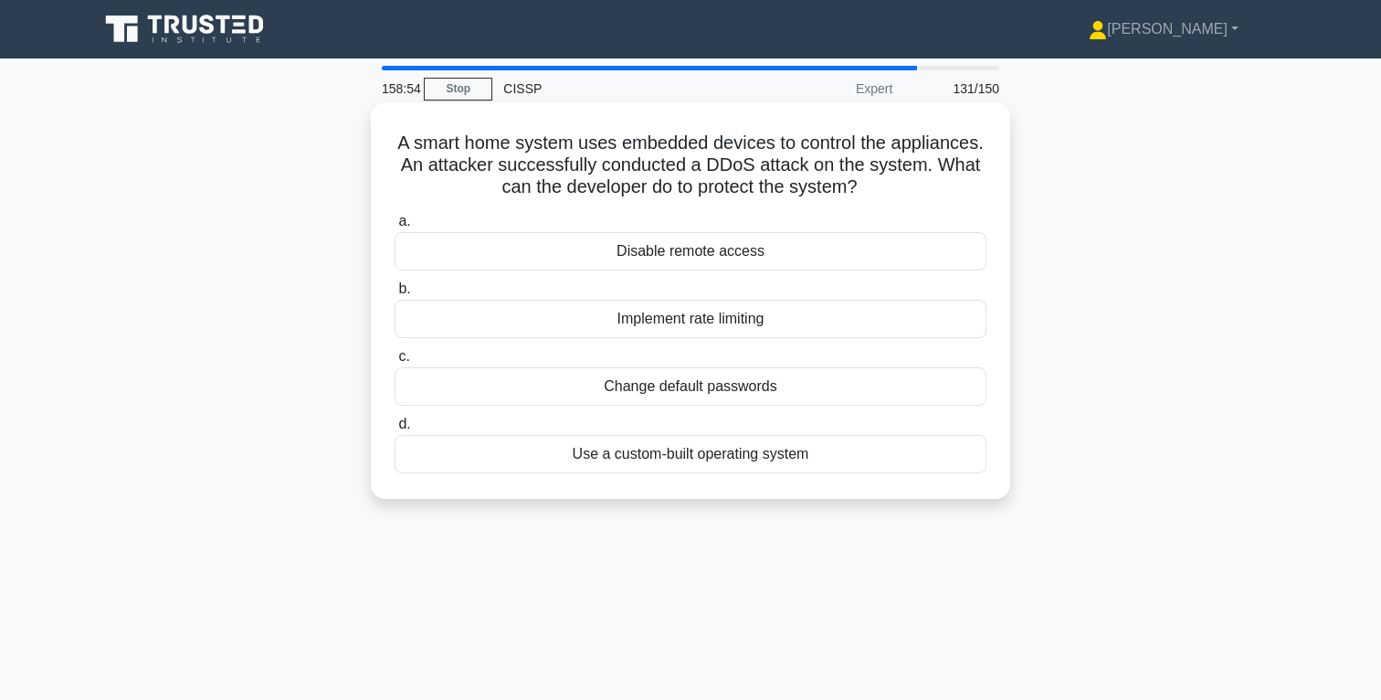
click at [717, 327] on div "Implement rate limiting" at bounding box center [691, 319] width 592 height 38
click at [395, 295] on input "b. Implement rate limiting" at bounding box center [395, 289] width 0 height 12
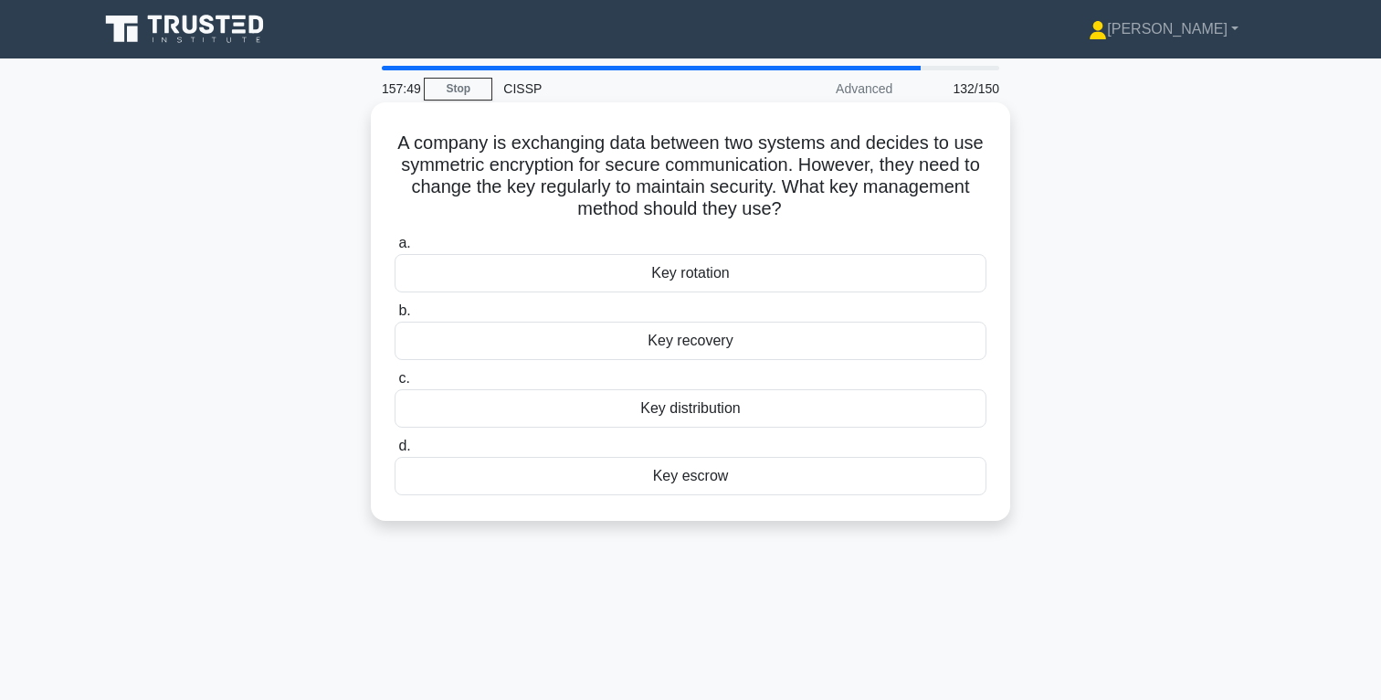
click at [724, 273] on div "Key rotation" at bounding box center [691, 273] width 592 height 38
click at [395, 249] on input "a. Key rotation" at bounding box center [395, 244] width 0 height 12
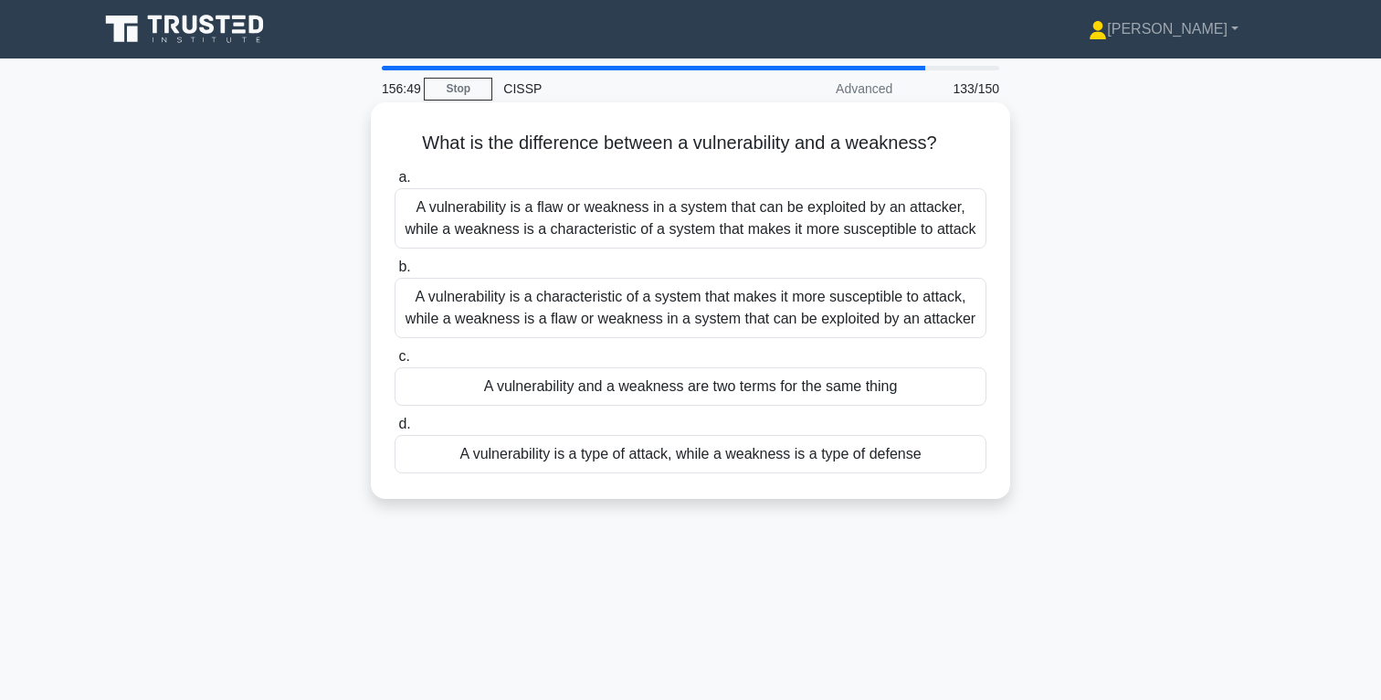
click at [759, 215] on div "A vulnerability is a flaw or weakness in a system that can be exploited by an a…" at bounding box center [691, 218] width 592 height 60
click at [395, 184] on input "a. A vulnerability is a flaw or weakness in a system that can be exploited by a…" at bounding box center [395, 178] width 0 height 12
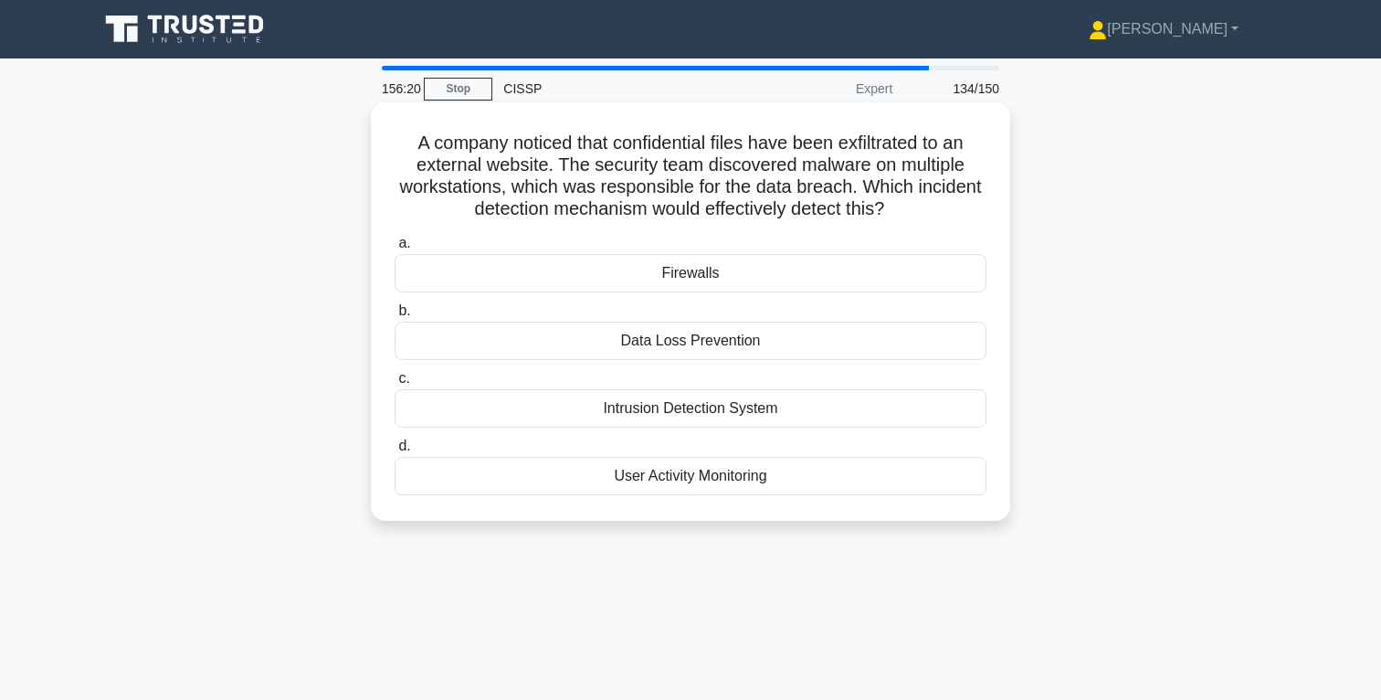
click at [711, 342] on div "Data Loss Prevention" at bounding box center [691, 341] width 592 height 38
click at [395, 317] on input "b. Data Loss Prevention" at bounding box center [395, 311] width 0 height 12
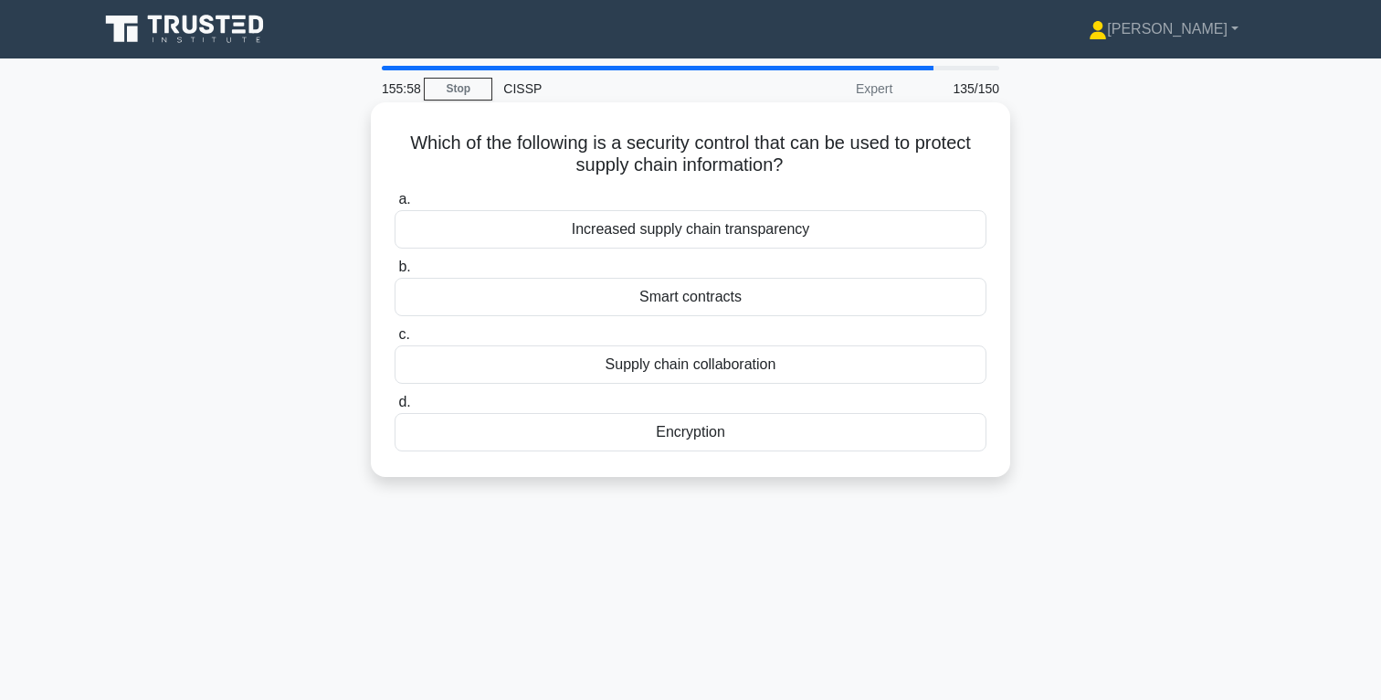
click at [733, 232] on div "Increased supply chain transparency" at bounding box center [691, 229] width 592 height 38
click at [395, 206] on input "a. Increased supply chain transparency" at bounding box center [395, 200] width 0 height 12
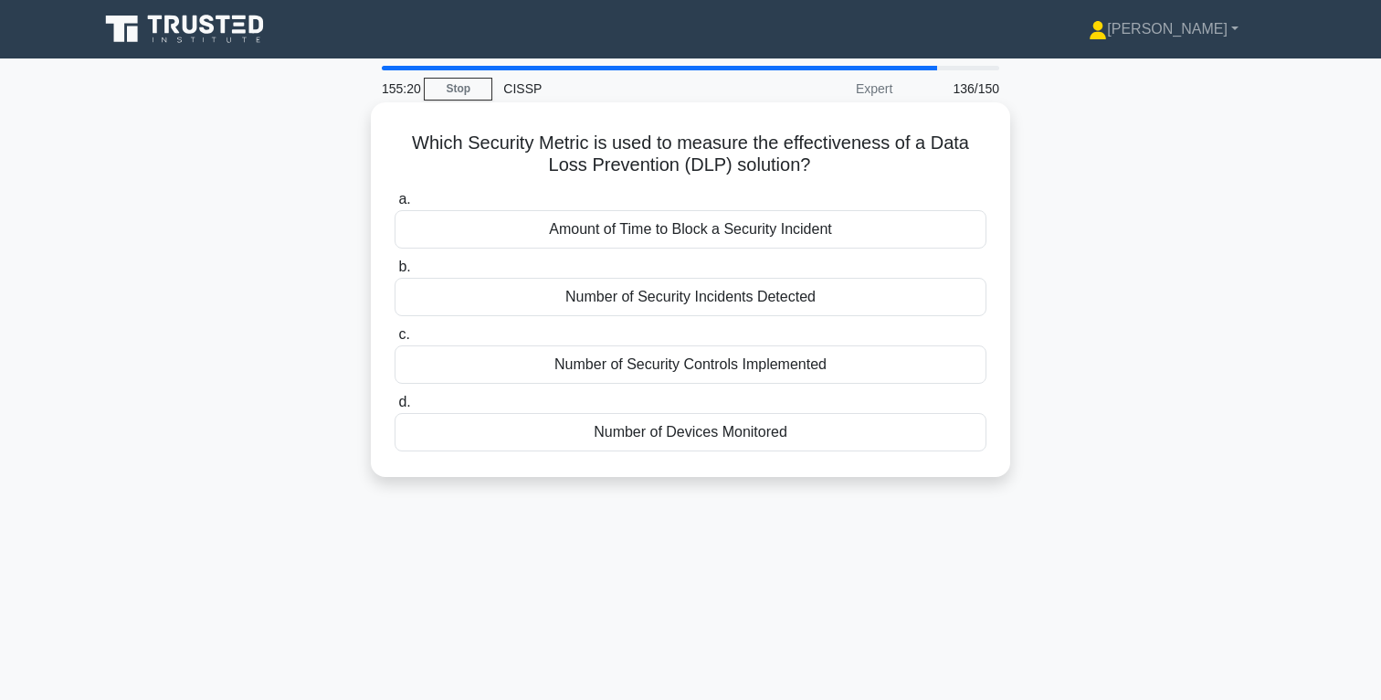
click at [774, 302] on div "Number of Security Incidents Detected" at bounding box center [691, 297] width 592 height 38
click at [395, 273] on input "b. Number of Security Incidents Detected" at bounding box center [395, 267] width 0 height 12
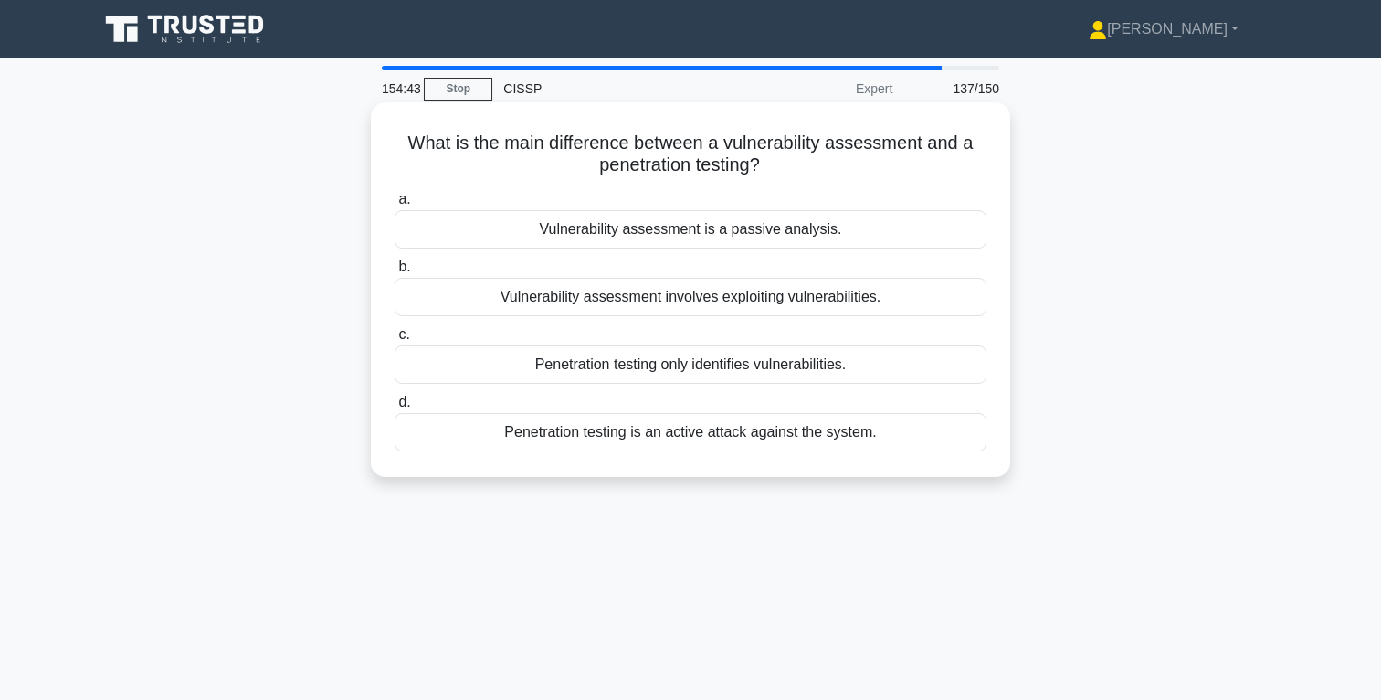
click at [781, 434] on div "Penetration testing is an active attack against the system." at bounding box center [691, 432] width 592 height 38
click at [395, 408] on input "d. Penetration testing is an active attack against the system." at bounding box center [395, 403] width 0 height 12
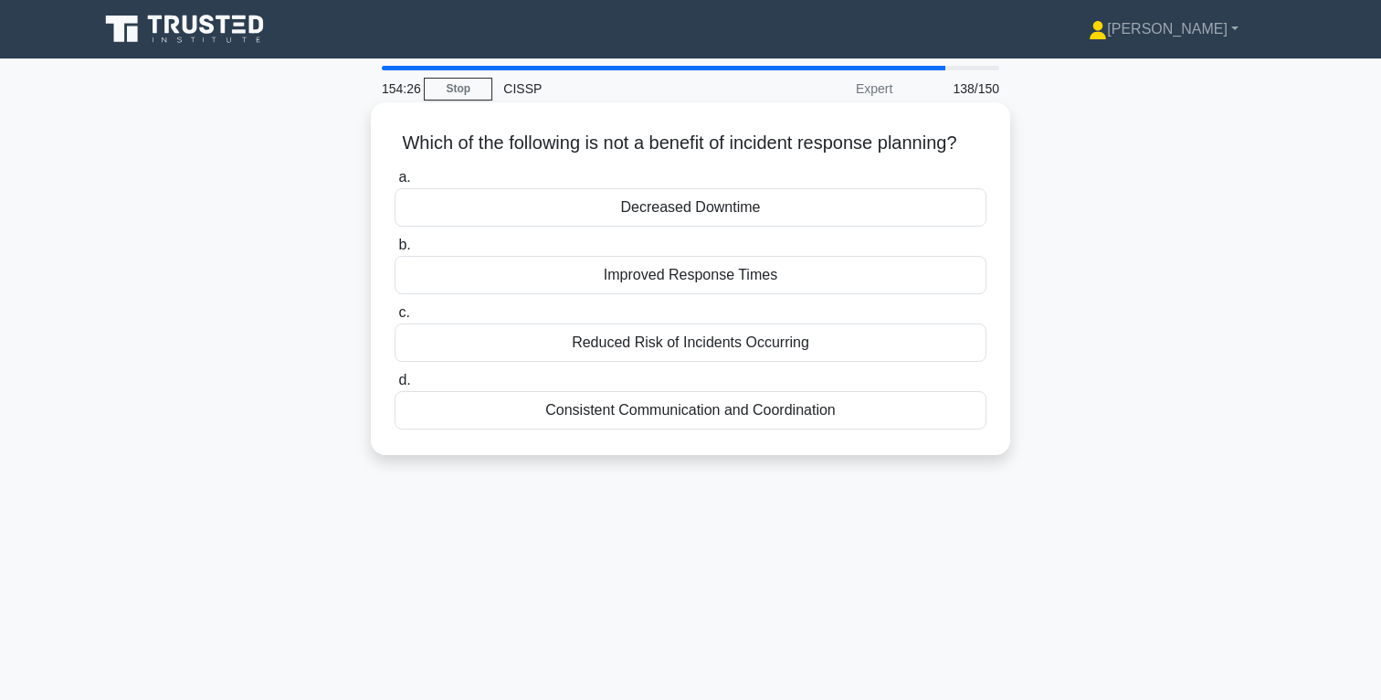
click at [712, 344] on div "Reduced Risk of Incidents Occurring" at bounding box center [691, 342] width 592 height 38
click at [395, 319] on input "c. Reduced Risk of Incidents Occurring" at bounding box center [395, 313] width 0 height 12
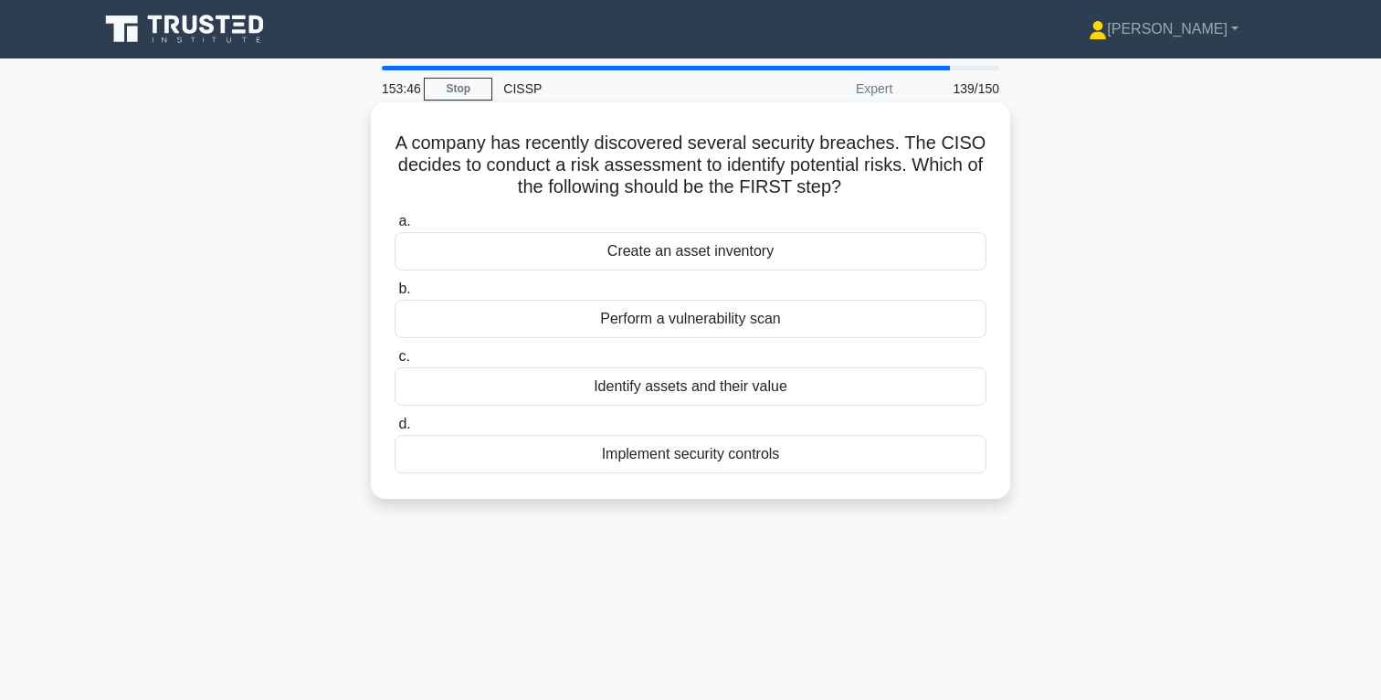
click at [732, 251] on div "Create an asset inventory" at bounding box center [691, 251] width 592 height 38
click at [395, 227] on input "a. Create an asset inventory" at bounding box center [395, 222] width 0 height 12
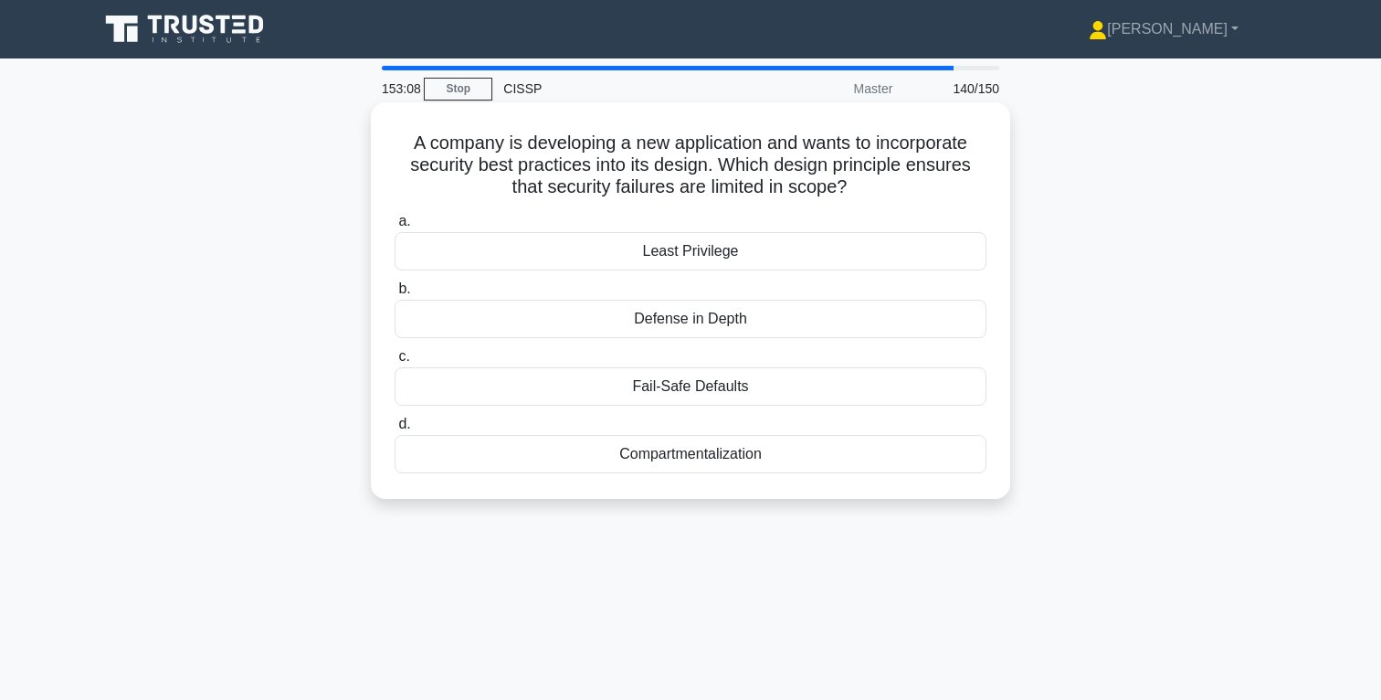
click at [703, 458] on div "Compartmentalization" at bounding box center [691, 454] width 592 height 38
click at [395, 430] on input "d. Compartmentalization" at bounding box center [395, 424] width 0 height 12
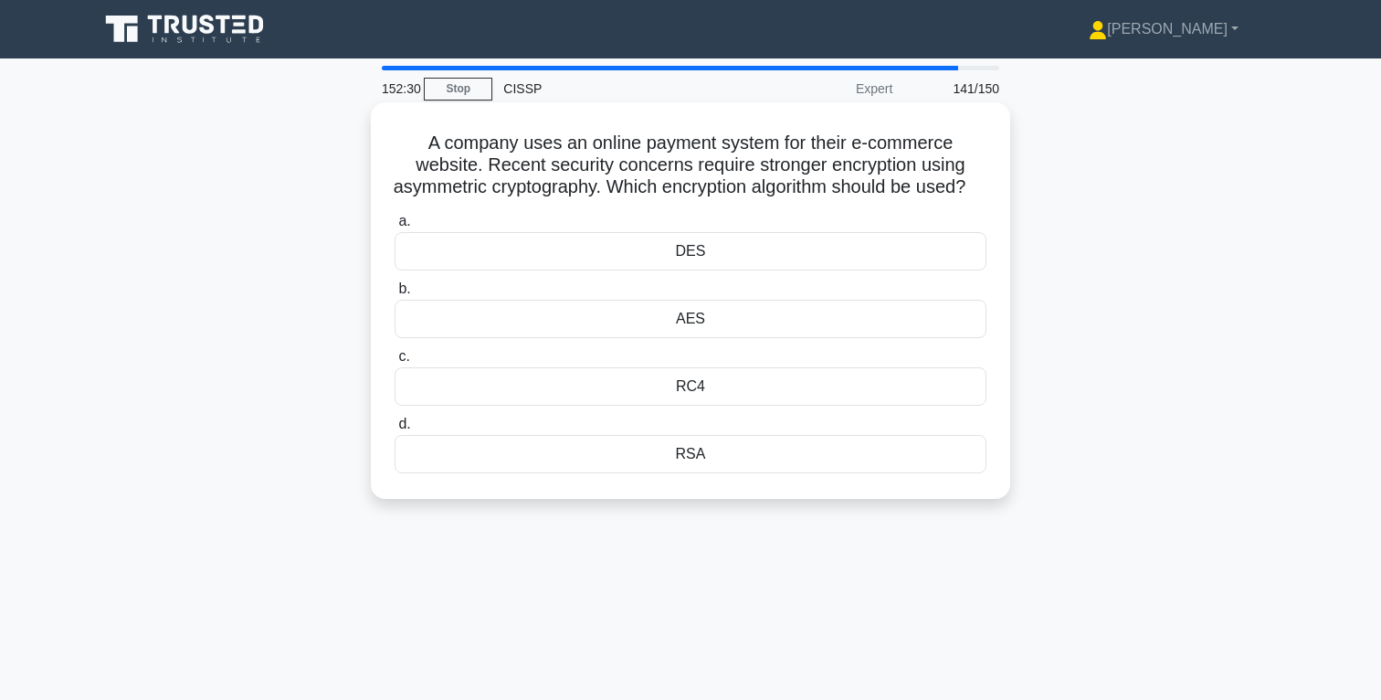
click at [689, 338] on div "AES" at bounding box center [691, 319] width 592 height 38
click at [395, 295] on input "b. AES" at bounding box center [395, 289] width 0 height 12
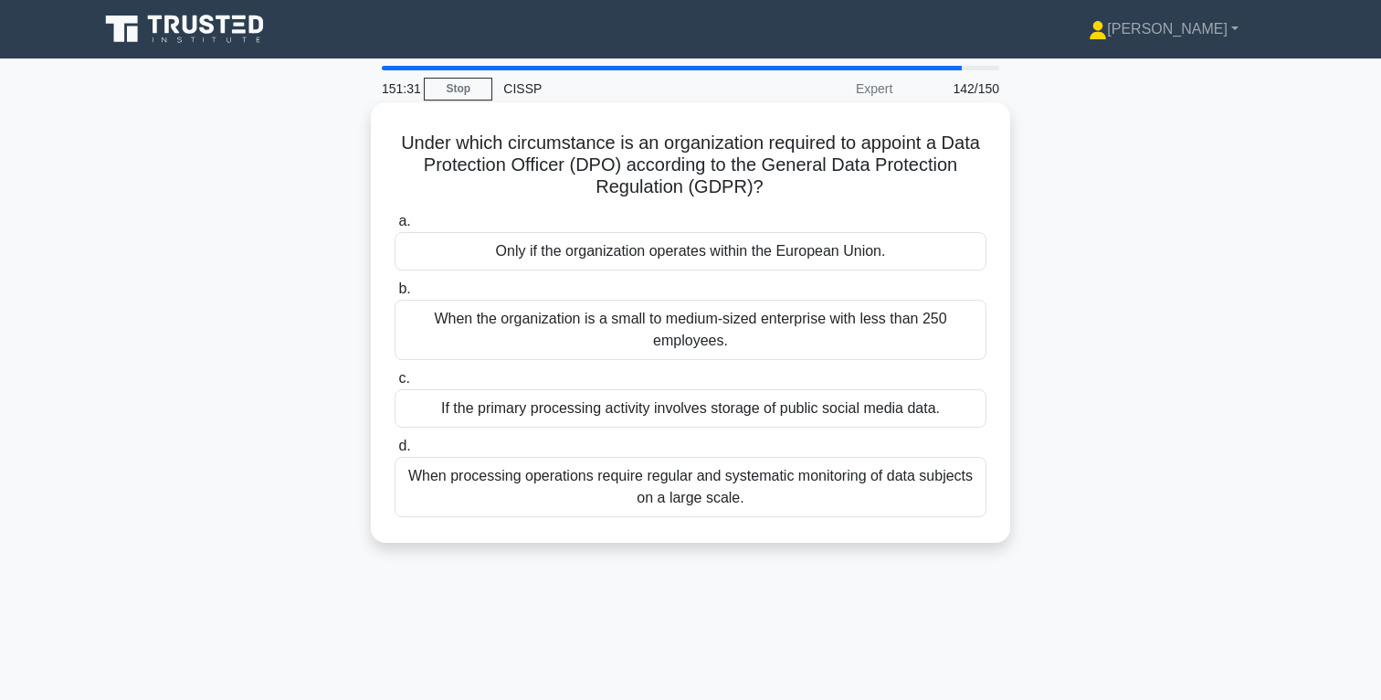
click at [715, 492] on div "When processing operations require regular and systematic monitoring of data su…" at bounding box center [691, 487] width 592 height 60
click at [395, 452] on input "d. When processing operations require regular and systematic monitoring of data…" at bounding box center [395, 446] width 0 height 12
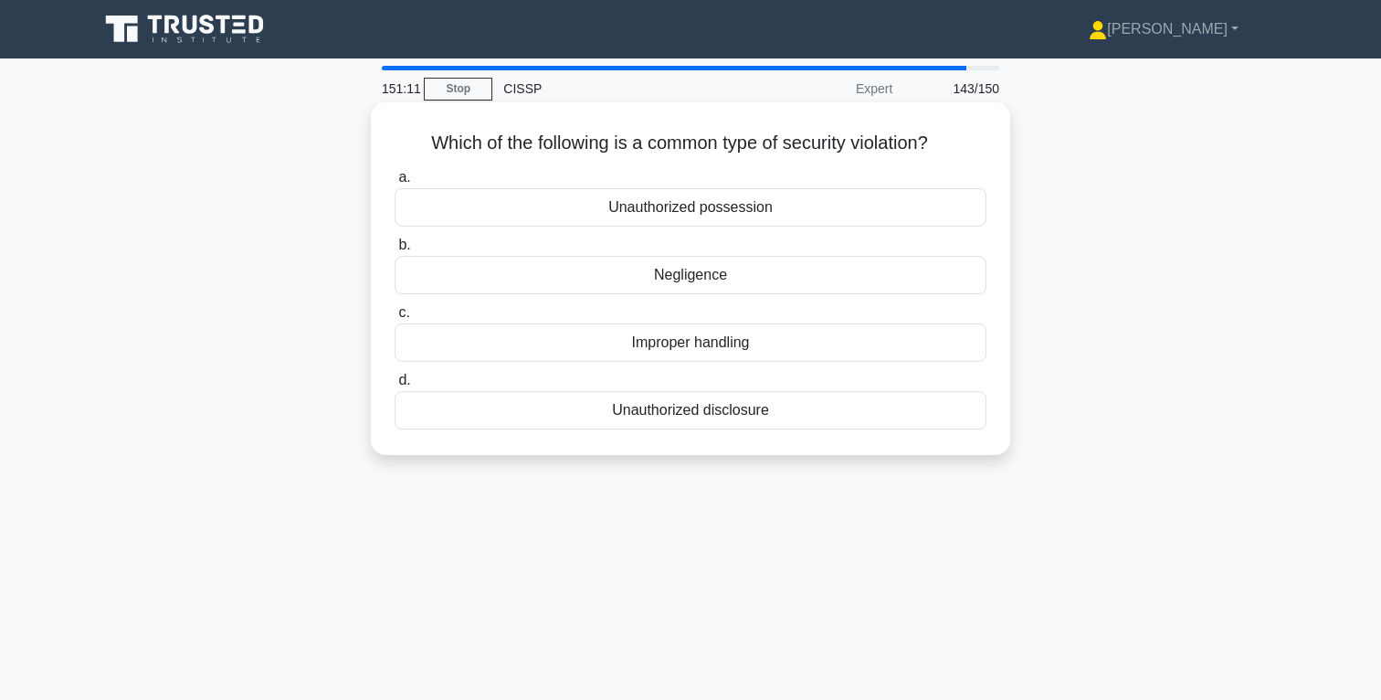
click at [693, 277] on div "Negligence" at bounding box center [691, 275] width 592 height 38
click at [395, 251] on input "b. Negligence" at bounding box center [395, 245] width 0 height 12
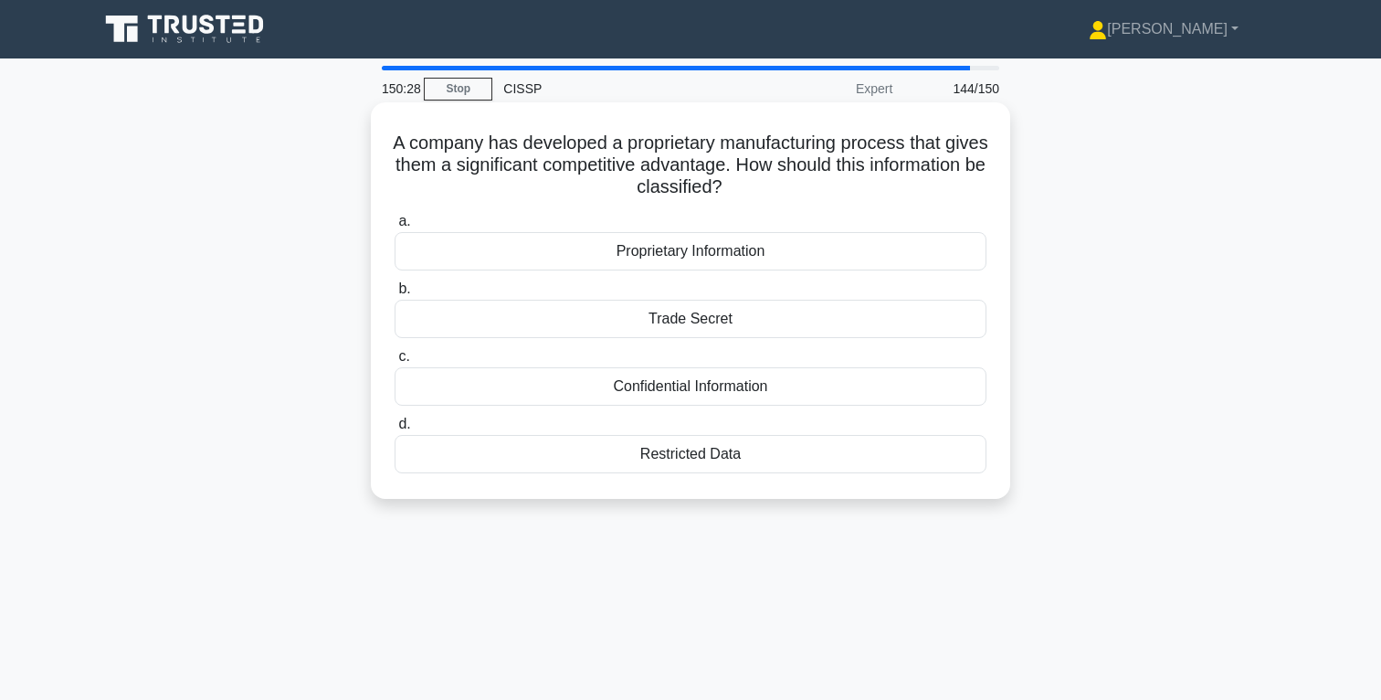
click at [680, 322] on div "Trade Secret" at bounding box center [691, 319] width 592 height 38
click at [395, 295] on input "b. Trade Secret" at bounding box center [395, 289] width 0 height 12
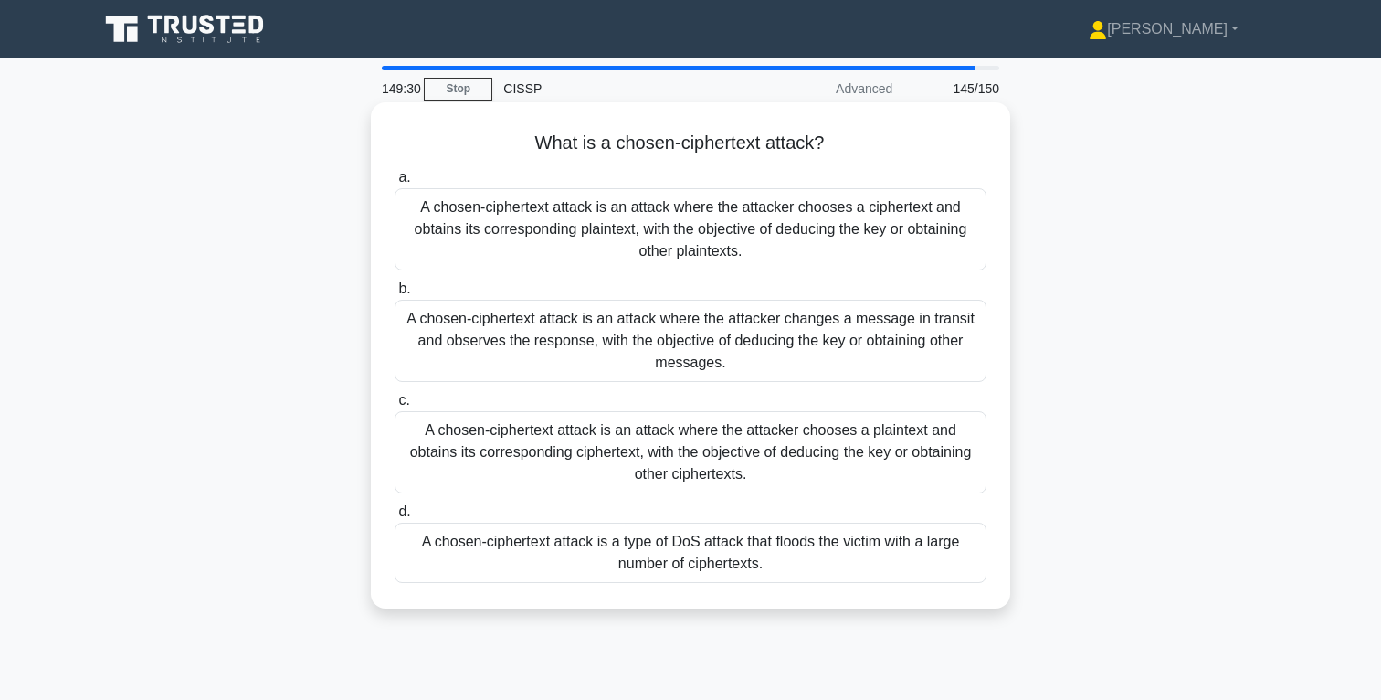
click at [715, 235] on div "A chosen-ciphertext attack is an attack where the attacker chooses a ciphertext…" at bounding box center [691, 229] width 592 height 82
click at [395, 184] on input "a. A chosen-ciphertext attack is an attack where the attacker chooses a ciphert…" at bounding box center [395, 178] width 0 height 12
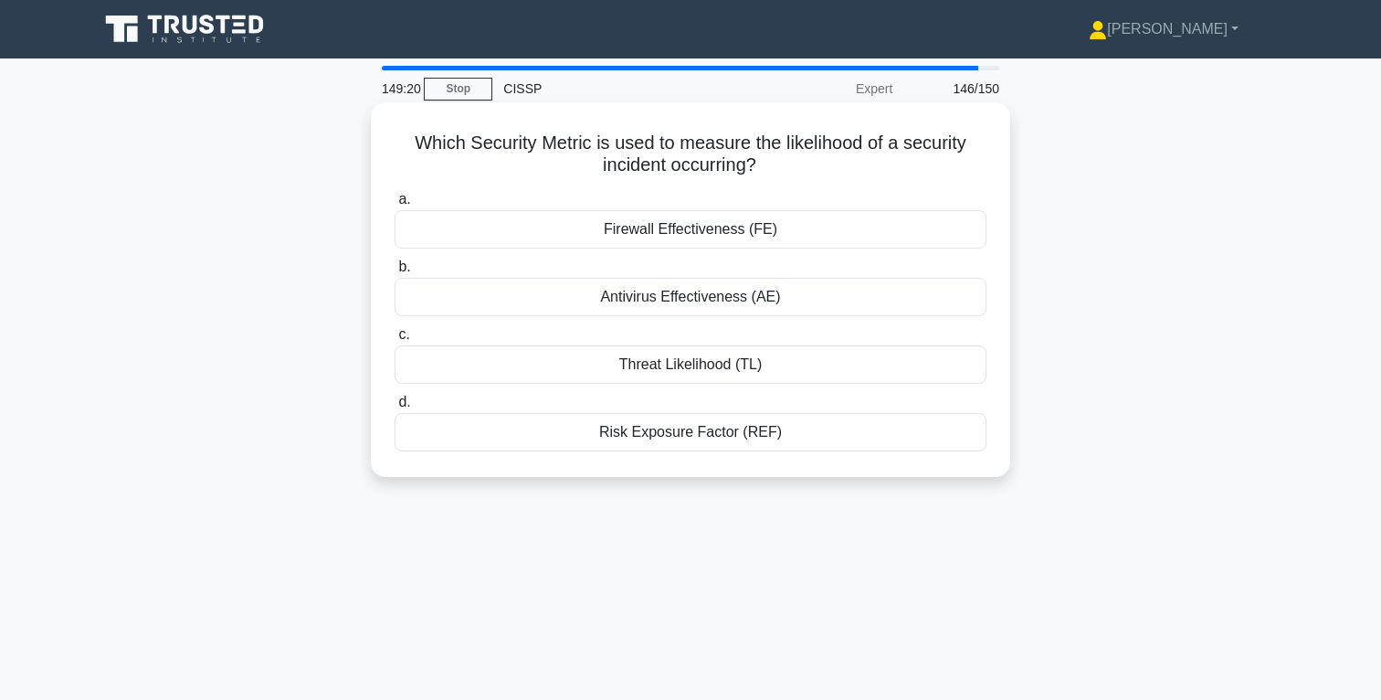
click at [705, 365] on div "Threat Likelihood (TL)" at bounding box center [691, 364] width 592 height 38
click at [395, 341] on input "c. Threat Likelihood (TL)" at bounding box center [395, 335] width 0 height 12
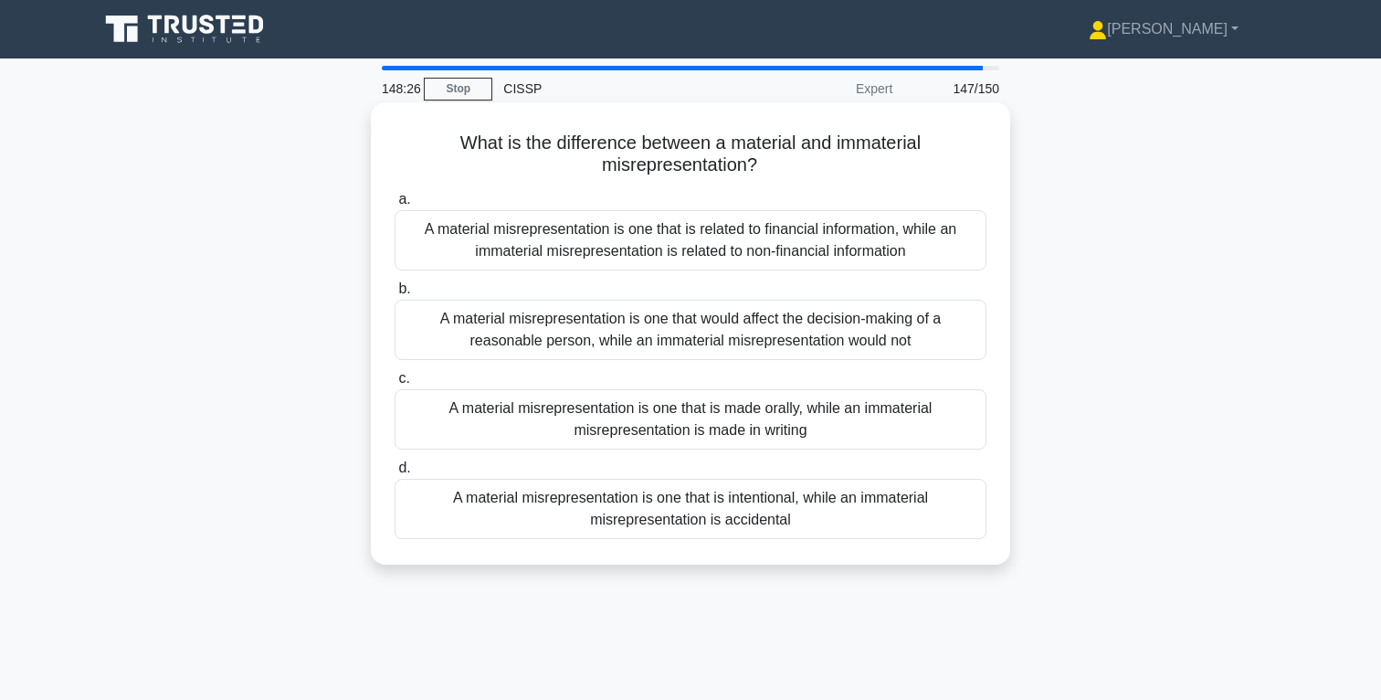
click at [746, 231] on div "A material misrepresentation is one that is related to financial information, w…" at bounding box center [691, 240] width 592 height 60
click at [395, 206] on input "a. A material misrepresentation is one that is related to financial information…" at bounding box center [395, 200] width 0 height 12
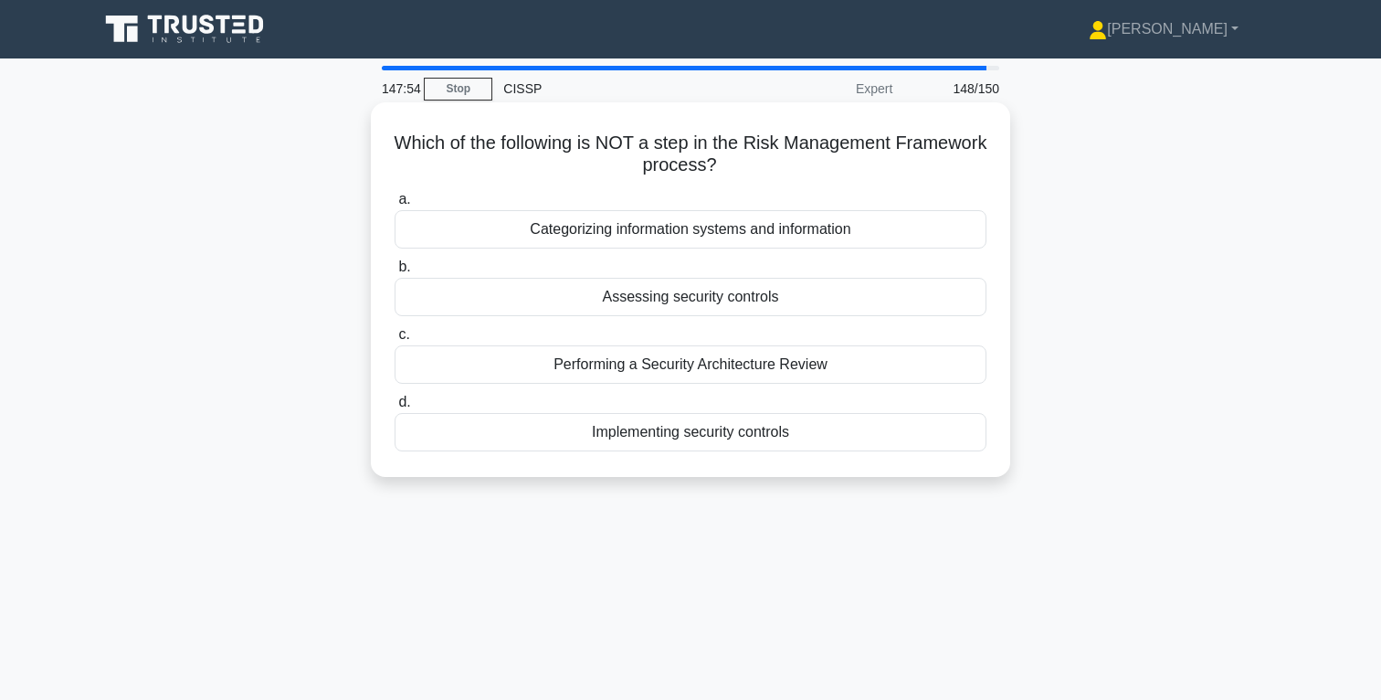
click at [718, 369] on div "Performing a Security Architecture Review" at bounding box center [691, 364] width 592 height 38
click at [395, 341] on input "c. Performing a Security Architecture Review" at bounding box center [395, 335] width 0 height 12
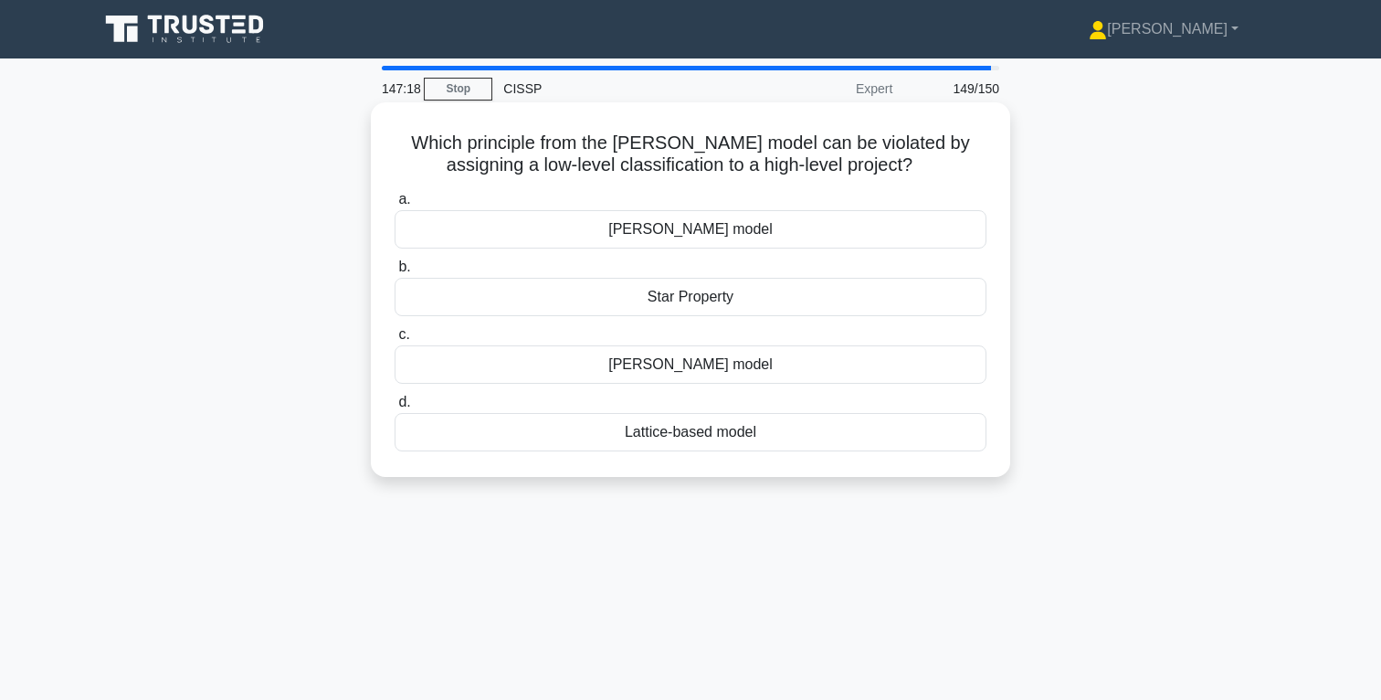
click at [700, 301] on div "Star Property" at bounding box center [691, 297] width 592 height 38
click at [395, 273] on input "b. Star Property" at bounding box center [395, 267] width 0 height 12
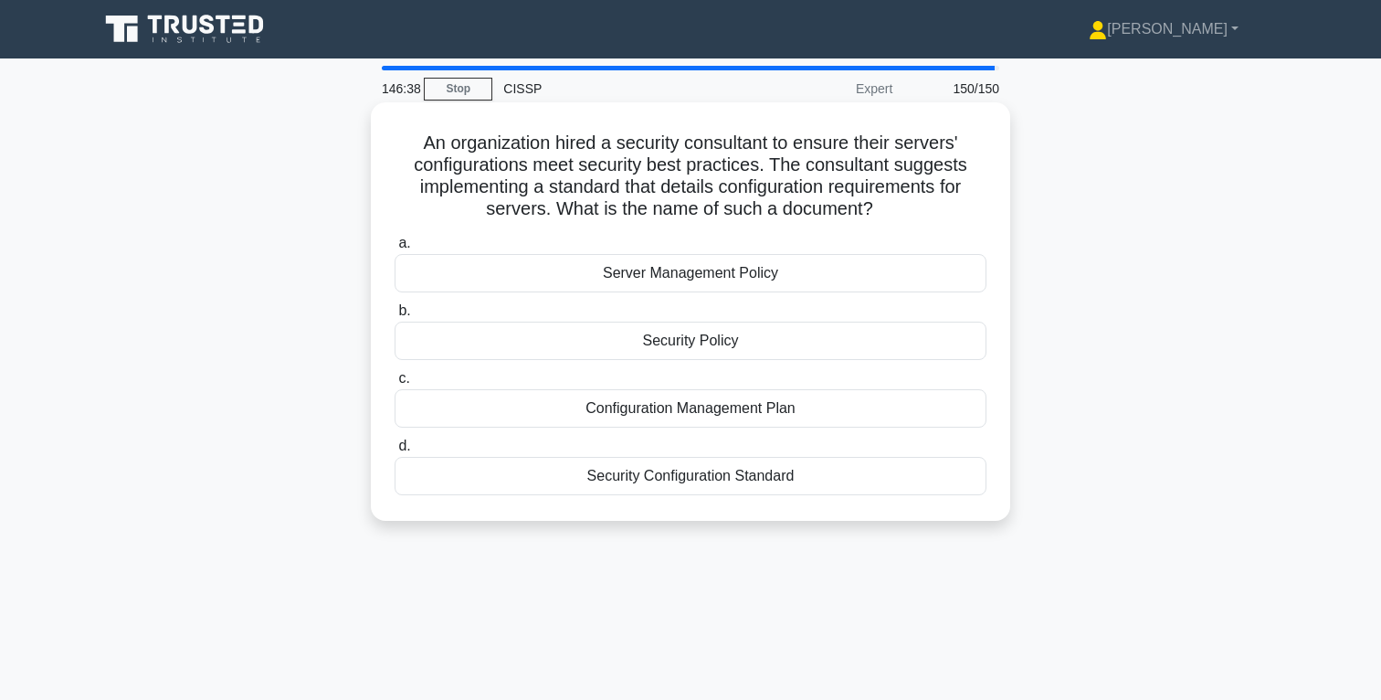
click at [747, 412] on div "Configuration Management Plan" at bounding box center [691, 408] width 592 height 38
click at [395, 385] on input "c. Configuration Management Plan" at bounding box center [395, 379] width 0 height 12
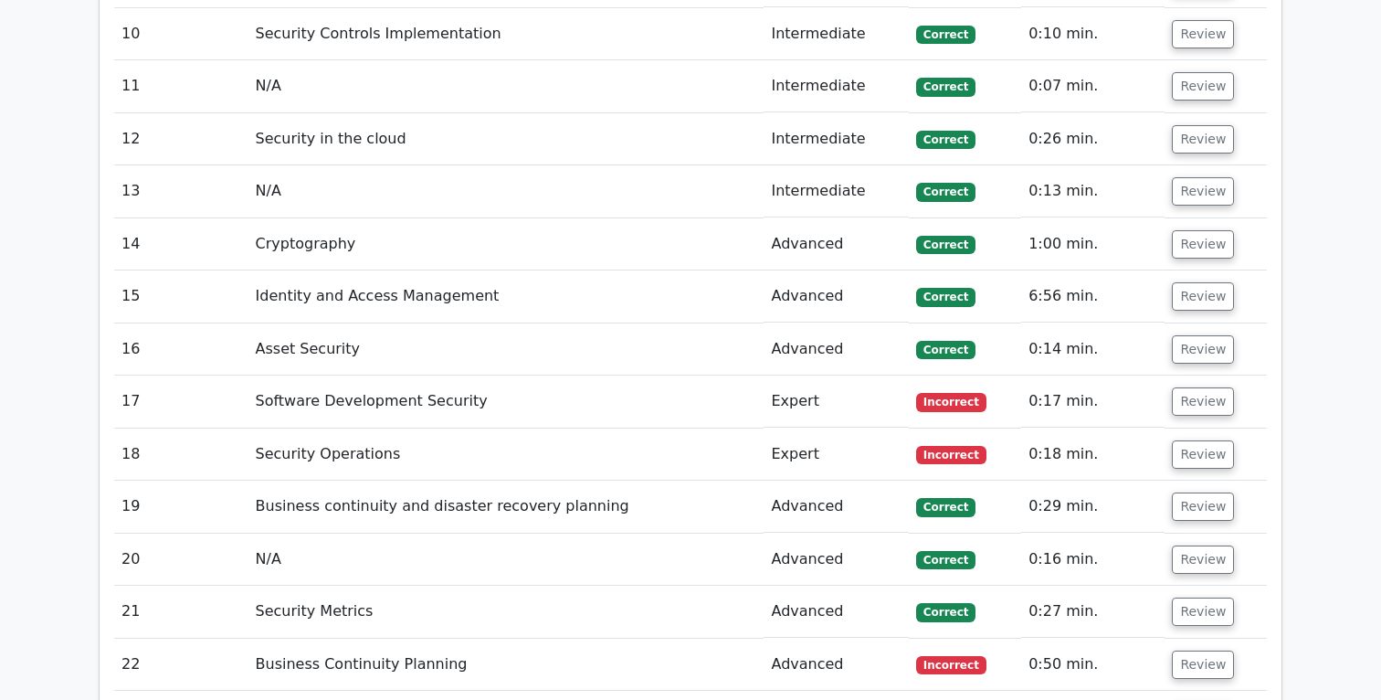
scroll to position [3318, 0]
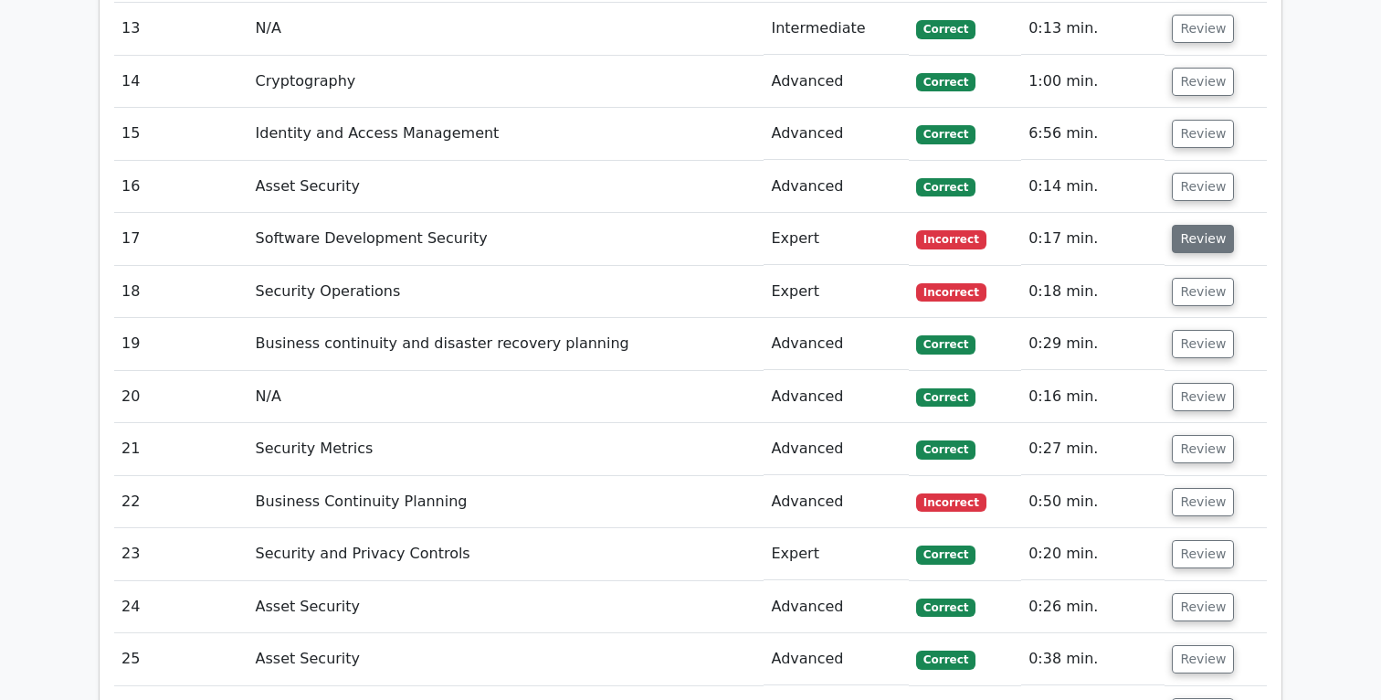
click at [1199, 239] on button "Review" at bounding box center [1203, 239] width 62 height 28
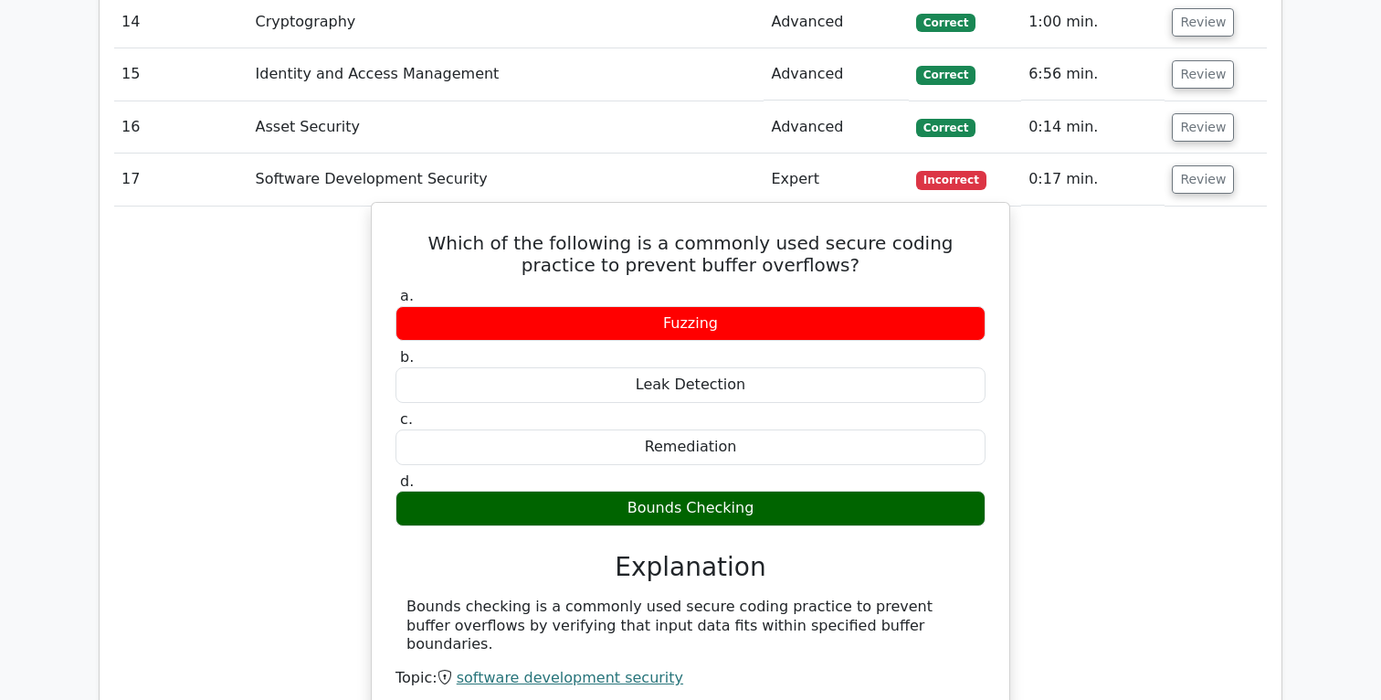
scroll to position [3381, 0]
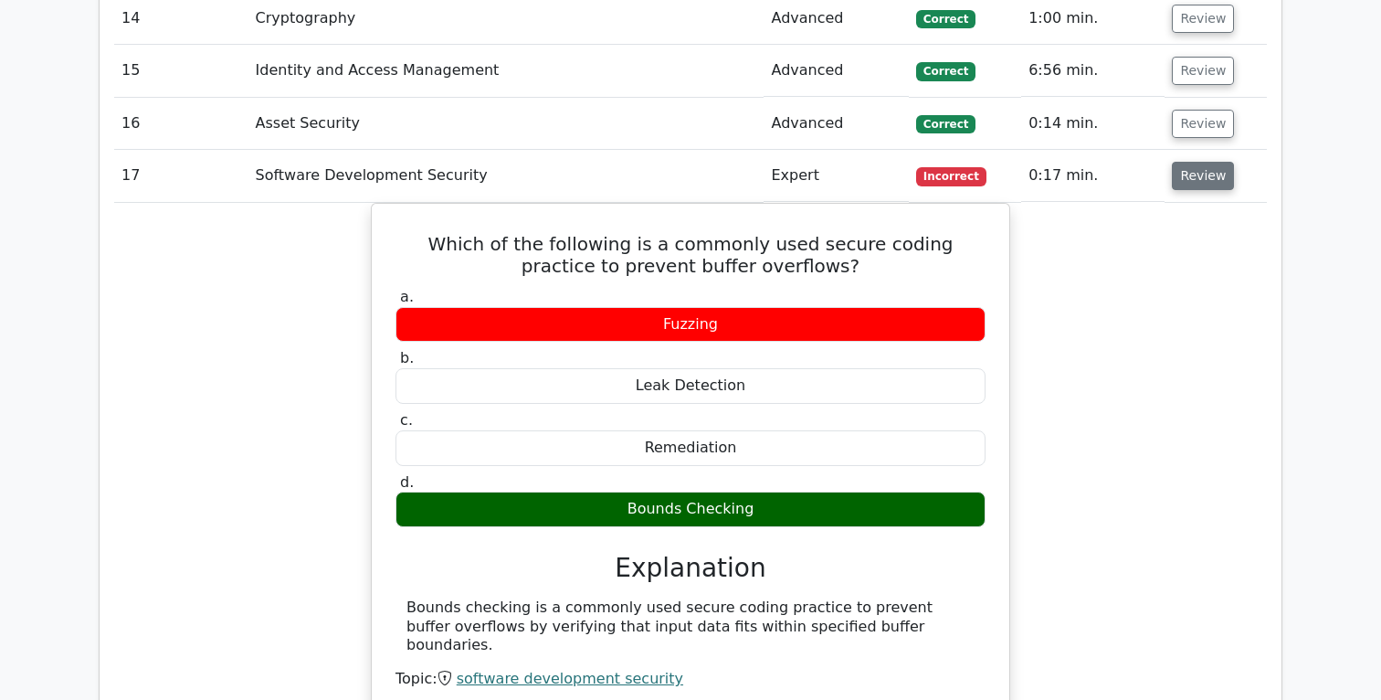
click at [1184, 179] on button "Review" at bounding box center [1203, 176] width 62 height 28
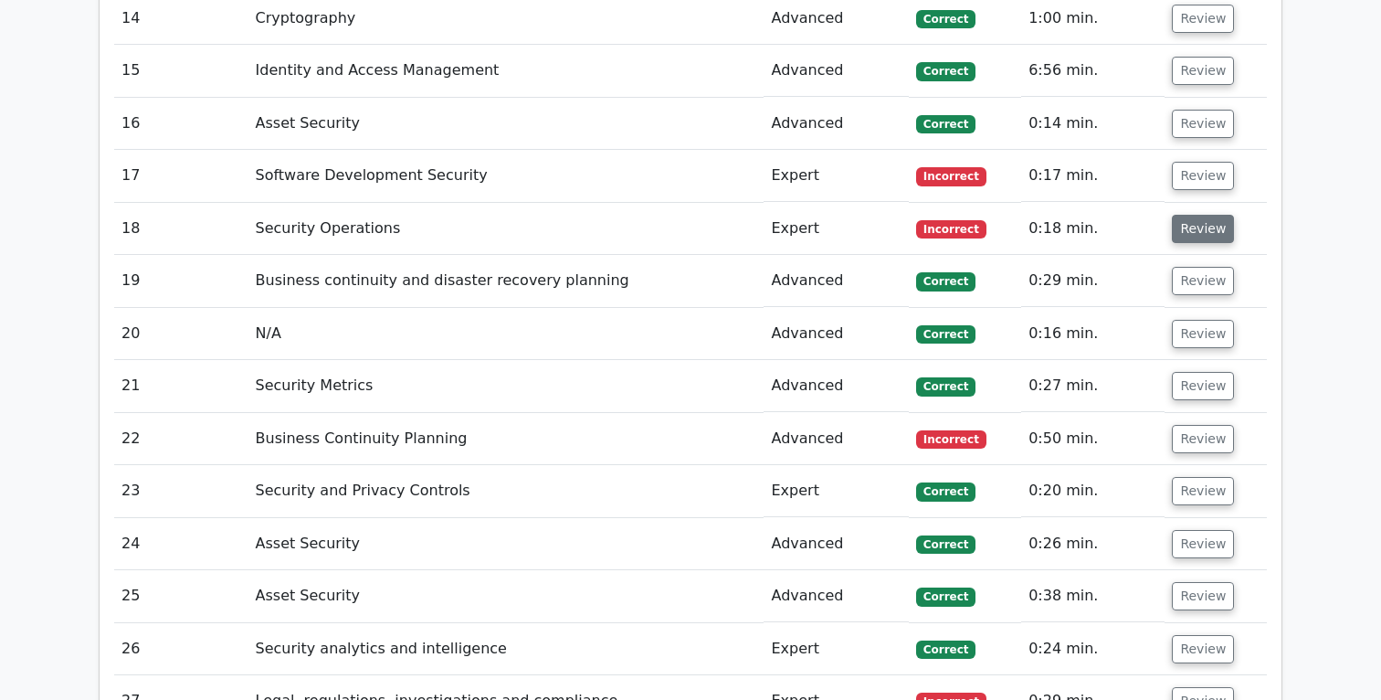
click at [1210, 229] on button "Review" at bounding box center [1203, 229] width 62 height 28
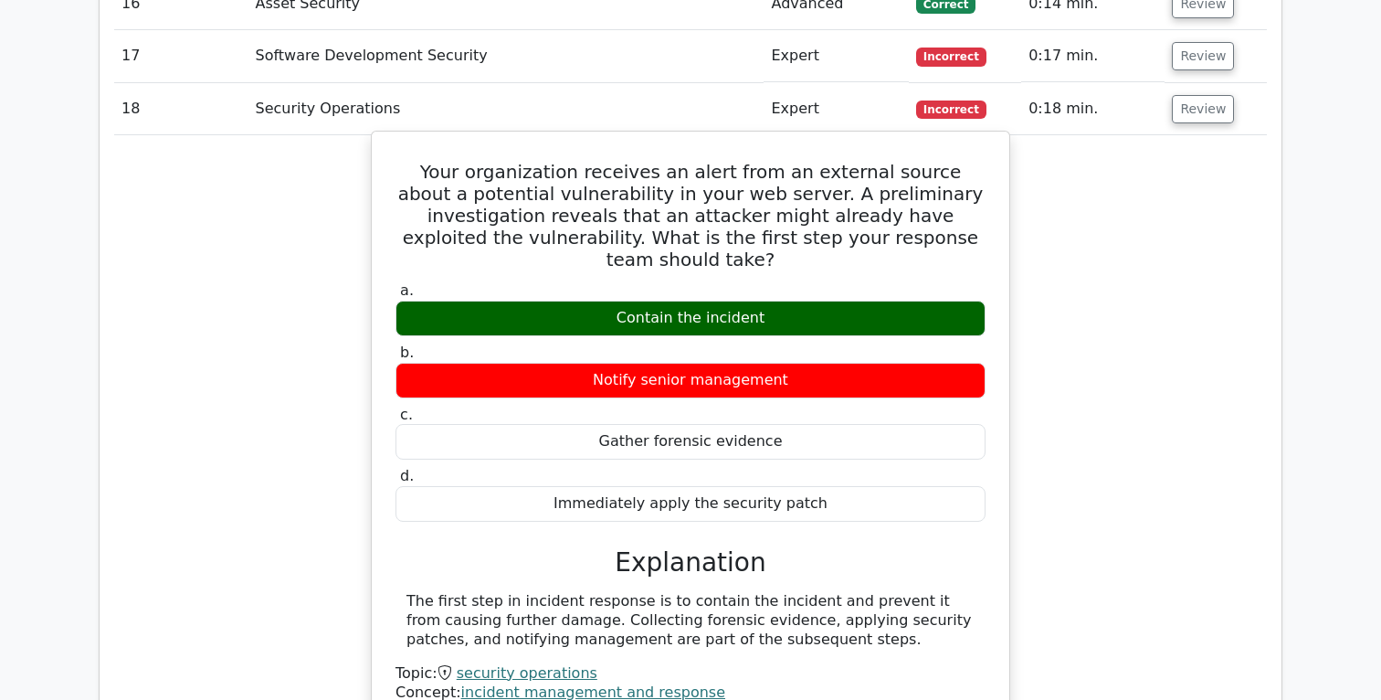
scroll to position [3493, 0]
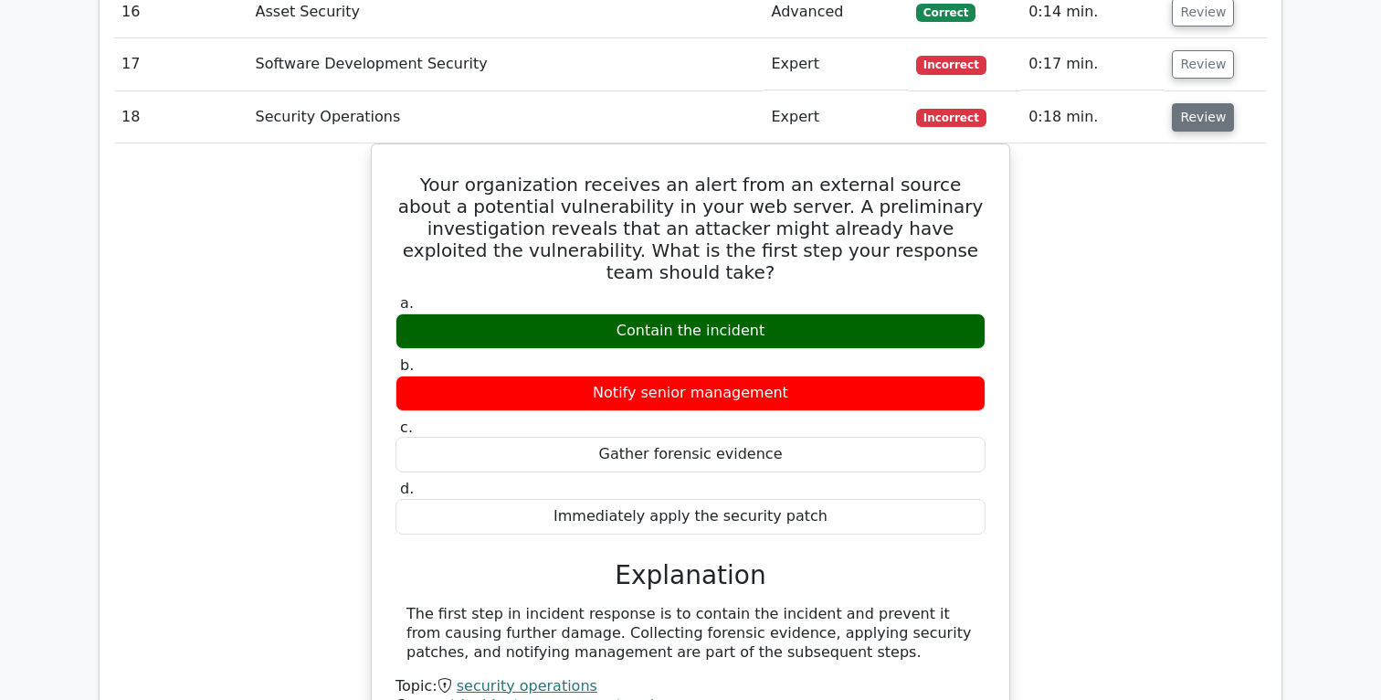
click at [1193, 115] on button "Review" at bounding box center [1203, 117] width 62 height 28
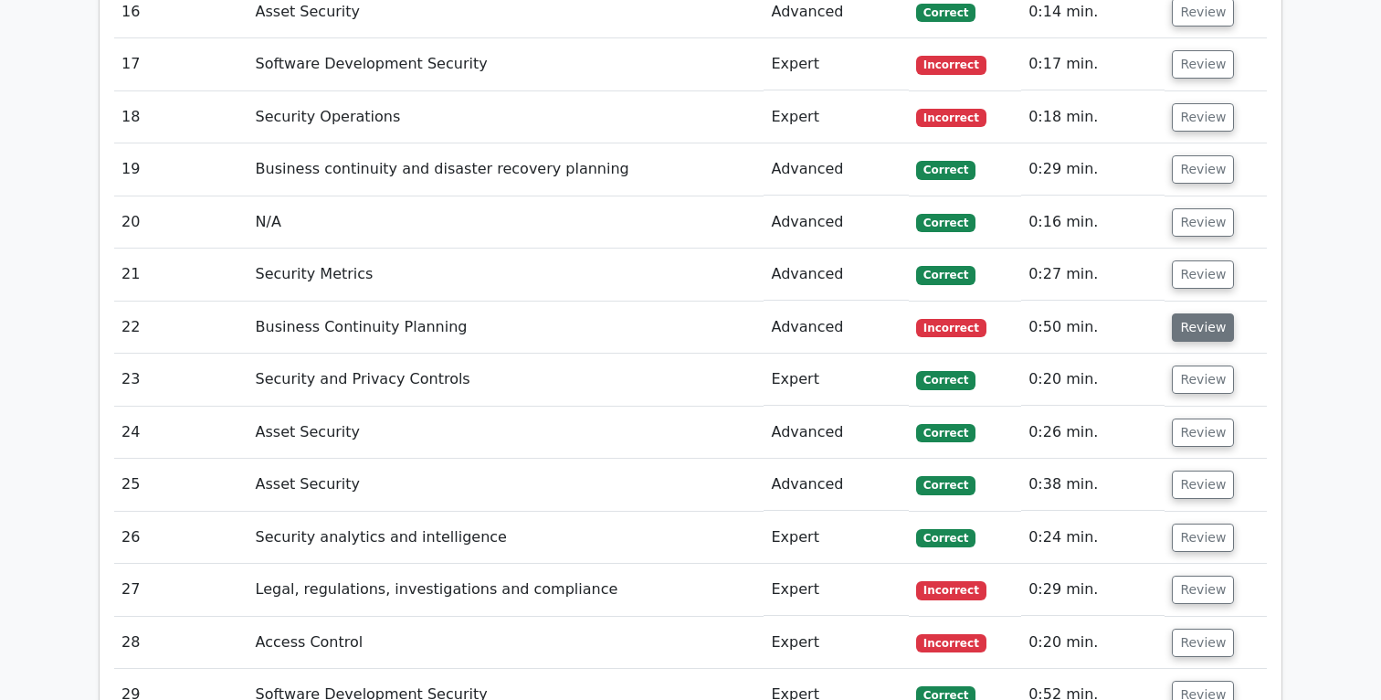
click at [1214, 322] on button "Review" at bounding box center [1203, 327] width 62 height 28
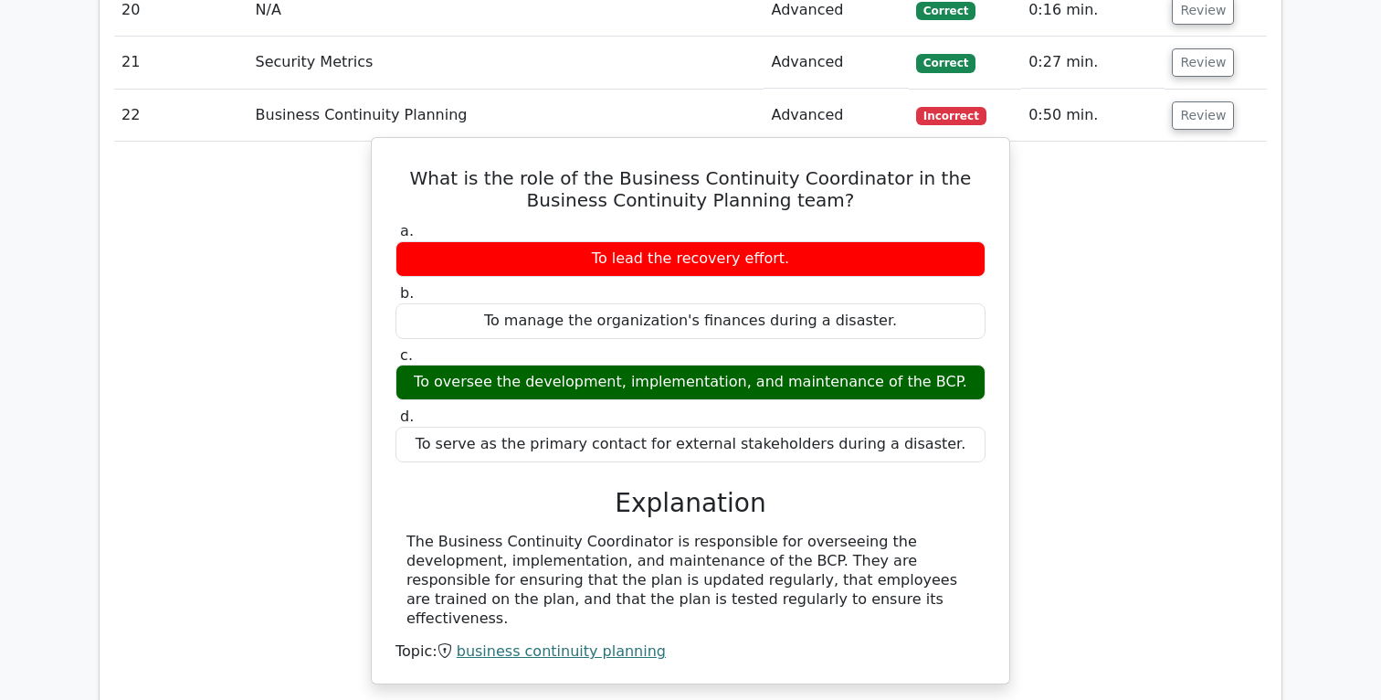
scroll to position [3716, 0]
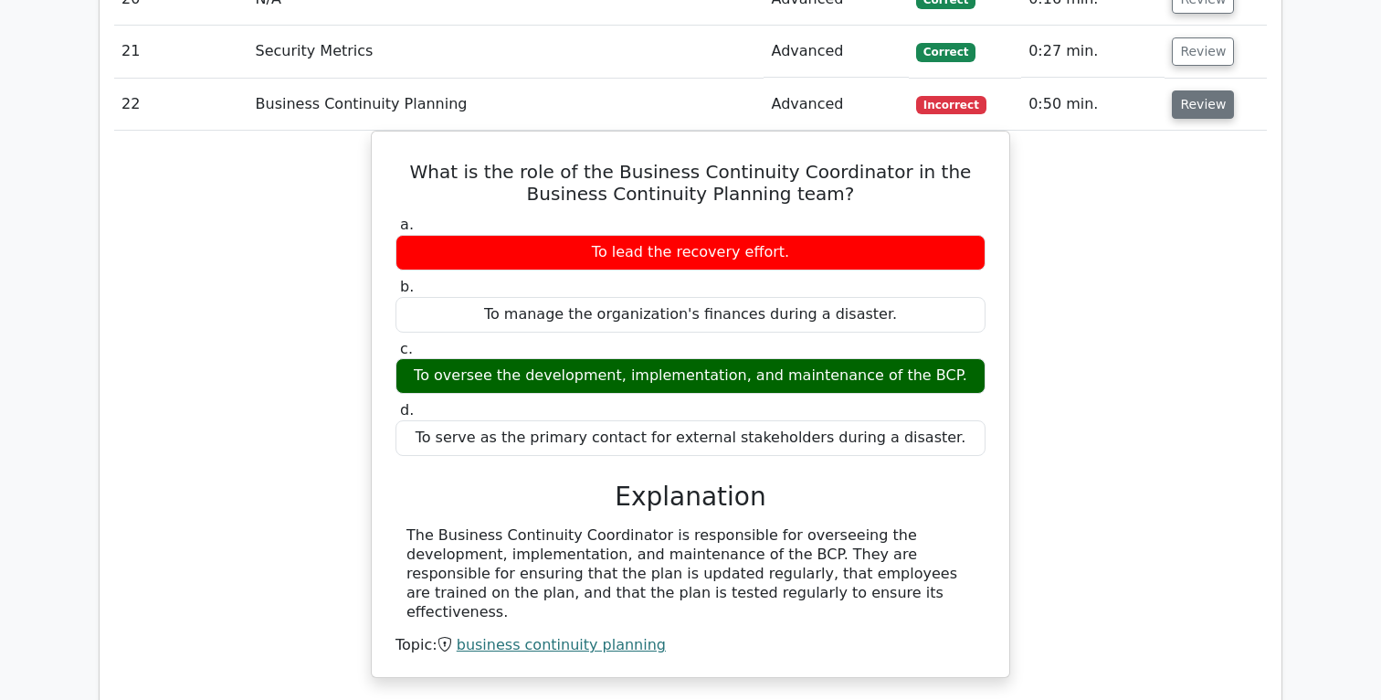
click at [1209, 111] on button "Review" at bounding box center [1203, 104] width 62 height 28
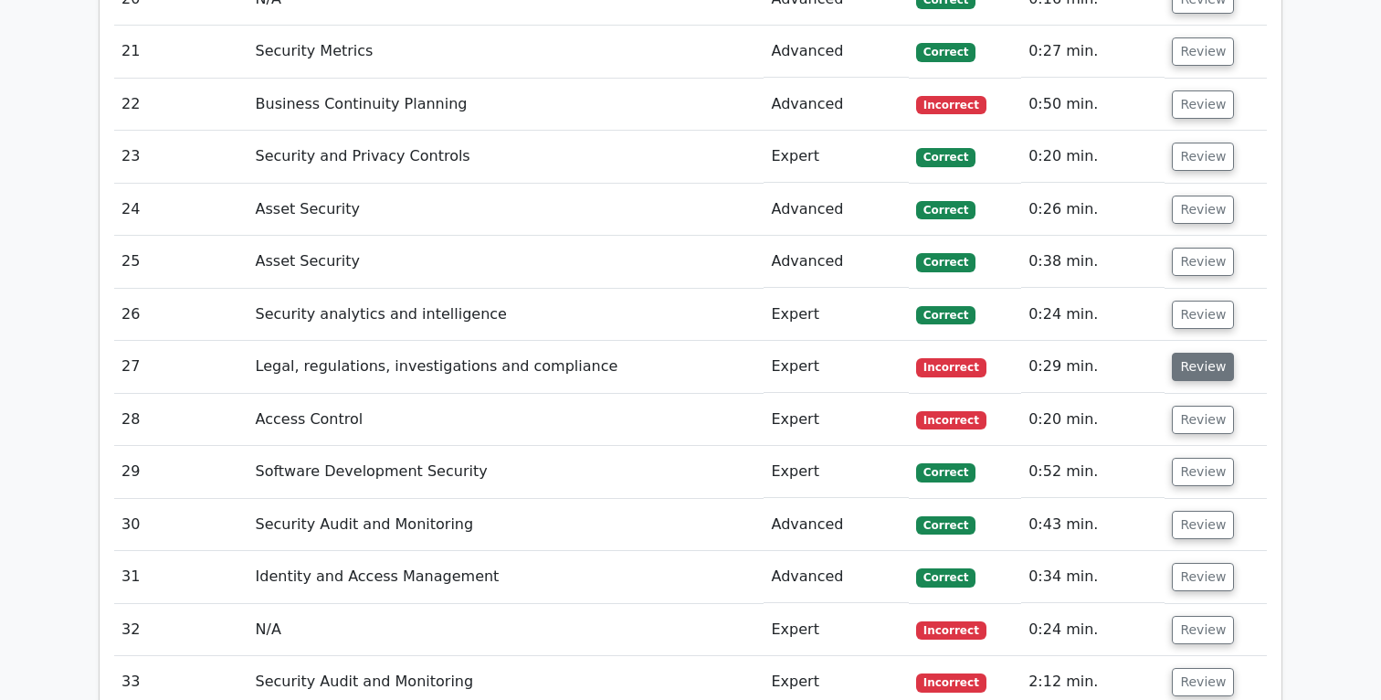
click at [1211, 364] on button "Review" at bounding box center [1203, 367] width 62 height 28
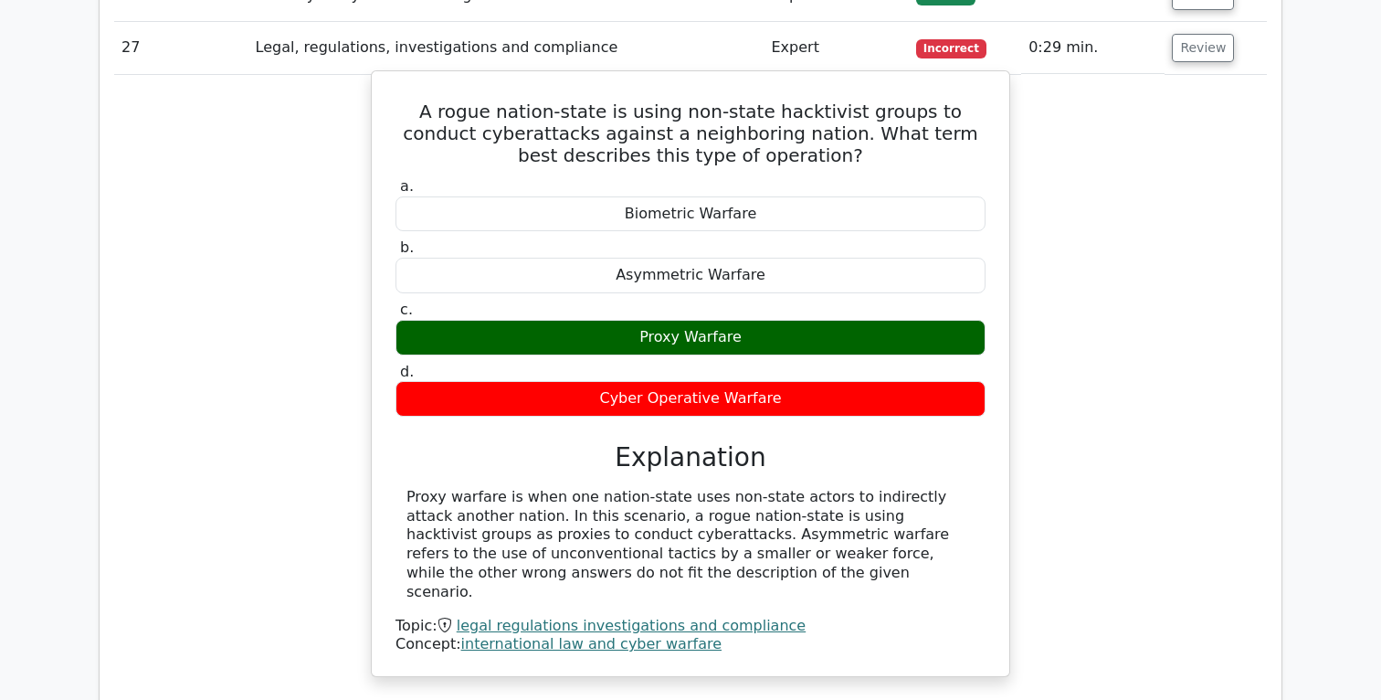
scroll to position [4037, 0]
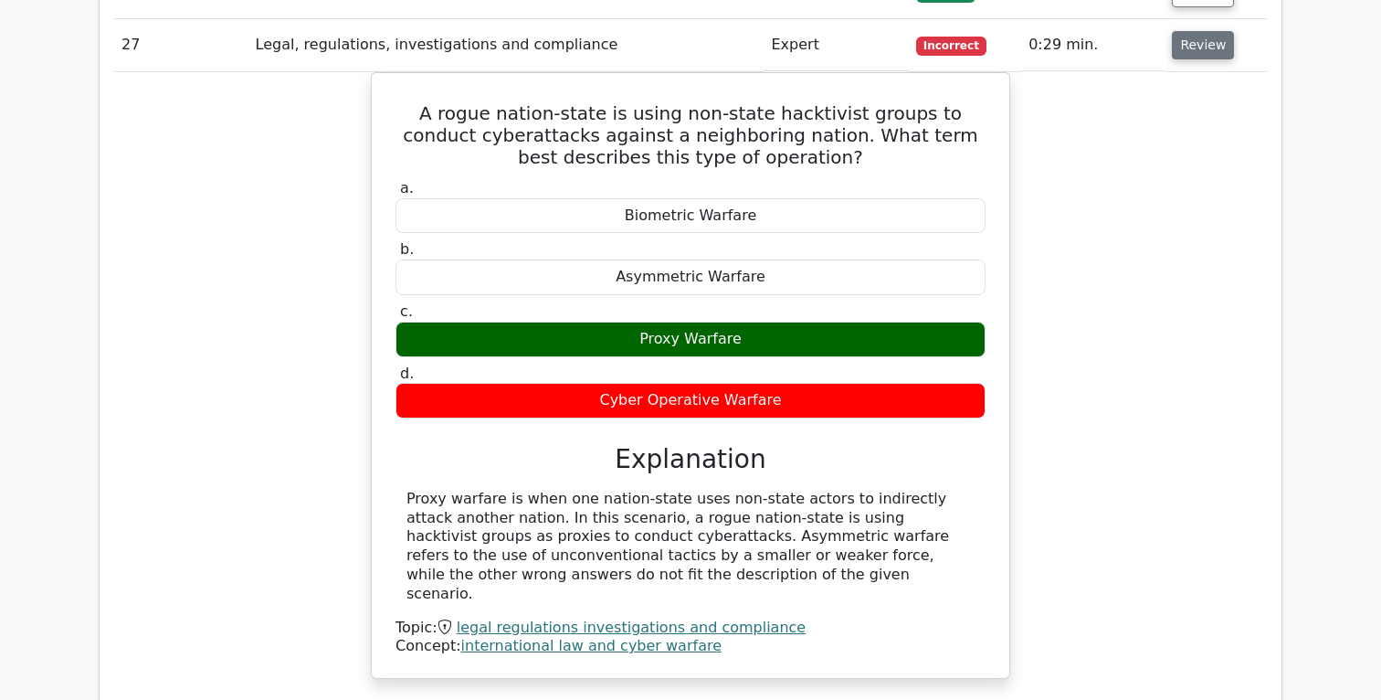
click at [1185, 49] on button "Review" at bounding box center [1203, 45] width 62 height 28
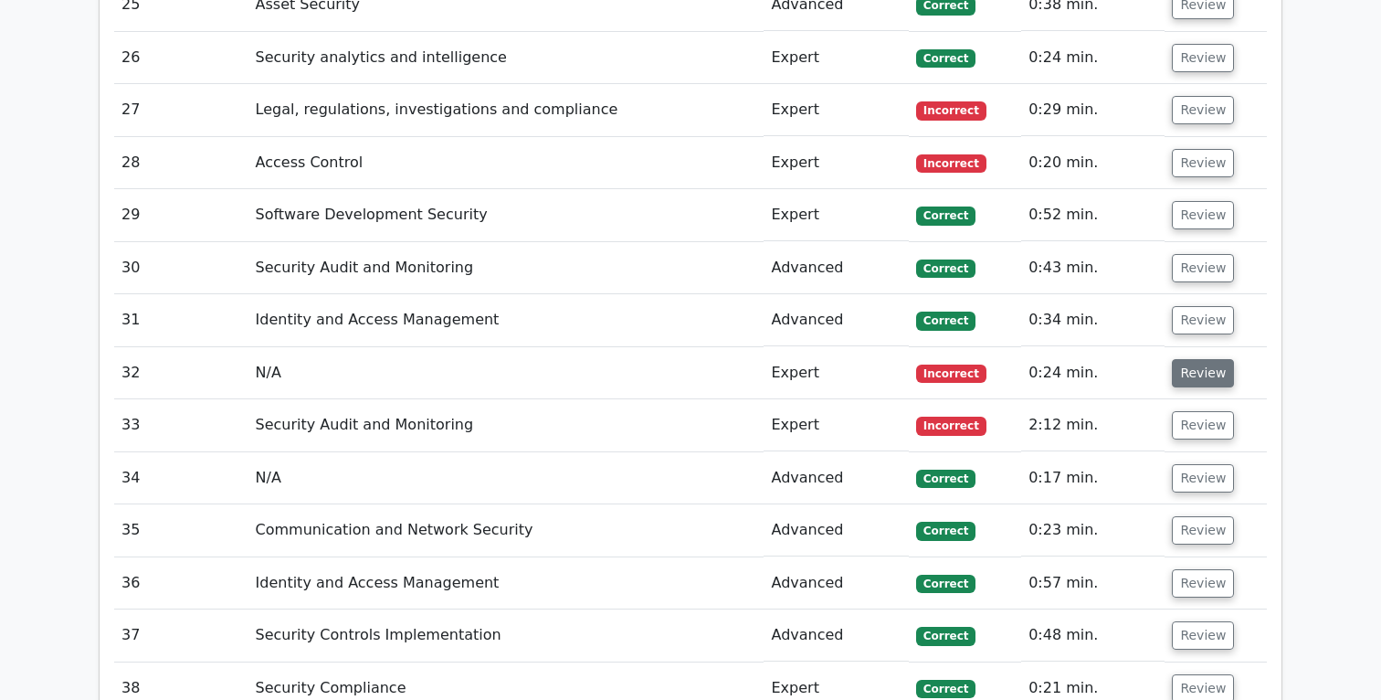
scroll to position [3937, 0]
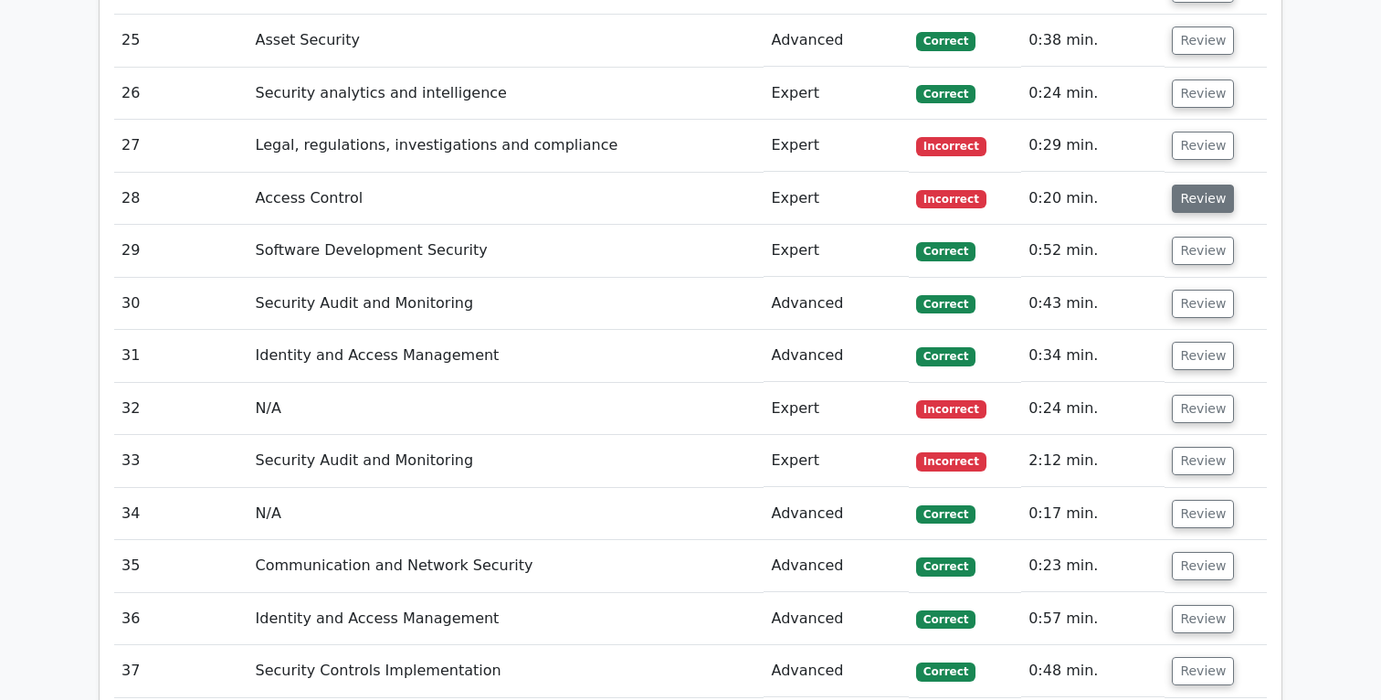
click at [1204, 203] on button "Review" at bounding box center [1203, 199] width 62 height 28
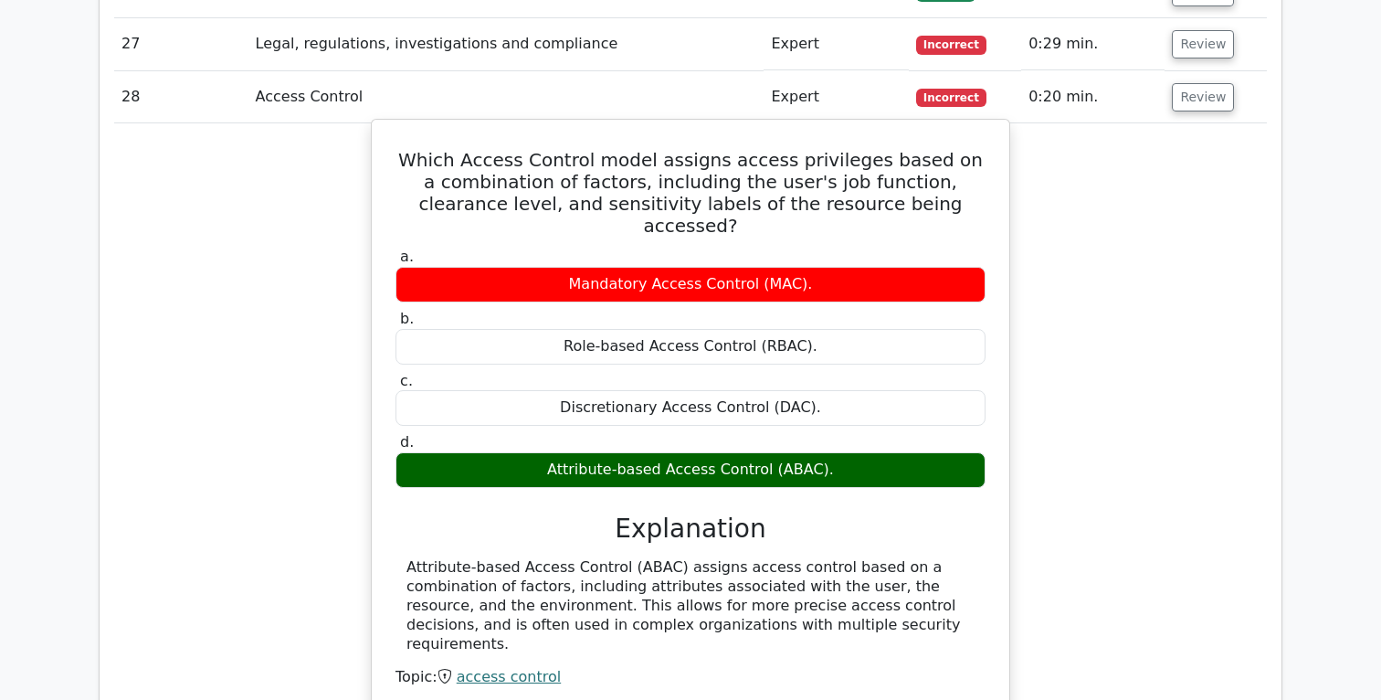
scroll to position [4046, 0]
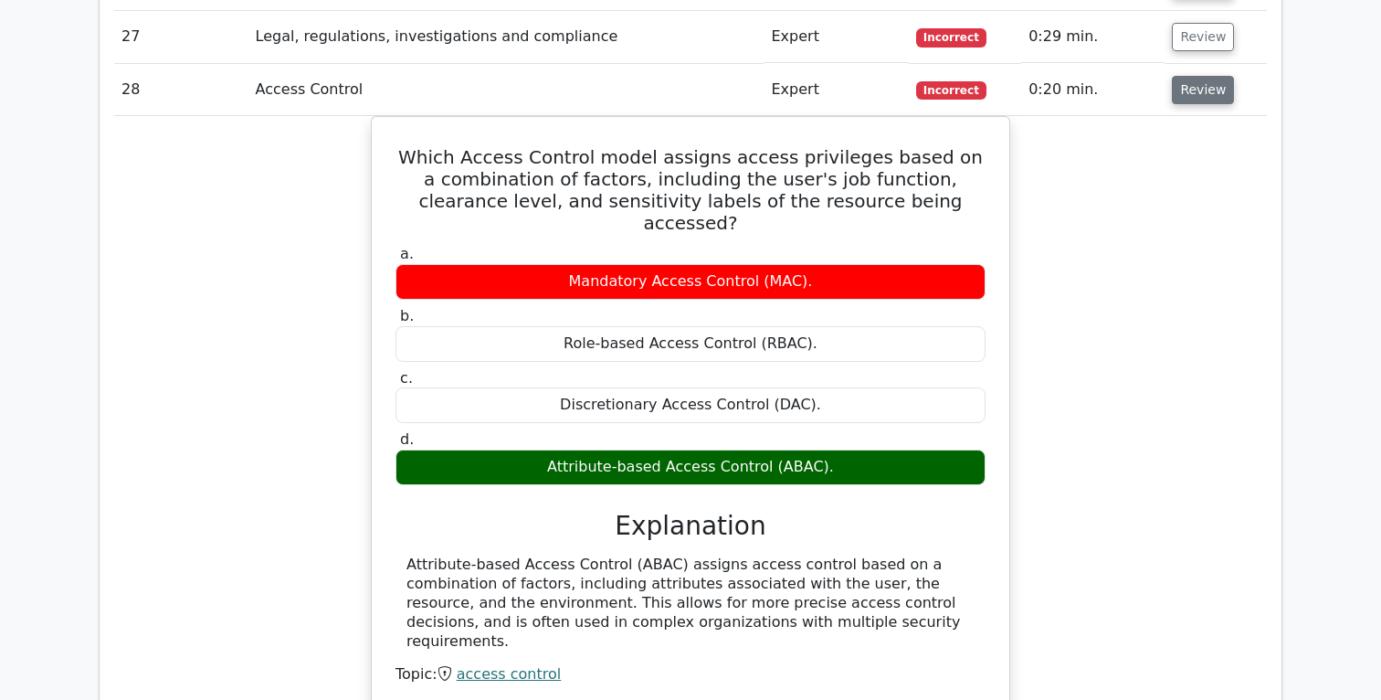
click at [1201, 94] on button "Review" at bounding box center [1203, 90] width 62 height 28
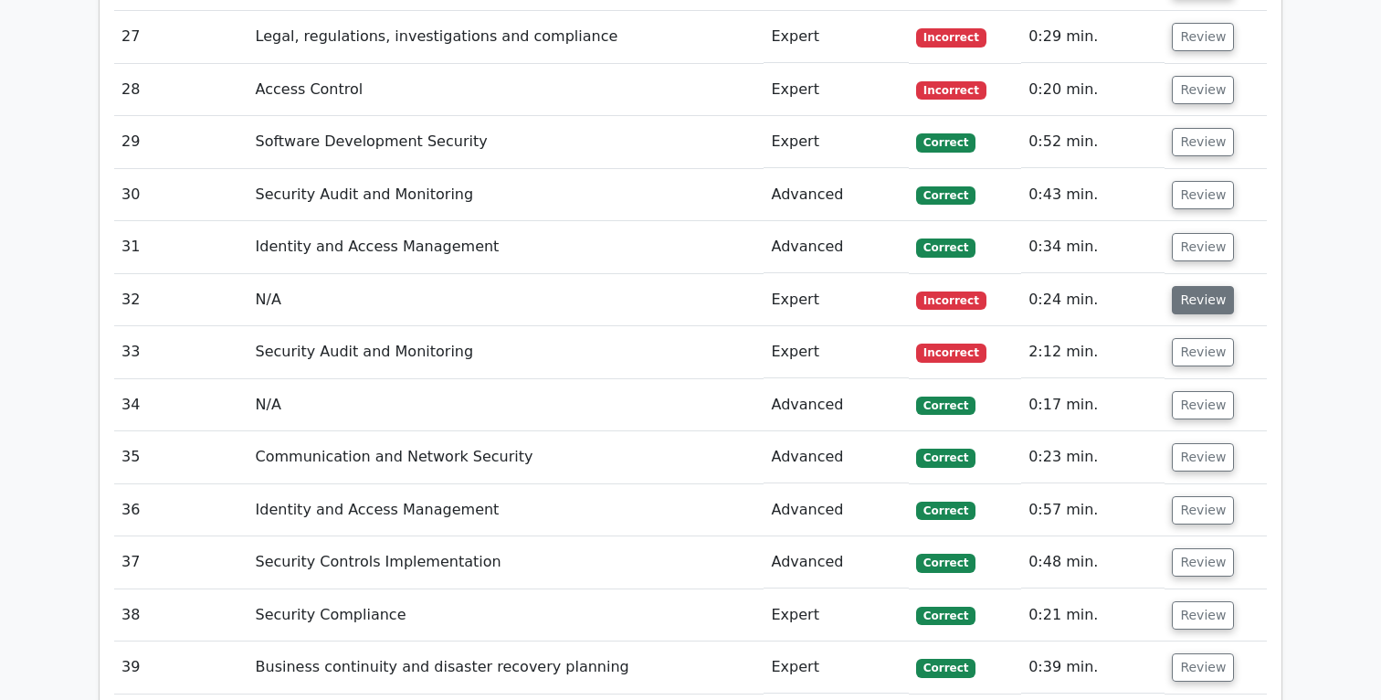
click at [1215, 294] on button "Review" at bounding box center [1203, 300] width 62 height 28
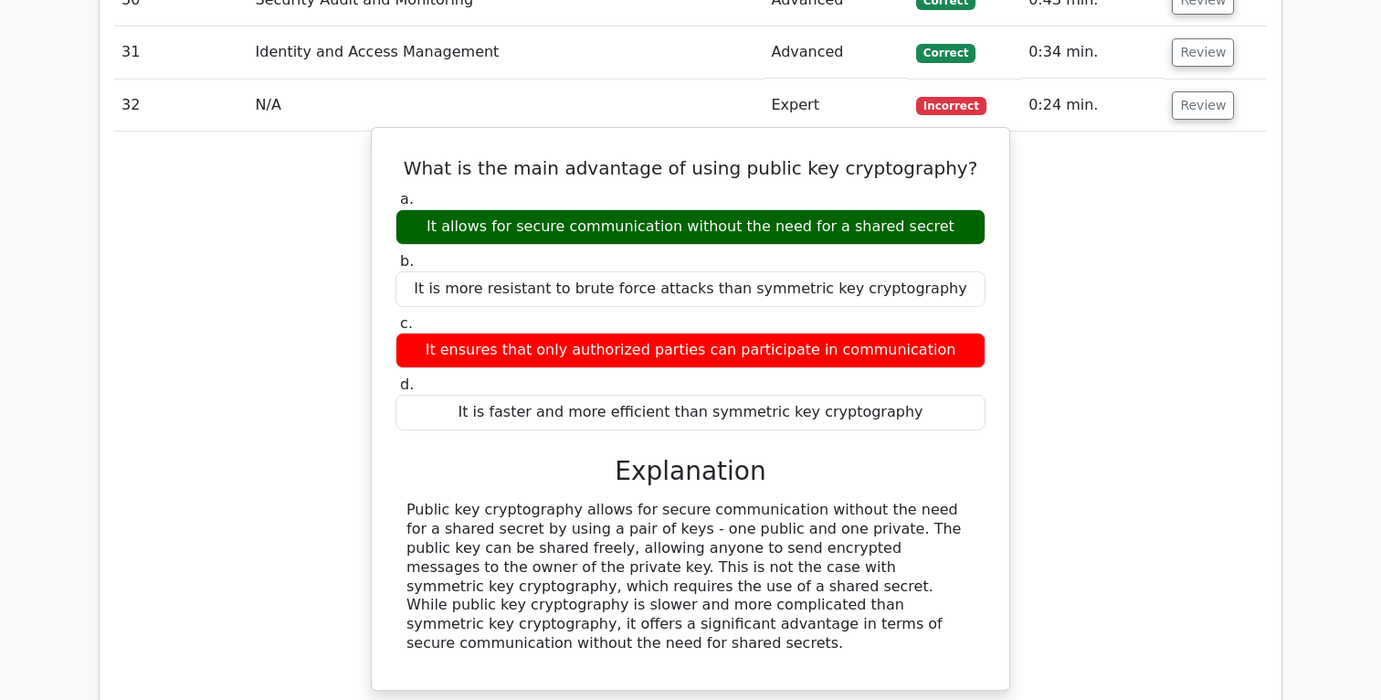
scroll to position [4258, 0]
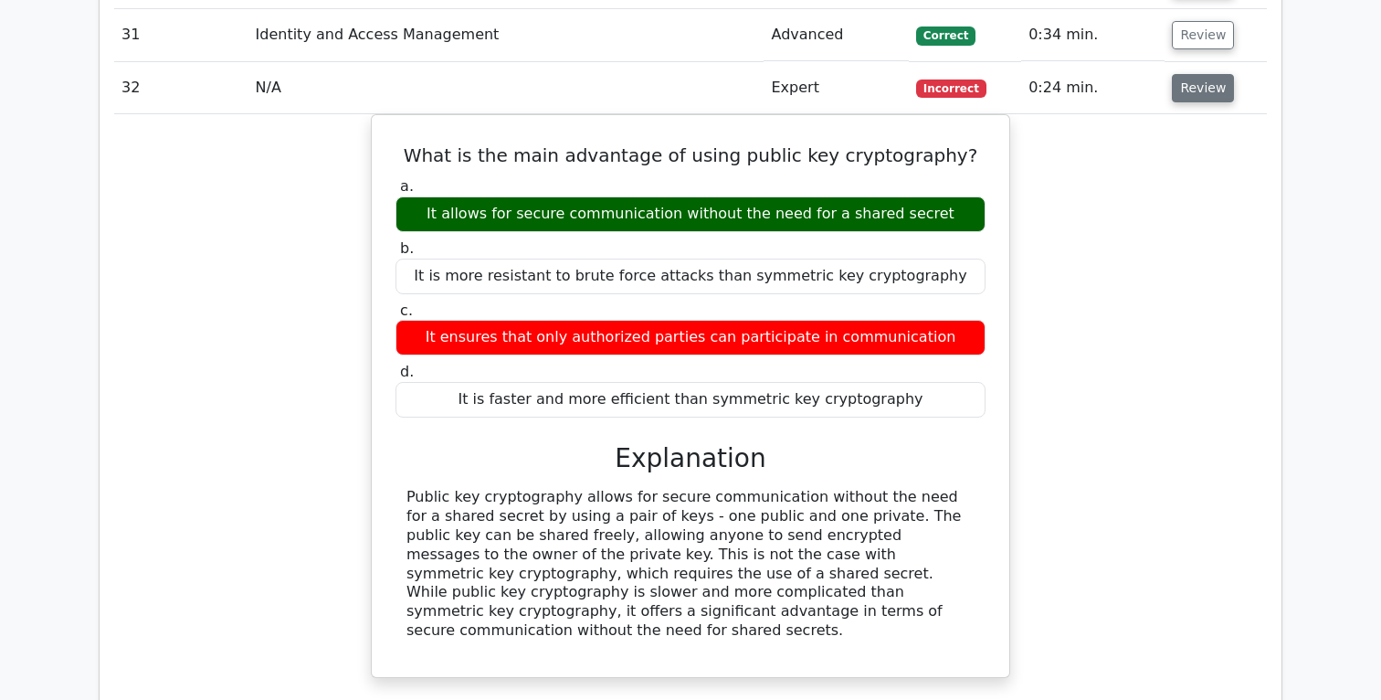
click at [1208, 97] on button "Review" at bounding box center [1203, 88] width 62 height 28
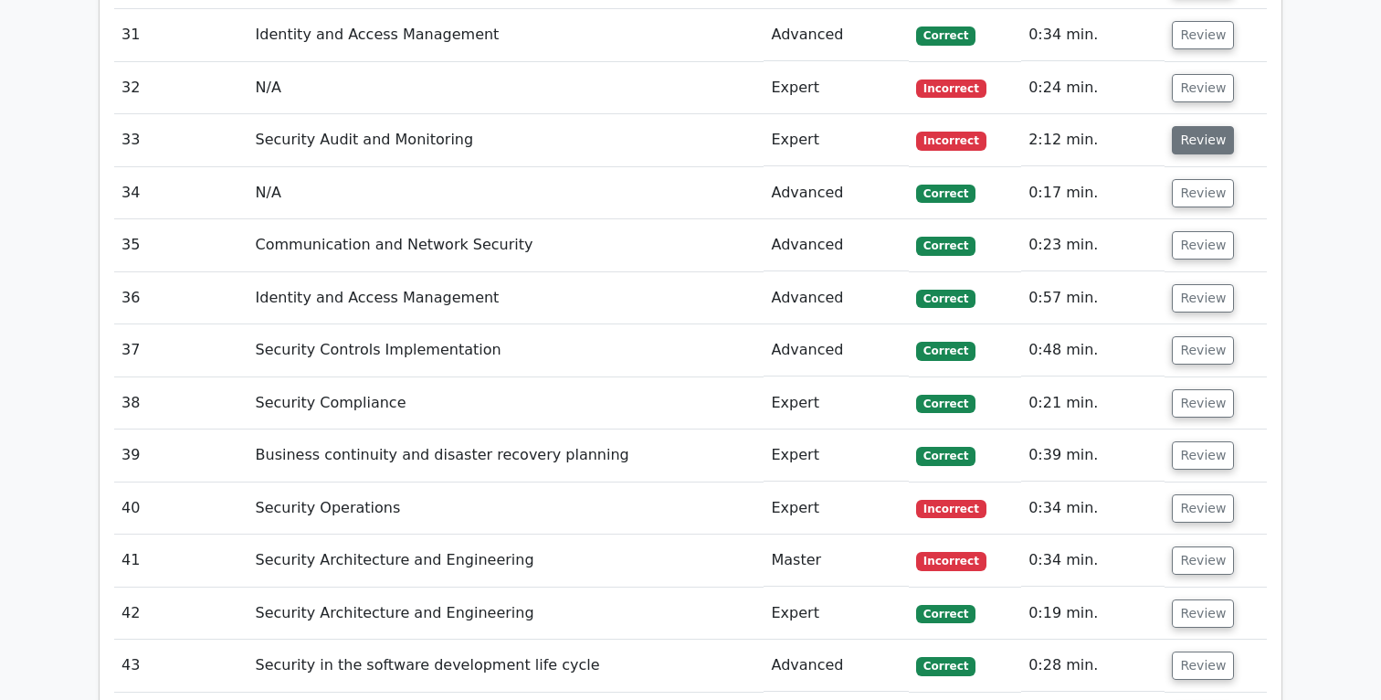
click at [1211, 144] on button "Review" at bounding box center [1203, 140] width 62 height 28
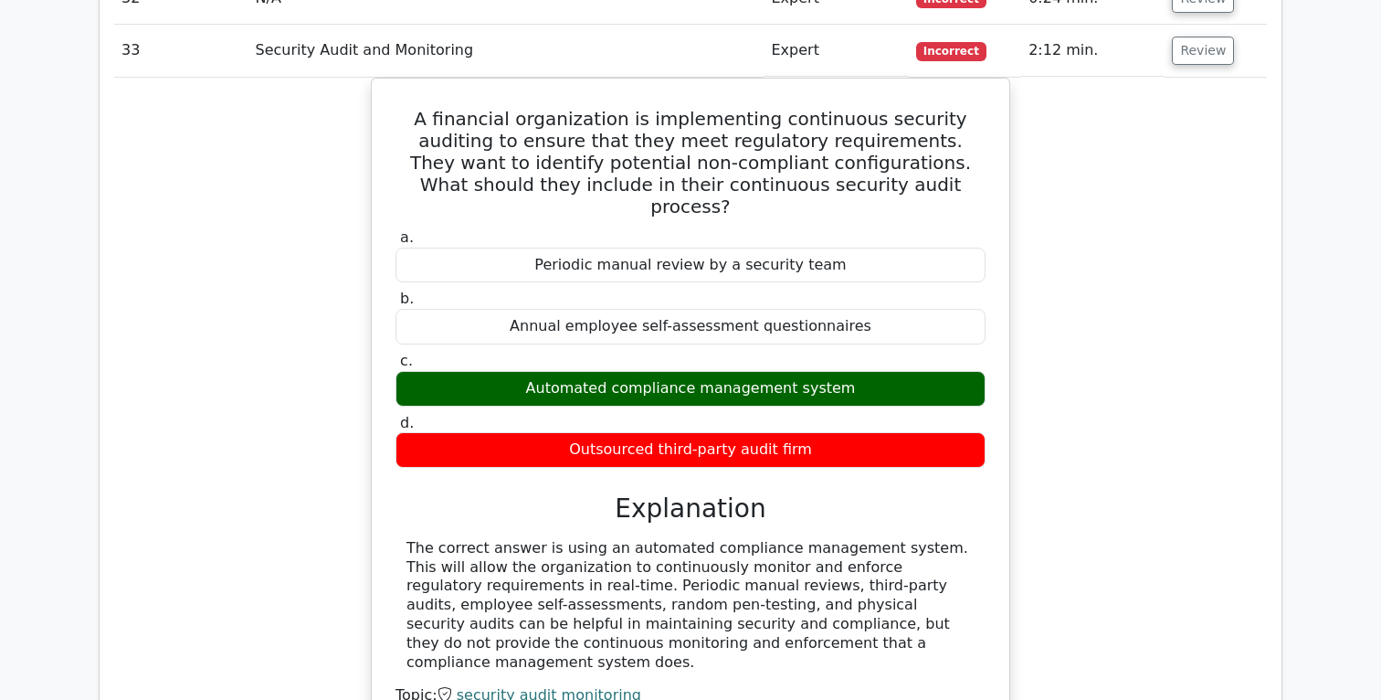
scroll to position [4353, 0]
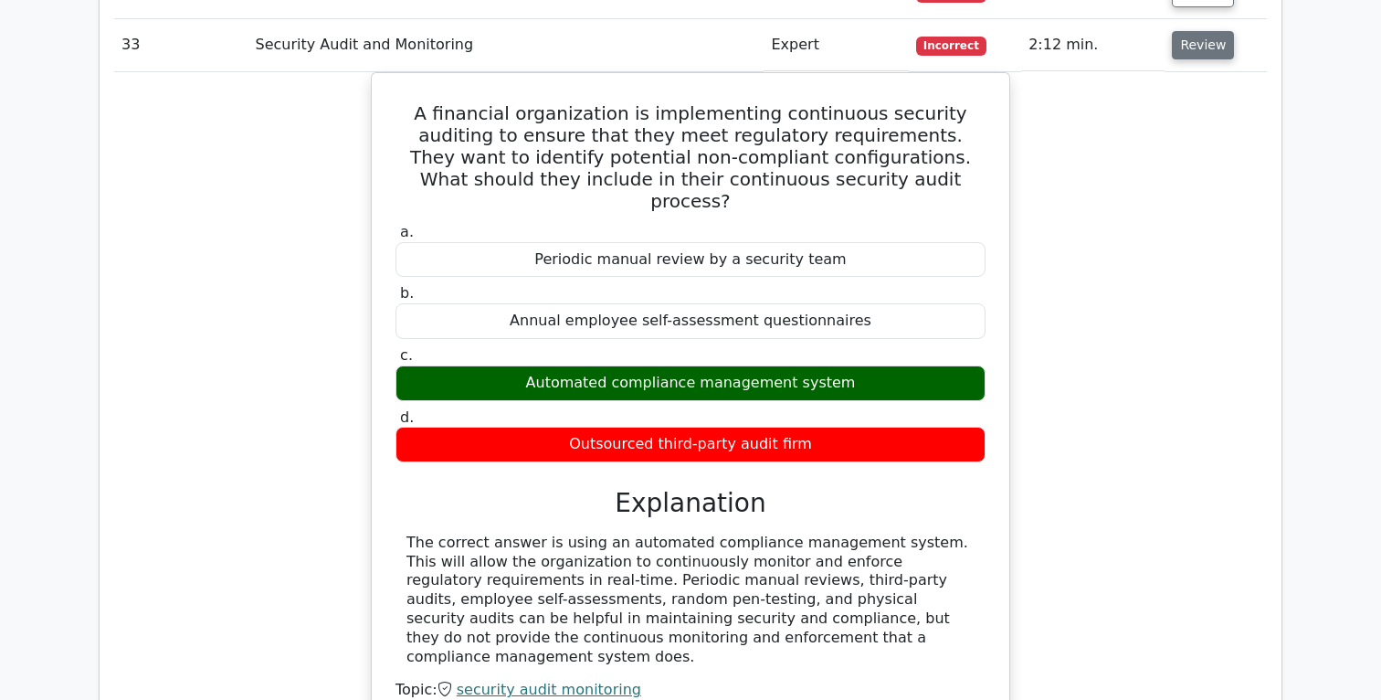
click at [1202, 51] on button "Review" at bounding box center [1203, 45] width 62 height 28
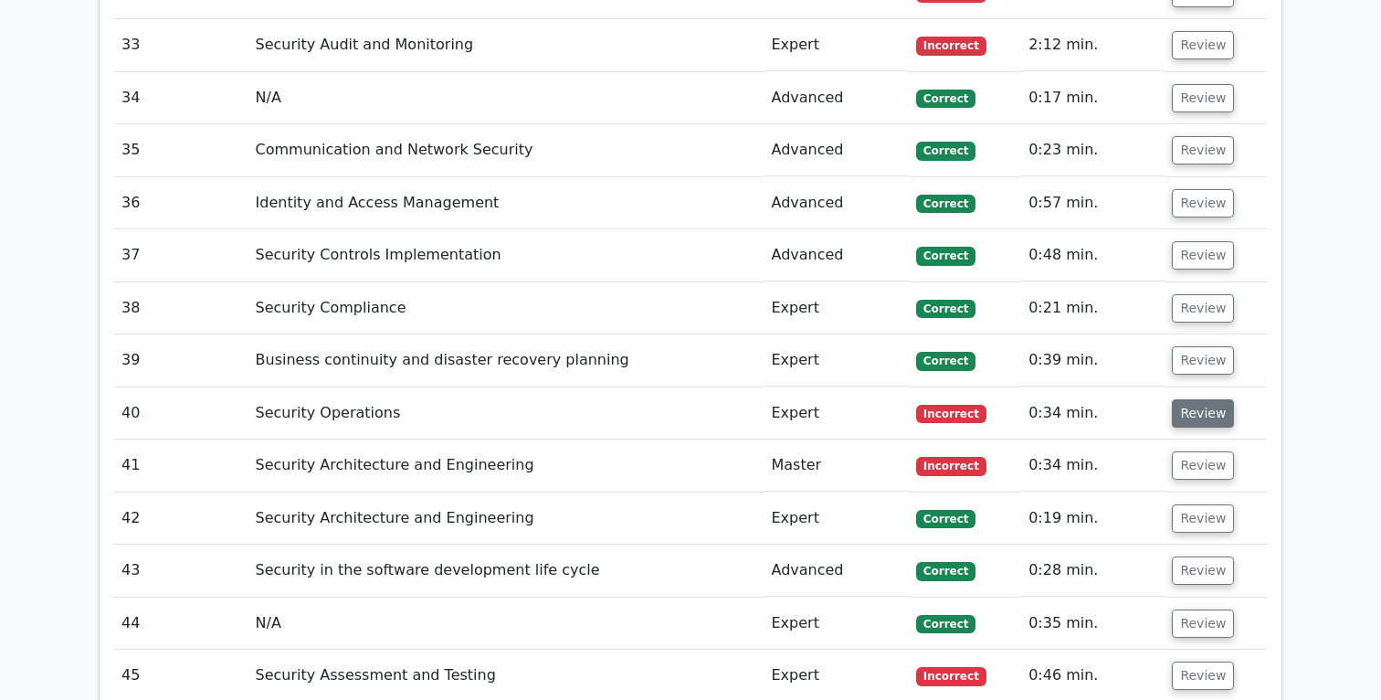
click at [1201, 412] on button "Review" at bounding box center [1203, 413] width 62 height 28
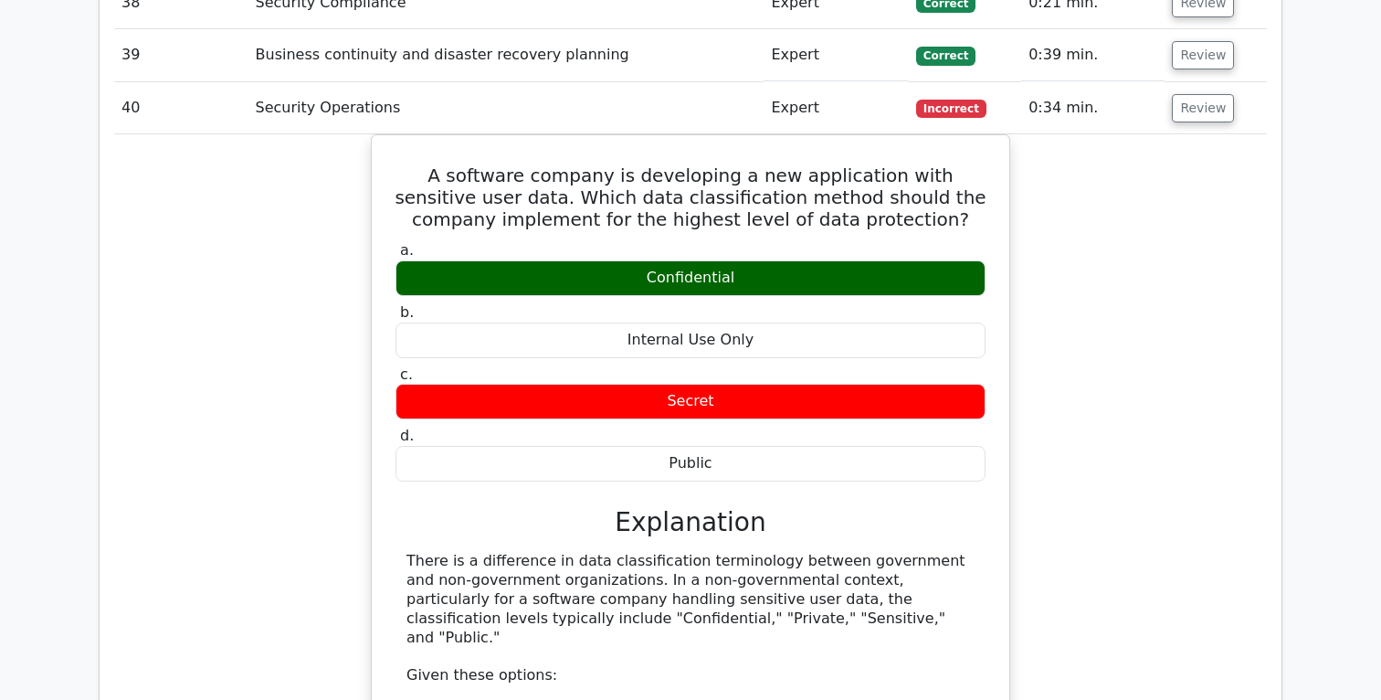
scroll to position [4622, 0]
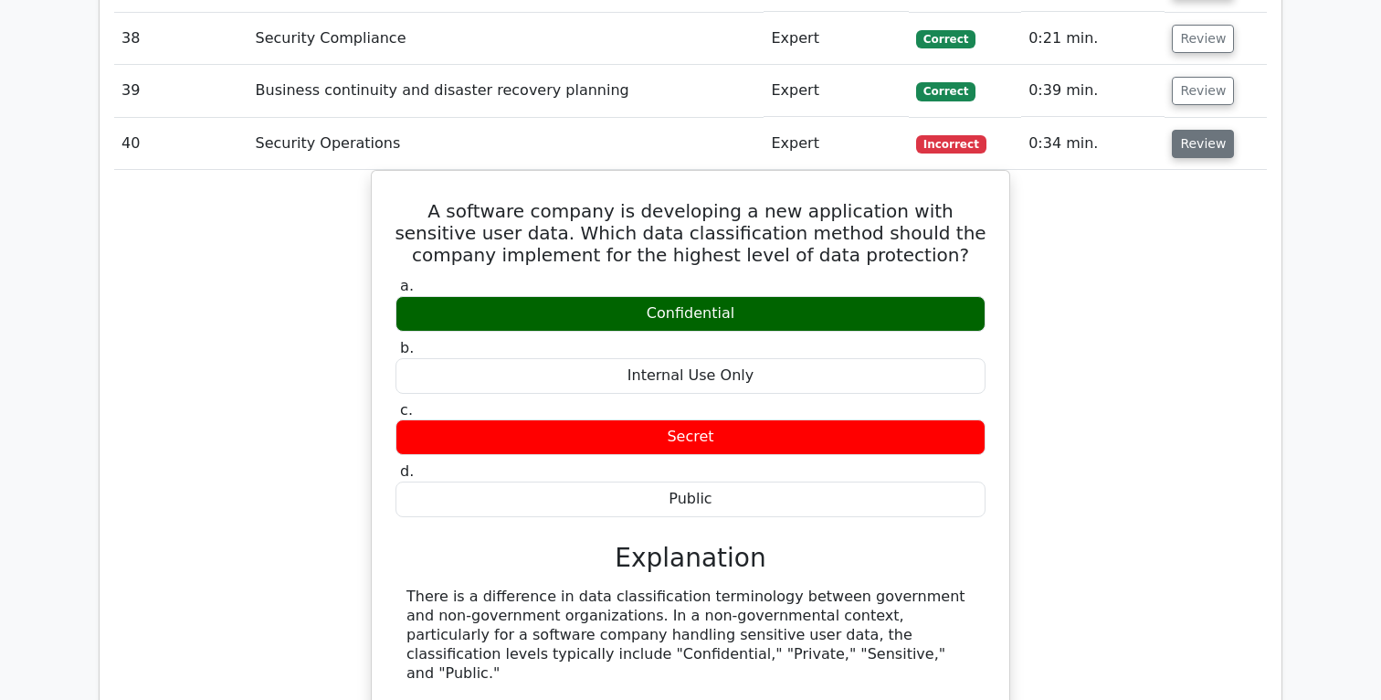
click at [1199, 142] on button "Review" at bounding box center [1203, 144] width 62 height 28
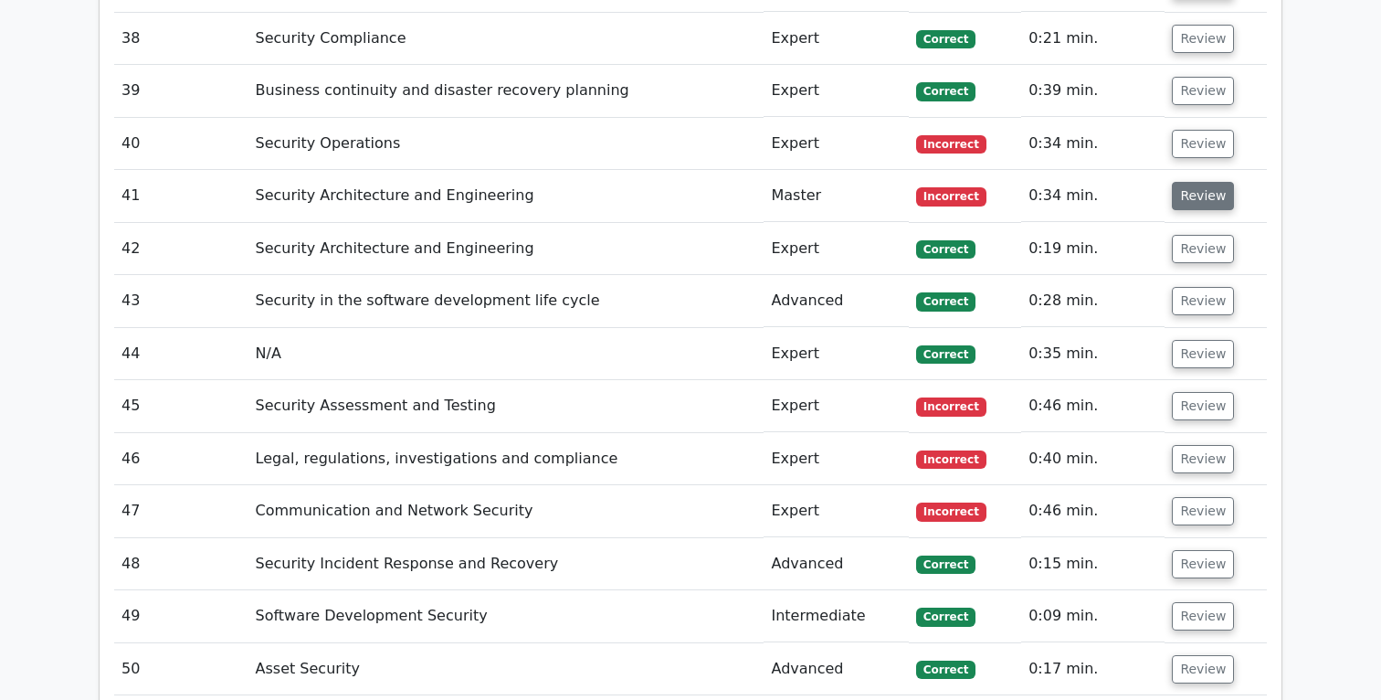
click at [1197, 209] on button "Review" at bounding box center [1203, 196] width 62 height 28
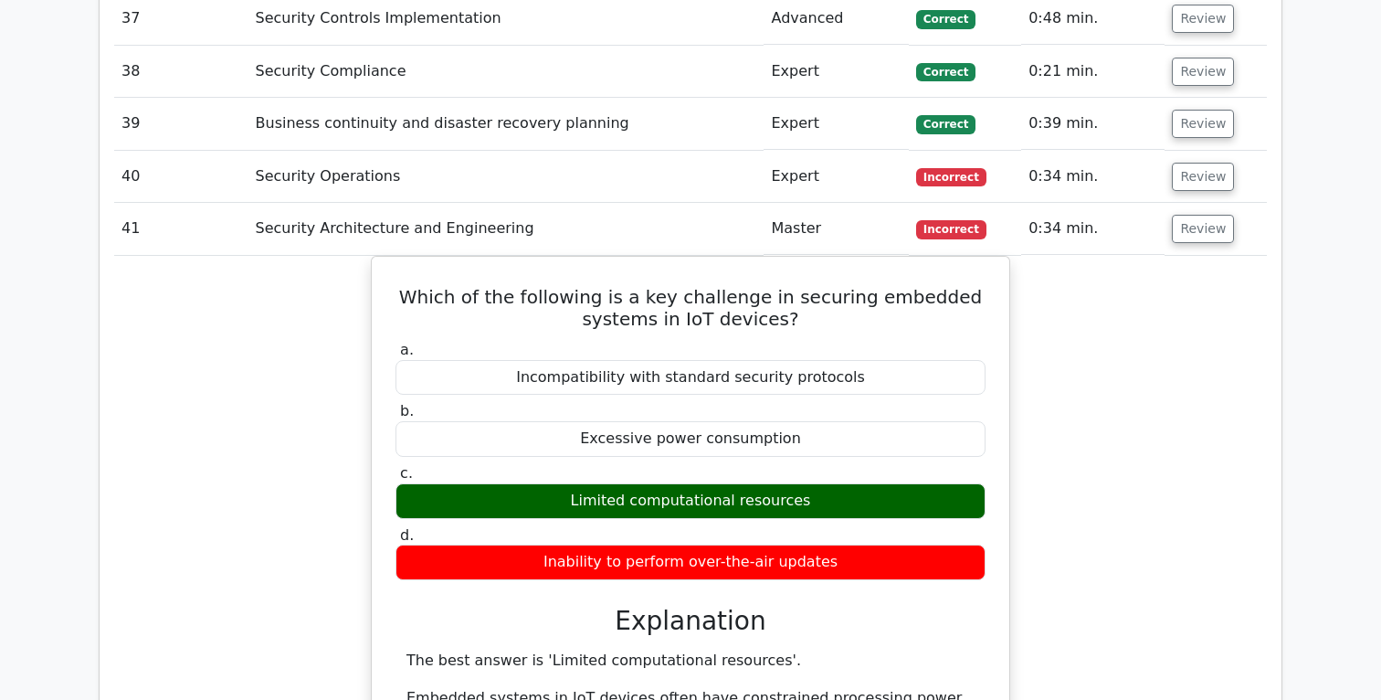
scroll to position [4565, 0]
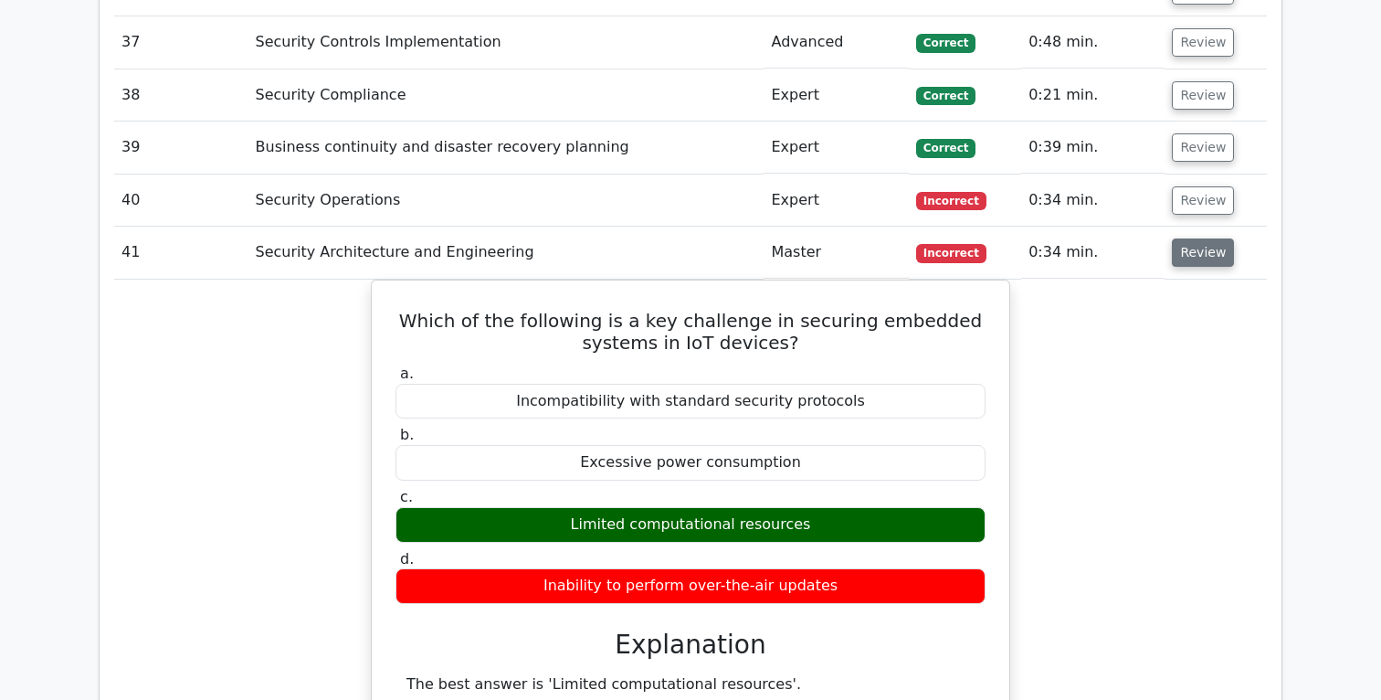
click at [1200, 256] on button "Review" at bounding box center [1203, 252] width 62 height 28
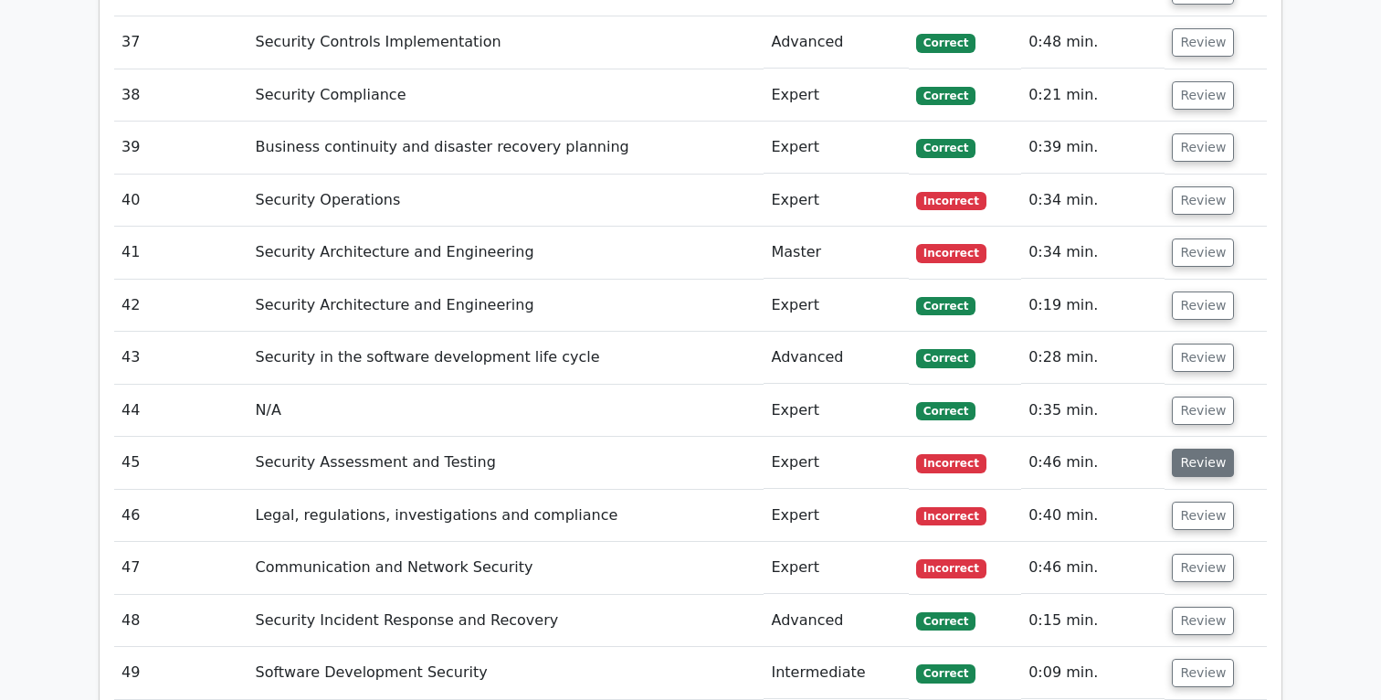
click at [1196, 465] on button "Review" at bounding box center [1203, 463] width 62 height 28
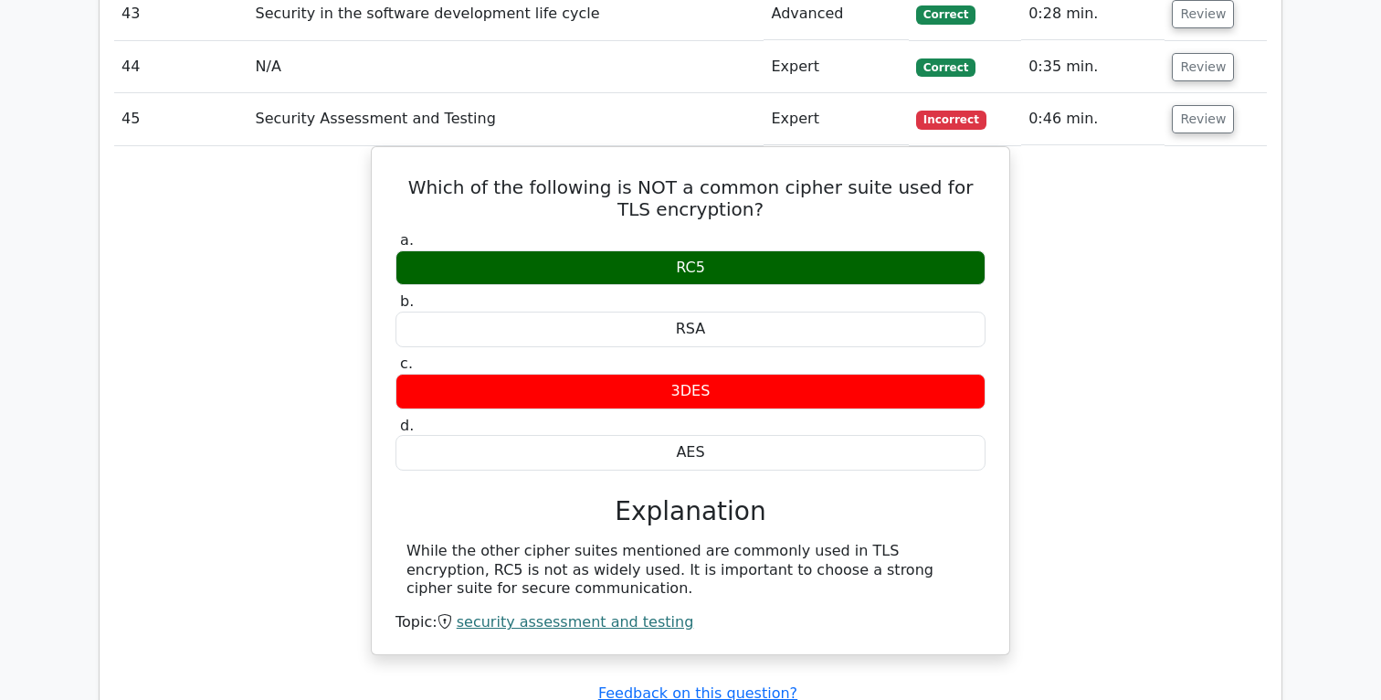
scroll to position [4924, 0]
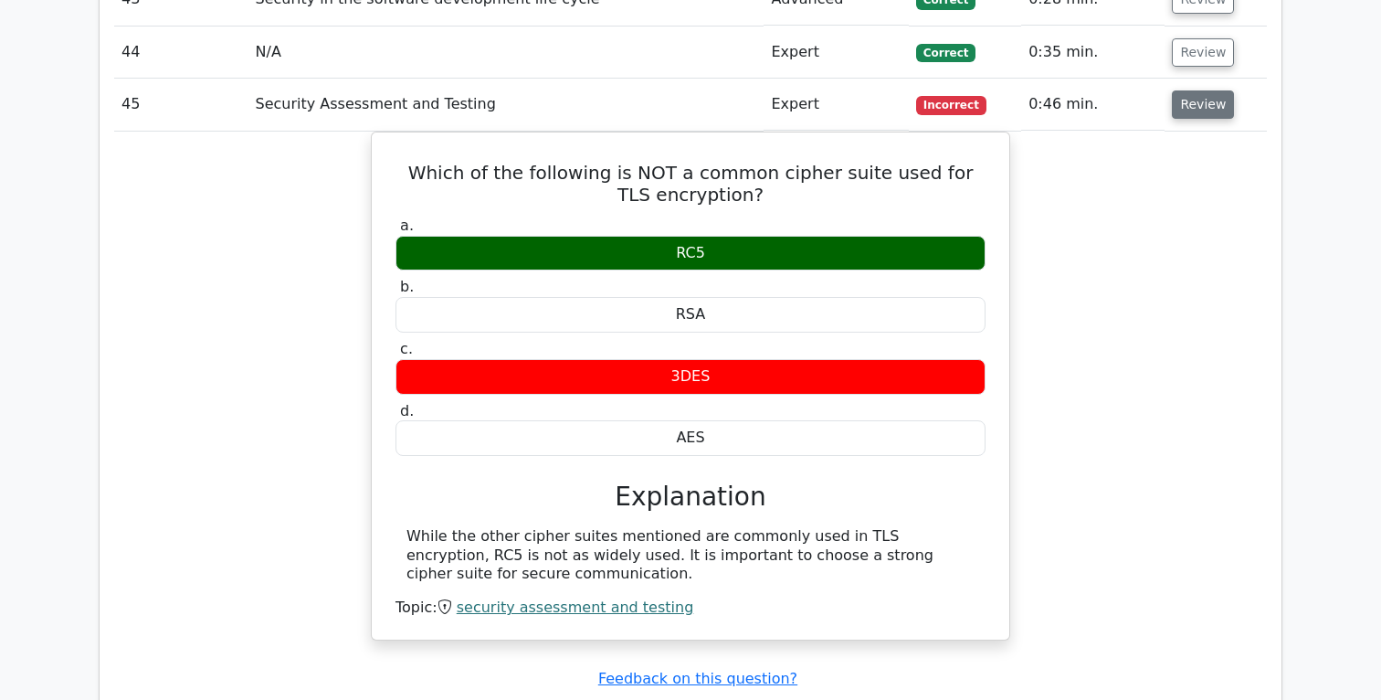
click at [1201, 105] on button "Review" at bounding box center [1203, 104] width 62 height 28
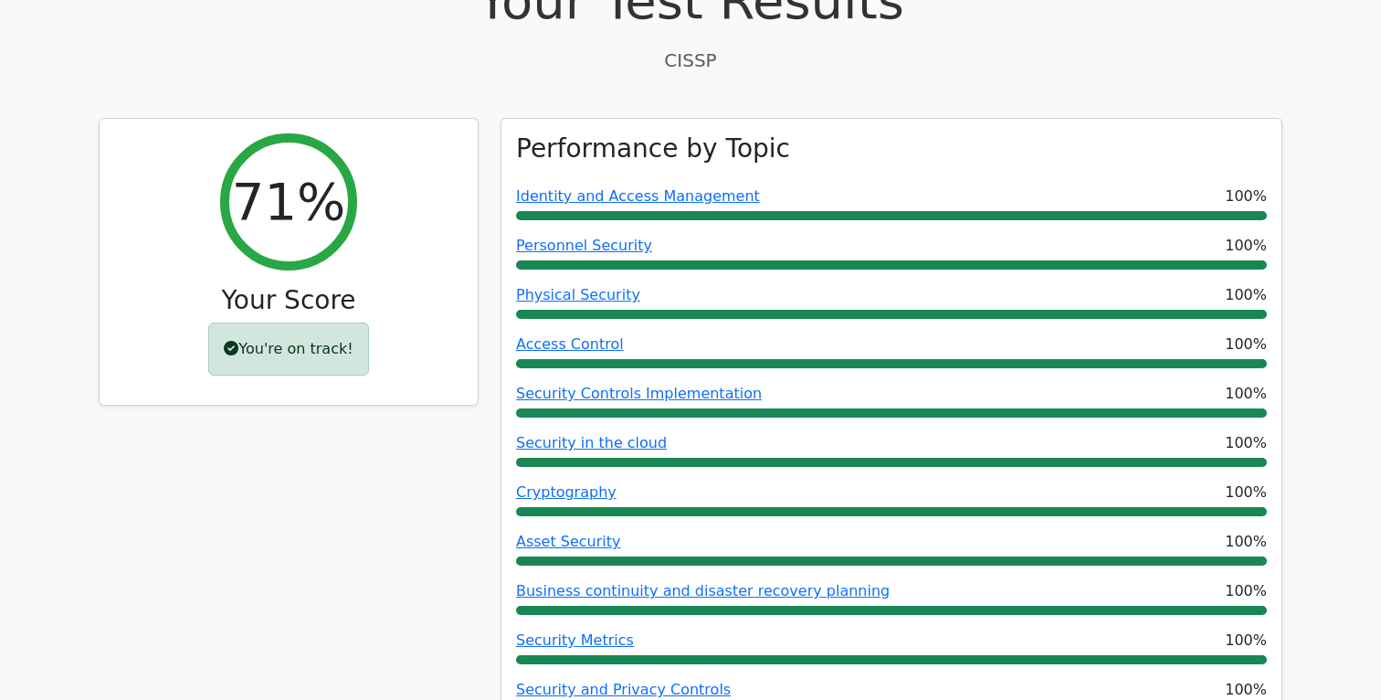
scroll to position [0, 0]
